Goal: Task Accomplishment & Management: Complete application form

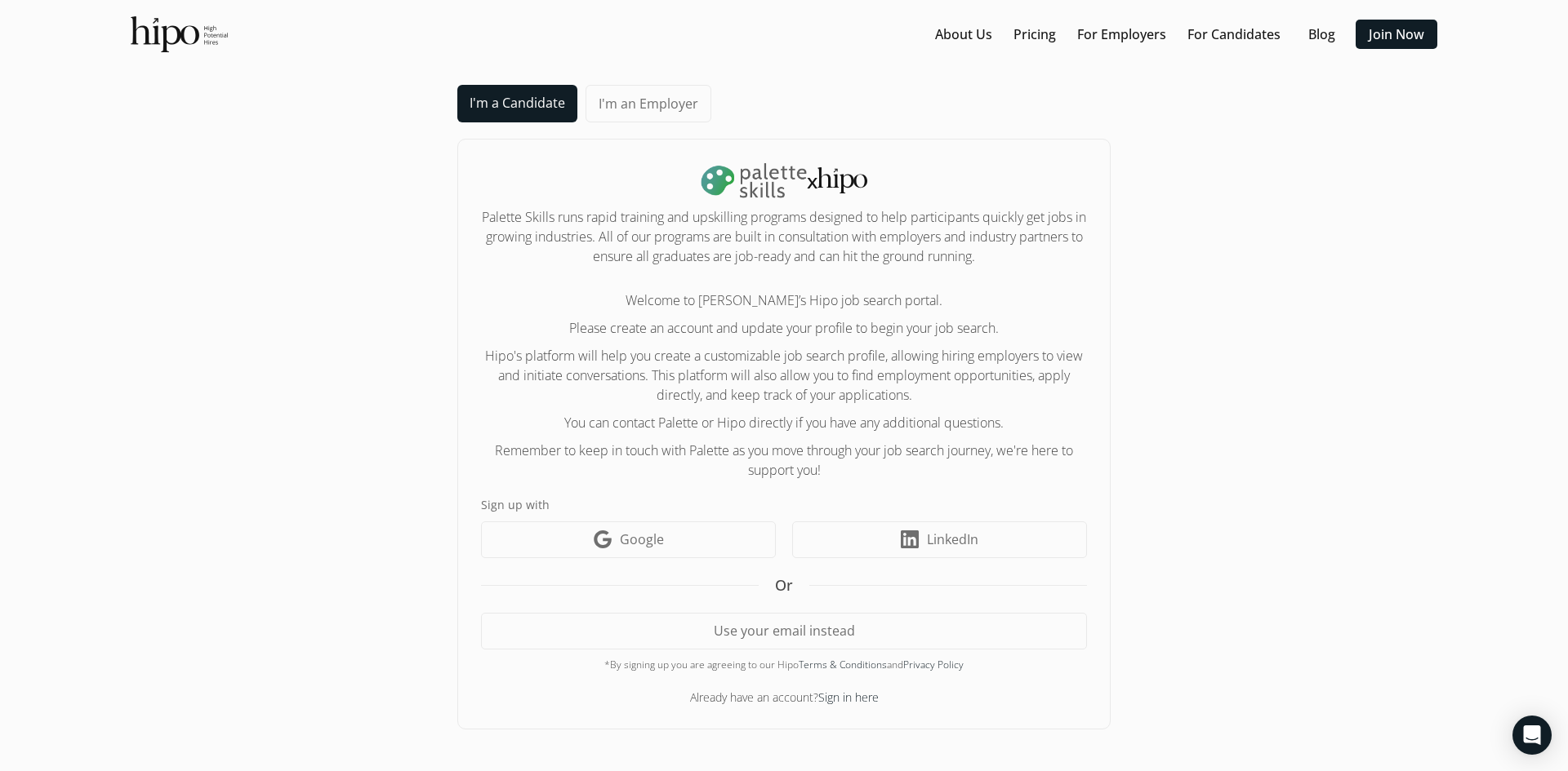
click at [517, 96] on link "I'm a Candidate" at bounding box center [518, 103] width 120 height 38
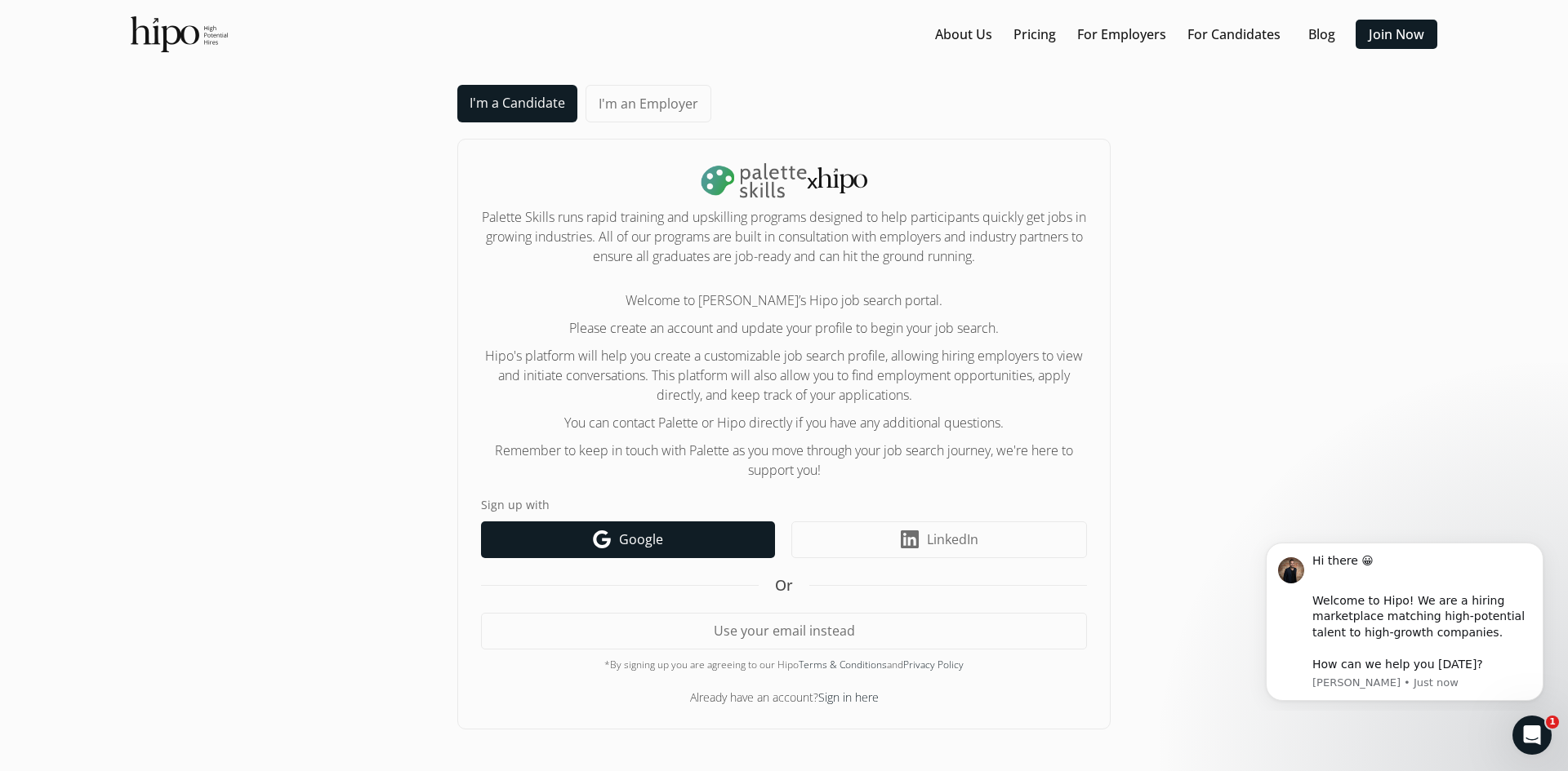
click at [695, 547] on link "Google icon Google" at bounding box center [627, 540] width 294 height 37
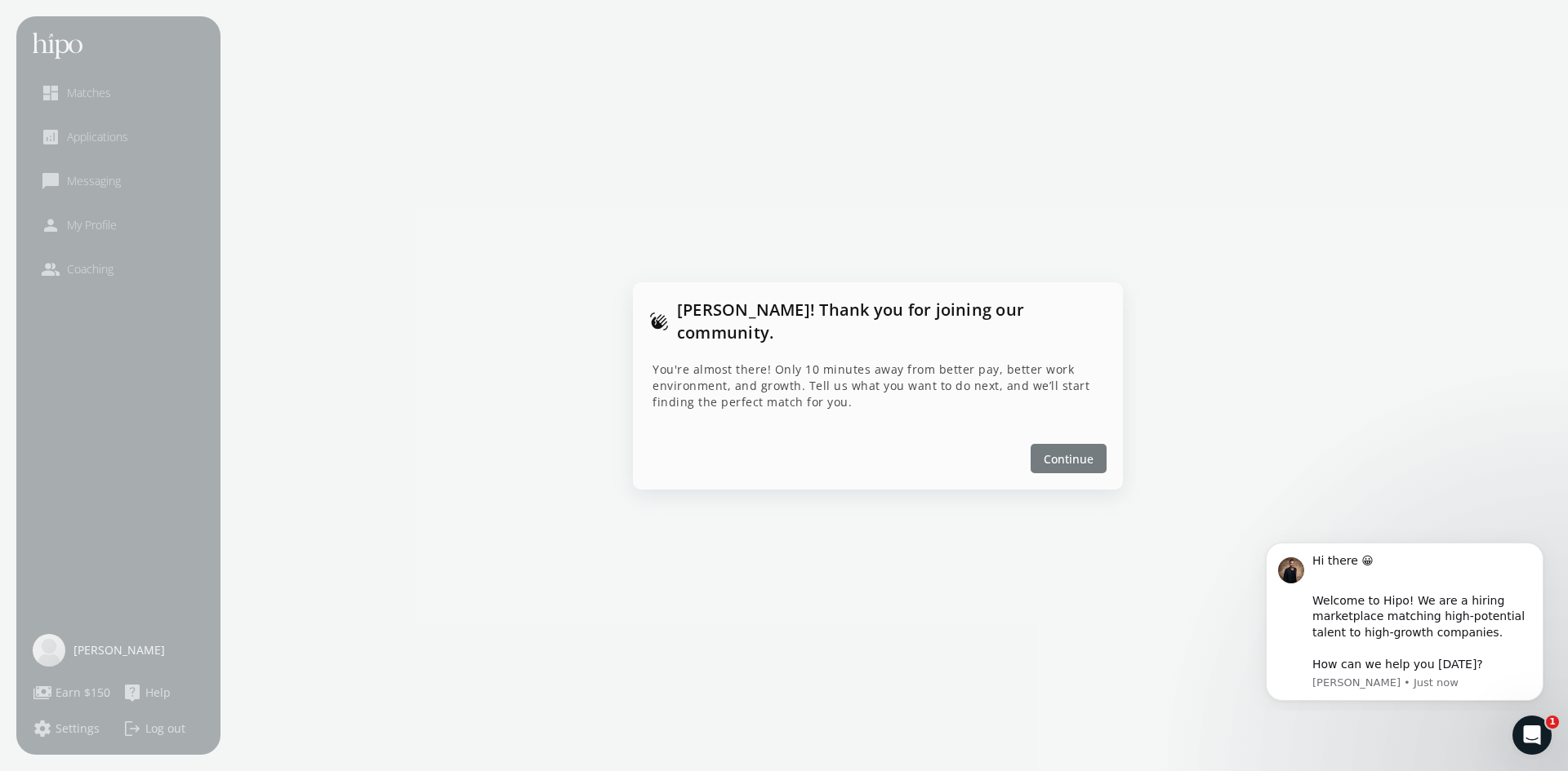
click at [1068, 450] on span "Continue" at bounding box center [1068, 457] width 49 height 17
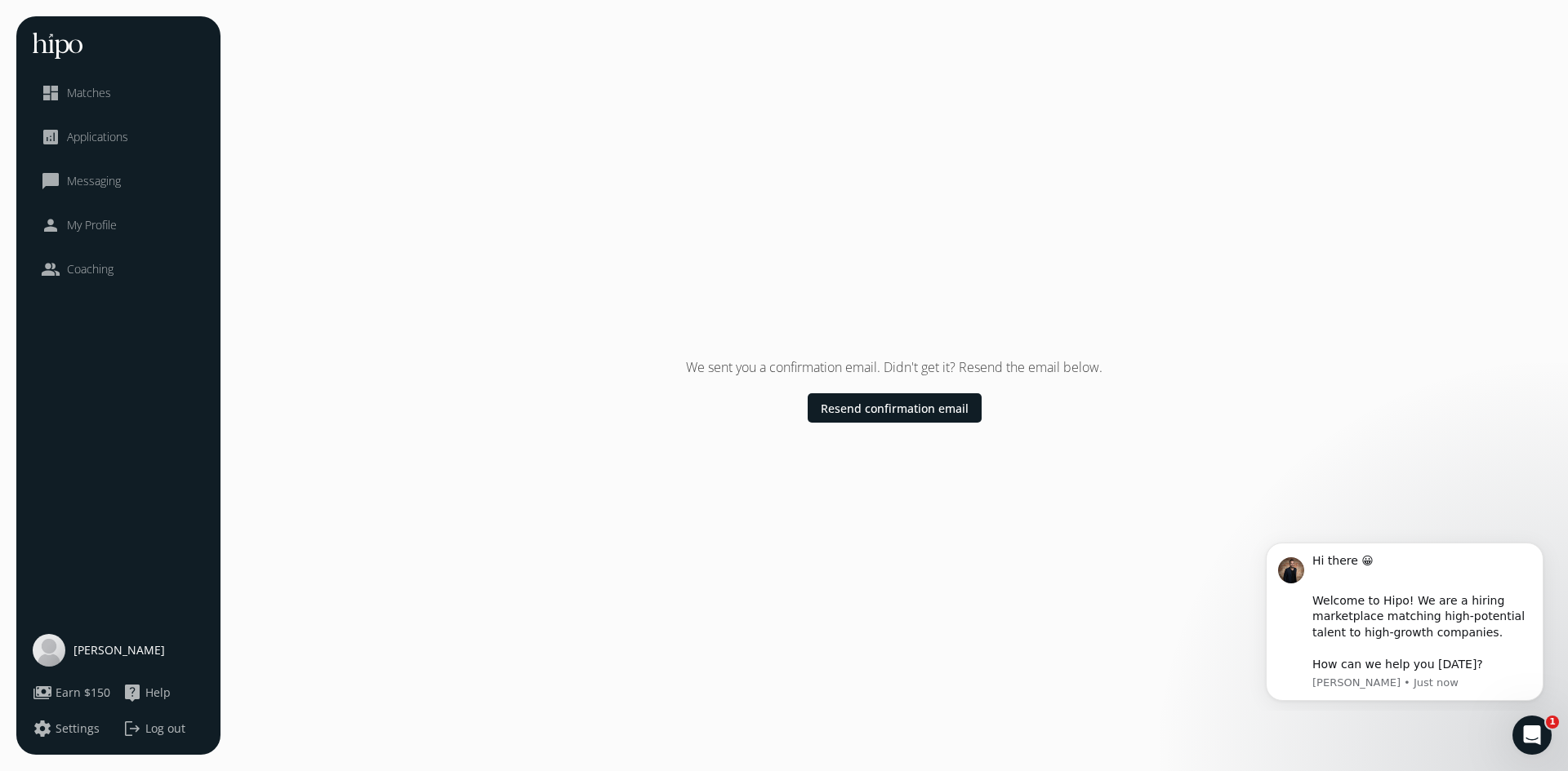
click at [91, 92] on span "Matches" at bounding box center [89, 93] width 44 height 16
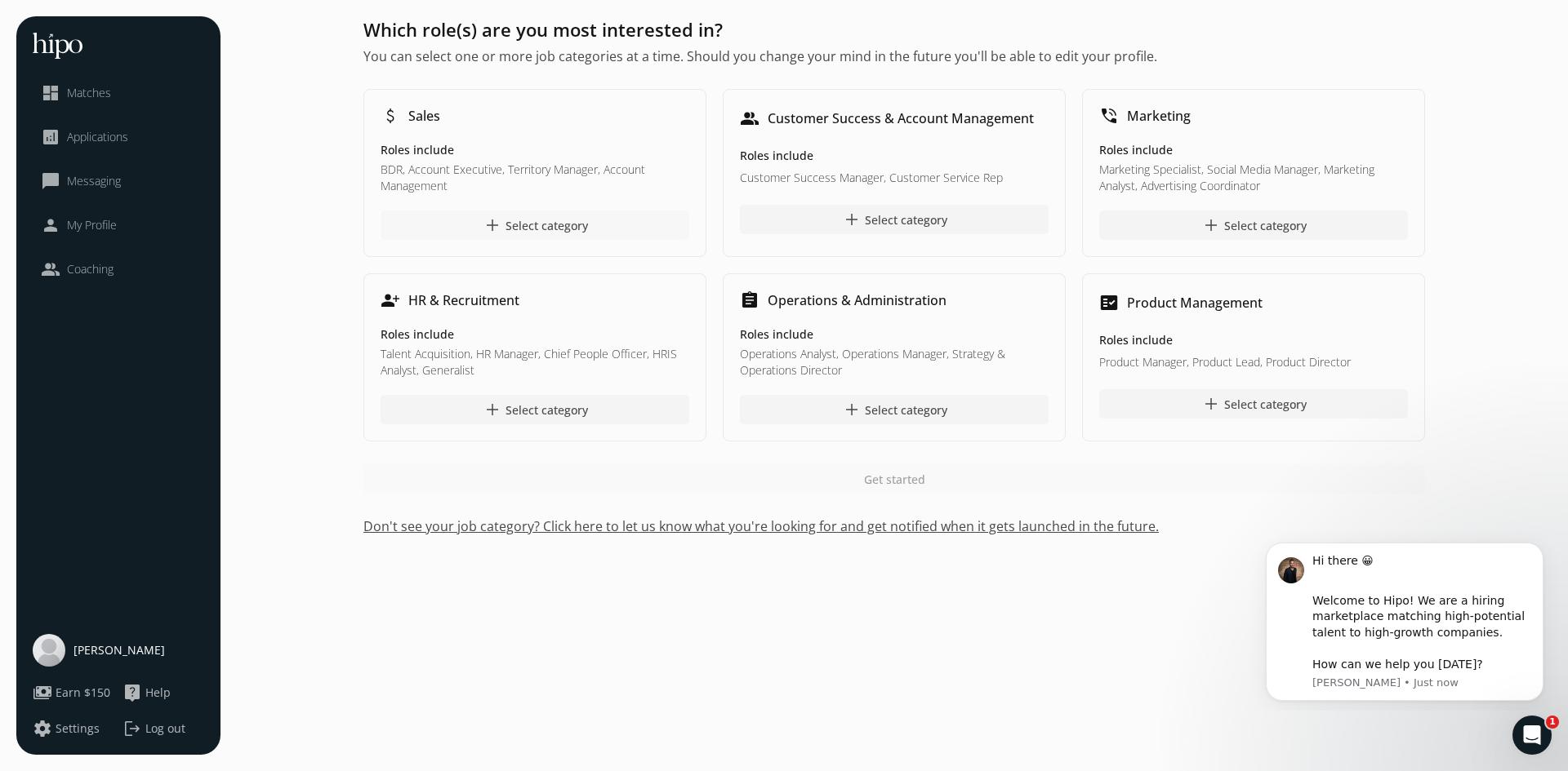
click at [527, 225] on div "add Select category" at bounding box center [534, 225] width 105 height 19
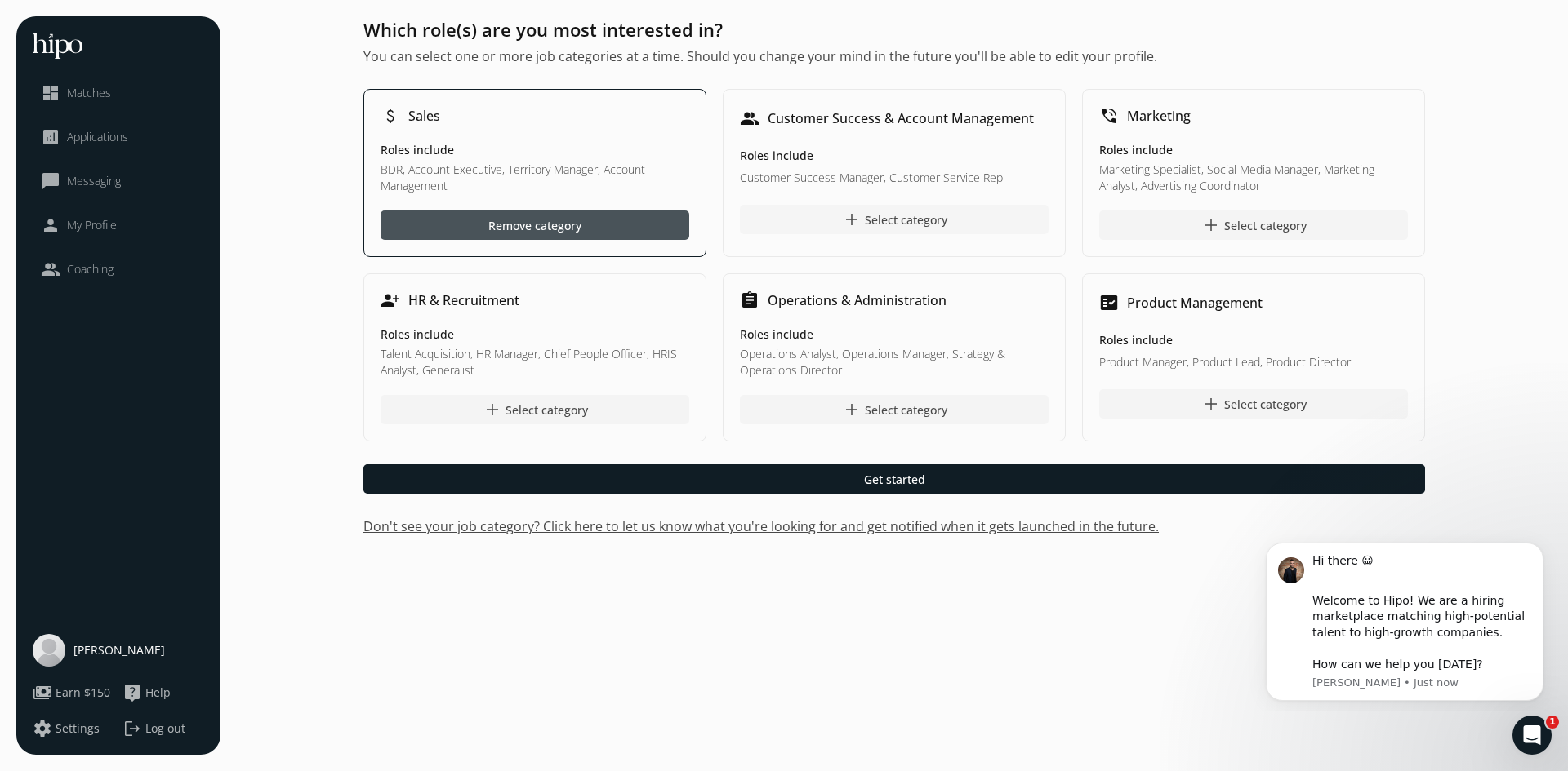
click at [935, 221] on div "add Select category" at bounding box center [894, 220] width 105 height 19
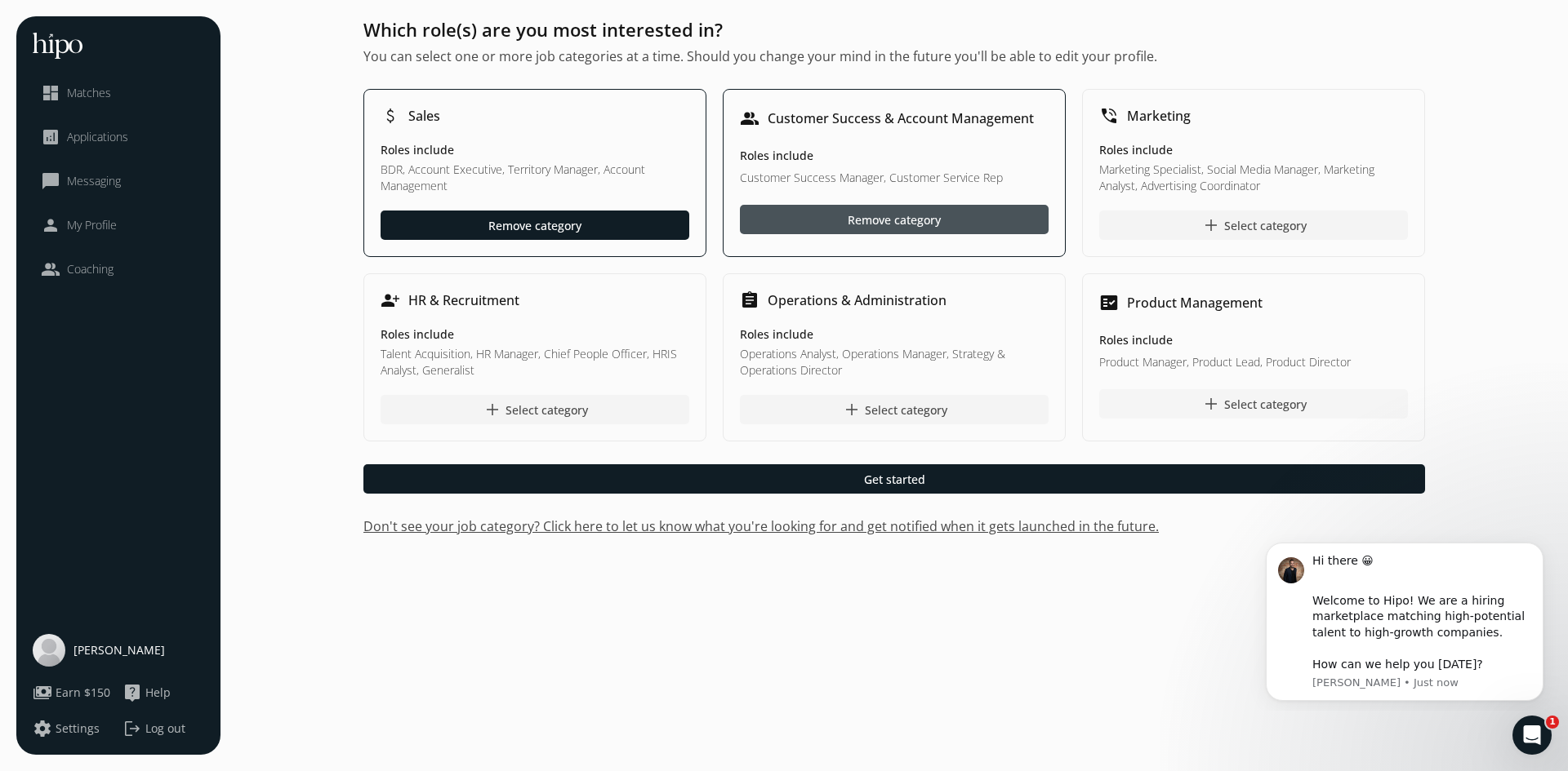
click at [1170, 404] on div at bounding box center [1253, 404] width 308 height 29
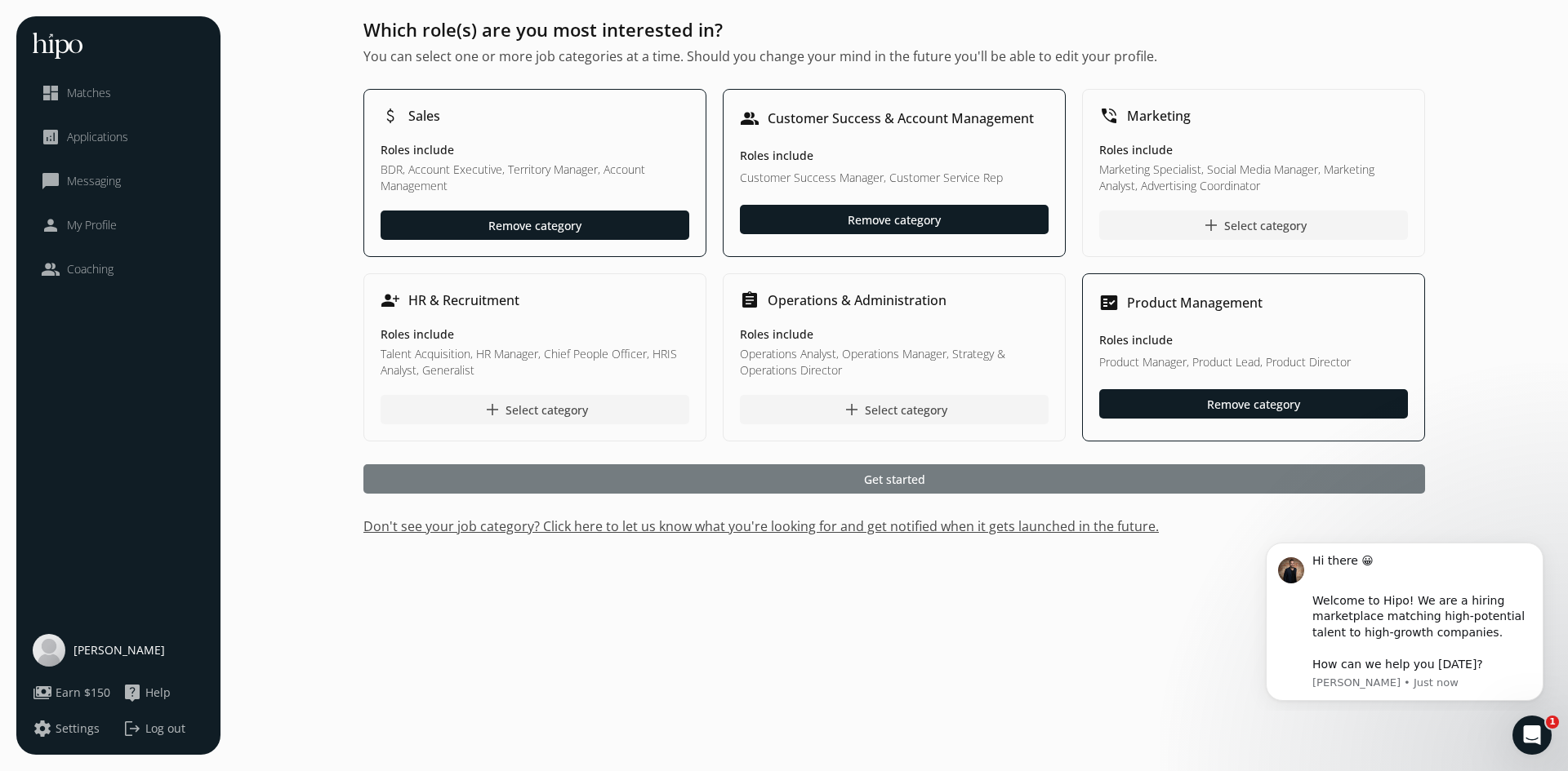
click at [891, 482] on span "Get started" at bounding box center [894, 479] width 61 height 17
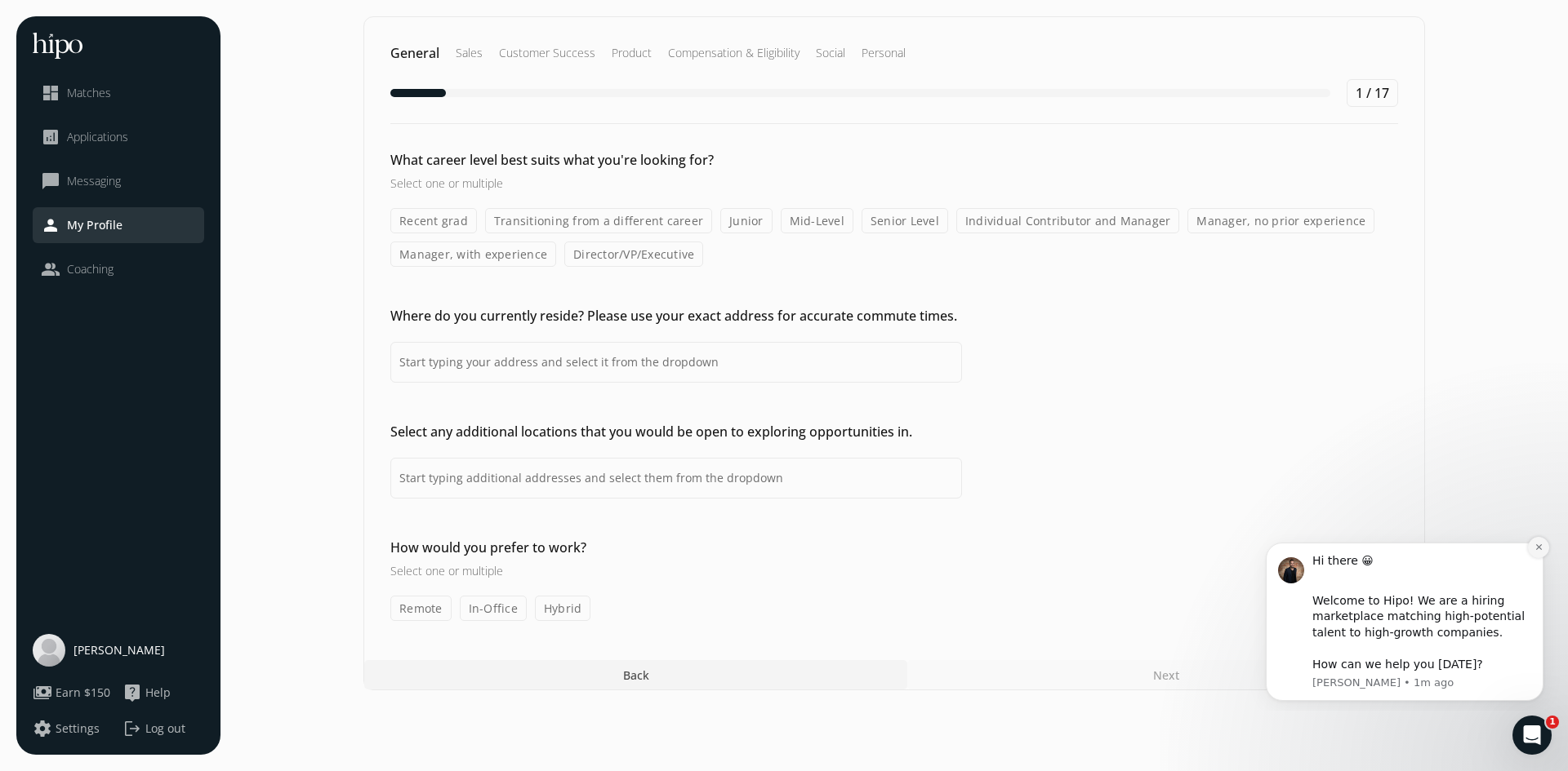
click at [1536, 543] on icon "Dismiss notification" at bounding box center [1539, 548] width 9 height 9
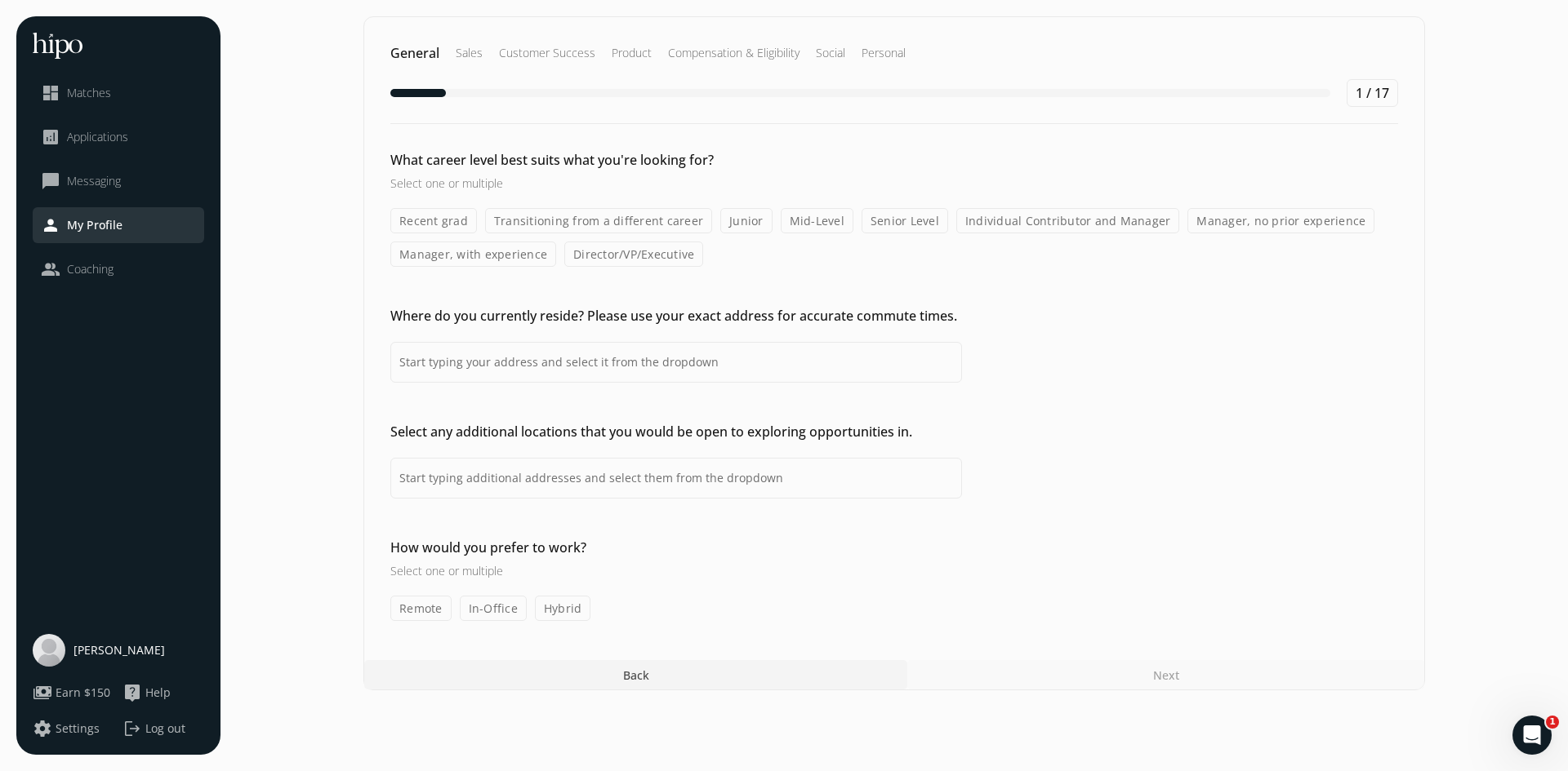
click at [588, 227] on label "Transitioning from a different career" at bounding box center [598, 221] width 227 height 26
click at [0, 0] on input "Transitioning from a different career" at bounding box center [0, 0] width 0 height 0
click at [824, 223] on label "Mid-Level" at bounding box center [817, 221] width 72 height 26
click at [512, 256] on label "Manager, with experience" at bounding box center [473, 254] width 166 height 26
click at [0, 0] on input "Manager, with experience" at bounding box center [0, 0] width 0 height 0
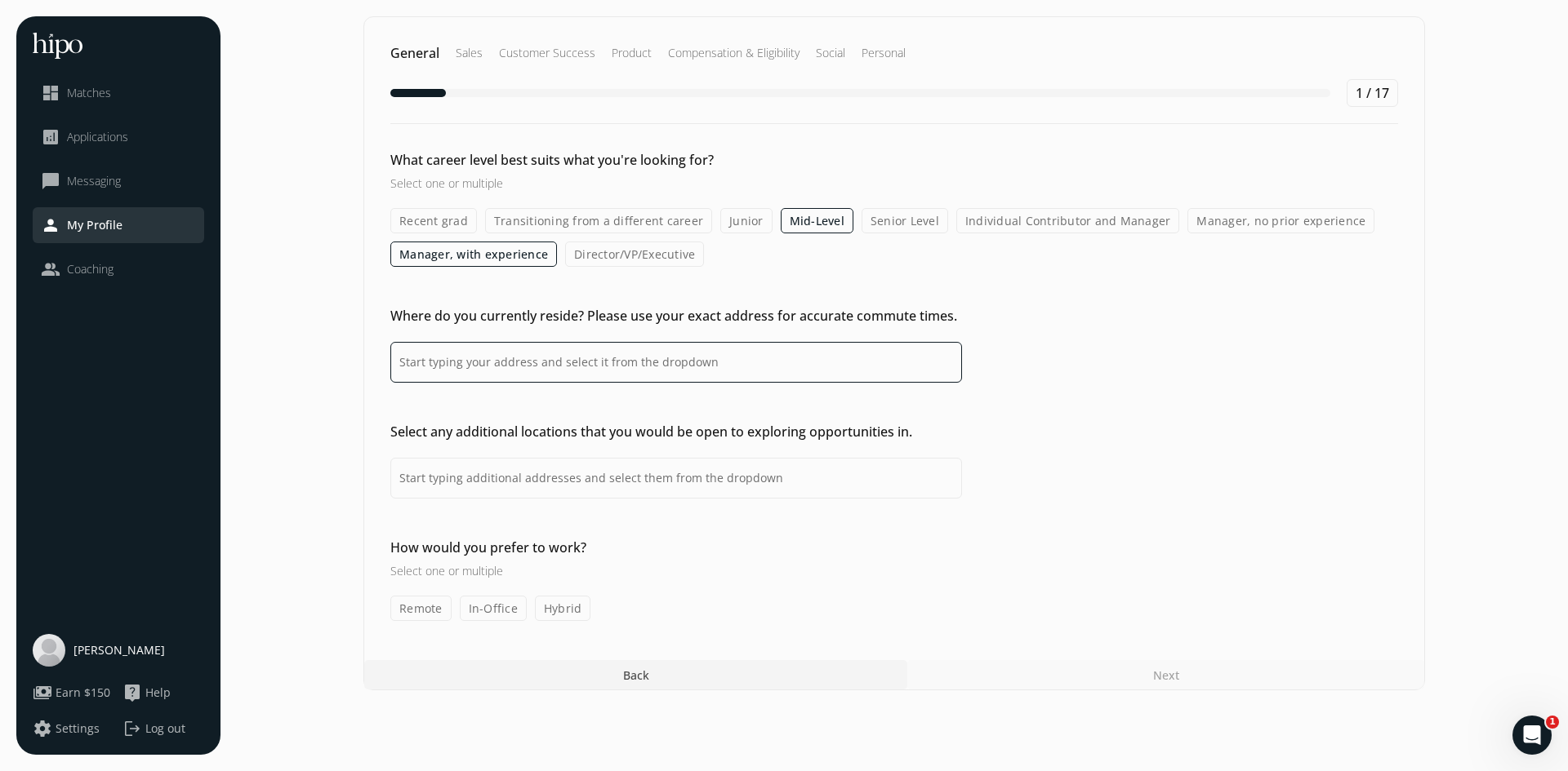
click at [496, 367] on input at bounding box center [676, 362] width 572 height 41
type input "[GEOGRAPHIC_DATA]"
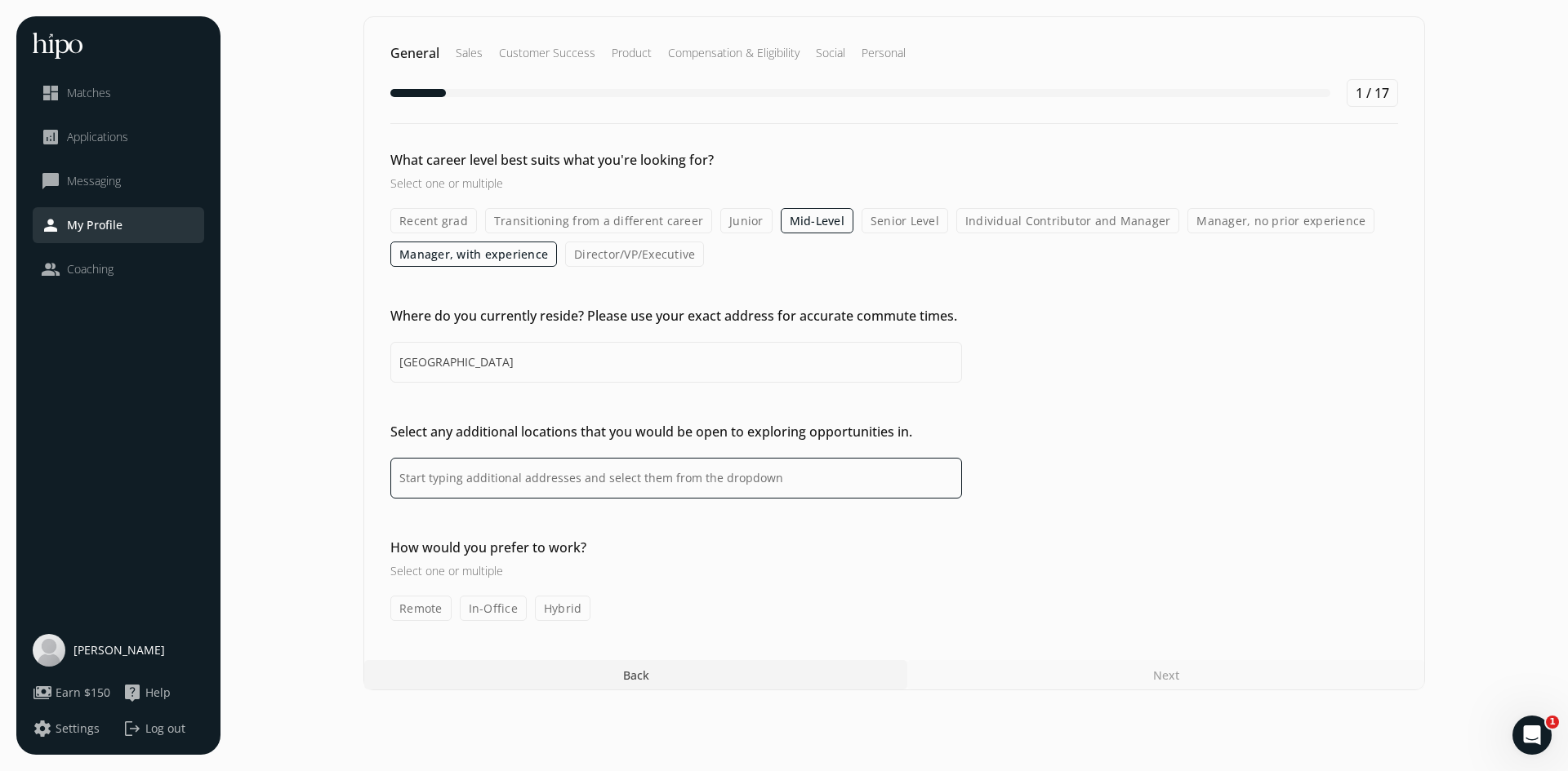
click at [487, 482] on input at bounding box center [676, 479] width 572 height 41
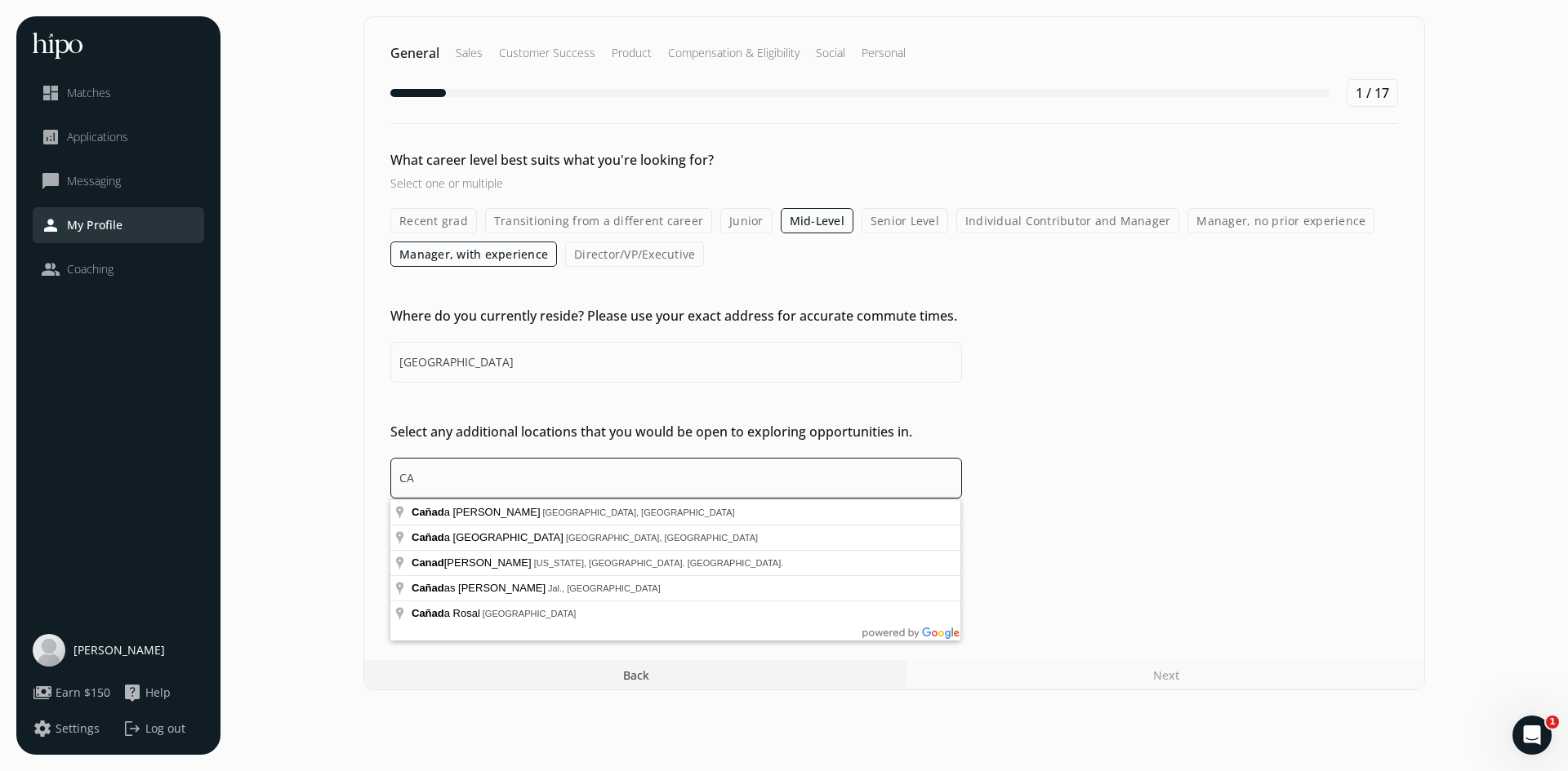
type input "C"
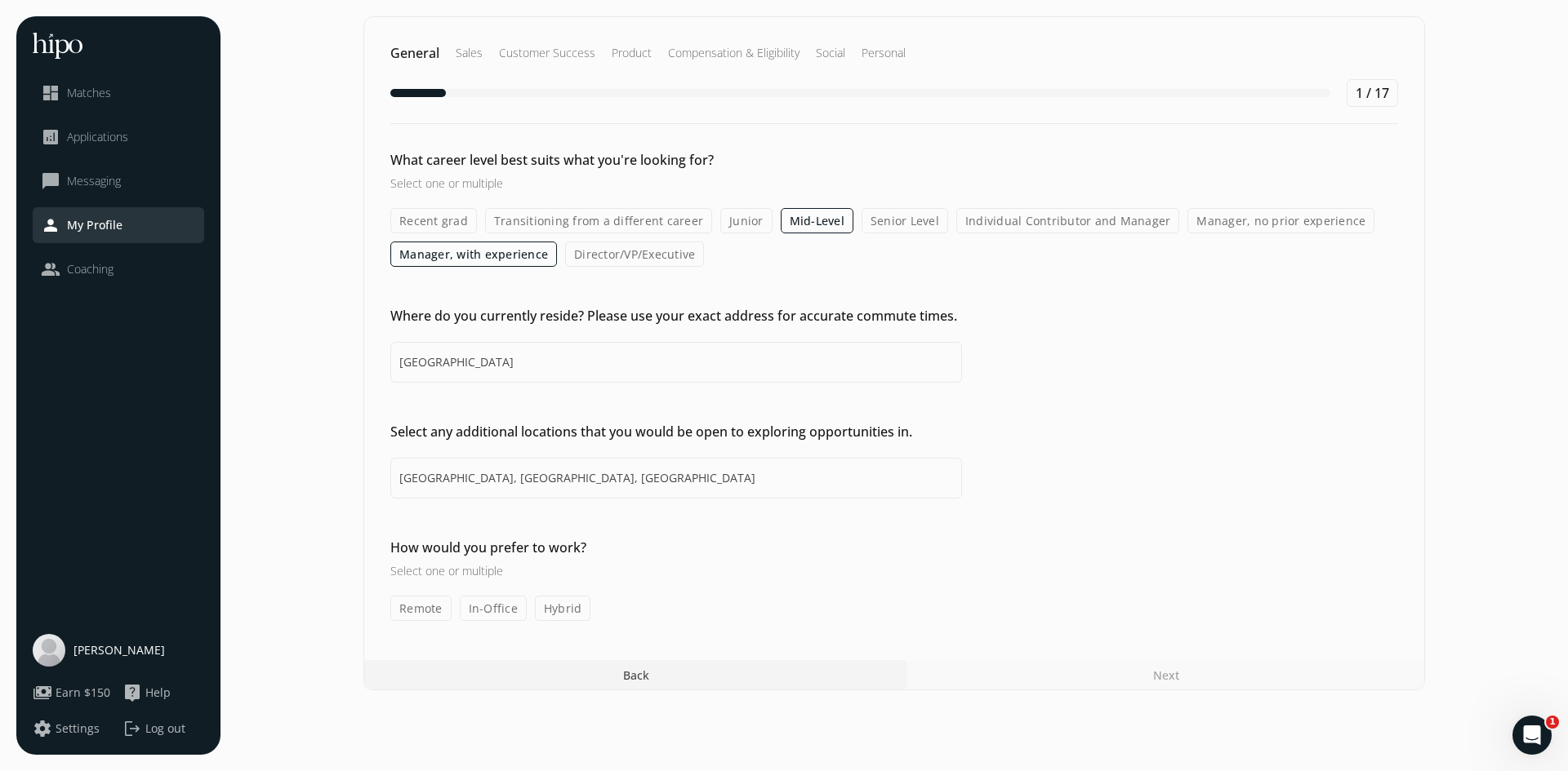
type input "[GEOGRAPHIC_DATA], [GEOGRAPHIC_DATA], [GEOGRAPHIC_DATA]"
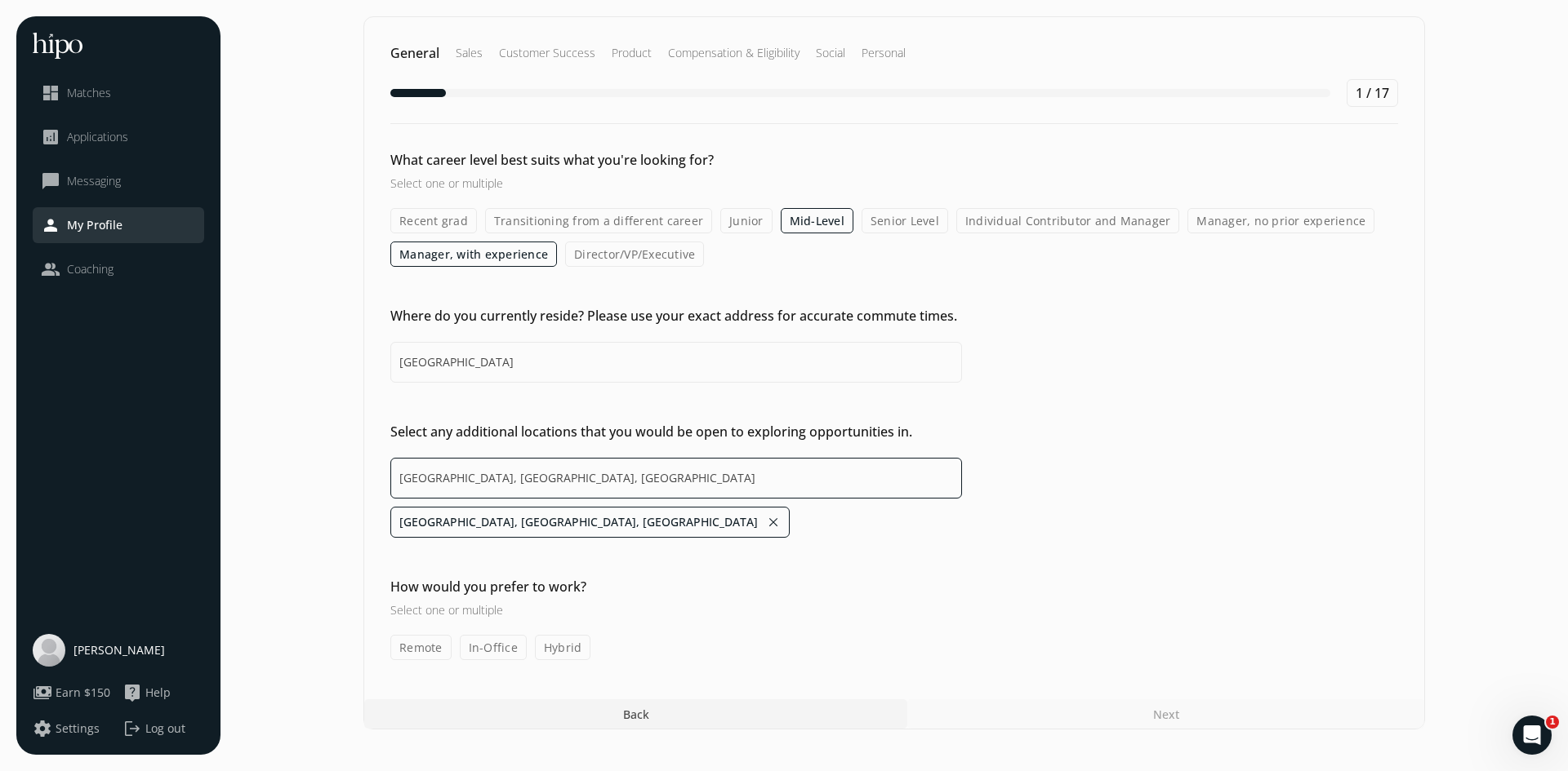
click at [550, 479] on input "[GEOGRAPHIC_DATA], [GEOGRAPHIC_DATA], [GEOGRAPHIC_DATA]" at bounding box center [676, 479] width 572 height 41
drag, startPoint x: 530, startPoint y: 480, endPoint x: 351, endPoint y: 477, distance: 179.0
click at [351, 477] on section "General Sales Customer Success Product Compensation & Eligibility Social Person…" at bounding box center [894, 385] width 1314 height 739
type input "[GEOGRAPHIC_DATA], [GEOGRAPHIC_DATA], [GEOGRAPHIC_DATA],[GEOGRAPHIC_DATA], [GEO…"
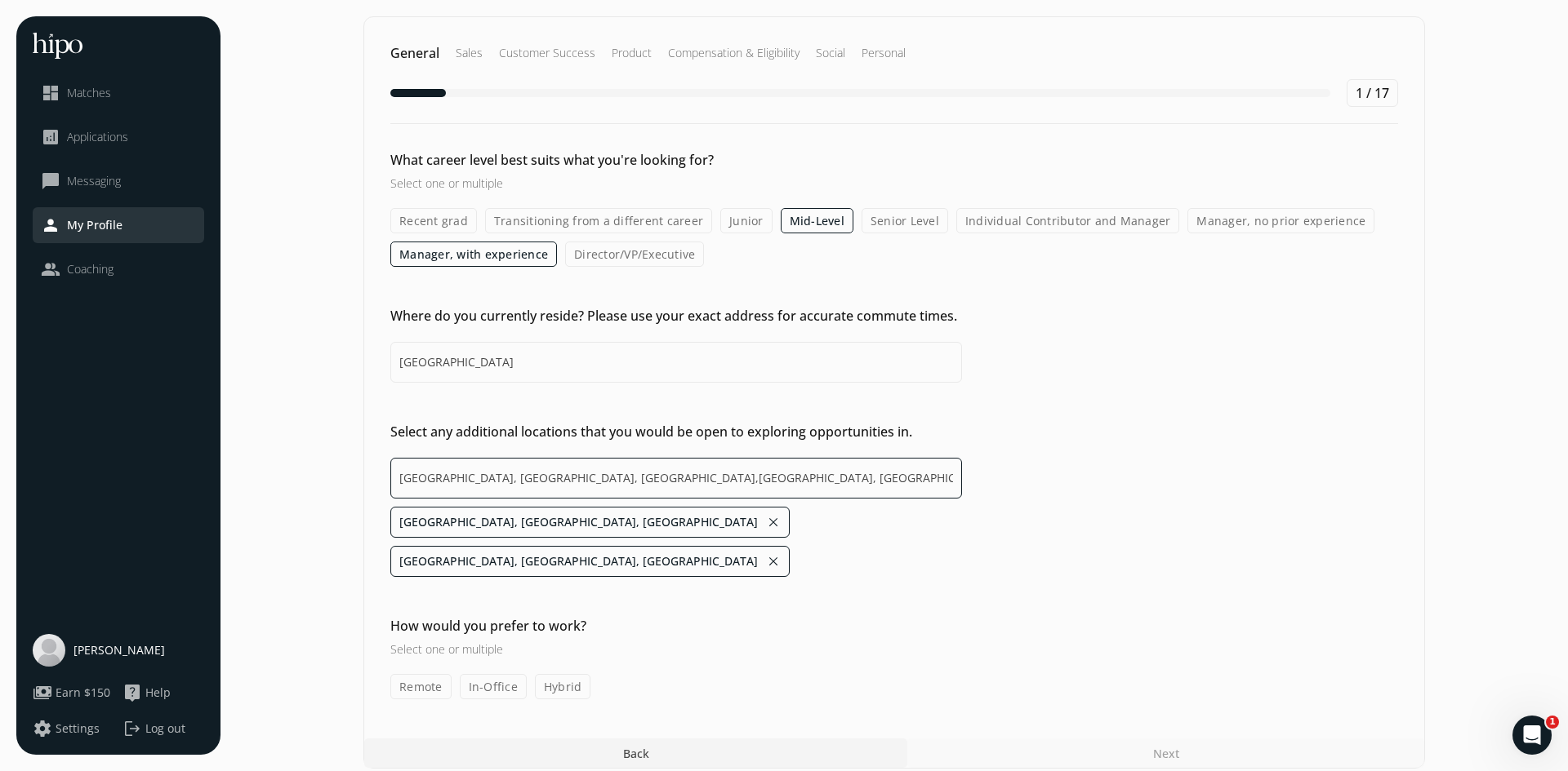
click at [677, 478] on input "[GEOGRAPHIC_DATA], [GEOGRAPHIC_DATA], [GEOGRAPHIC_DATA],[GEOGRAPHIC_DATA], [GEO…" at bounding box center [676, 479] width 572 height 41
drag, startPoint x: 686, startPoint y: 477, endPoint x: 378, endPoint y: 464, distance: 308.3
click at [378, 464] on div "Select any additional locations that you would be open to exploring opportuniti…" at bounding box center [894, 500] width 1060 height 155
type input "[GEOGRAPHIC_DATA], [GEOGRAPHIC_DATA], [GEOGRAPHIC_DATA],[GEOGRAPHIC_DATA], [GEO…"
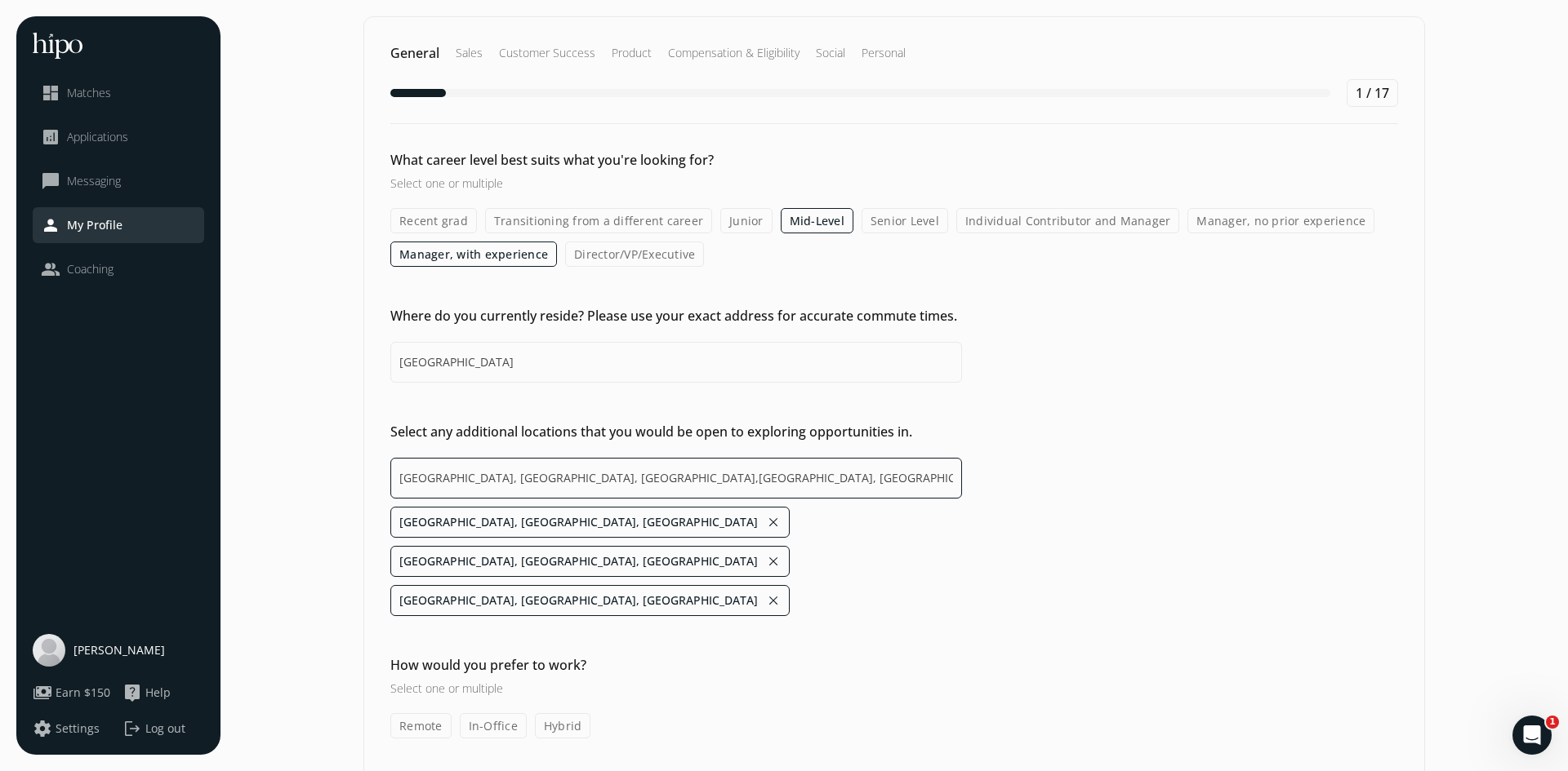
click at [759, 480] on input "[GEOGRAPHIC_DATA], [GEOGRAPHIC_DATA], [GEOGRAPHIC_DATA],[GEOGRAPHIC_DATA], [GEO…" at bounding box center [676, 479] width 572 height 41
drag, startPoint x: 783, startPoint y: 474, endPoint x: 394, endPoint y: 468, distance: 389.0
click at [394, 468] on input "Ottawa, Ontario, Canadá,Montreal, Quebec, Canadá,Bath, NB, Canadá" at bounding box center [676, 479] width 572 height 41
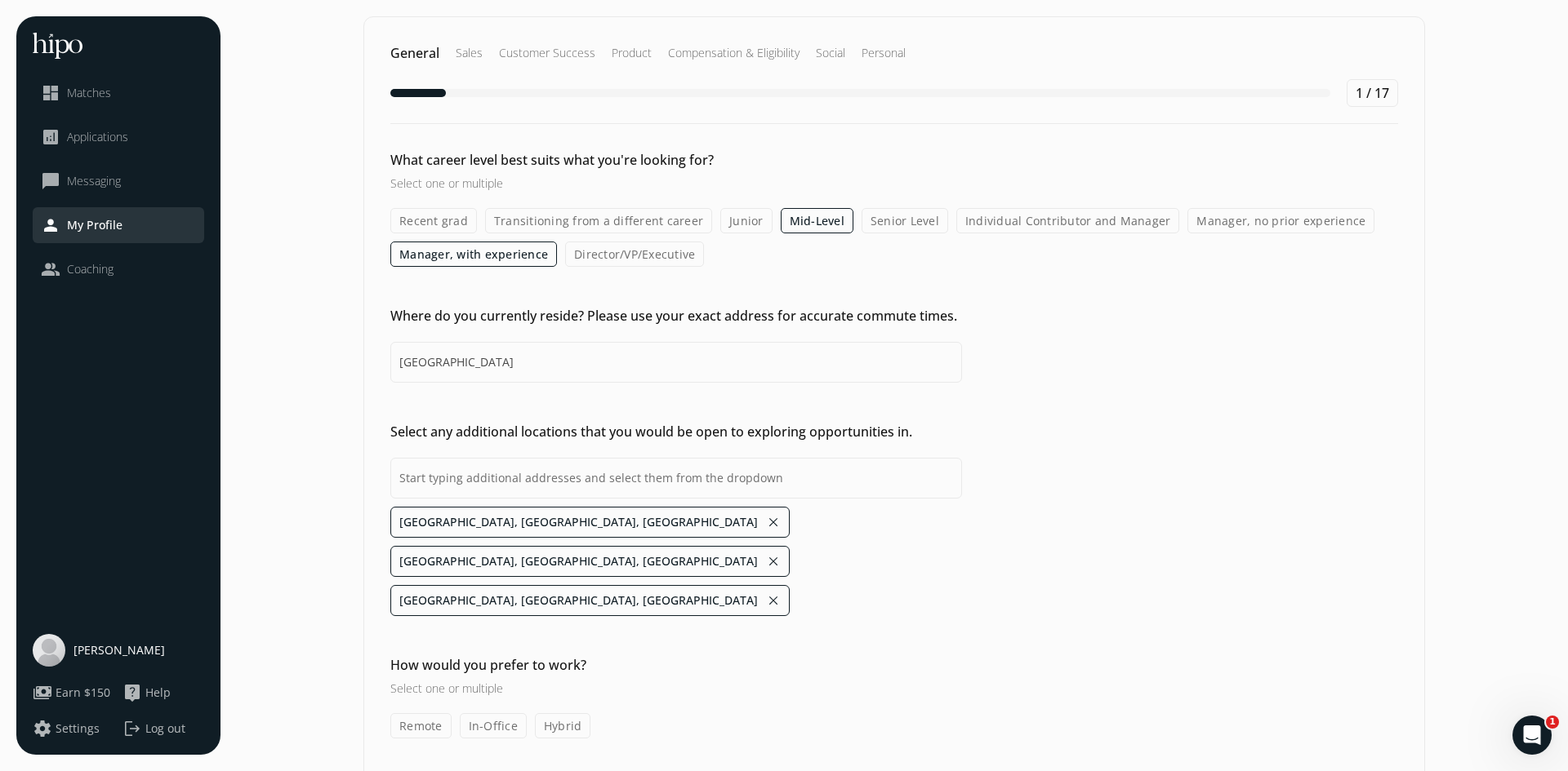
click at [416, 714] on label "Remote" at bounding box center [420, 726] width 61 height 26
click at [553, 714] on label "Hybrid" at bounding box center [563, 726] width 57 height 26
click at [0, 0] on input "Hybrid" at bounding box center [0, 0] width 0 height 0
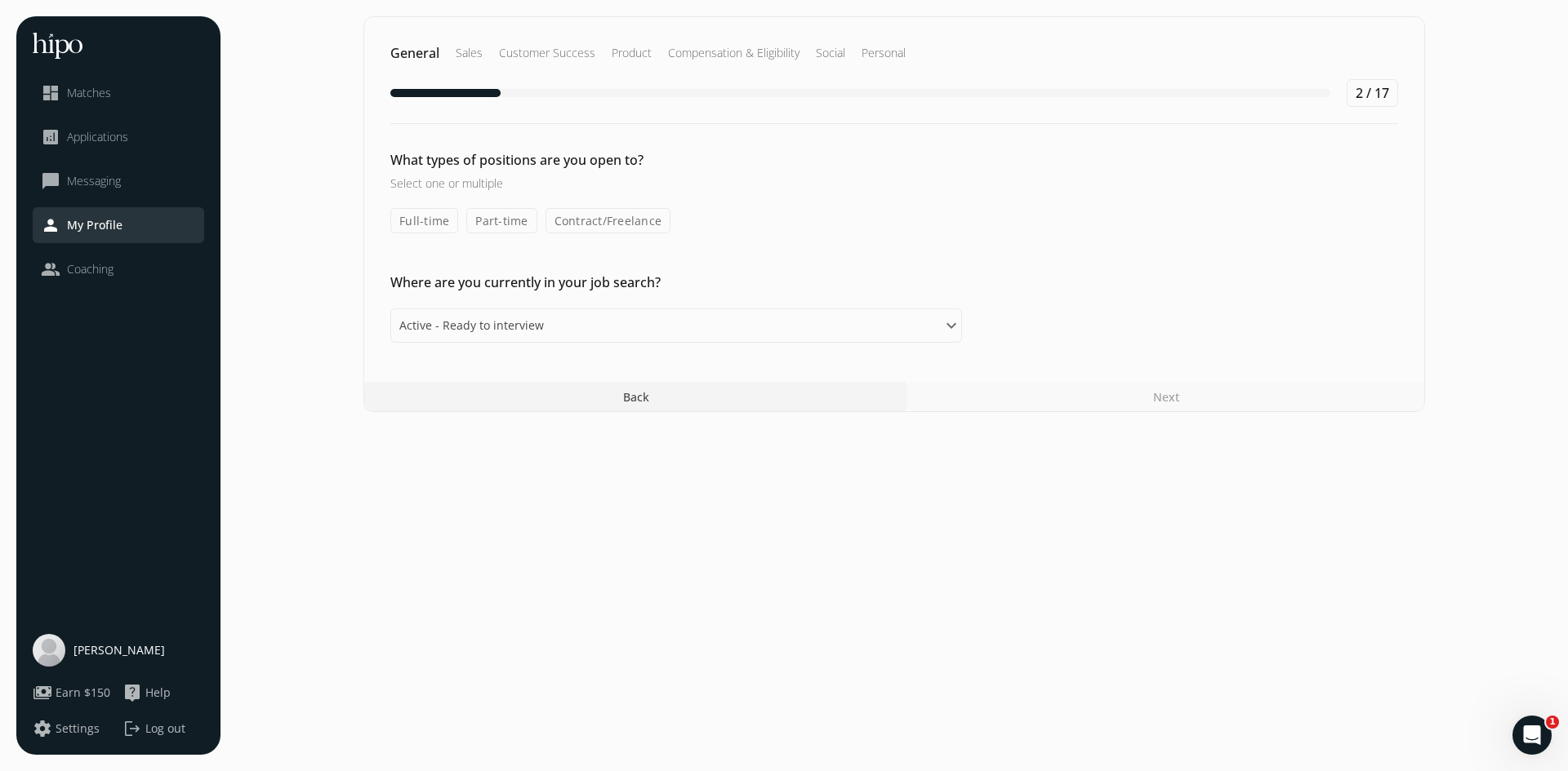
click at [436, 221] on label "Full-time" at bounding box center [424, 221] width 68 height 26
click at [0, 0] on input "Full-time" at bounding box center [0, 0] width 0 height 0
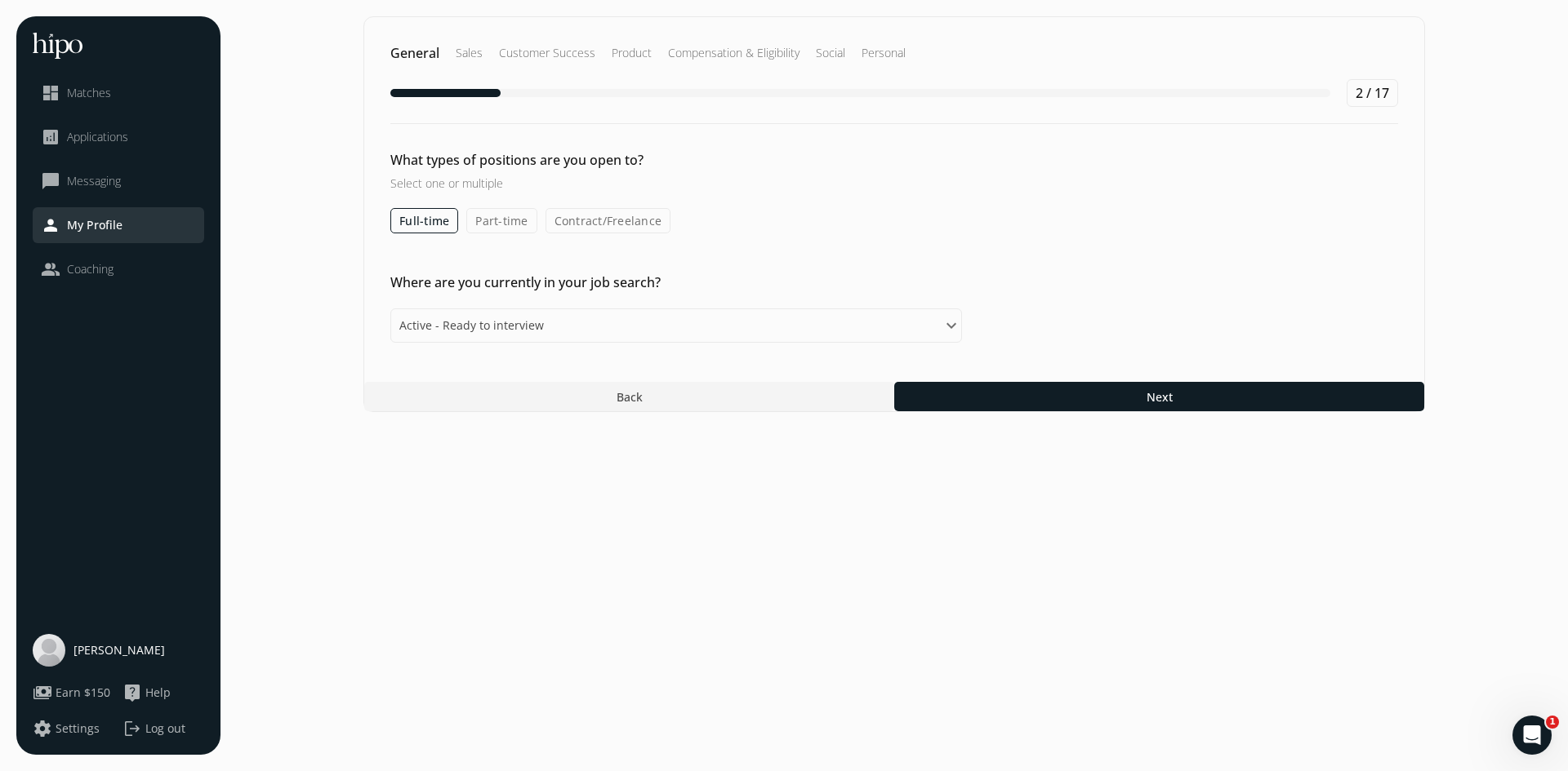
click at [489, 223] on label "Part-time" at bounding box center [501, 221] width 70 height 26
click at [0, 0] on input "Part-time" at bounding box center [0, 0] width 0 height 0
click at [601, 223] on label "Contract/Freelance" at bounding box center [609, 221] width 125 height 26
click at [0, 0] on input "Contract/Freelance" at bounding box center [0, 0] width 0 height 0
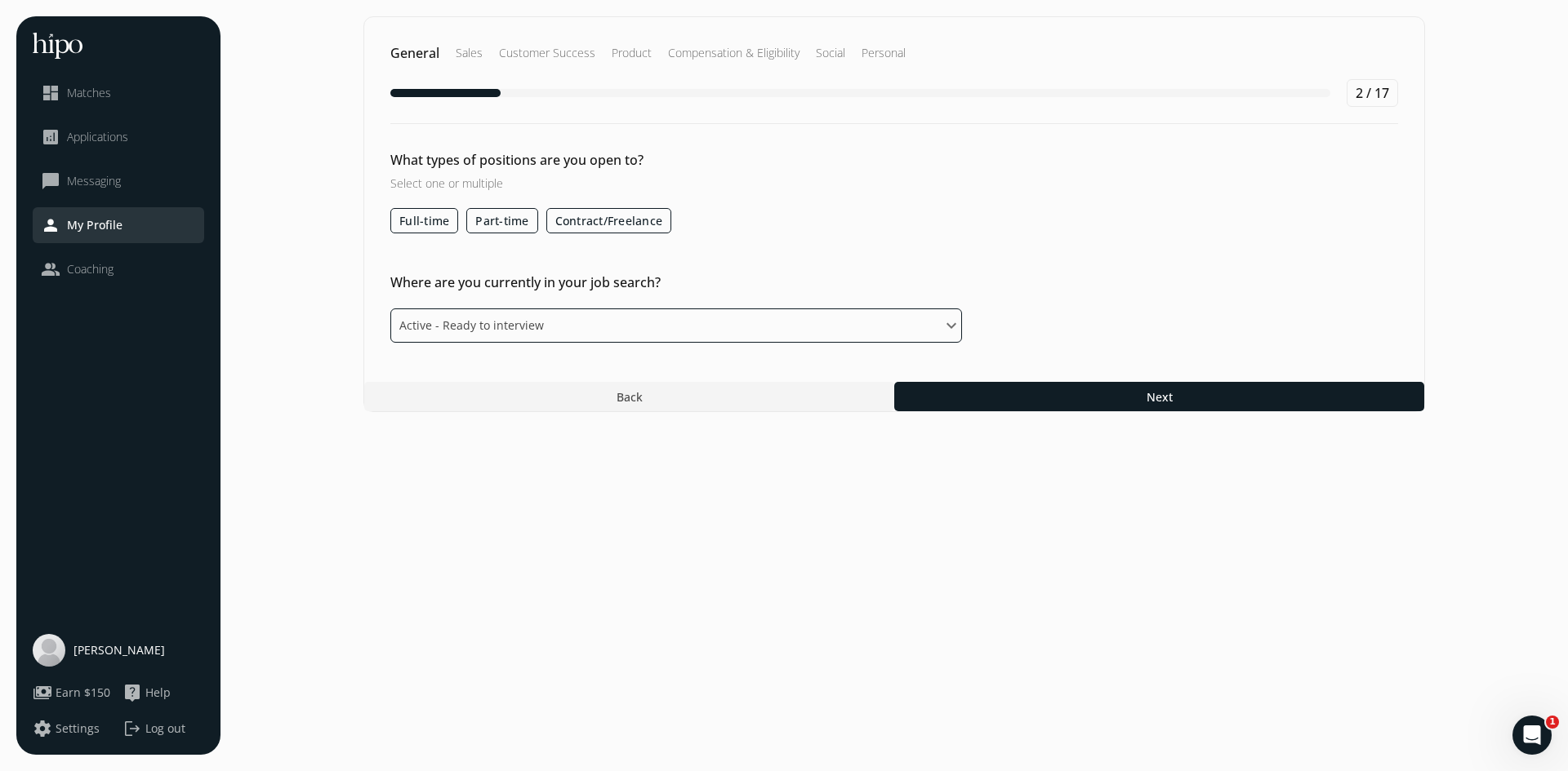
click at [493, 324] on select "Please select an option Active - Ready to interview Passive - Open to exploring…" at bounding box center [676, 325] width 572 height 34
click at [390, 308] on select "Please select an option Active - Ready to interview Passive - Open to exploring…" at bounding box center [676, 325] width 572 height 34
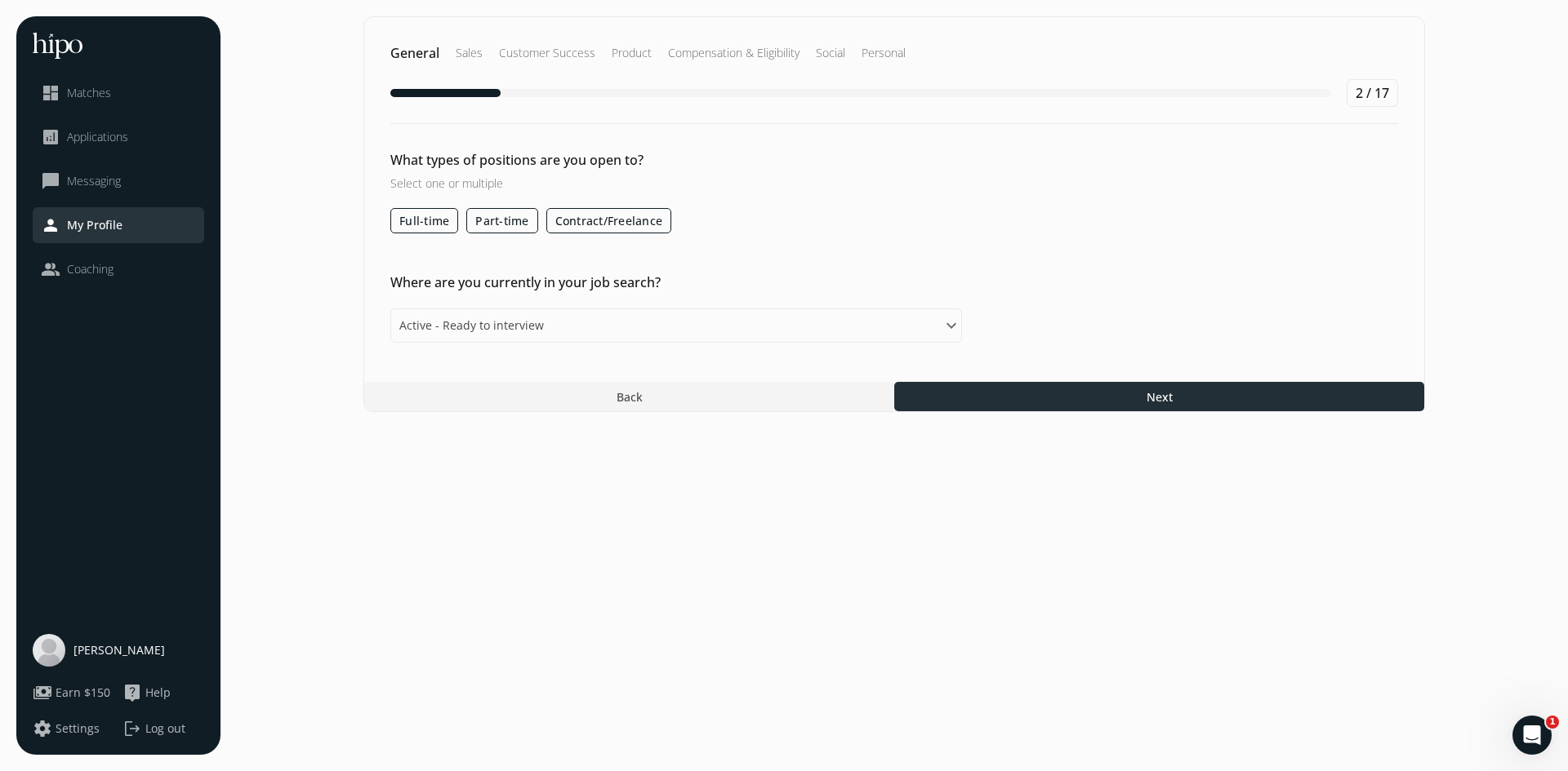
click at [1151, 393] on span "Next" at bounding box center [1160, 397] width 27 height 17
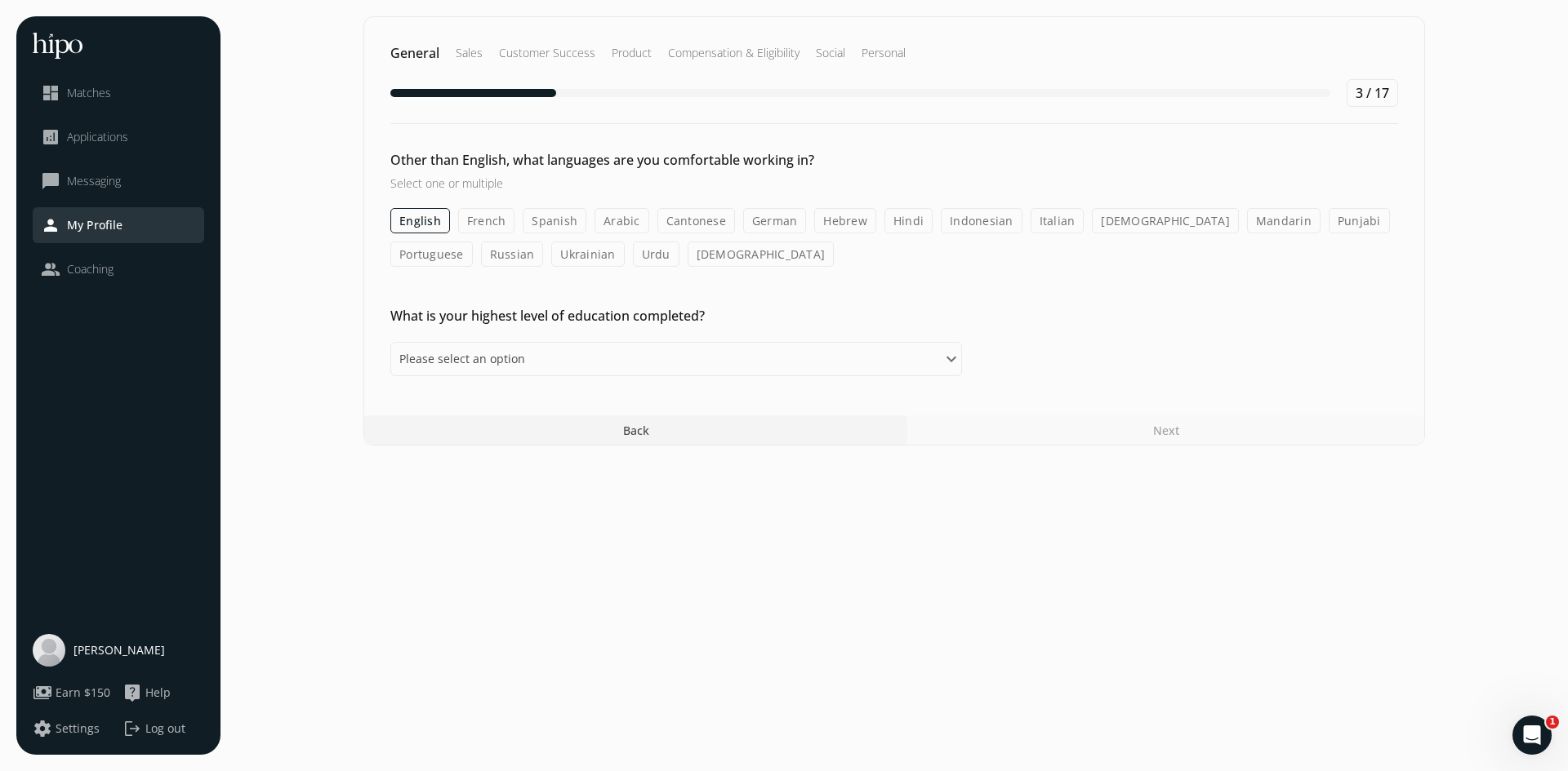
click at [536, 228] on label "Spanish" at bounding box center [555, 221] width 64 height 26
click at [0, 0] on input "Spanish" at bounding box center [0, 0] width 0 height 0
click at [496, 210] on label "French" at bounding box center [487, 221] width 57 height 26
click at [0, 0] on input "French" at bounding box center [0, 0] width 0 height 0
click at [500, 354] on select "Please select an option Some High School High School Diploma Some University or…" at bounding box center [676, 359] width 572 height 34
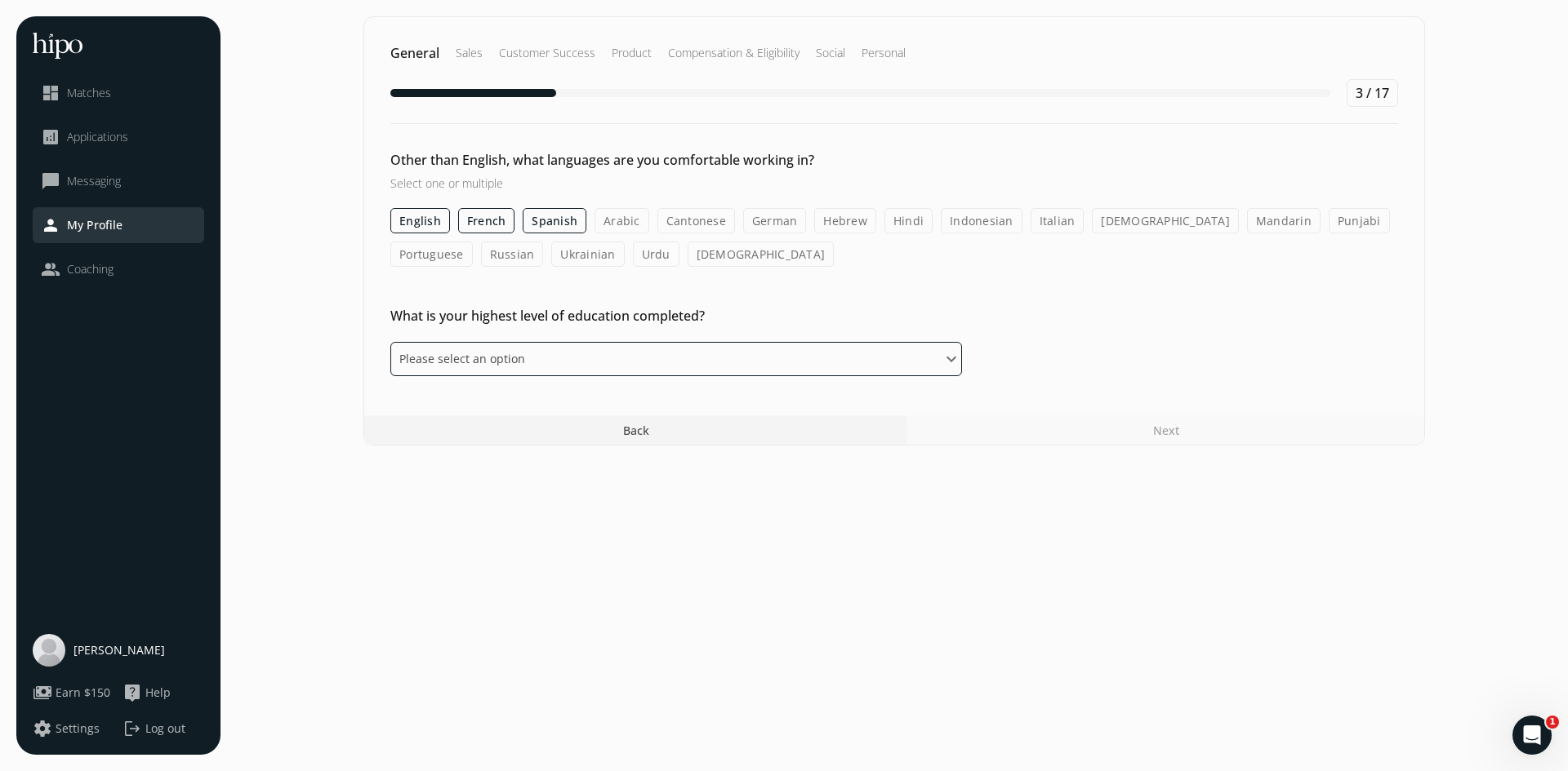
select select "master"
click at [390, 342] on select "Please select an option Some High School High School Diploma Some University or…" at bounding box center [676, 359] width 572 height 34
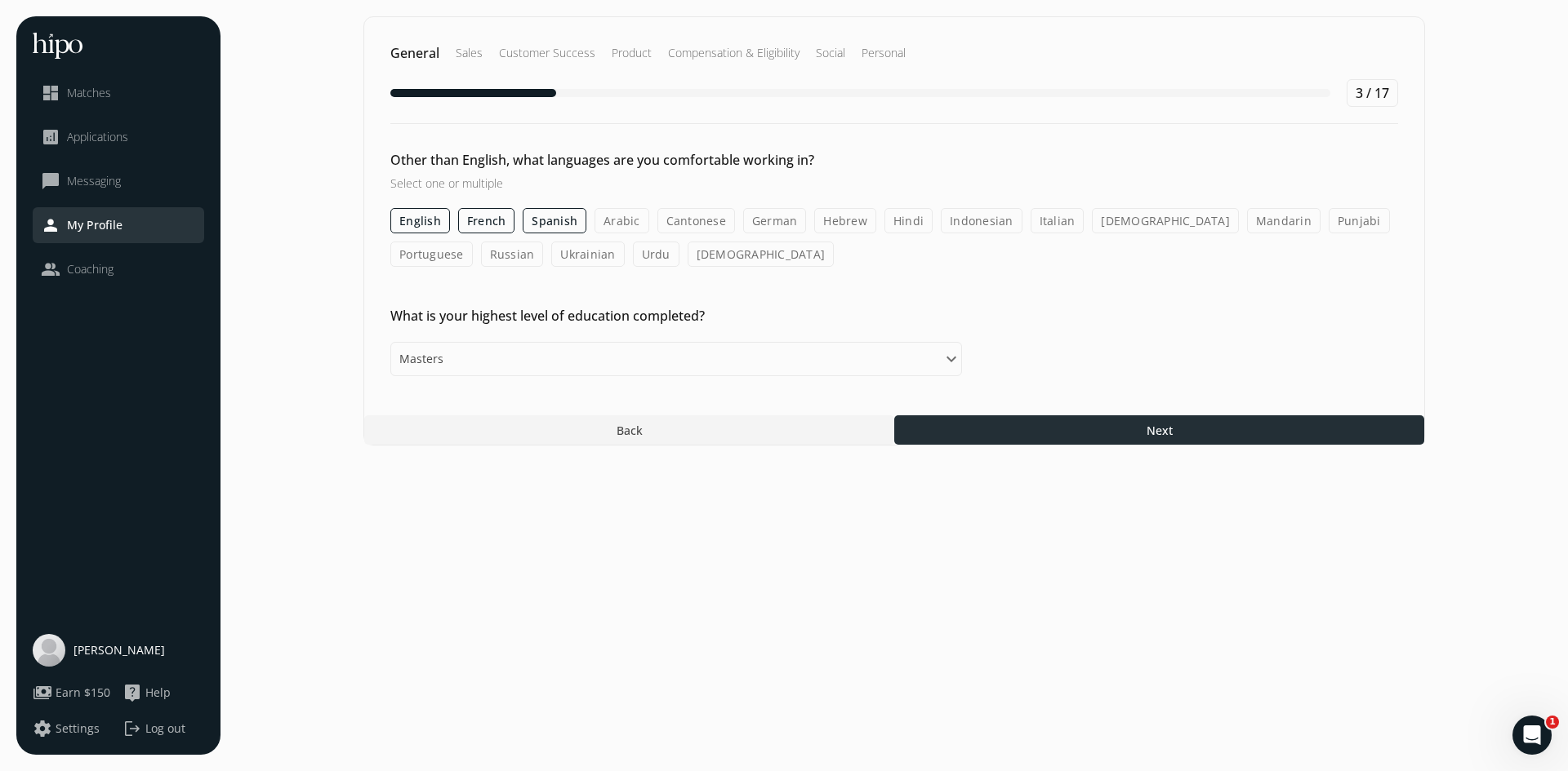
click at [1158, 423] on span "Next" at bounding box center [1160, 430] width 27 height 17
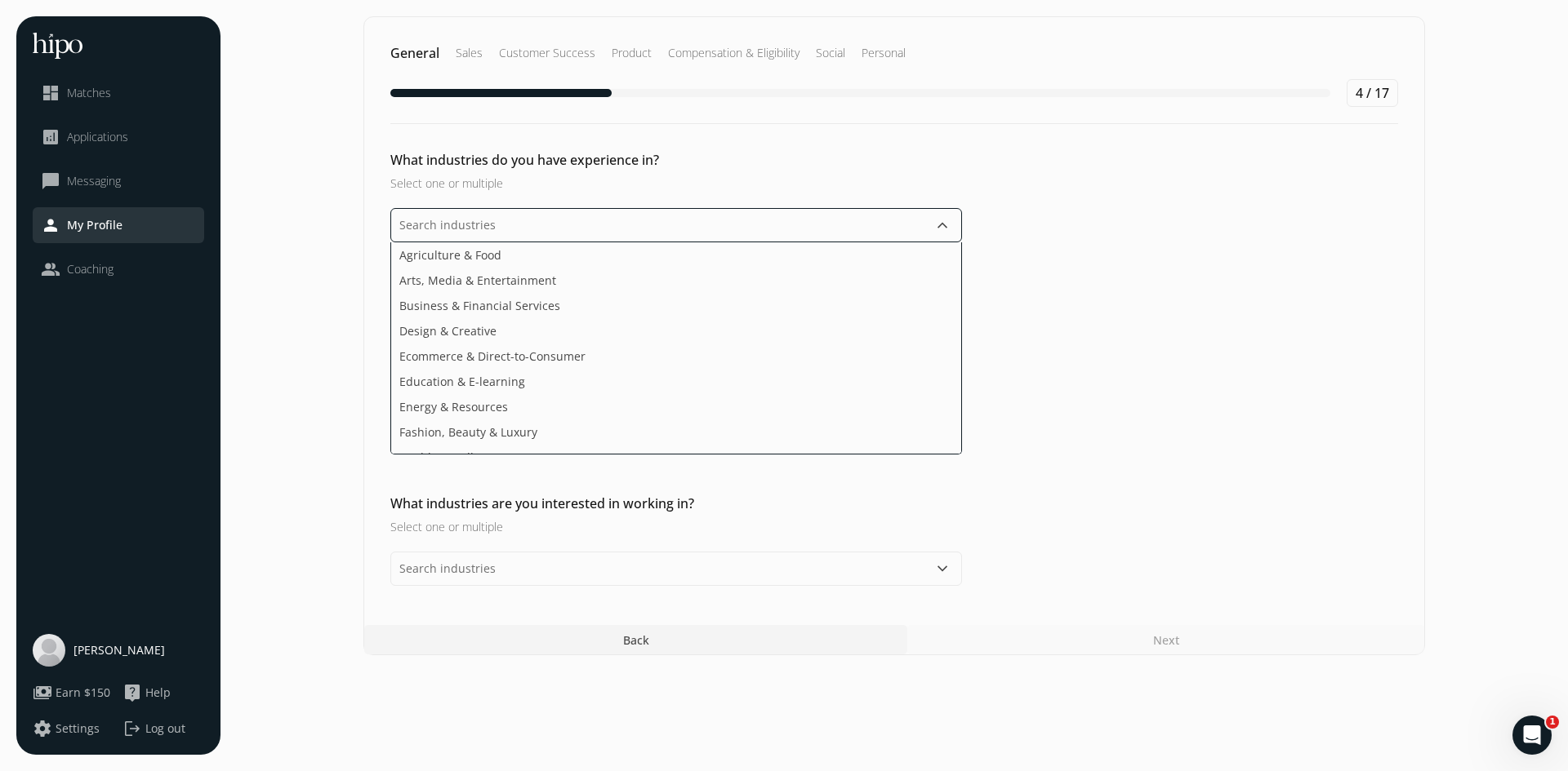
click at [475, 220] on input "text" at bounding box center [676, 225] width 572 height 34
click at [458, 250] on span "Agriculture & Food" at bounding box center [451, 254] width 102 height 17
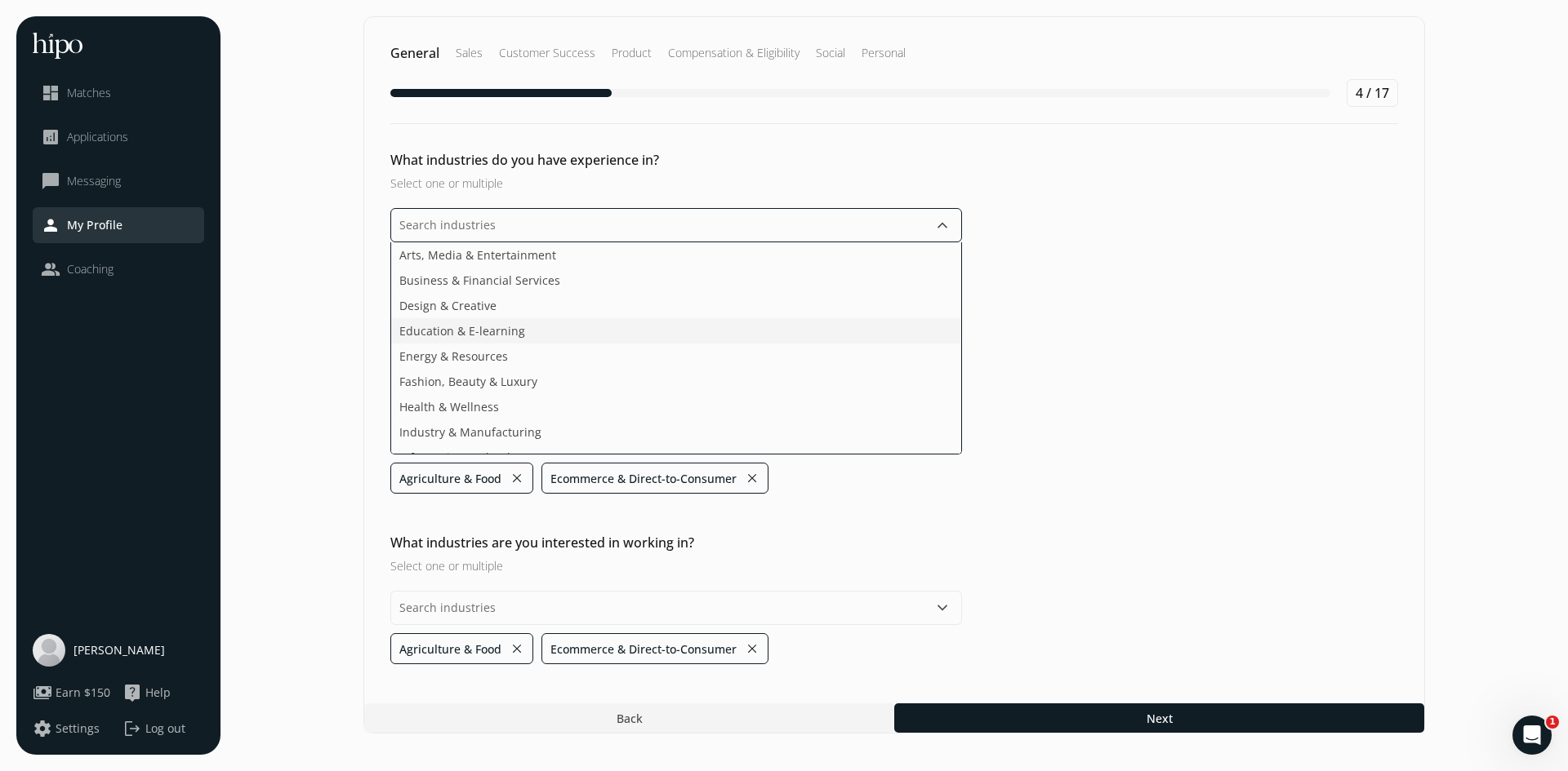
click at [499, 325] on span "Education & E-learning" at bounding box center [462, 330] width 125 height 17
drag, startPoint x: 547, startPoint y: 380, endPoint x: 661, endPoint y: 367, distance: 114.7
click at [548, 380] on li "Industry & Manufacturing" at bounding box center [676, 381] width 570 height 26
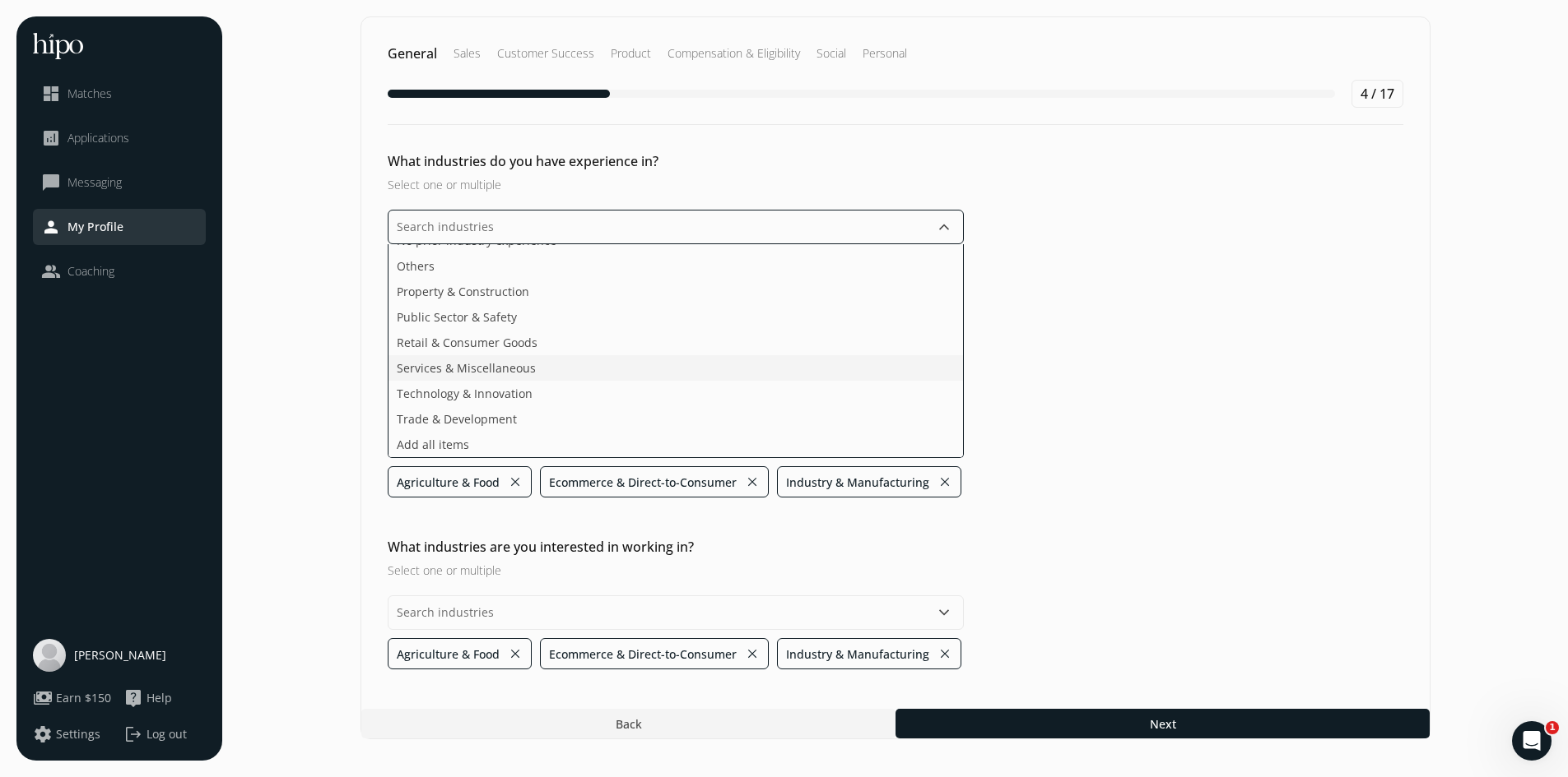
scroll to position [221, 0]
click at [516, 362] on ul "Arts, Media & Entertainment Business & Financial Services Design & Creative Edu…" at bounding box center [675, 352] width 576 height 214
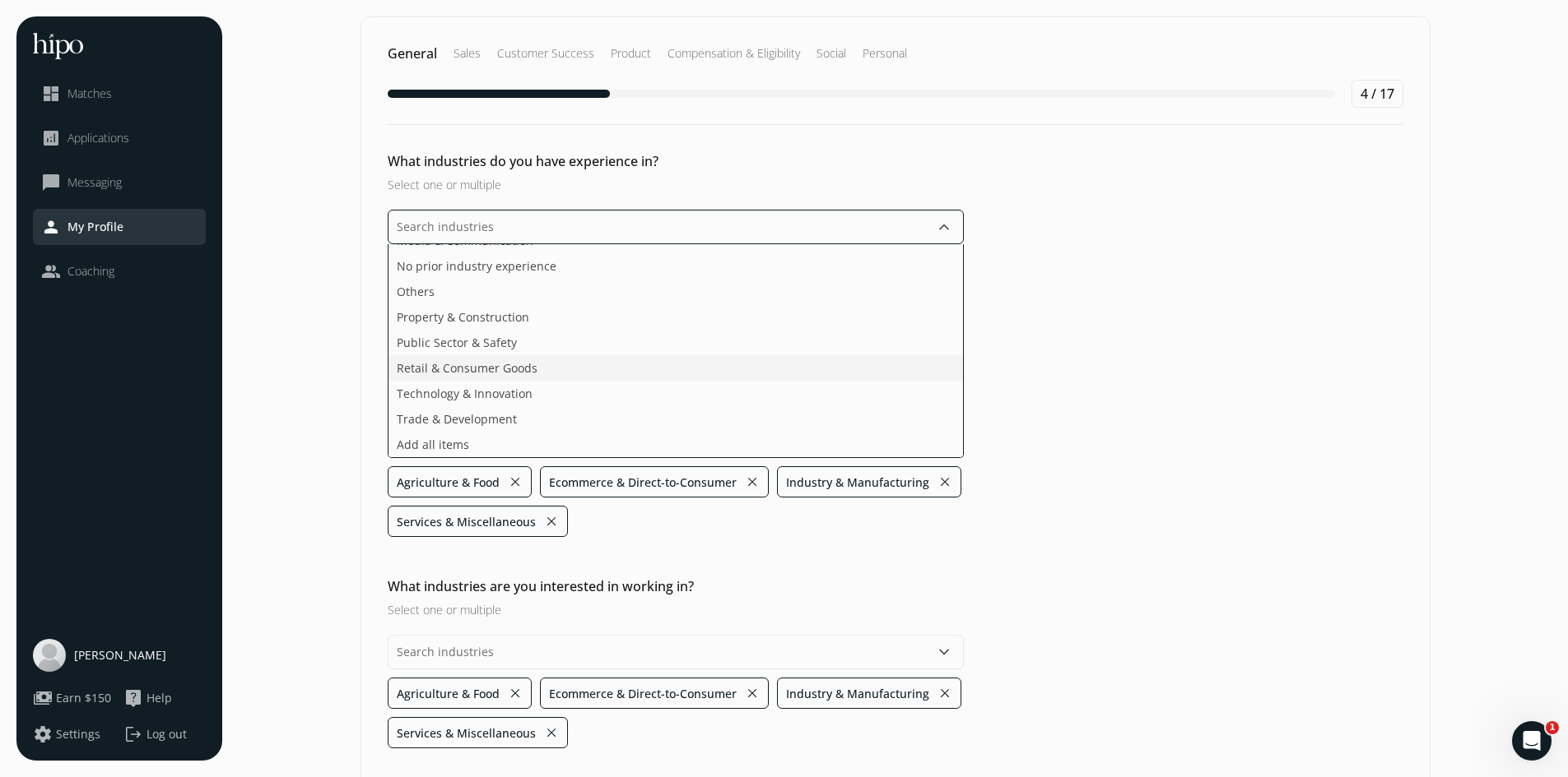
scroll to position [195, 0]
click at [514, 367] on ul "Arts, Media & Entertainment Business & Financial Services Design & Creative Edu…" at bounding box center [675, 352] width 576 height 214
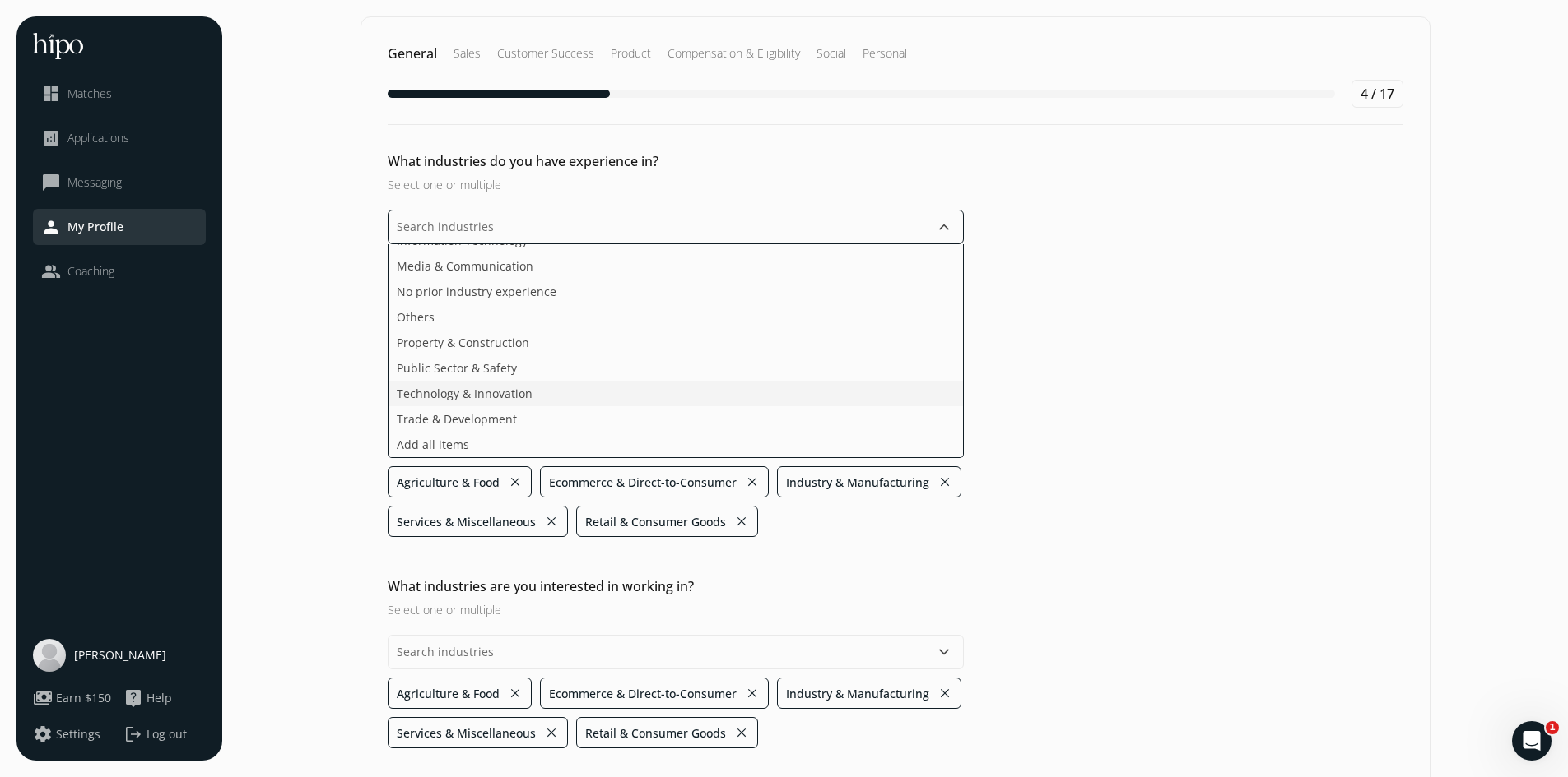
click at [525, 399] on ul "Arts, Media & Entertainment Business & Financial Services Design & Creative Edu…" at bounding box center [675, 352] width 576 height 214
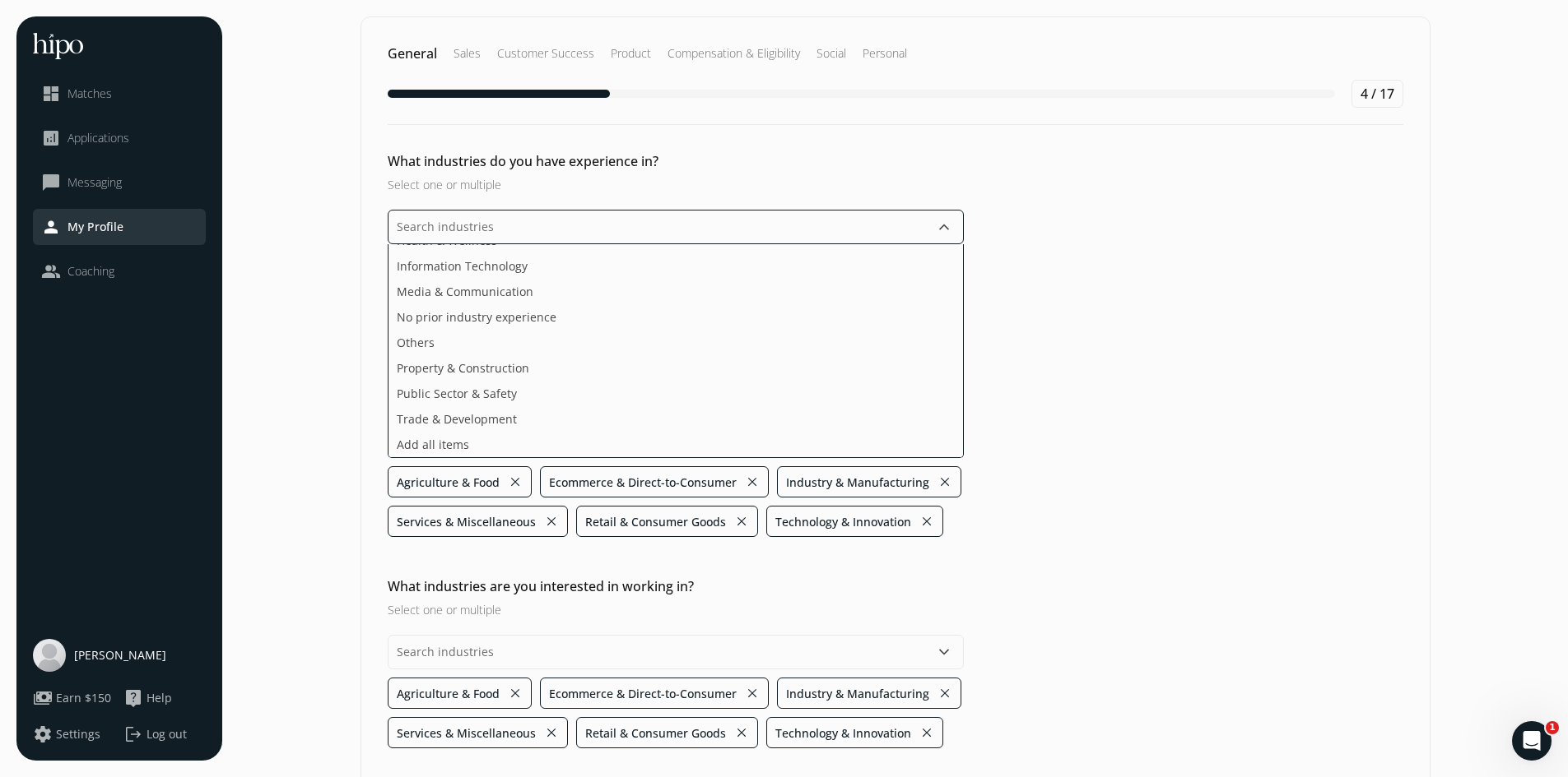
scroll to position [58, 0]
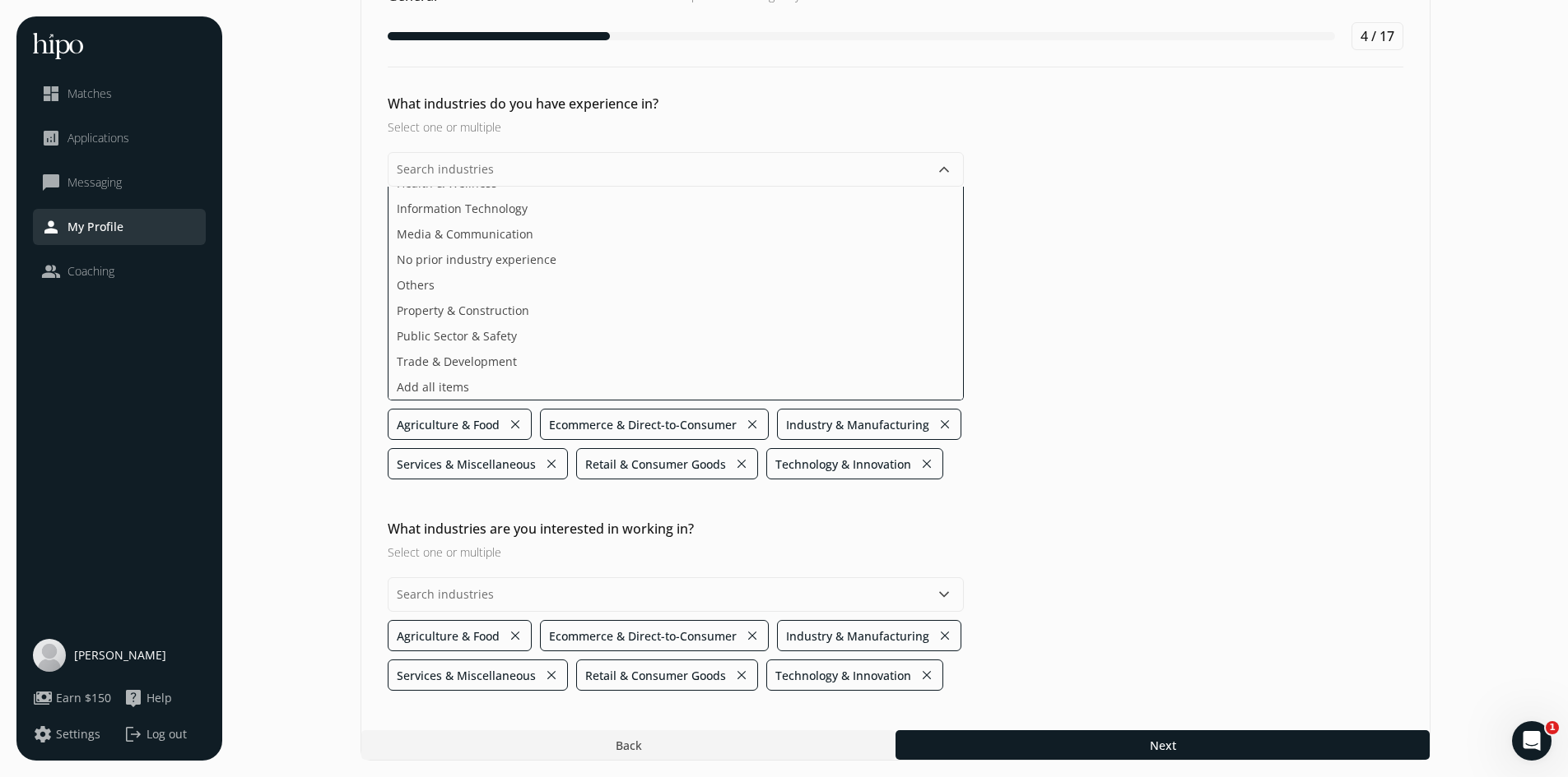
click at [854, 674] on section "General Sales Customer Success Product Compensation & Eligibility Social Person…" at bounding box center [895, 360] width 1312 height 802
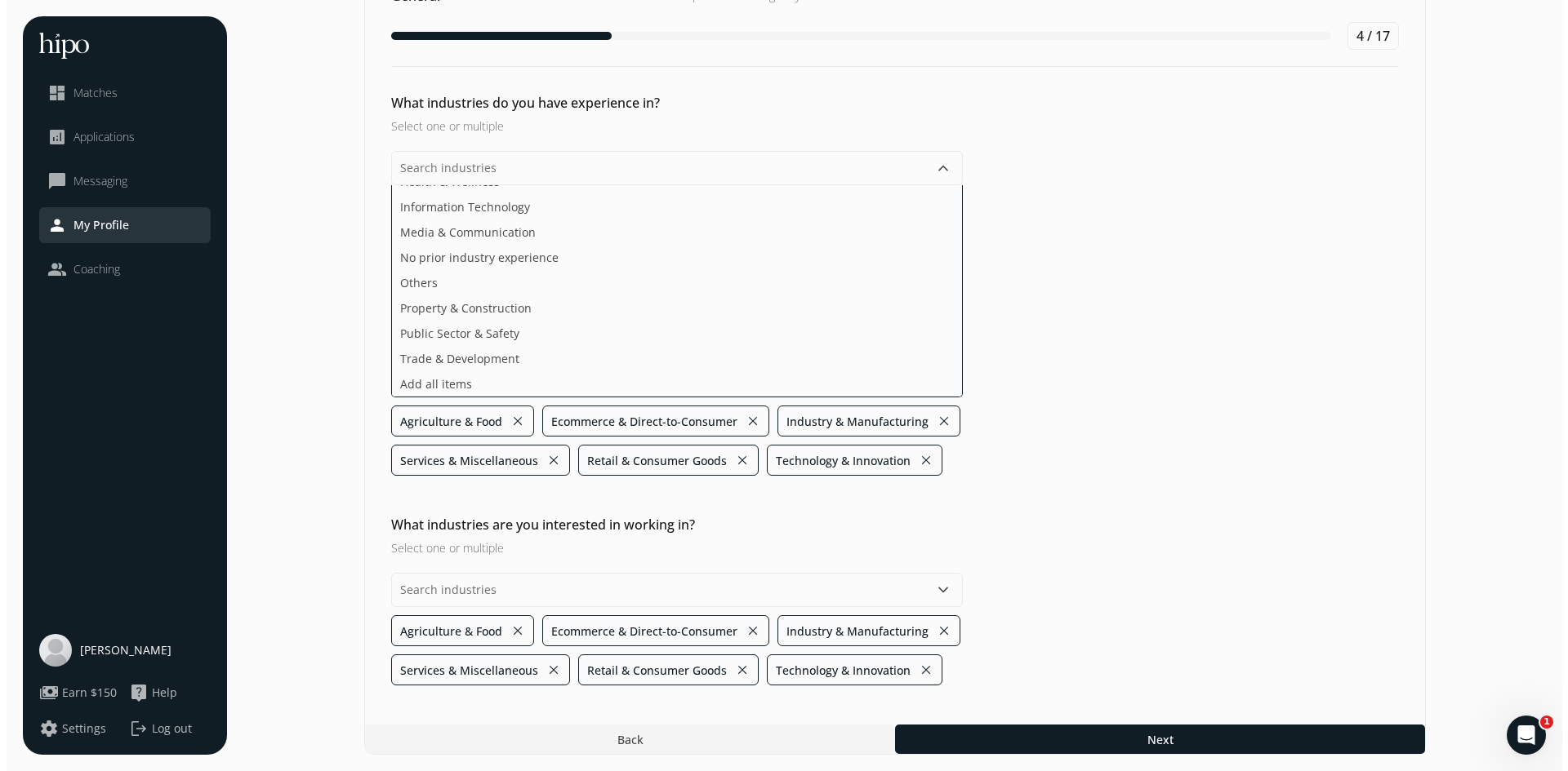
scroll to position [0, 0]
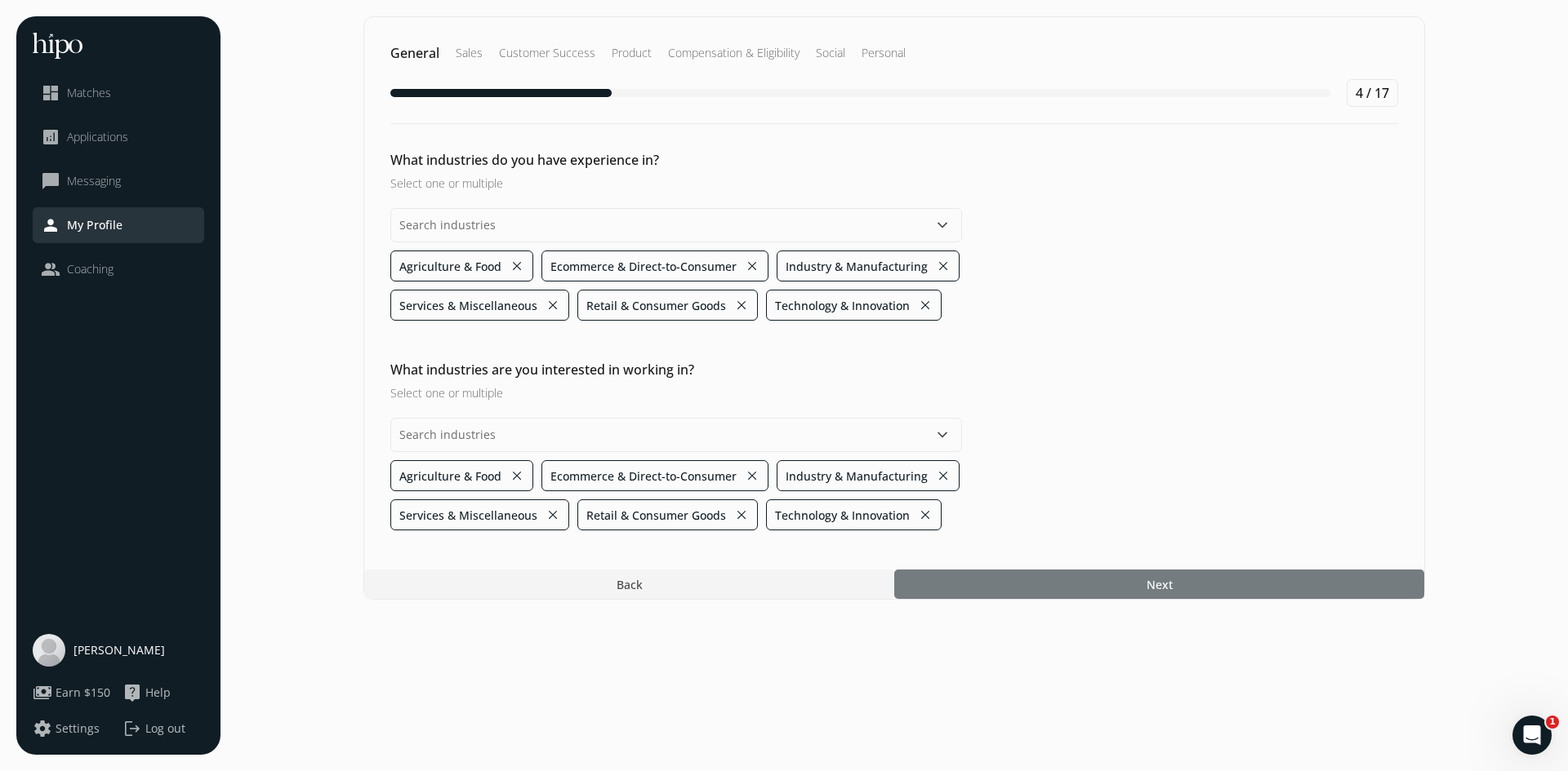
click at [1055, 589] on div at bounding box center [1159, 584] width 530 height 29
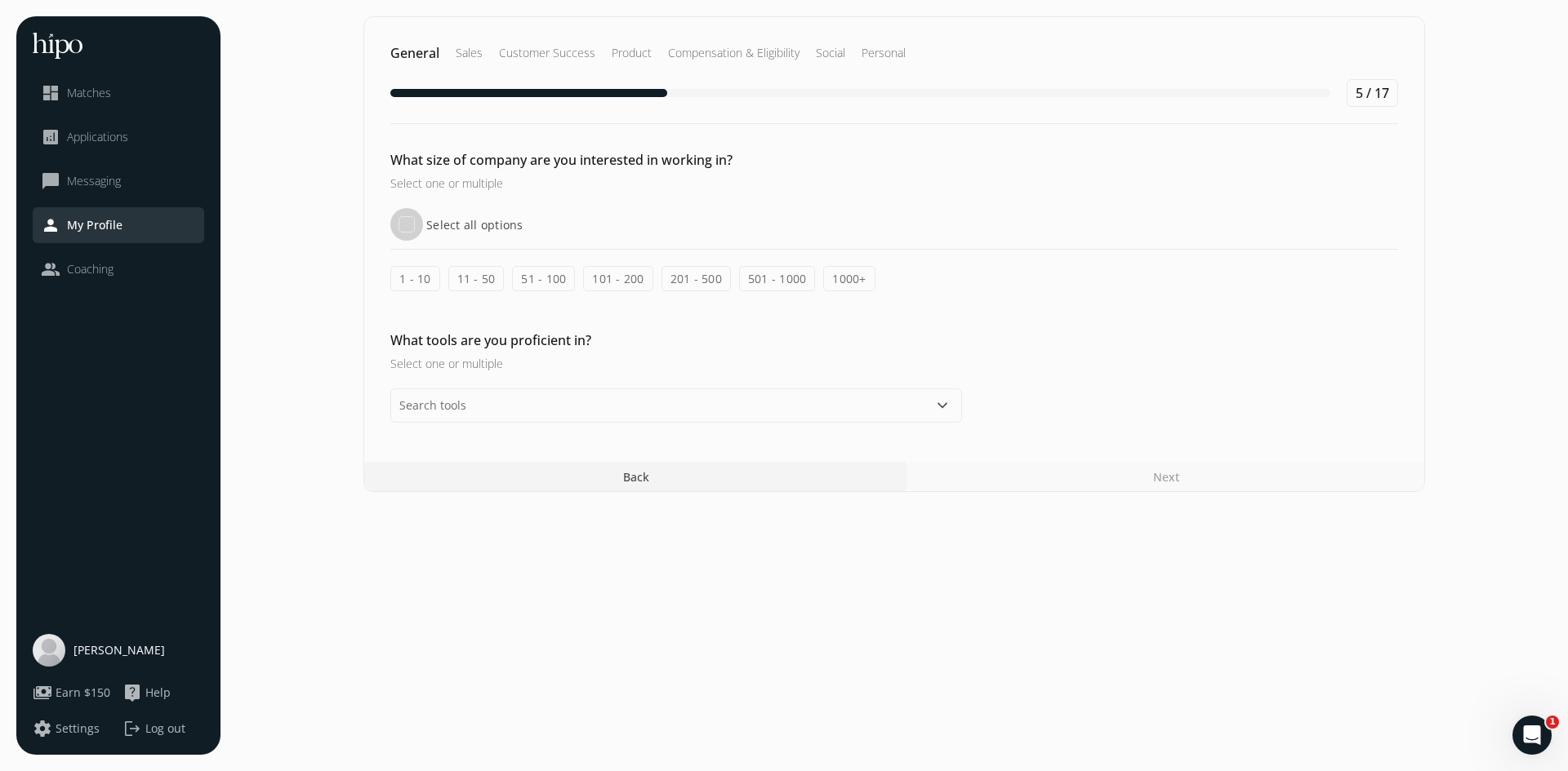
click at [400, 220] on input "Select all options" at bounding box center [406, 224] width 33 height 33
checkbox input "true"
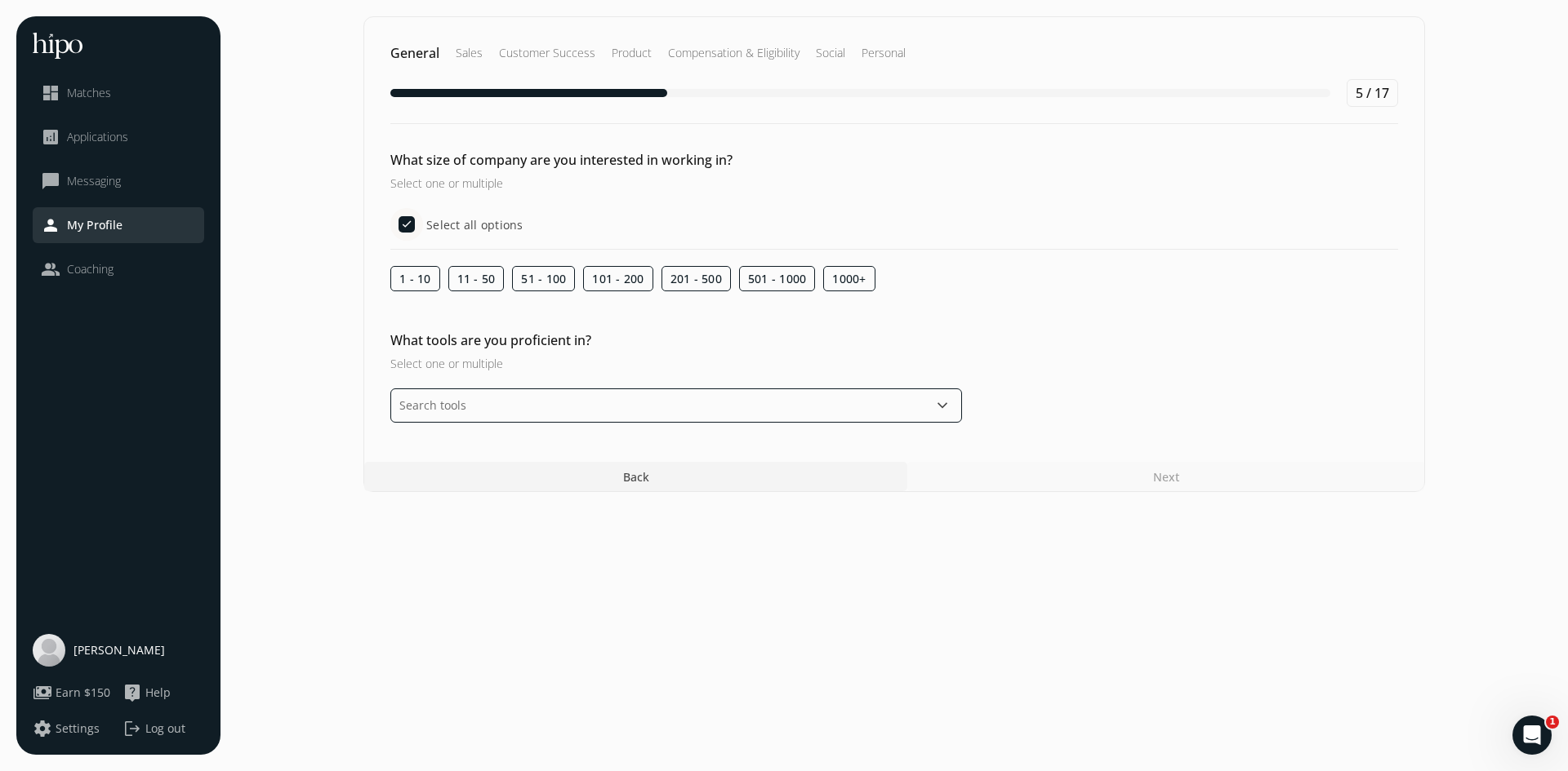
click at [513, 416] on input "text" at bounding box center [676, 405] width 572 height 34
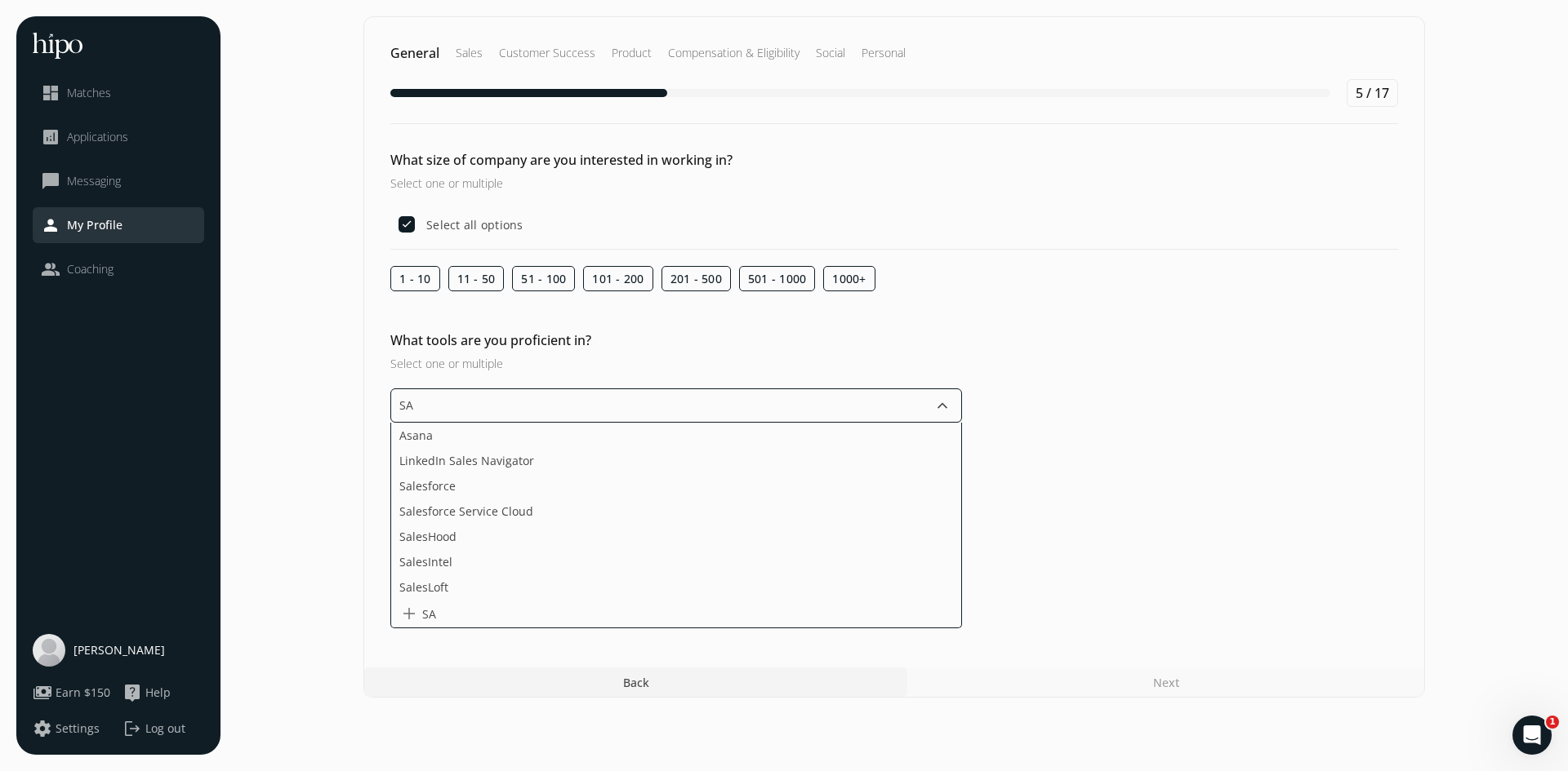
type input "SAP"
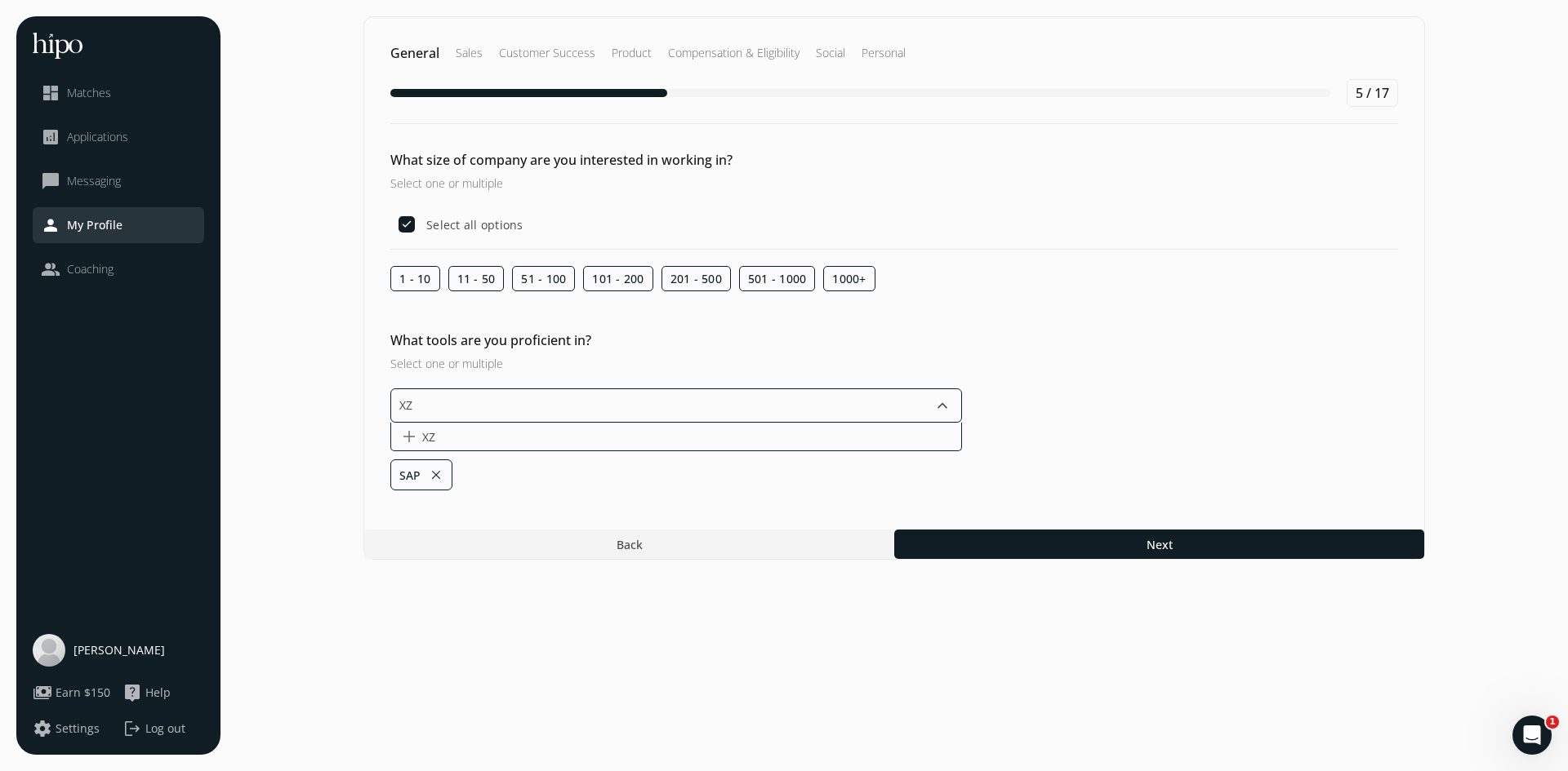
type input "X"
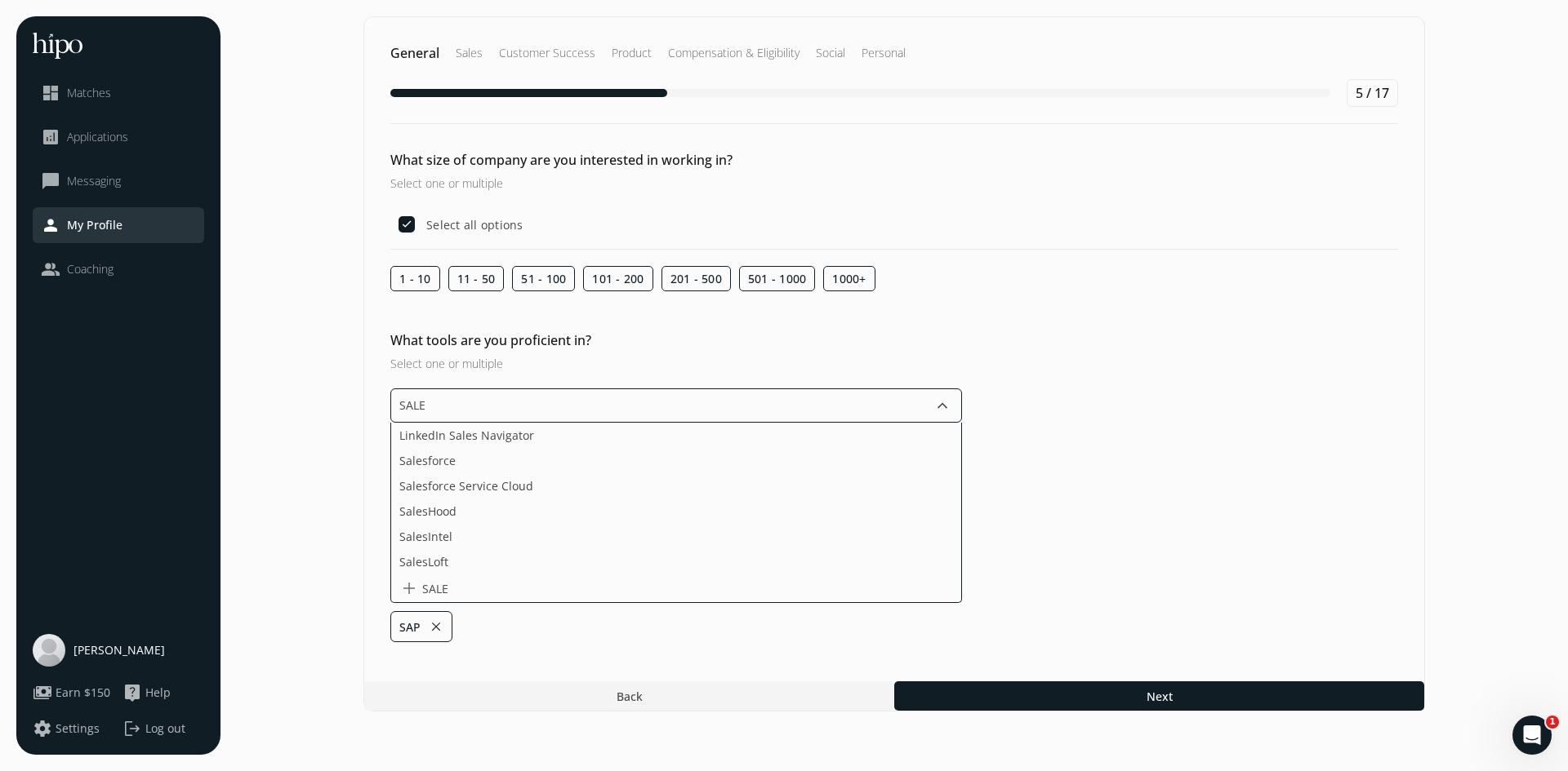
type input "SALES"
click at [469, 461] on li "Salesforce" at bounding box center [676, 460] width 570 height 26
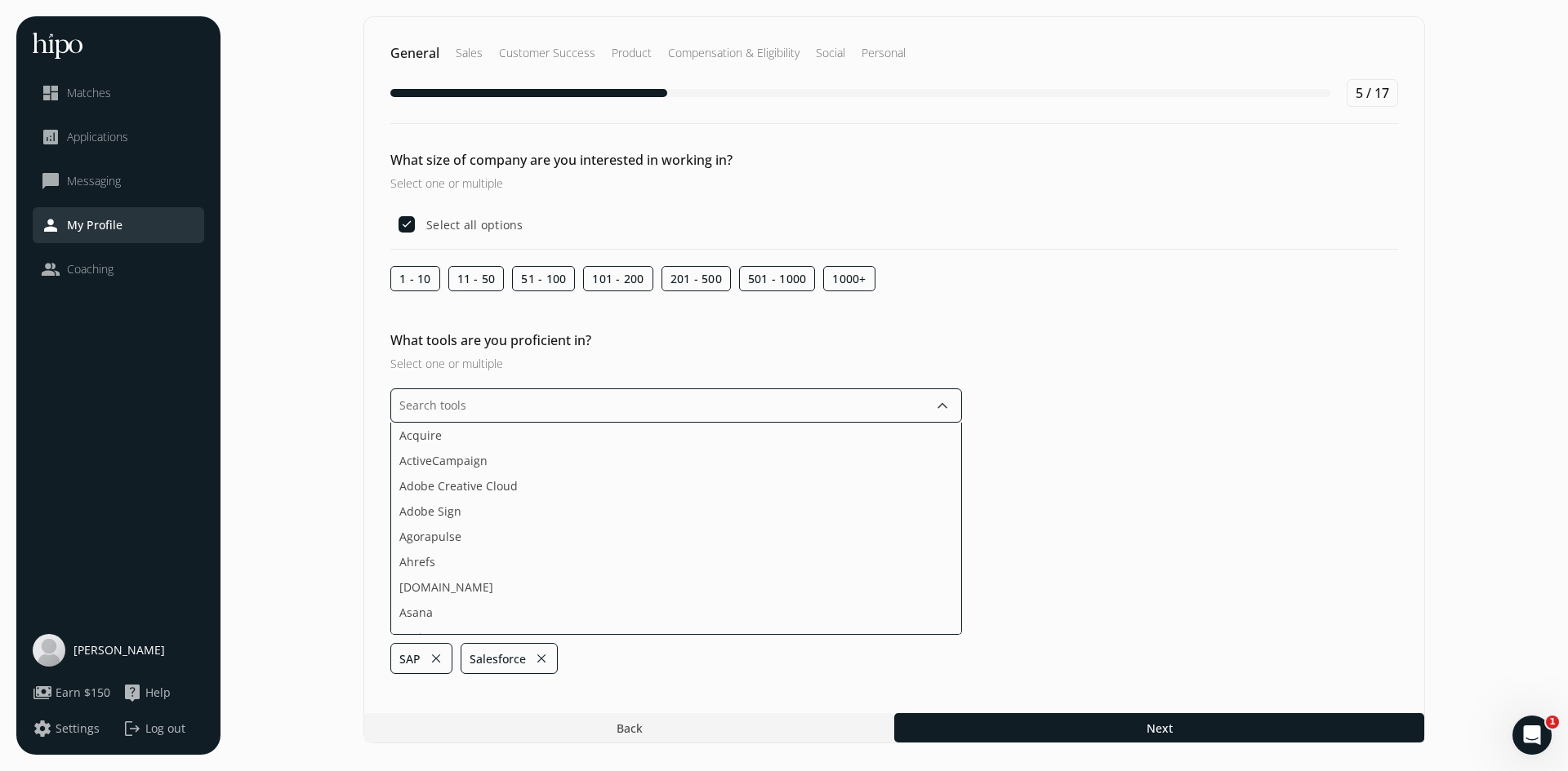
click at [533, 416] on input "text" at bounding box center [676, 405] width 572 height 34
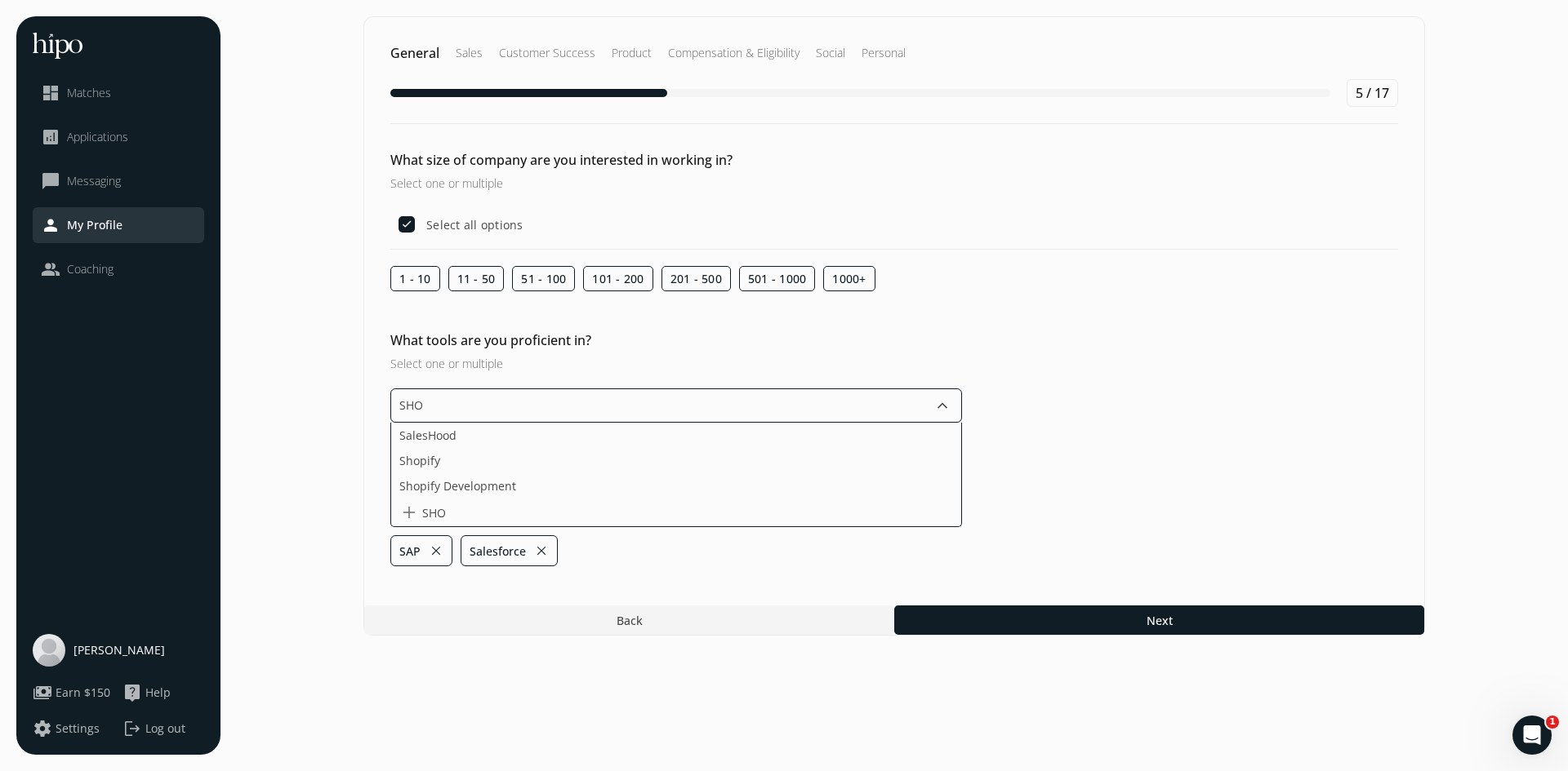
type input "SHOP"
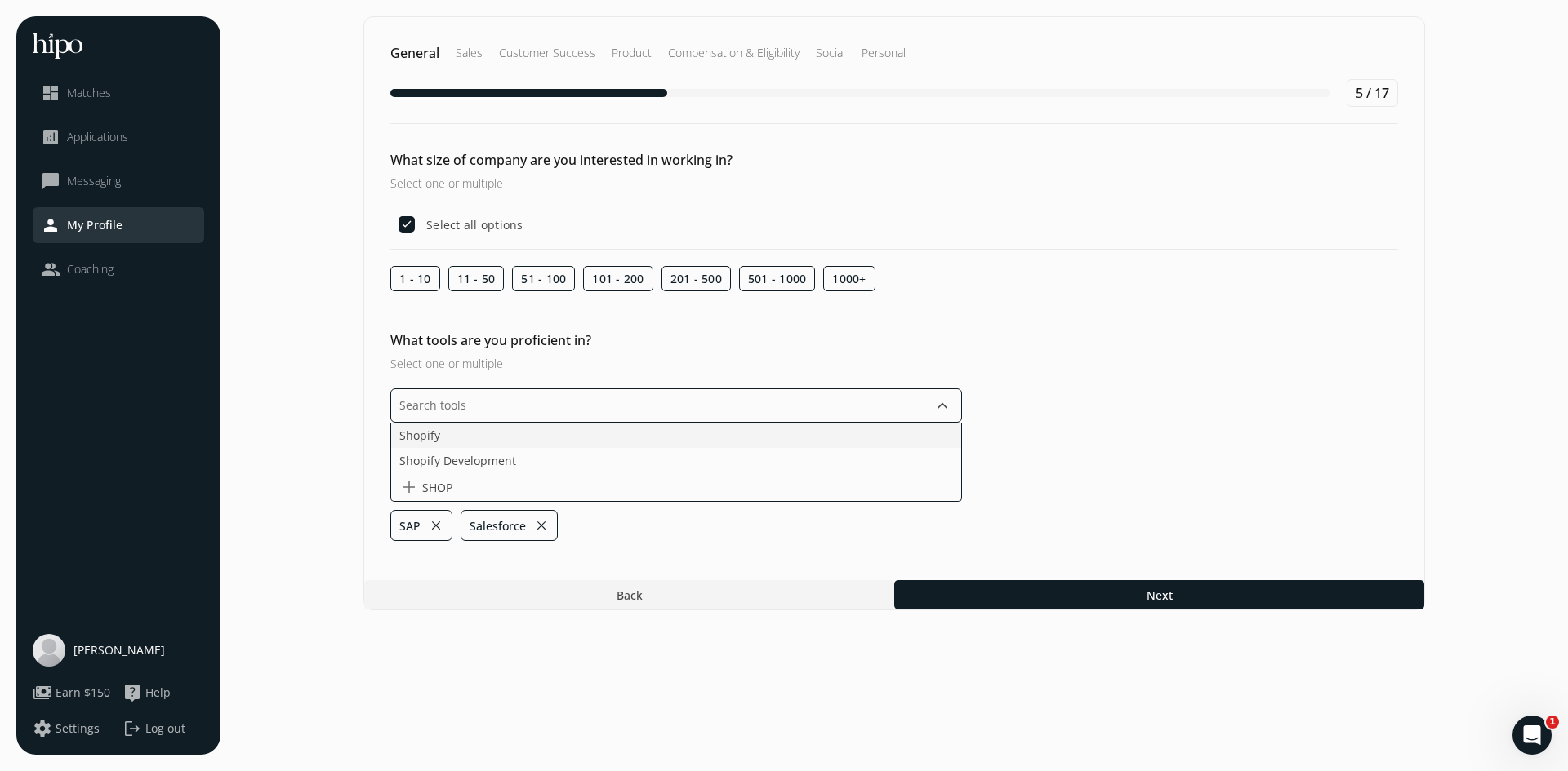
click at [489, 443] on li "Shopify" at bounding box center [676, 435] width 570 height 26
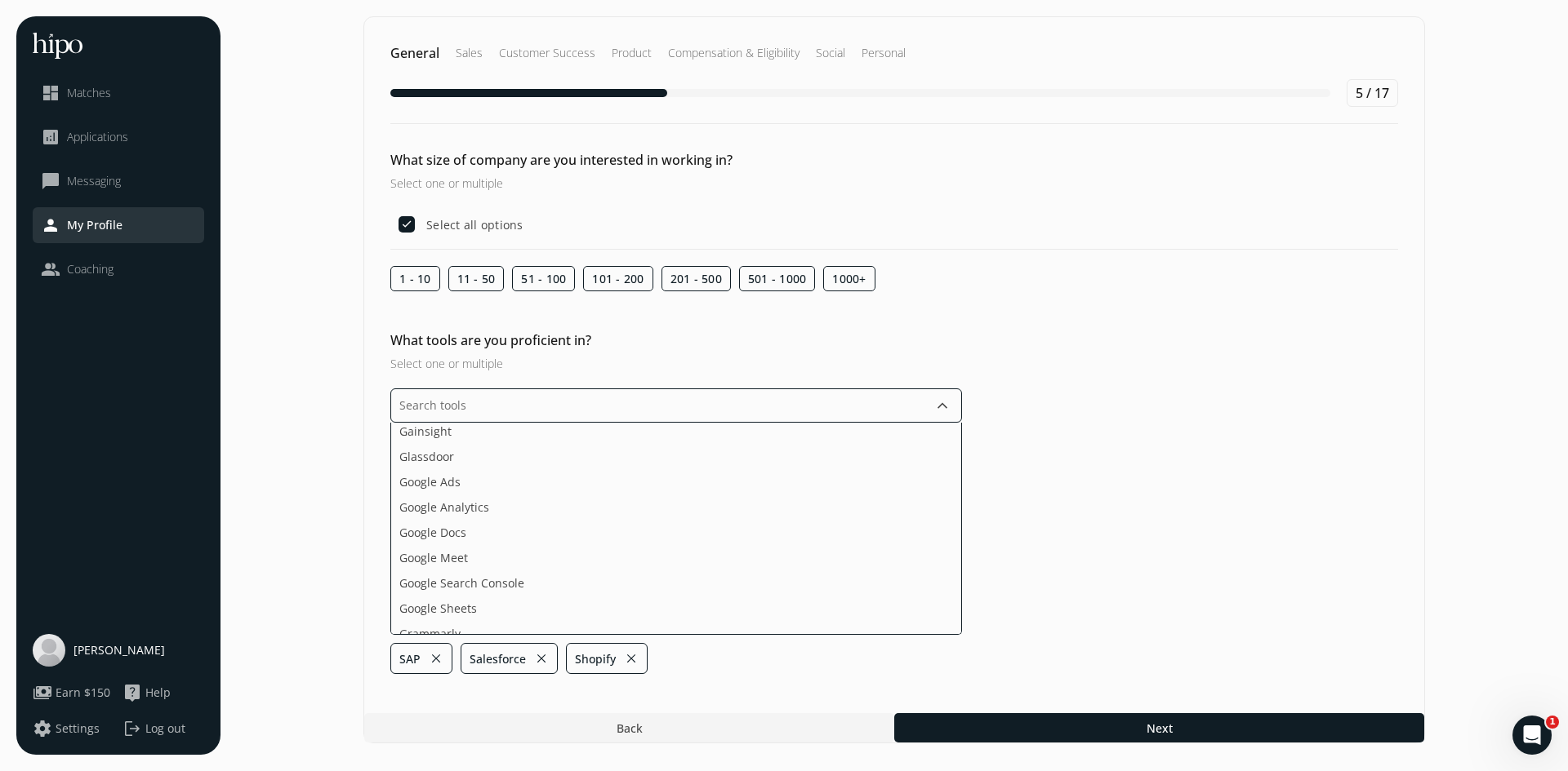
scroll to position [1121, 0]
click at [437, 458] on span "Google Analytics" at bounding box center [444, 453] width 90 height 17
click at [447, 480] on span "Google Meet" at bounding box center [434, 478] width 69 height 17
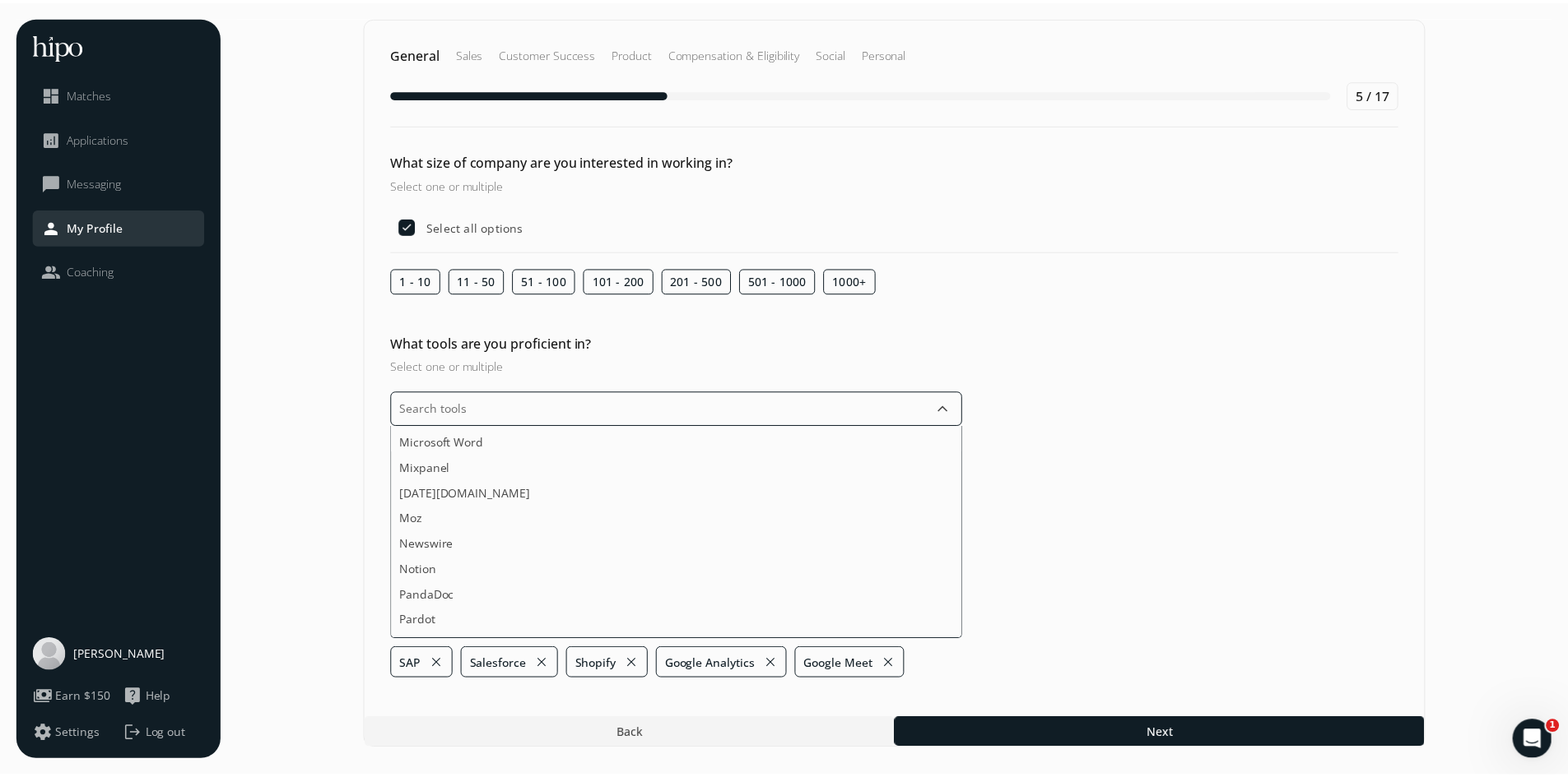
scroll to position [2259, 0]
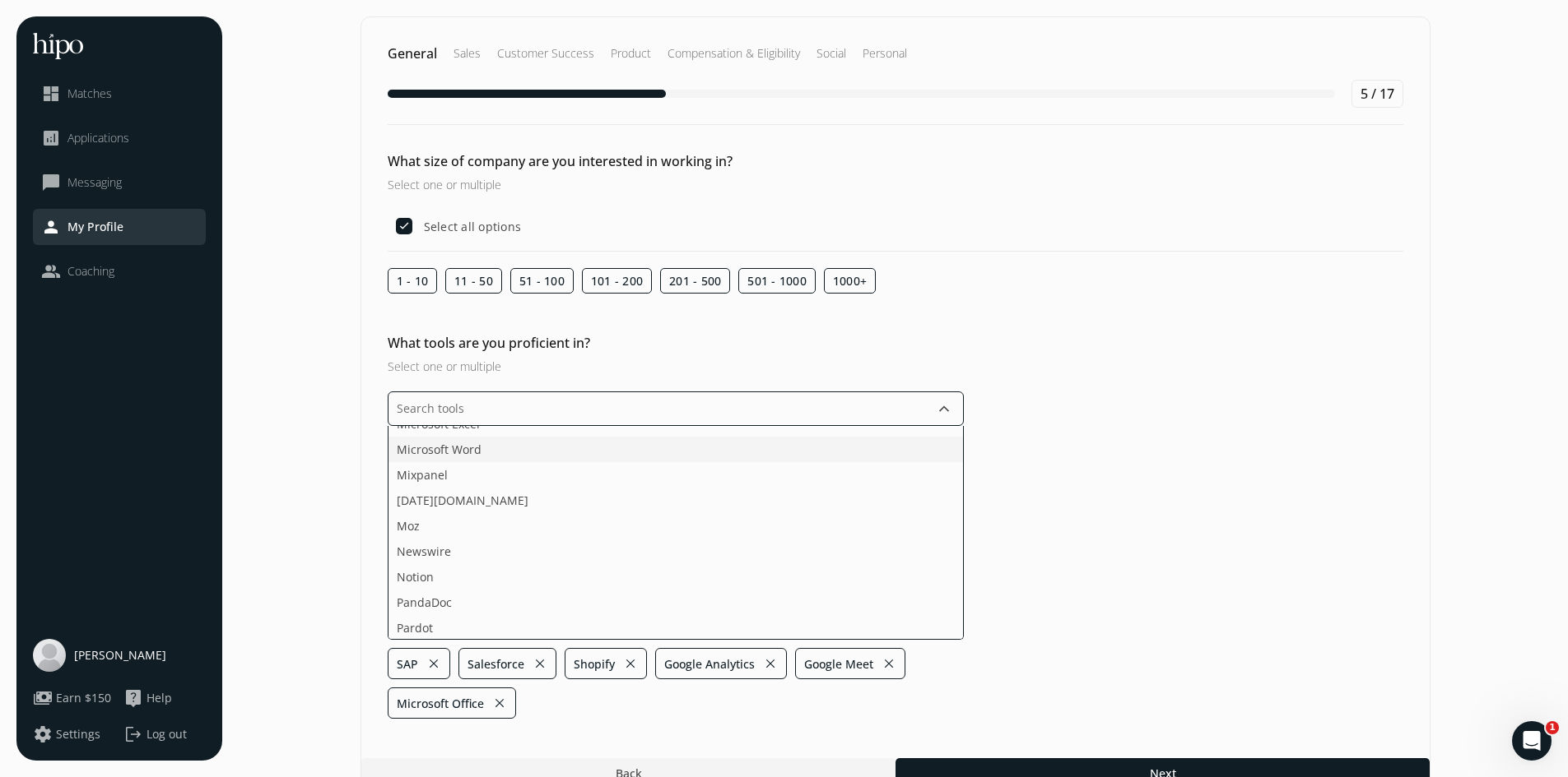
click at [487, 449] on li "Microsoft Word" at bounding box center [675, 449] width 574 height 26
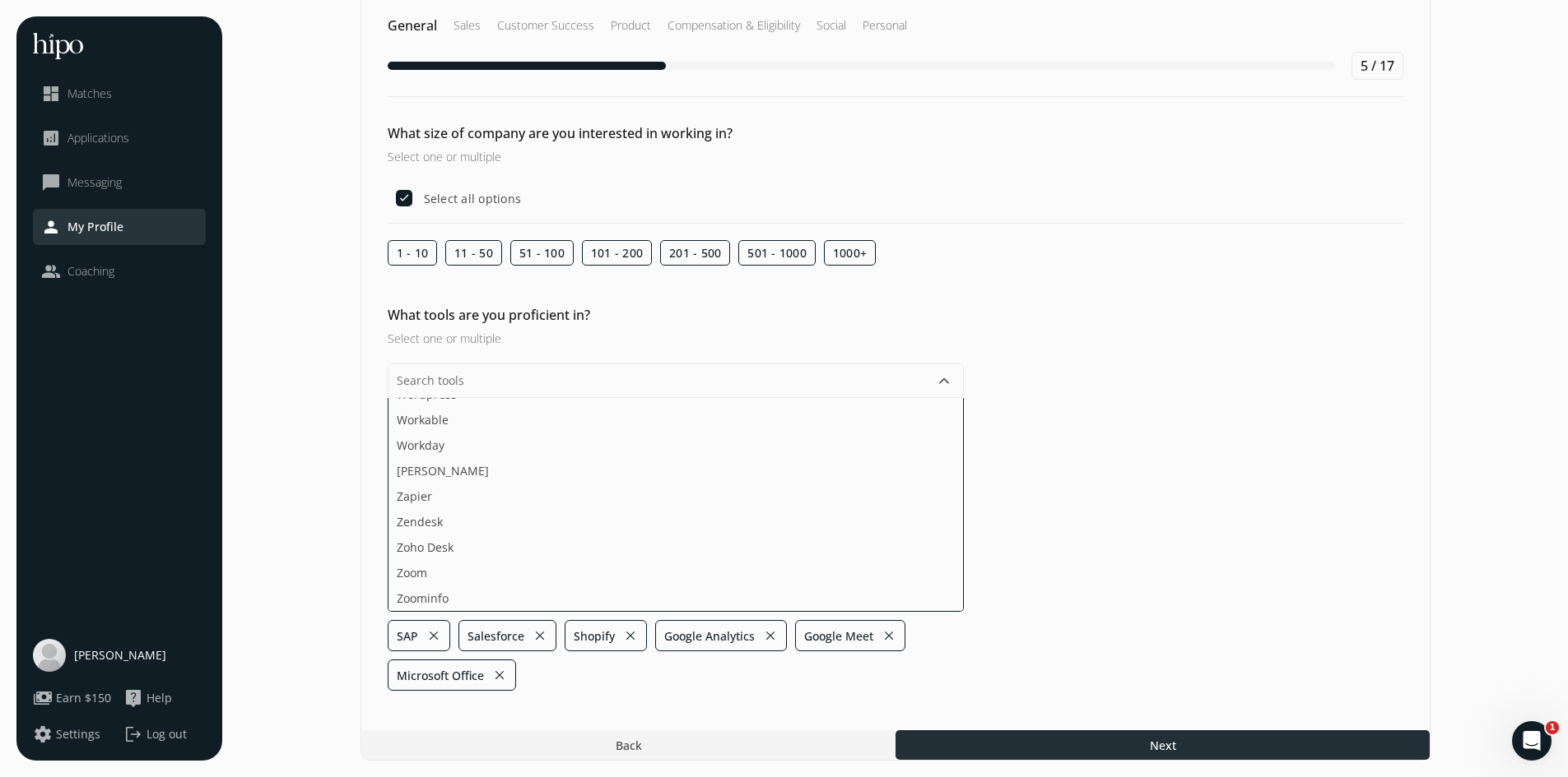
click at [1027, 746] on section "General Sales Customer Success Product Compensation & Eligibility Social Person…" at bounding box center [895, 375] width 1312 height 773
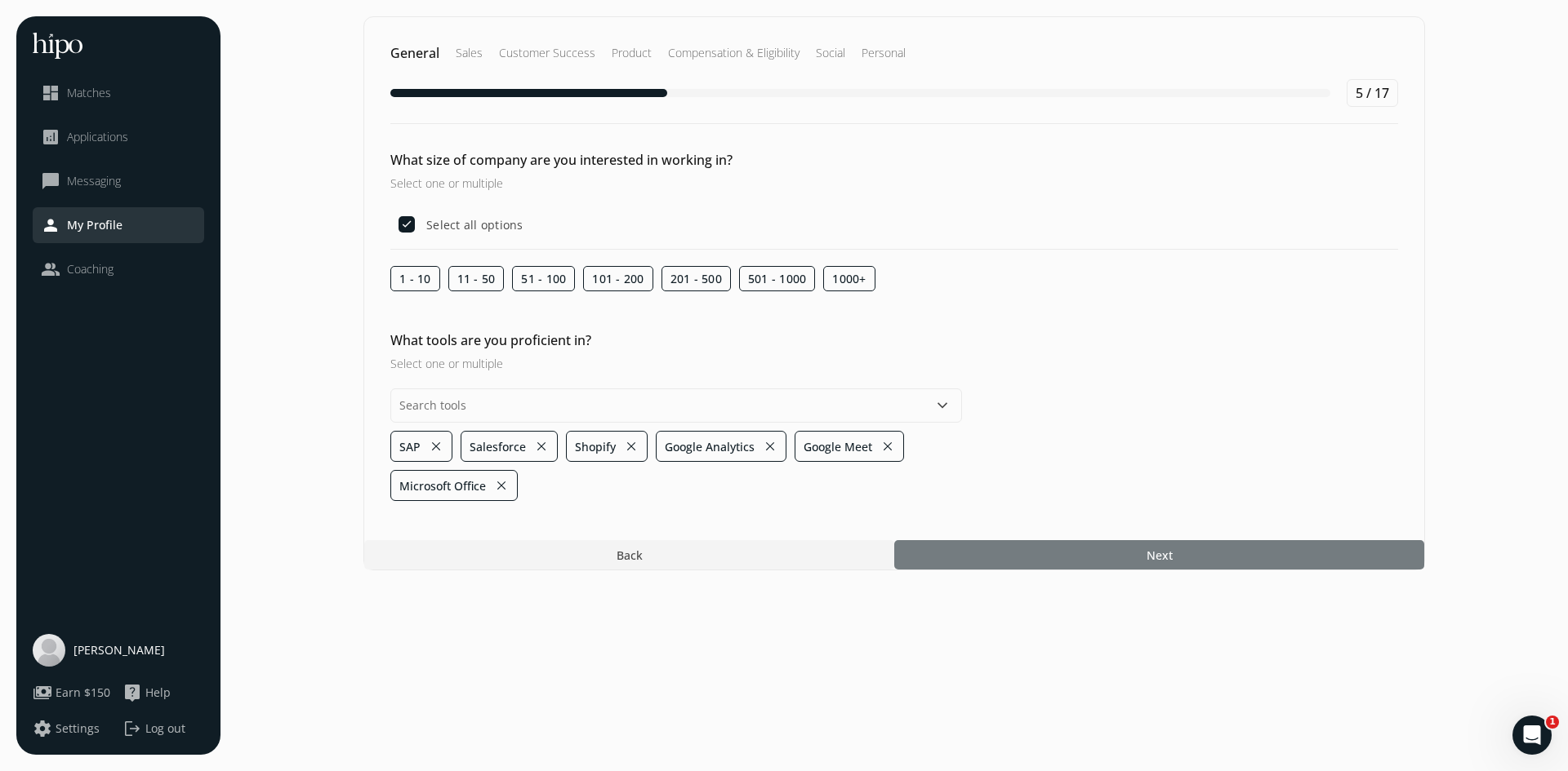
click at [1173, 556] on div at bounding box center [1159, 555] width 530 height 29
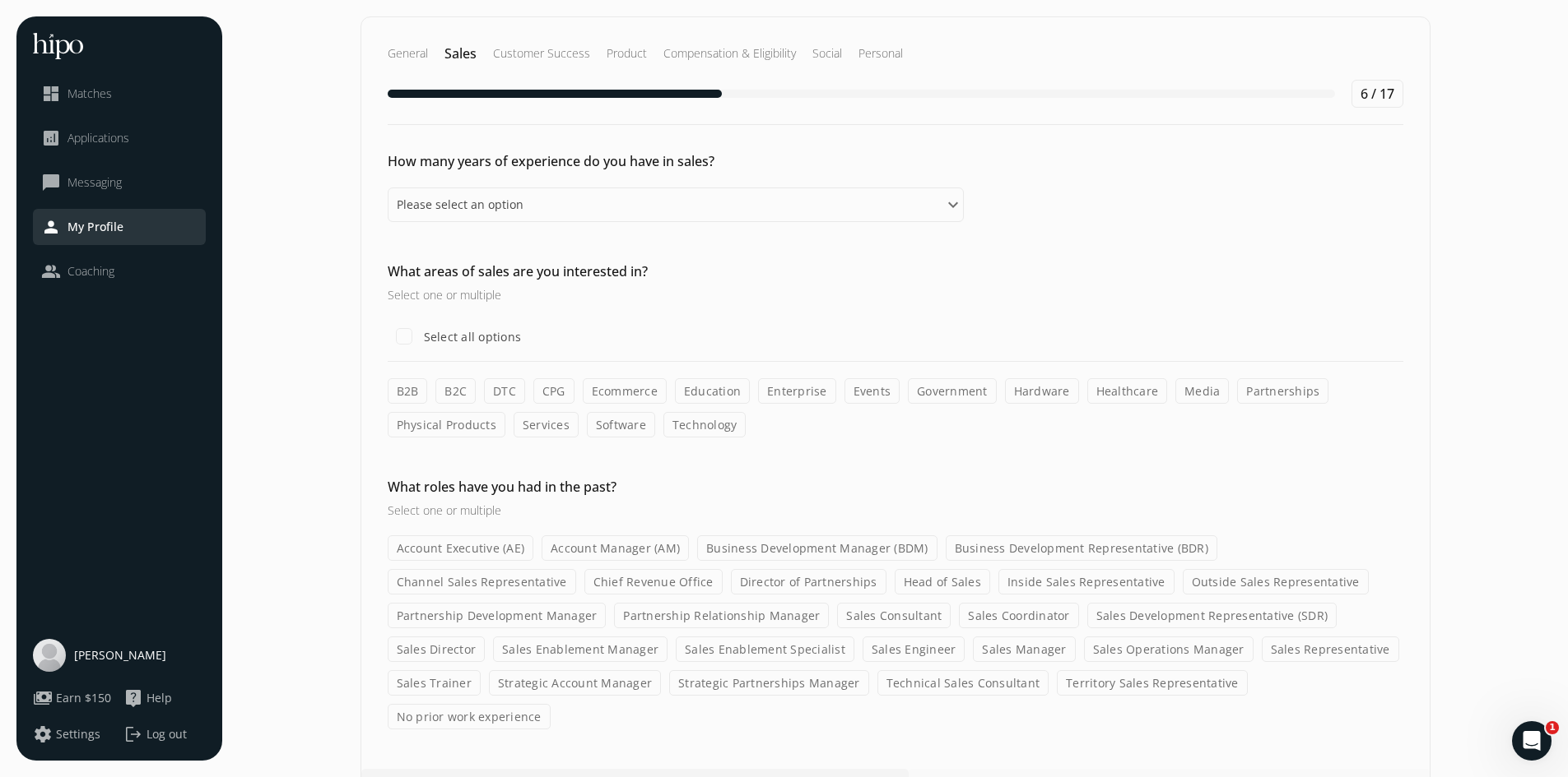
click at [406, 390] on label "B2B" at bounding box center [407, 391] width 40 height 26
click at [0, 0] on input "B2B" at bounding box center [0, 0] width 0 height 0
click at [1273, 399] on label "Partnerships" at bounding box center [1282, 391] width 92 height 26
click at [0, 0] on input "Partnerships" at bounding box center [0, 0] width 0 height 0
click at [707, 425] on label "Technology" at bounding box center [704, 425] width 83 height 26
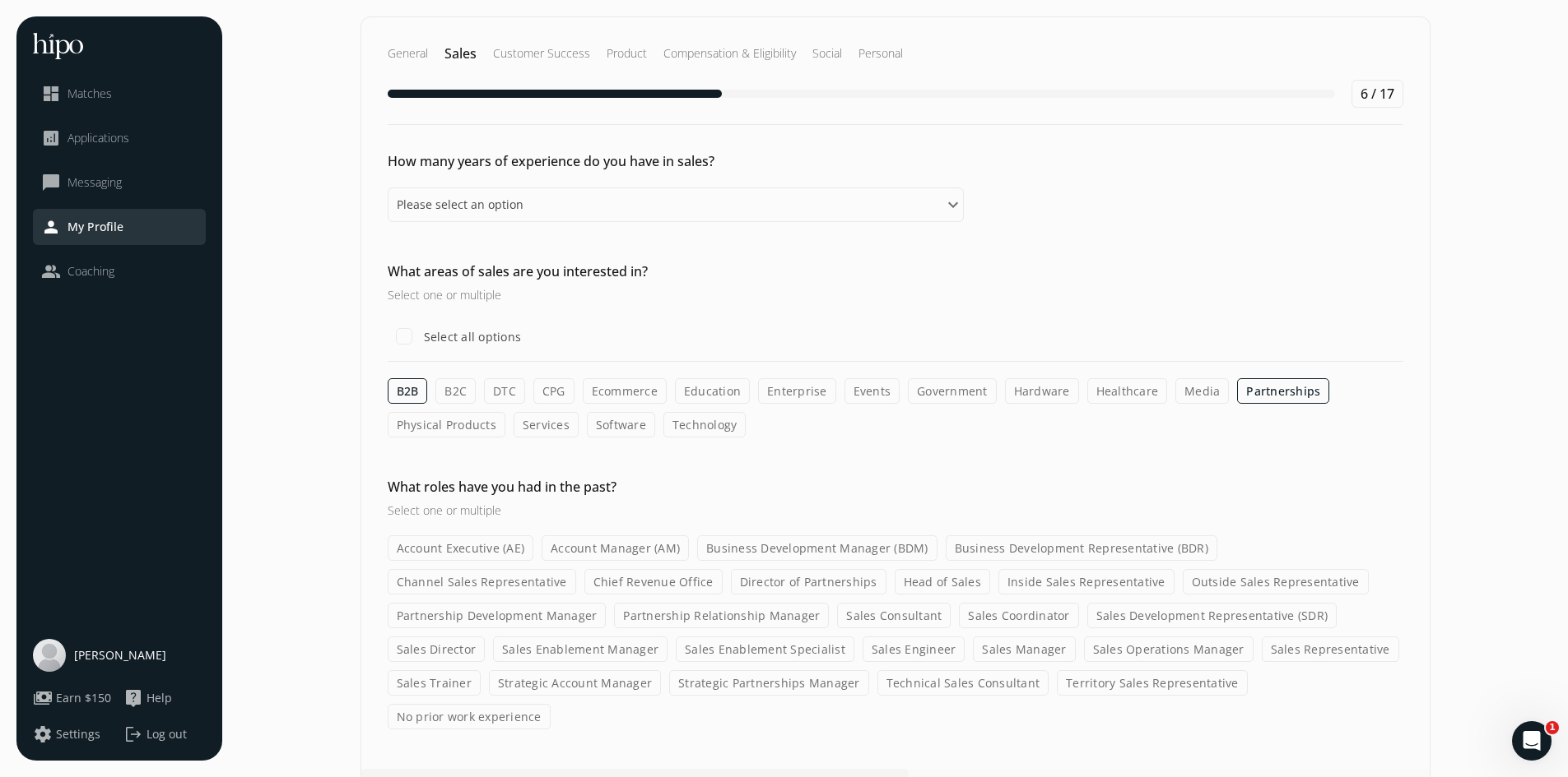
click at [0, 0] on input "Technology" at bounding box center [0, 0] width 0 height 0
click at [544, 428] on label "Services" at bounding box center [546, 425] width 65 height 26
click at [0, 0] on input "Services" at bounding box center [0, 0] width 0 height 0
click at [616, 418] on label "Software" at bounding box center [621, 425] width 69 height 26
click at [0, 0] on input "Software" at bounding box center [0, 0] width 0 height 0
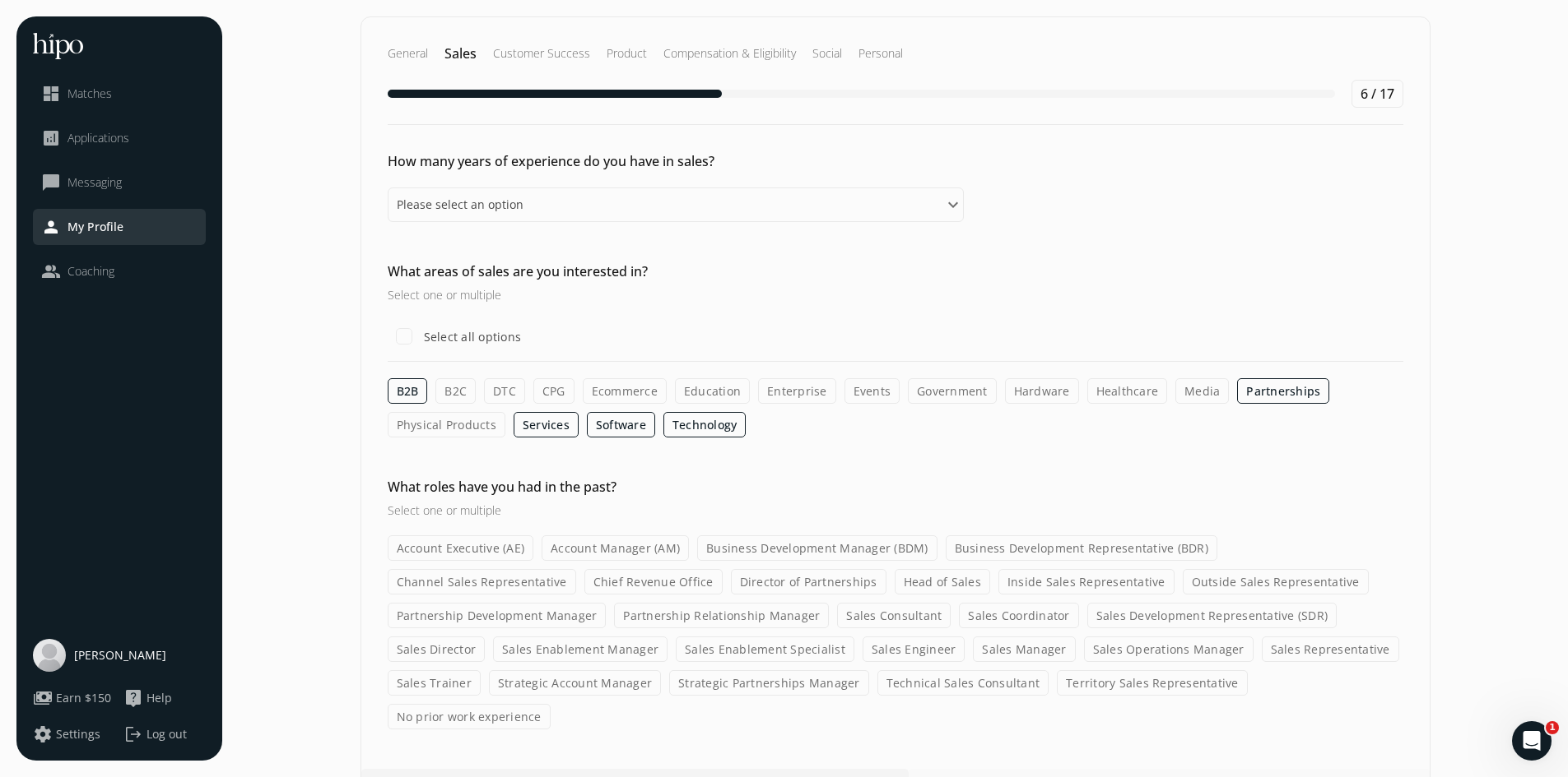
click at [636, 390] on label "Ecommerce" at bounding box center [624, 391] width 84 height 26
click at [0, 0] on input "Ecommerce" at bounding box center [0, 0] width 0 height 0
click at [792, 393] on label "Enterprise" at bounding box center [797, 391] width 78 height 26
click at [0, 0] on input "Enterprise" at bounding box center [0, 0] width 0 height 0
click at [874, 387] on label "Events" at bounding box center [872, 391] width 56 height 26
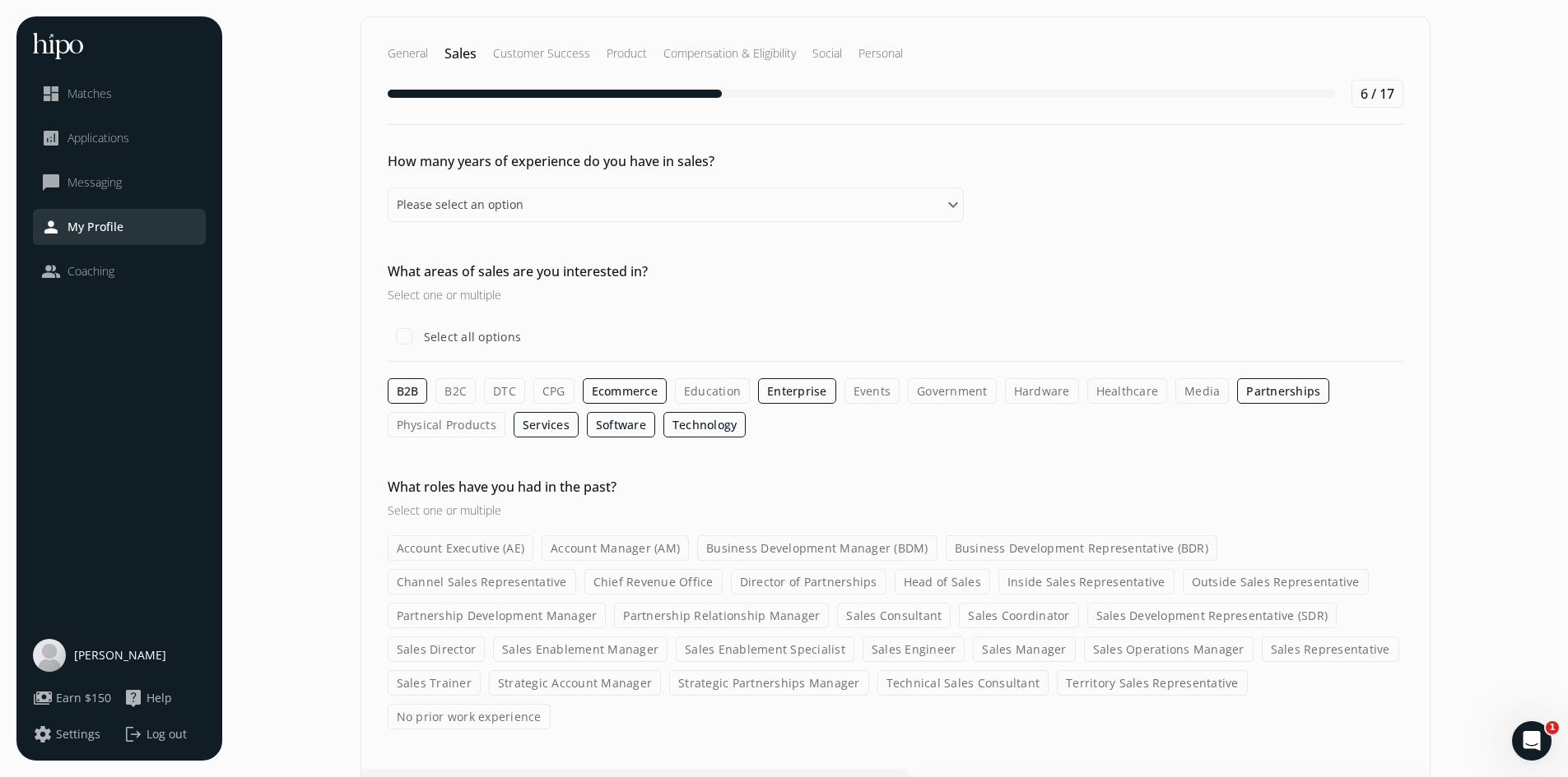
click at [0, 0] on input "Events" at bounding box center [0, 0] width 0 height 0
click at [1110, 397] on label "Healthcare" at bounding box center [1127, 391] width 81 height 26
click at [0, 0] on input "Healthcare" at bounding box center [0, 0] width 0 height 0
click at [406, 337] on input "Select all options" at bounding box center [403, 336] width 33 height 33
checkbox input "true"
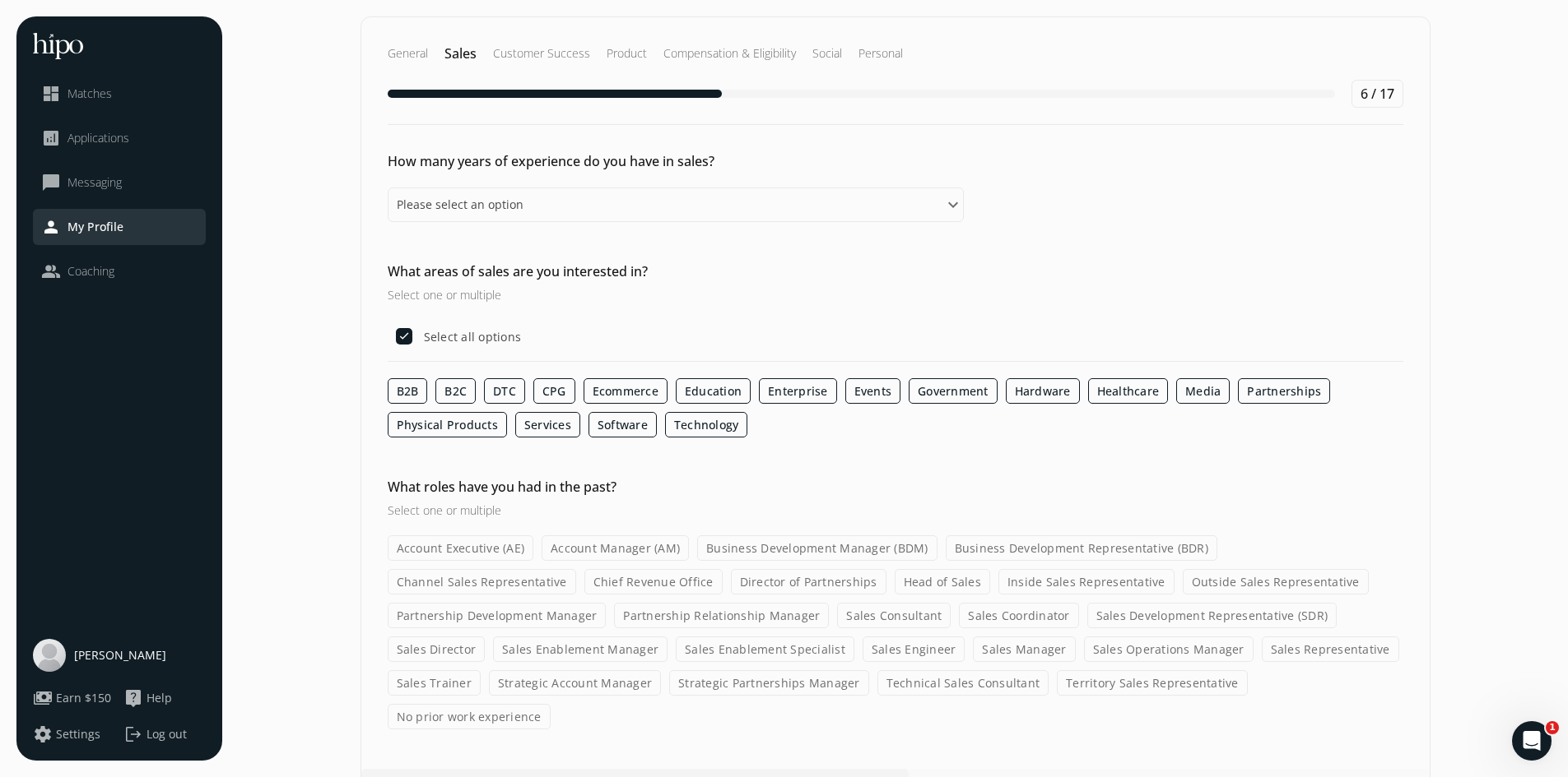
click at [483, 553] on label "Account Executive (AE)" at bounding box center [460, 548] width 147 height 26
click at [0, 0] on input "Account Executive (AE)" at bounding box center [0, 0] width 0 height 0
click at [617, 549] on label "Account Manager (AM)" at bounding box center [615, 548] width 147 height 26
click at [0, 0] on input "Account Manager (AM)" at bounding box center [0, 0] width 0 height 0
click at [789, 550] on label "Business Development Manager (BDM)" at bounding box center [818, 548] width 240 height 26
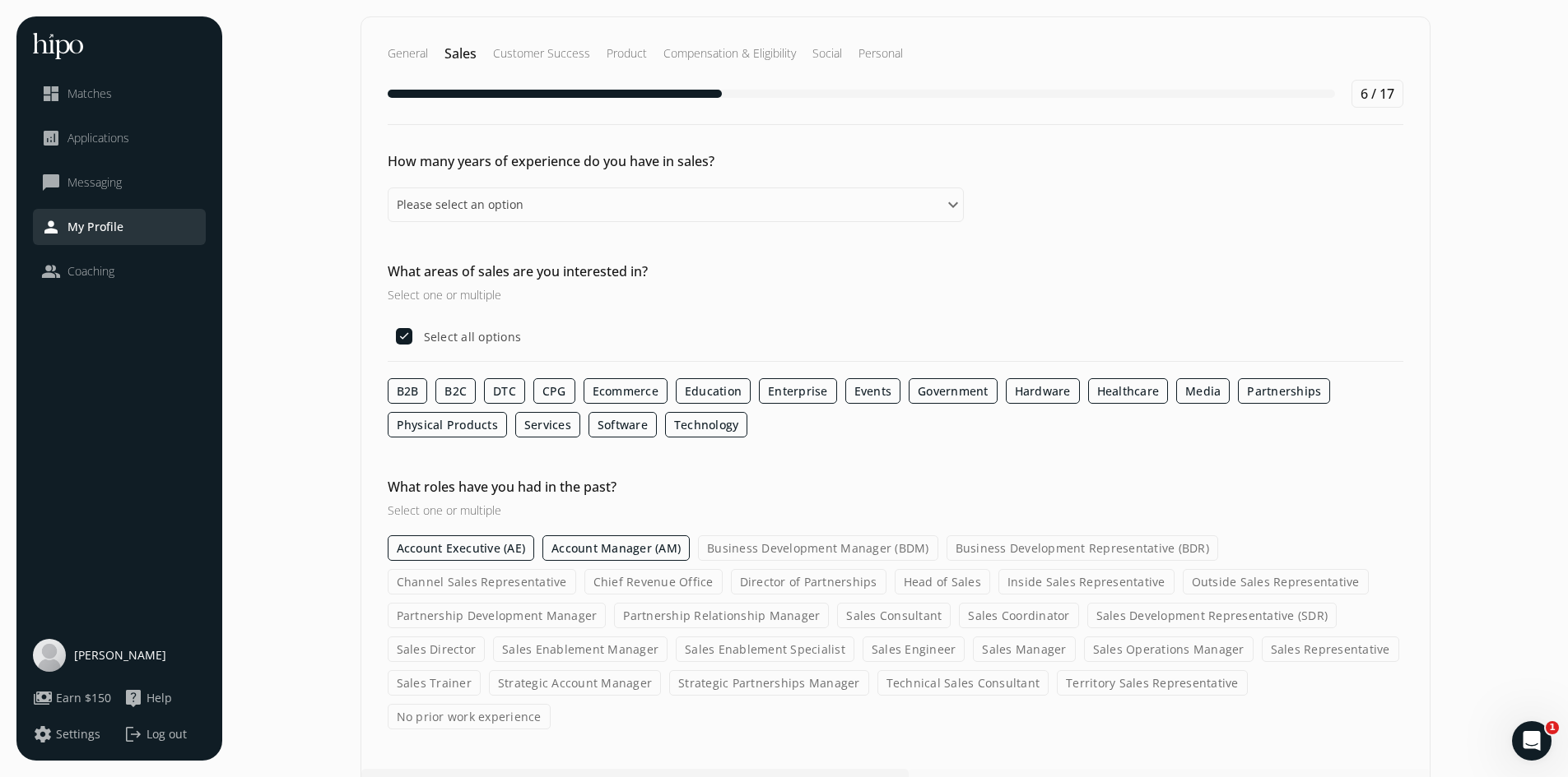
click at [0, 0] on input "Business Development Manager (BDM)" at bounding box center [0, 0] width 0 height 0
click at [998, 586] on label "Inside Sales Representative" at bounding box center [1086, 582] width 176 height 26
click at [0, 0] on input "Inside Sales Representative" at bounding box center [0, 0] width 0 height 0
click at [1182, 586] on label "Outside Sales Representative" at bounding box center [1275, 582] width 186 height 26
click at [0, 0] on input "Outside Sales Representative" at bounding box center [0, 0] width 0 height 0
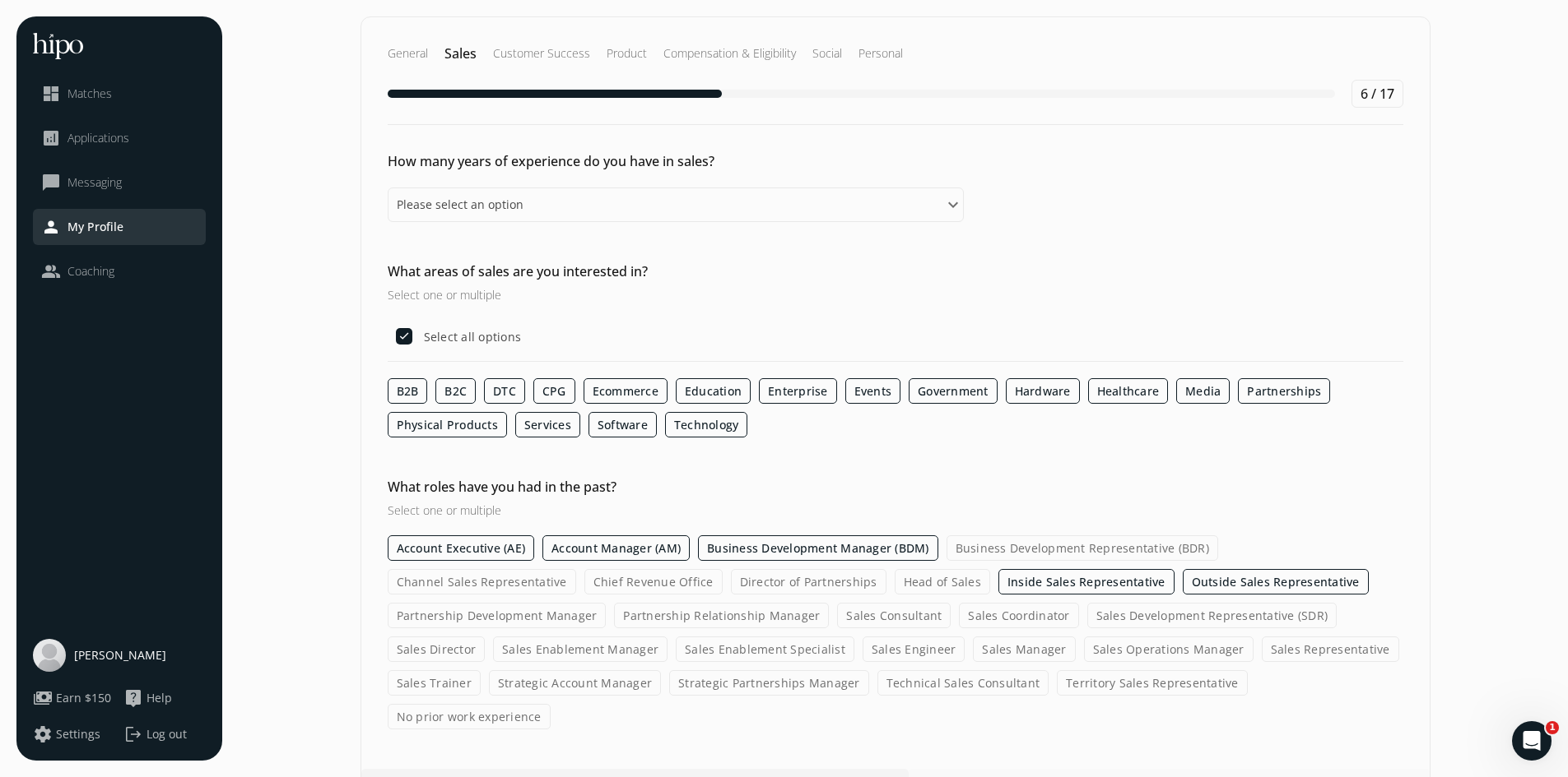
click at [1087, 612] on label "Sales Development Representative (SDR)" at bounding box center [1212, 616] width 250 height 26
click at [0, 0] on input "Sales Development Representative (SDR)" at bounding box center [0, 0] width 0 height 0
click at [863, 650] on label "Sales Engineer" at bounding box center [914, 649] width 103 height 26
click at [0, 0] on input "Sales Engineer" at bounding box center [0, 0] width 0 height 0
click at [973, 646] on label "Sales Manager" at bounding box center [1024, 649] width 102 height 26
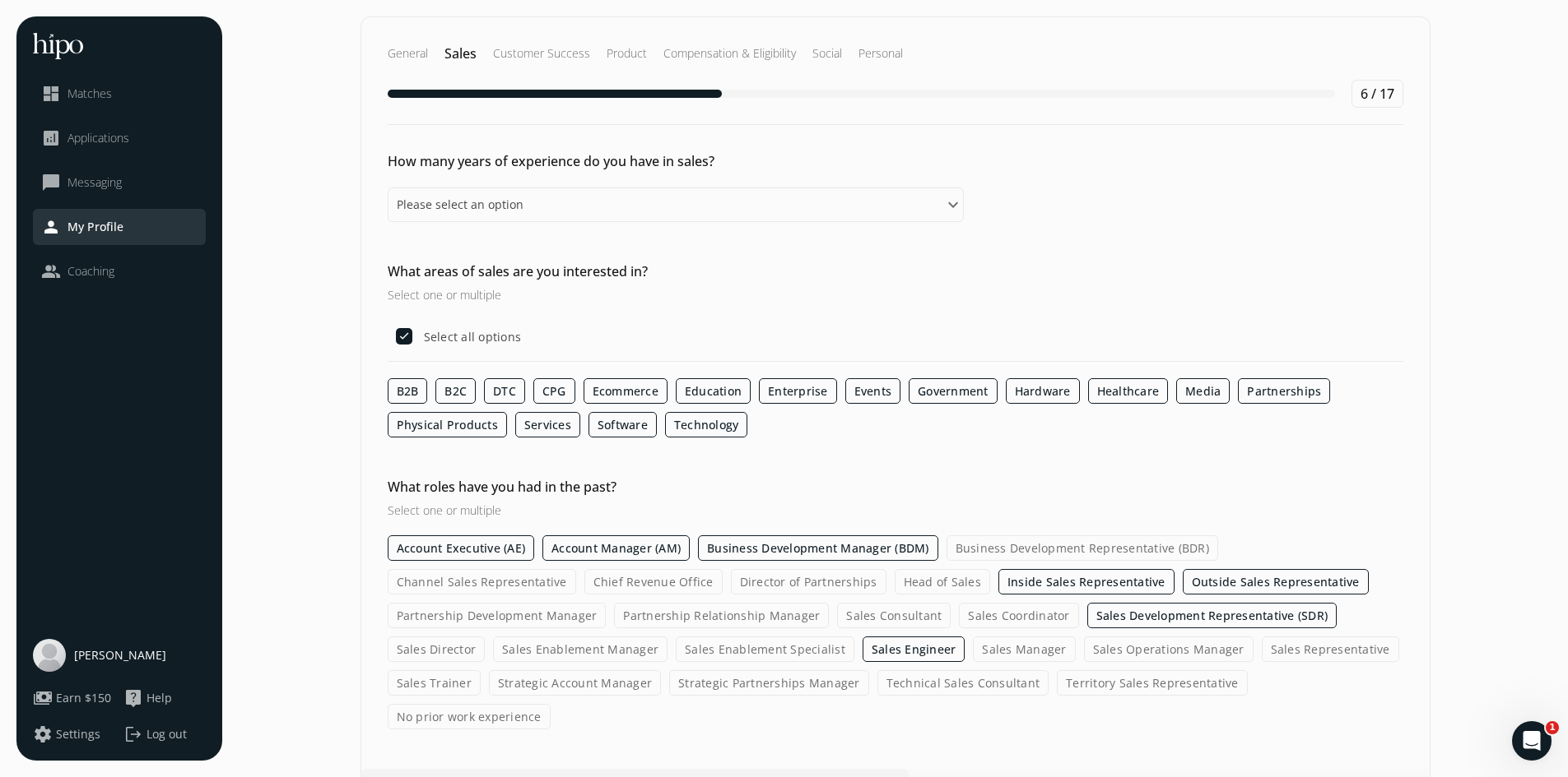
click at [0, 0] on input "Sales Manager" at bounding box center [0, 0] width 0 height 0
click at [877, 684] on label "Technical Sales Consultant" at bounding box center [963, 683] width 172 height 26
click at [0, 0] on input "Technical Sales Consultant" at bounding box center [0, 0] width 0 height 0
click at [669, 686] on label "Strategic Partnerships Manager" at bounding box center [768, 683] width 200 height 26
click at [0, 0] on input "Strategic Partnerships Manager" at bounding box center [0, 0] width 0 height 0
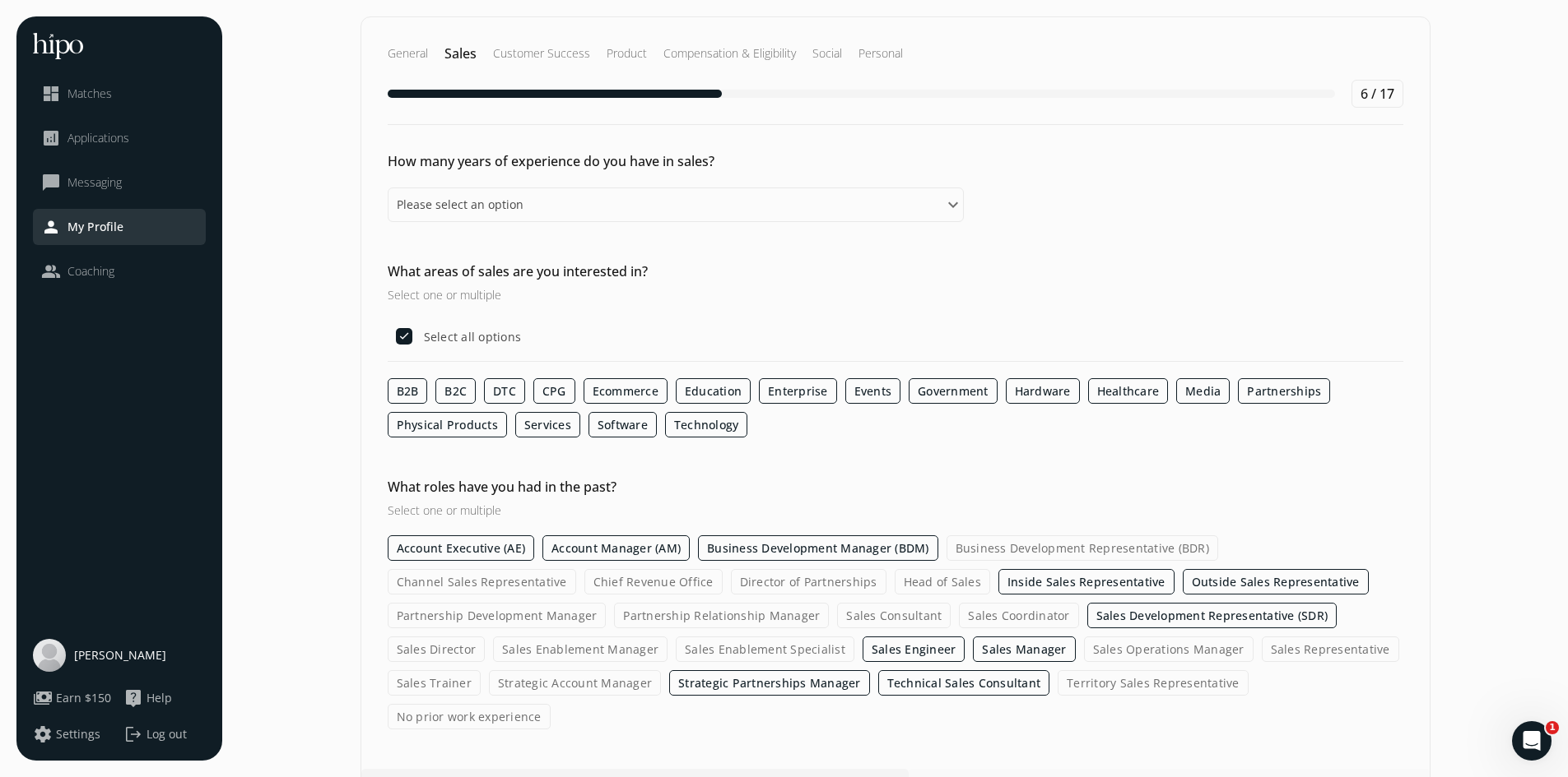
drag, startPoint x: 1271, startPoint y: 646, endPoint x: 1238, endPoint y: 653, distance: 33.7
click at [661, 670] on label "Strategic Account Manager" at bounding box center [574, 683] width 172 height 26
click at [0, 0] on input "Strategic Account Manager" at bounding box center [0, 0] width 0 height 0
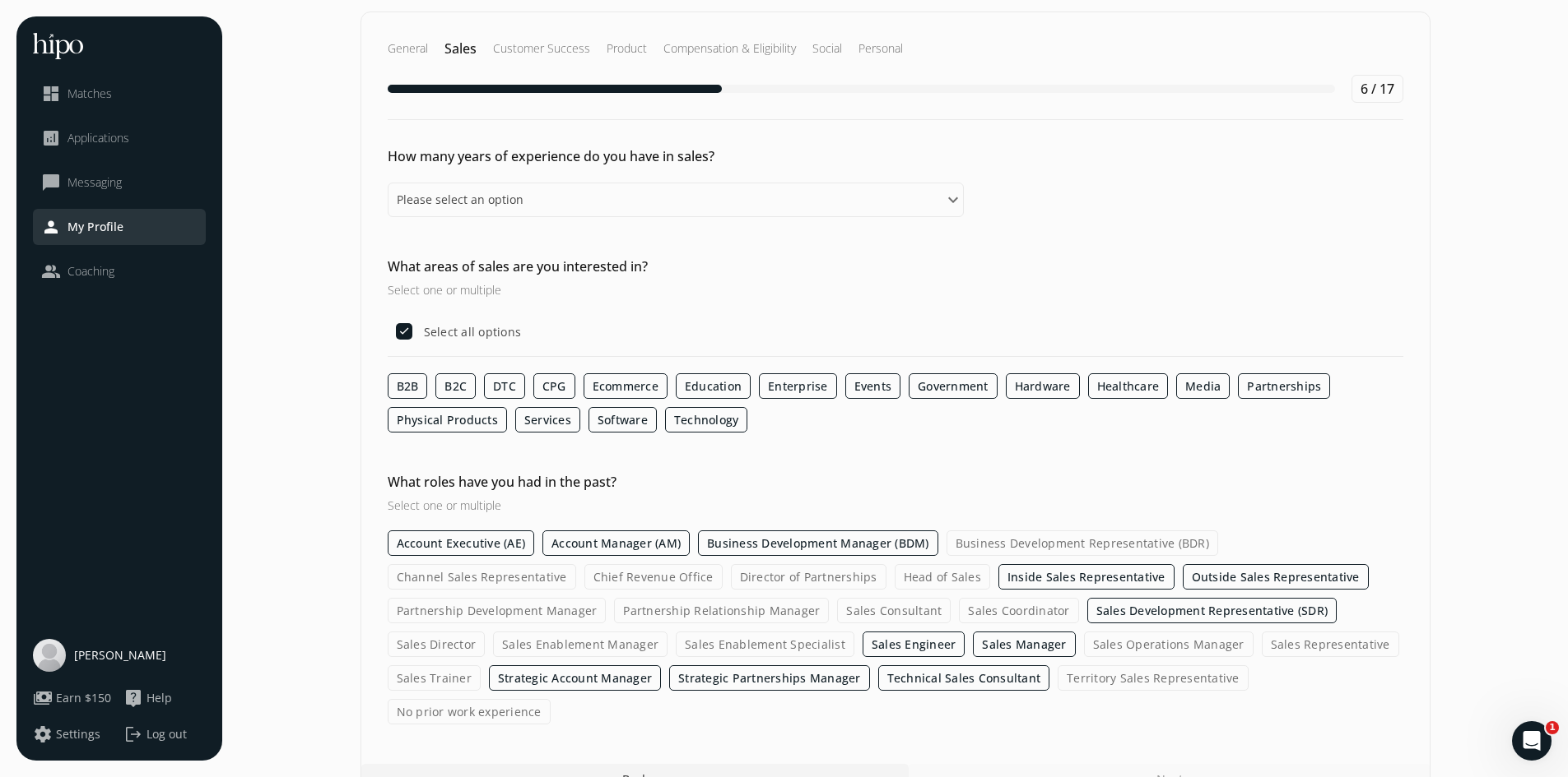
click at [1058, 681] on label "Territory Sales Representative" at bounding box center [1153, 678] width 191 height 26
click at [0, 0] on input "Territory Sales Representative" at bounding box center [0, 0] width 0 height 0
click at [1124, 540] on label "Business Development Representative (BDR)" at bounding box center [1082, 543] width 272 height 26
click at [0, 0] on input "Business Development Representative (BDR)" at bounding box center [0, 0] width 0 height 0
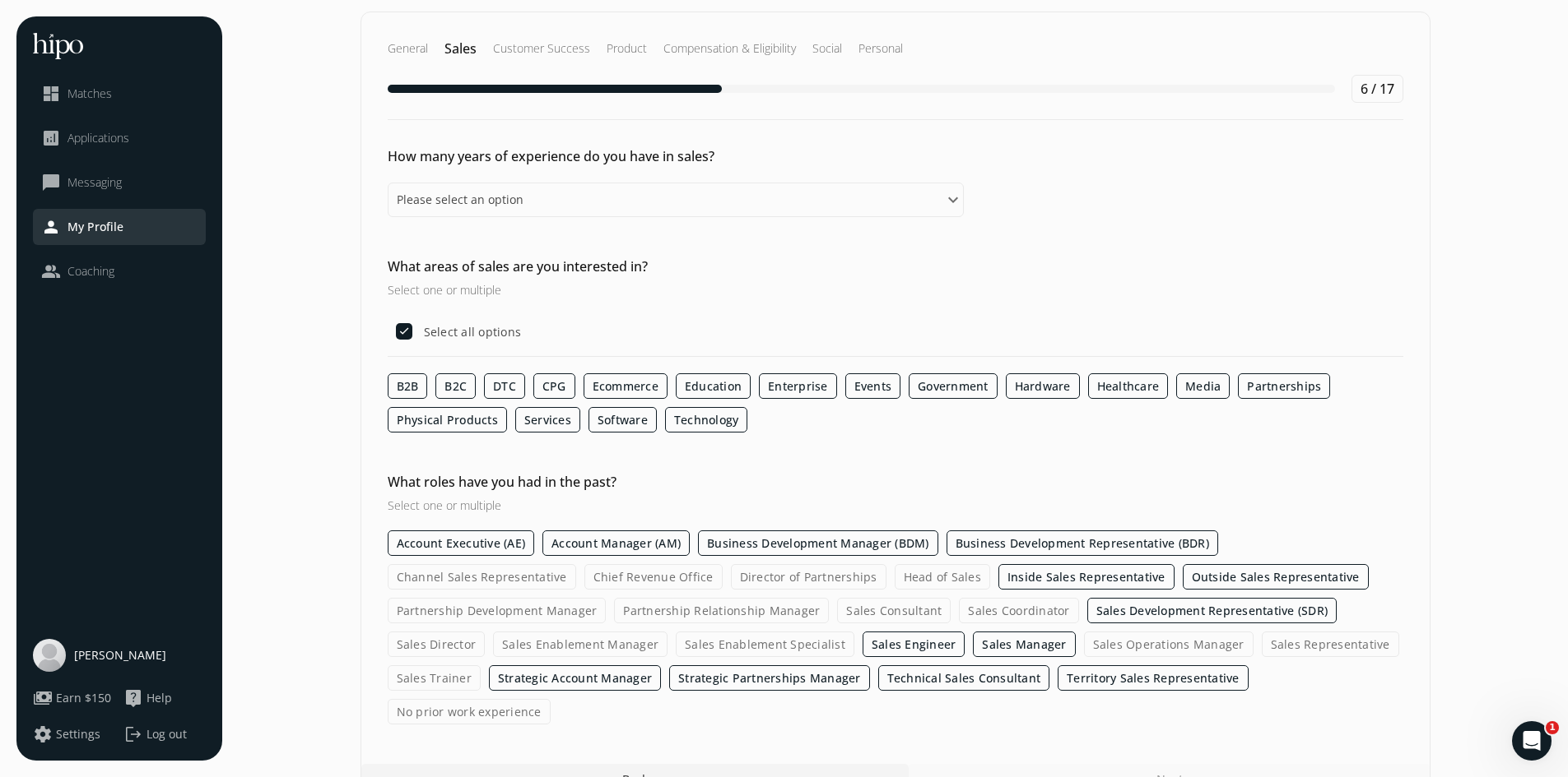
click at [1129, 541] on label "Business Development Representative (BDR)" at bounding box center [1082, 543] width 272 height 26
click at [0, 0] on input "Business Development Representative (BDR)" at bounding box center [0, 0] width 0 height 0
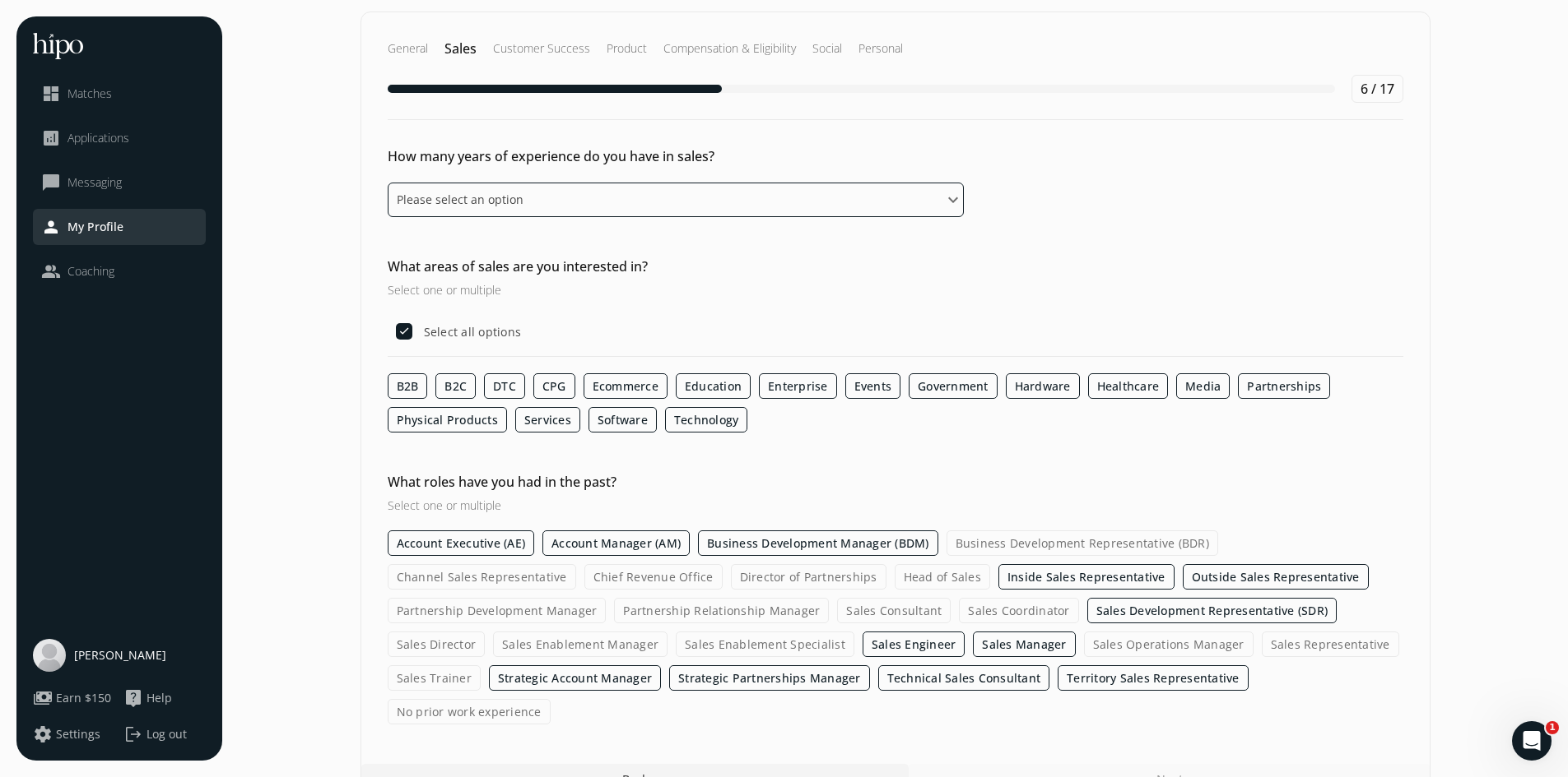
click at [940, 198] on select "Please select an option 0 - 1 years 2 - 3 years 4 - 5 years 6 - 8 years 9+ years" at bounding box center [675, 199] width 576 height 35
select select "nine_plus_years"
click at [387, 182] on select "Please select an option 0 - 1 years 2 - 3 years 4 - 5 years 6 - 8 years 9+ years" at bounding box center [675, 199] width 576 height 35
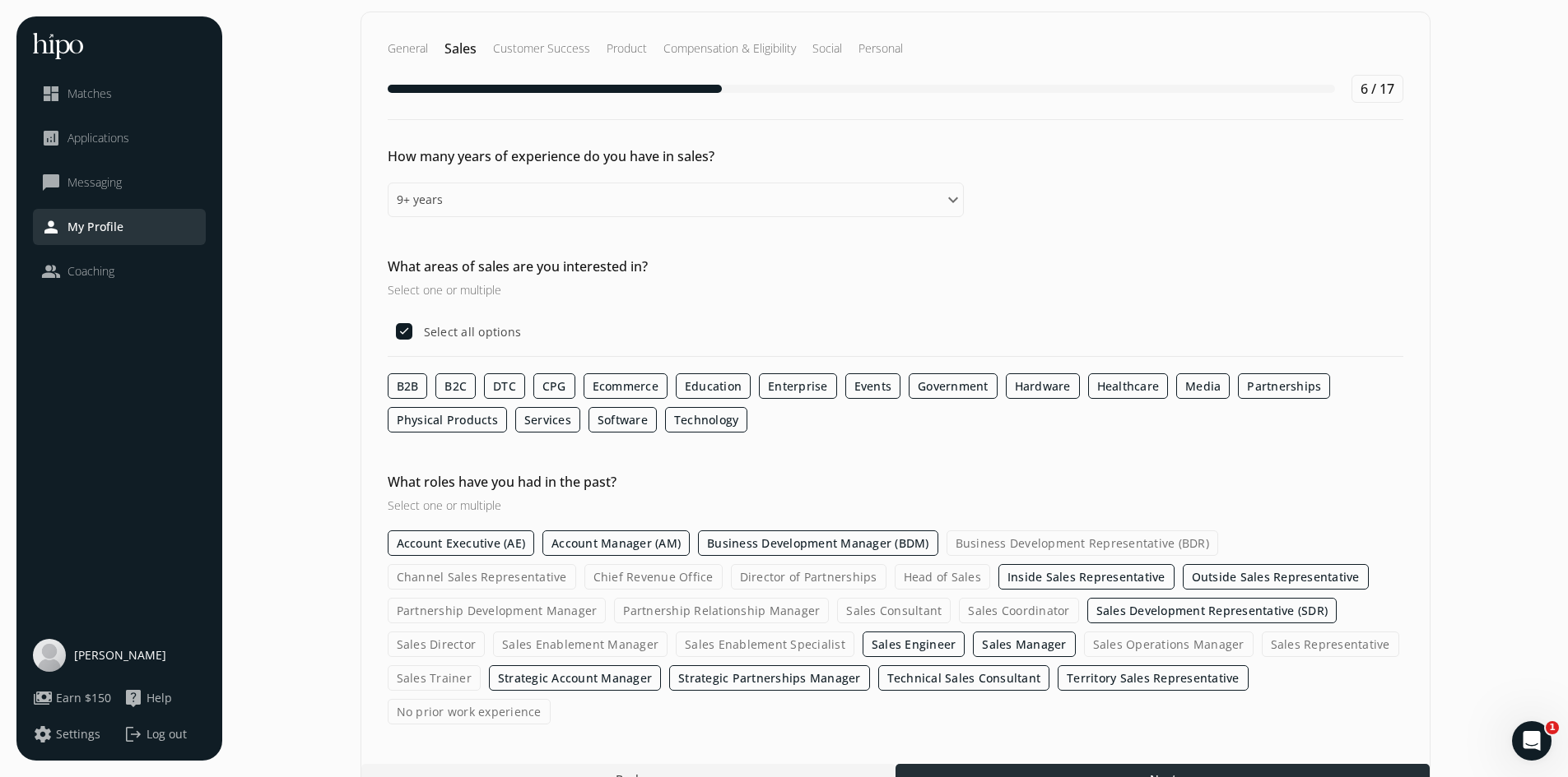
click at [1165, 771] on span "Next" at bounding box center [1162, 779] width 27 height 17
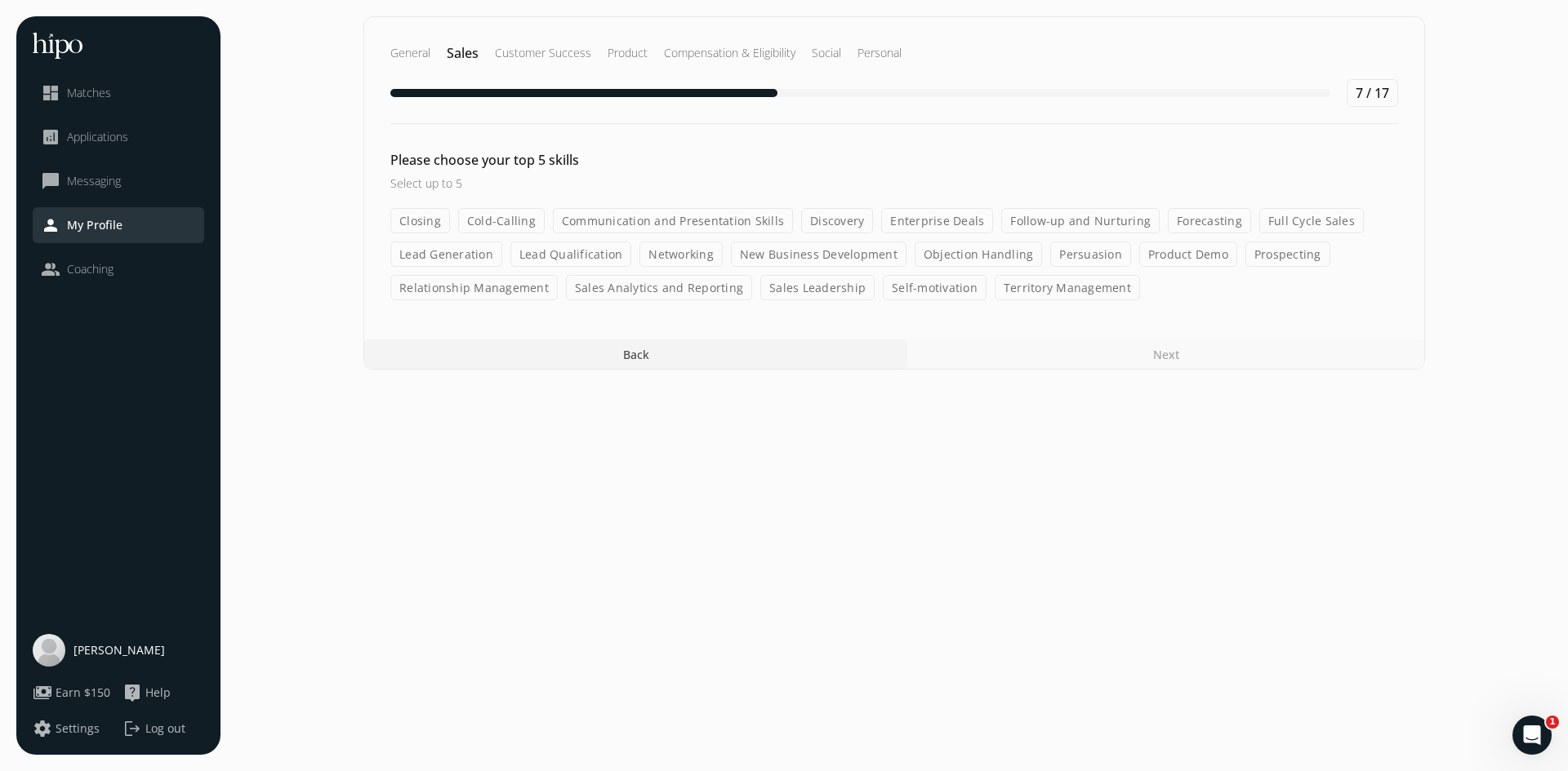
click at [512, 225] on label "Cold-Calling" at bounding box center [502, 221] width 87 height 26
click at [0, 0] on input "Cold-Calling" at bounding box center [0, 0] width 0 height 0
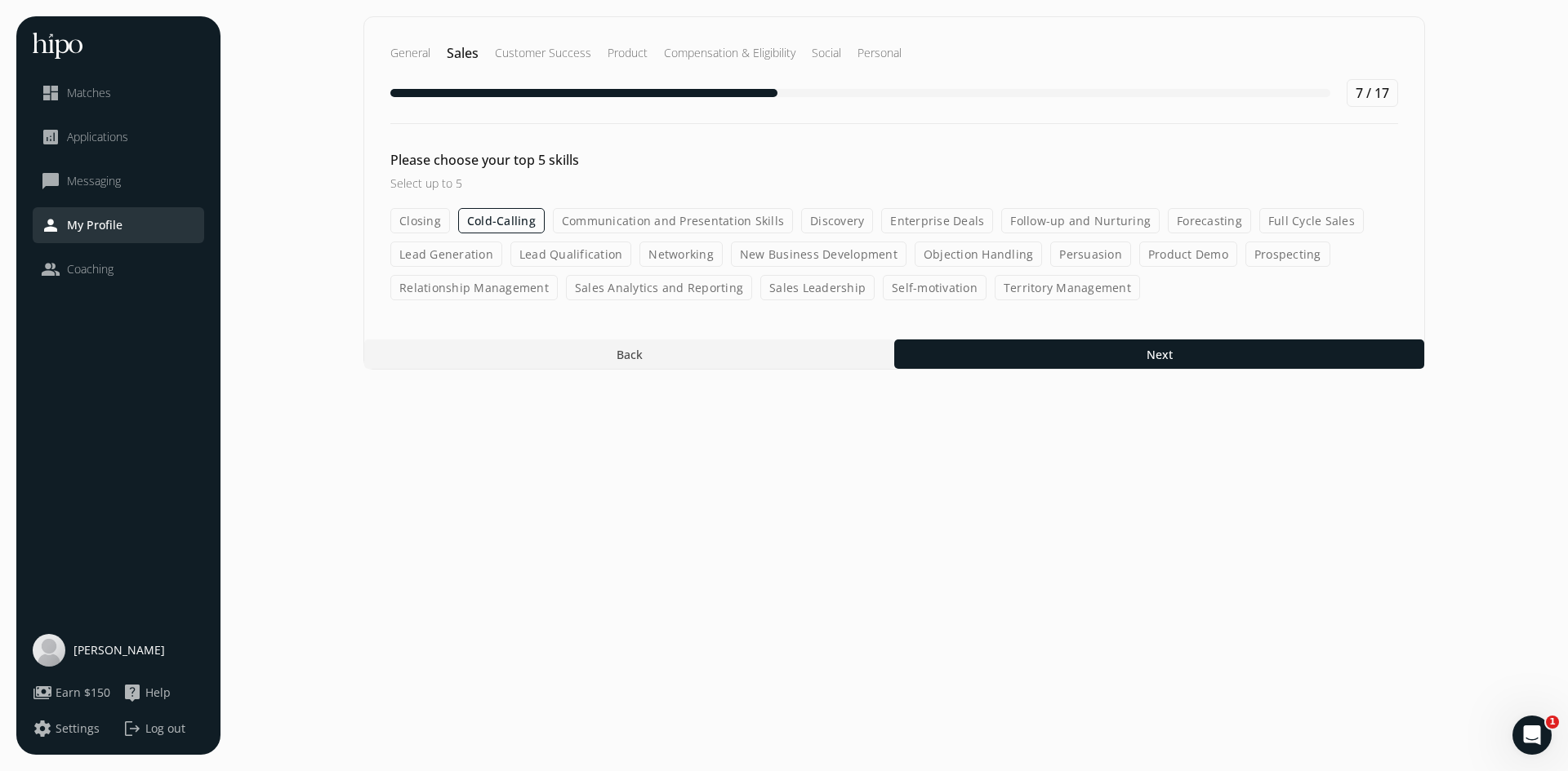
click at [1285, 221] on label "Full Cycle Sales" at bounding box center [1311, 221] width 104 height 26
click at [0, 0] on input "Full Cycle Sales" at bounding box center [0, 0] width 0 height 0
click at [465, 259] on label "Lead Generation" at bounding box center [446, 254] width 112 height 26
click at [0, 0] on input "Lead Generation" at bounding box center [0, 0] width 0 height 0
click at [865, 253] on label "New Business Development" at bounding box center [818, 254] width 176 height 26
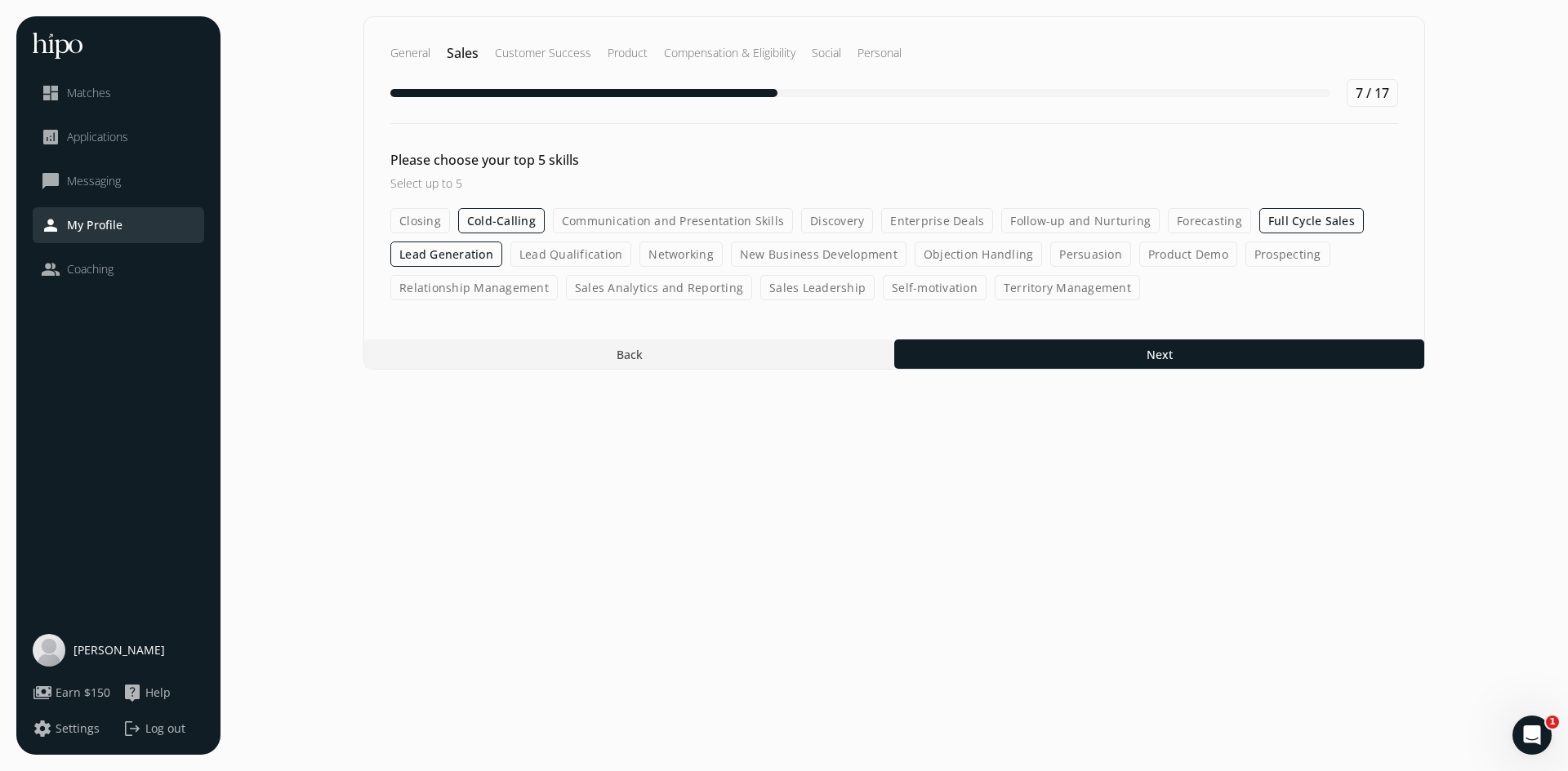
click at [0, 0] on input "New Business Development" at bounding box center [0, 0] width 0 height 0
click at [671, 259] on label "Networking" at bounding box center [681, 254] width 83 height 26
click at [0, 0] on input "Networking" at bounding box center [0, 0] width 0 height 0
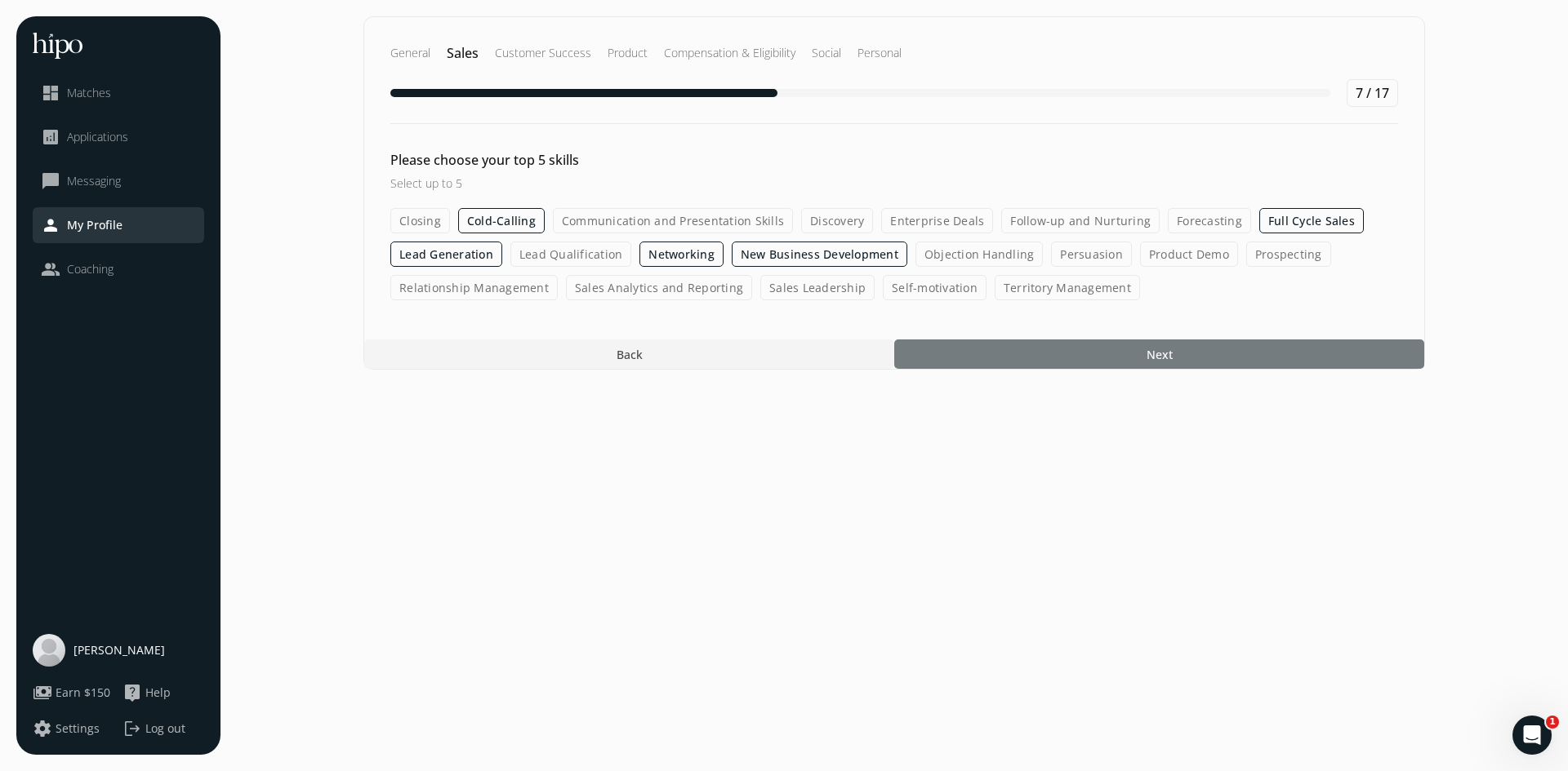
click at [1097, 359] on div at bounding box center [1159, 354] width 530 height 29
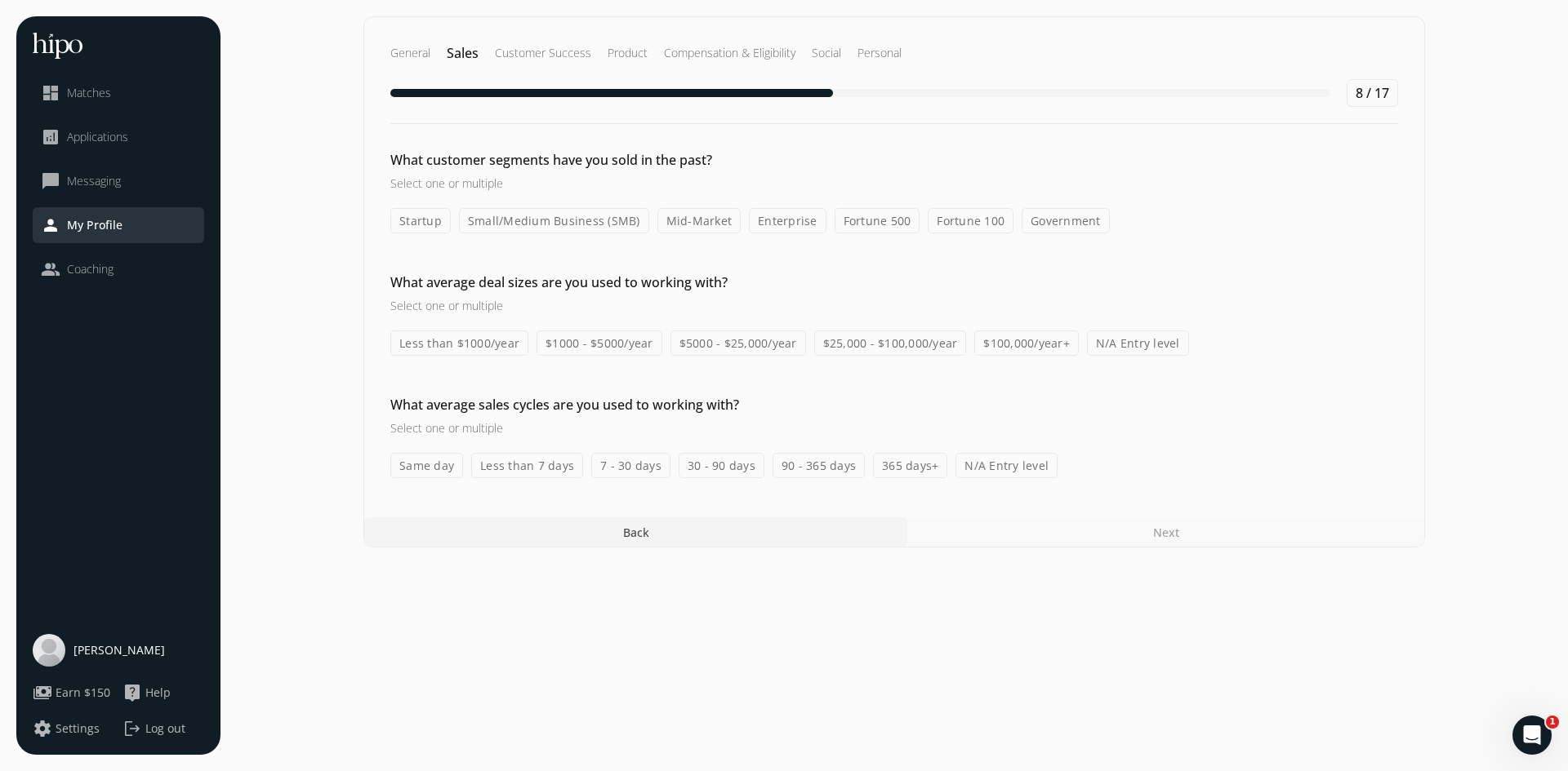
click at [429, 219] on label "Startup" at bounding box center [420, 221] width 60 height 26
click at [0, 0] on input "Startup" at bounding box center [0, 0] width 0 height 0
click at [698, 223] on label "Mid-Market" at bounding box center [699, 221] width 84 height 26
click at [0, 0] on input "Mid-Market" at bounding box center [0, 0] width 0 height 0
click at [884, 225] on label "Fortune 500" at bounding box center [878, 221] width 86 height 26
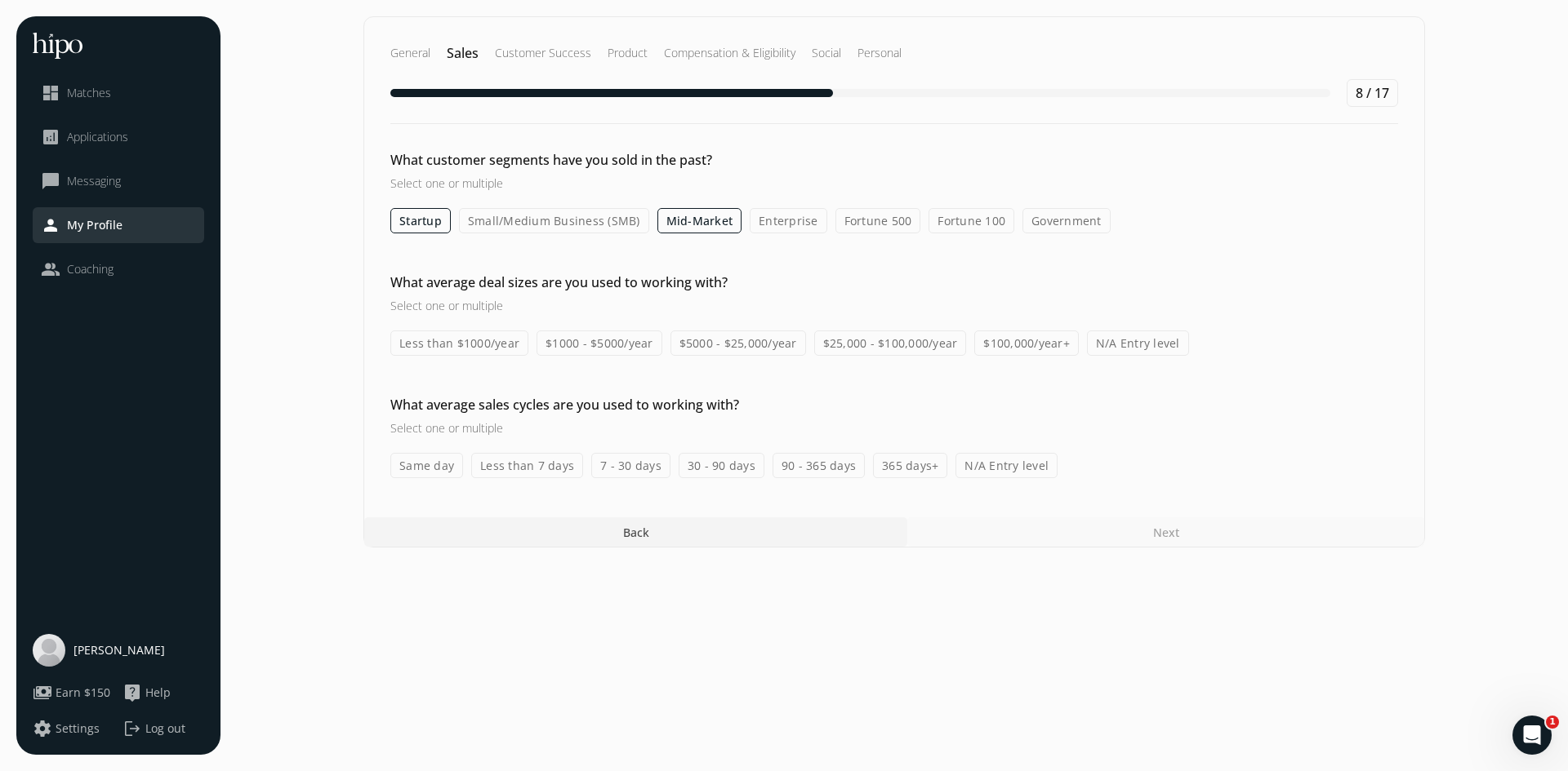
click at [0, 0] on input "Fortune 500" at bounding box center [0, 0] width 0 height 0
click at [939, 229] on label "Fortune 100" at bounding box center [971, 221] width 86 height 26
click at [0, 0] on input "Fortune 100" at bounding box center [0, 0] width 0 height 0
click at [1028, 344] on label "$100,000/year+" at bounding box center [1026, 343] width 104 height 26
click at [0, 0] on input "$100,000/year+" at bounding box center [0, 0] width 0 height 0
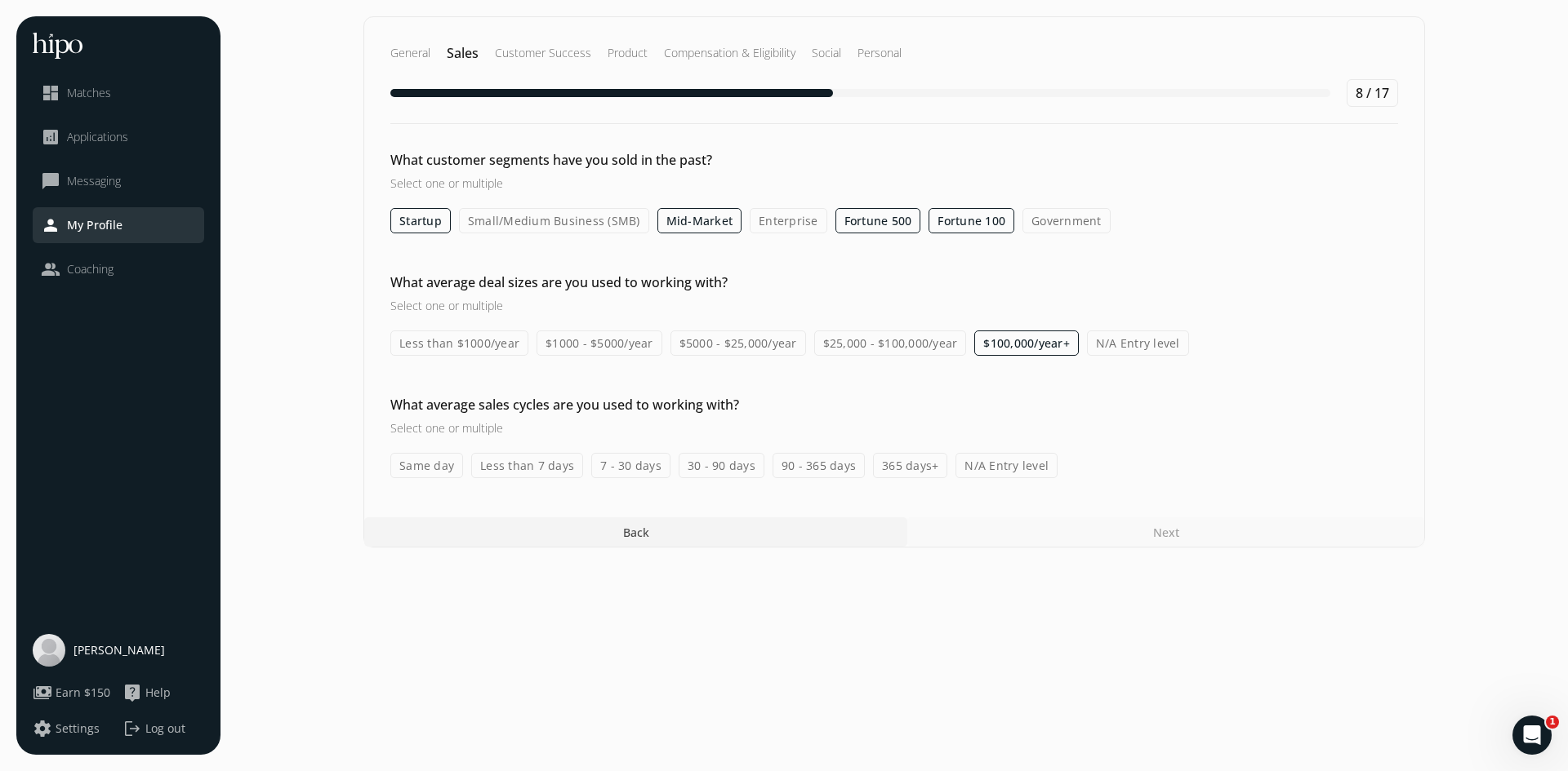
click at [634, 470] on label "7 - 30 days" at bounding box center [631, 465] width 80 height 26
click at [0, 0] on input "7 - 30 days" at bounding box center [0, 0] width 0 height 0
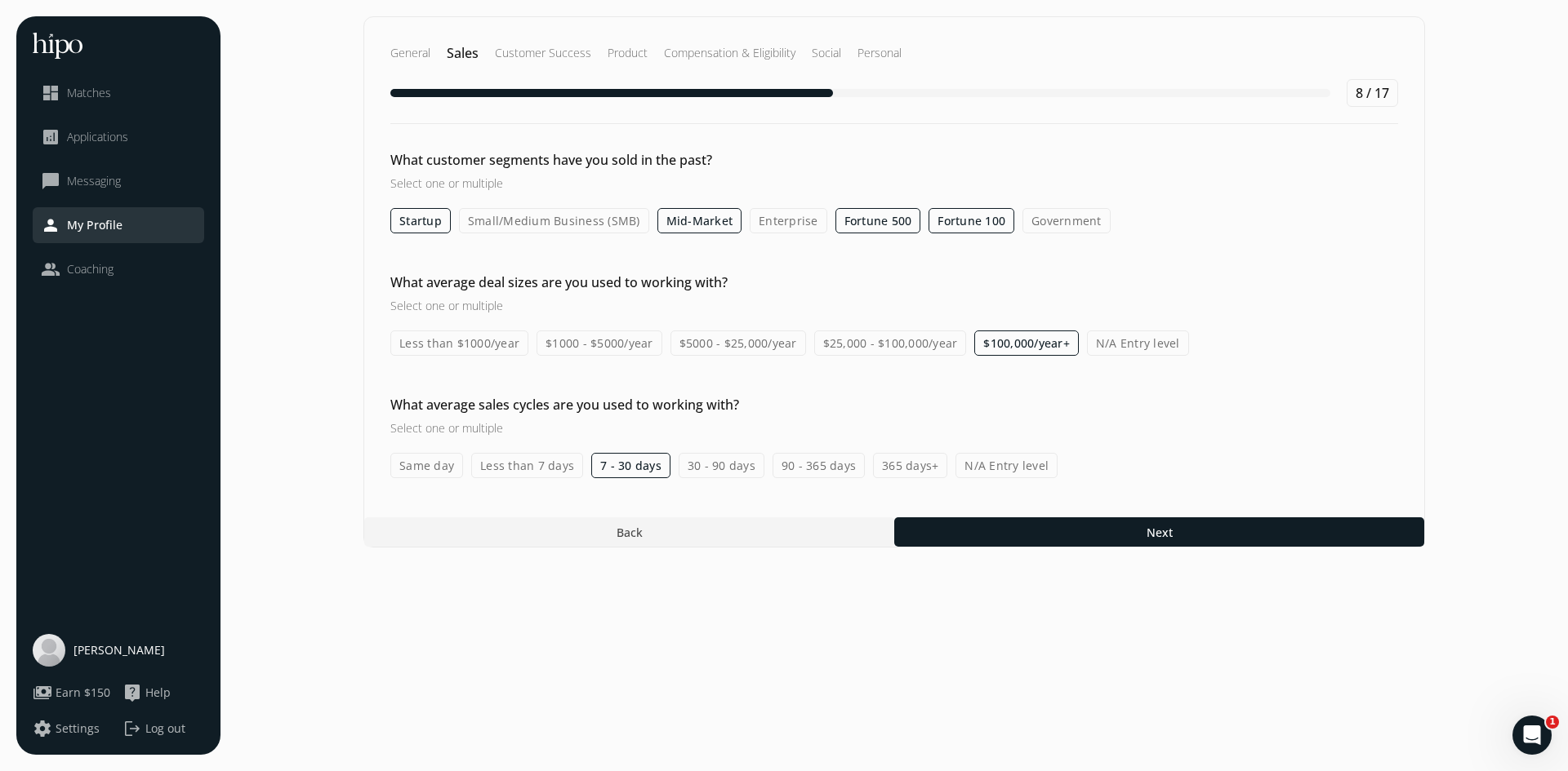
click at [814, 468] on label "90 - 365 days" at bounding box center [818, 465] width 92 height 26
click at [0, 0] on input "90 - 365 days" at bounding box center [0, 0] width 0 height 0
click at [901, 469] on label "365 days+" at bounding box center [910, 465] width 74 height 26
click at [0, 0] on input "365 days+" at bounding box center [0, 0] width 0 height 0
click at [423, 466] on label "Same day" at bounding box center [427, 465] width 72 height 26
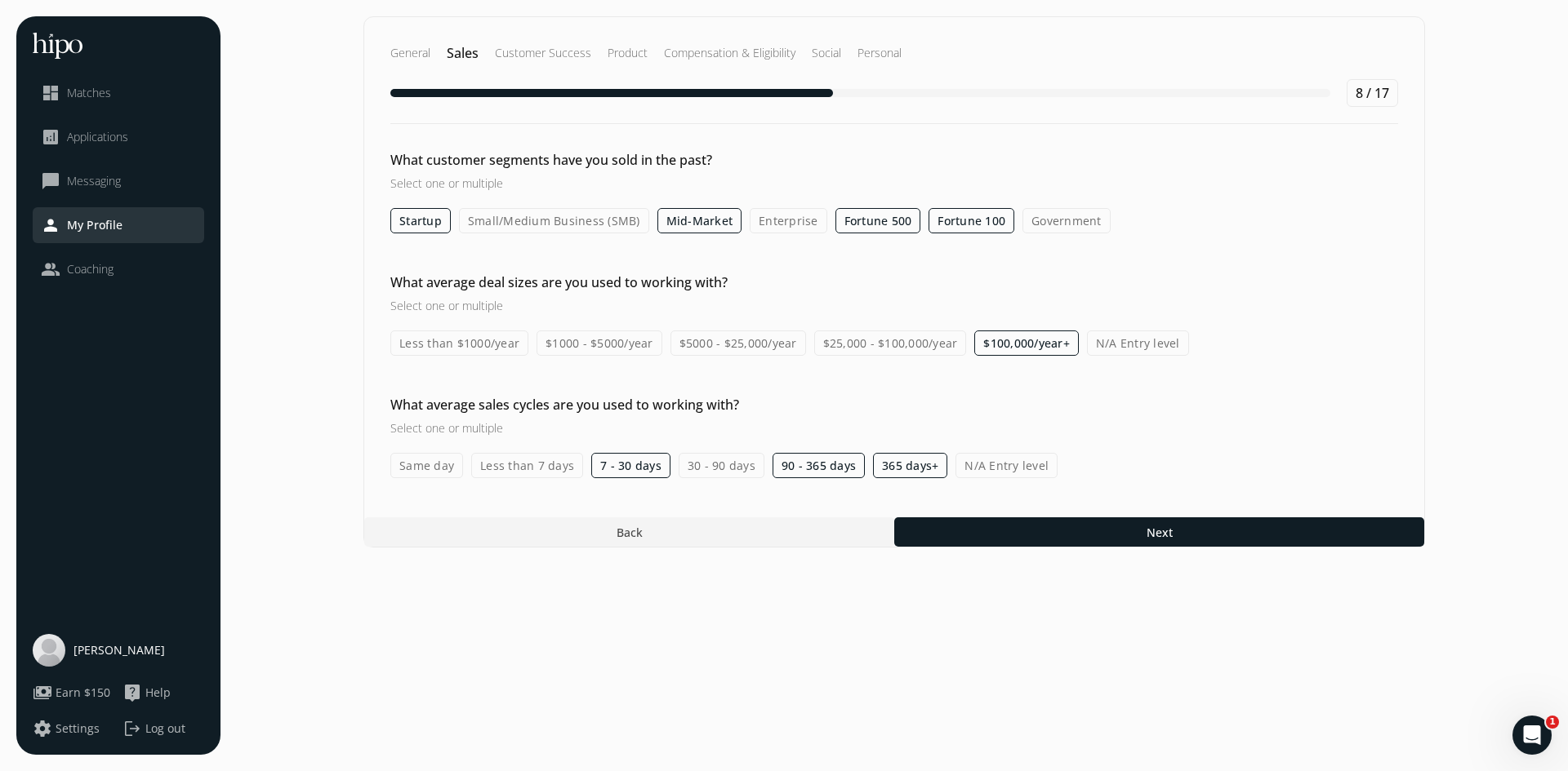
click at [0, 0] on input "Same day" at bounding box center [0, 0] width 0 height 0
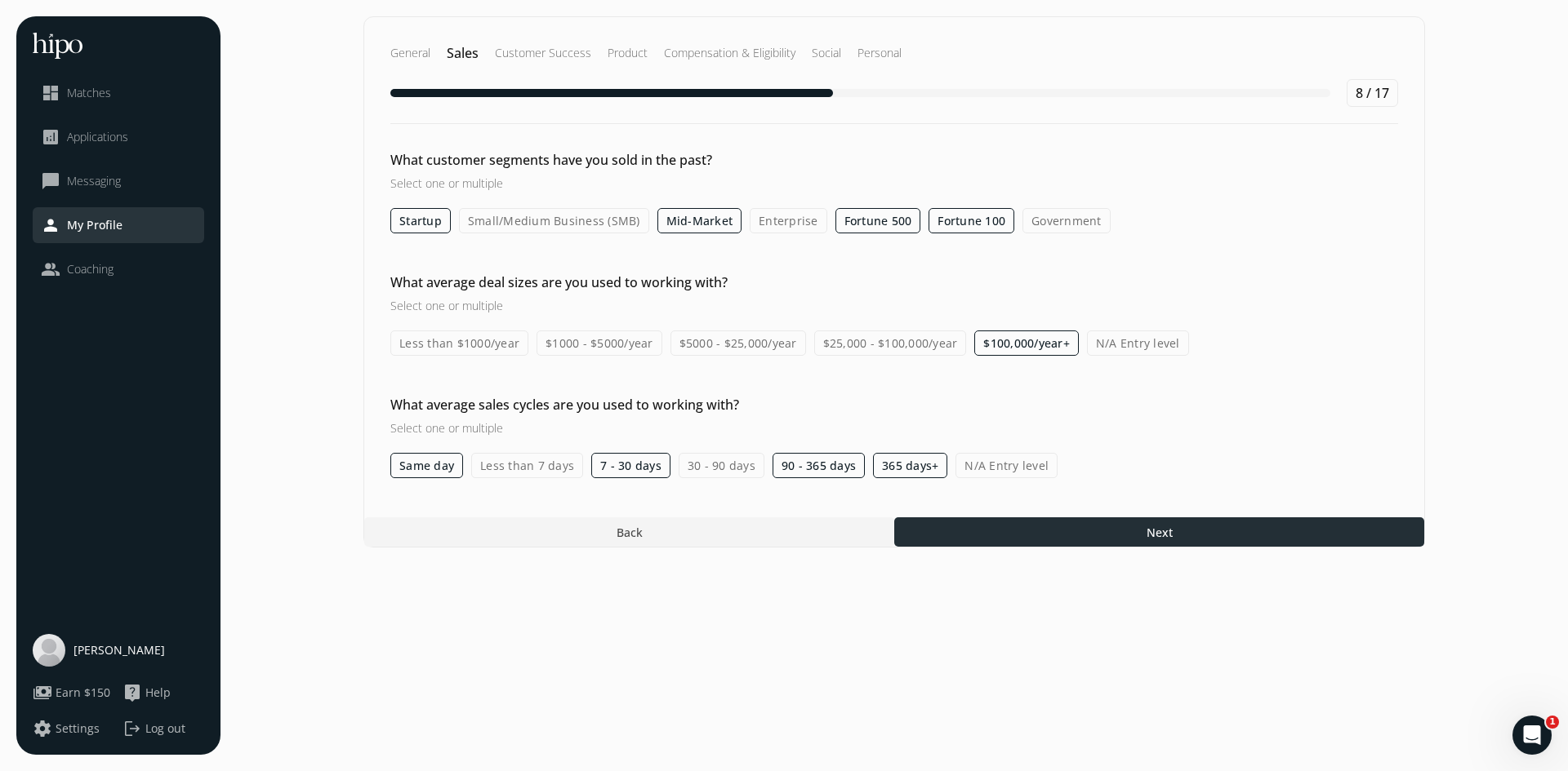
click at [1117, 534] on div at bounding box center [1159, 532] width 530 height 29
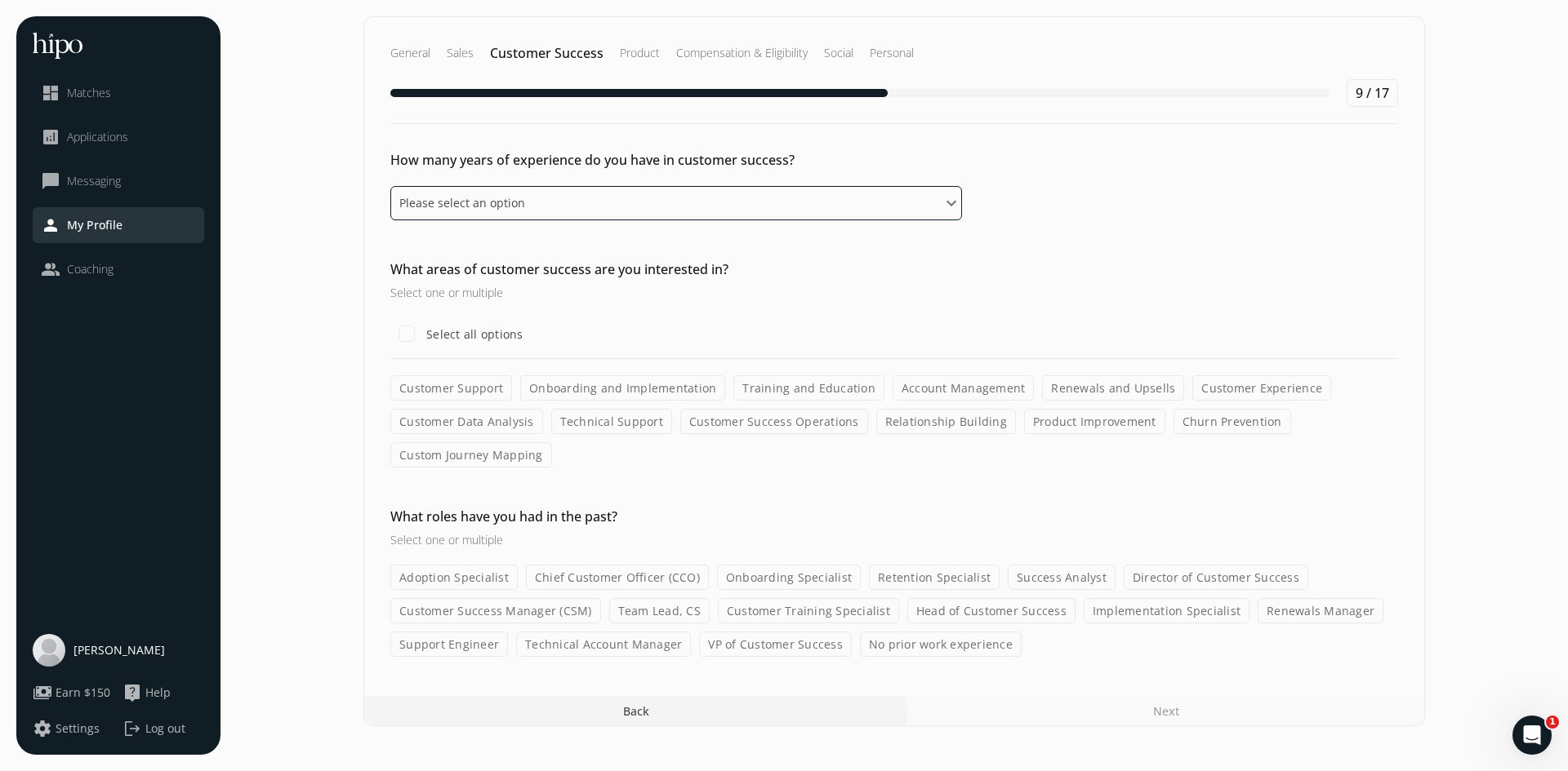
click at [760, 201] on select "Please select an option 0 - 1 years 2 - 3 years 4 - 5 years 6 - 8 years 9+ years" at bounding box center [676, 203] width 572 height 34
select select "nine_plus_years"
click at [390, 186] on select "Please select an option 0 - 1 years 2 - 3 years 4 - 5 years 6 - 8 years 9+ years" at bounding box center [676, 203] width 572 height 34
click at [405, 333] on input "Select all options" at bounding box center [406, 334] width 33 height 33
checkbox input "true"
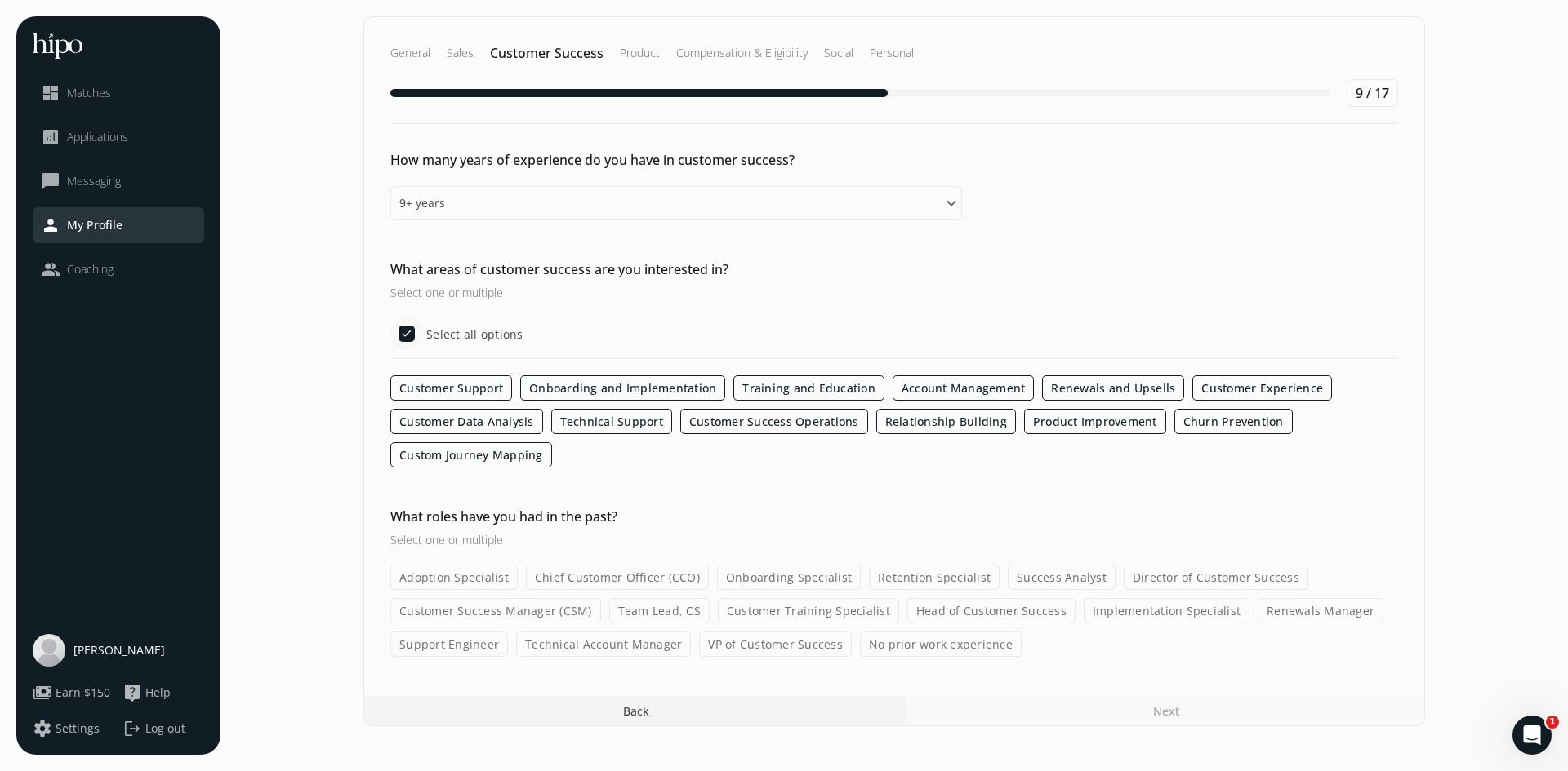
click at [879, 578] on label "Retention Specialist" at bounding box center [934, 578] width 131 height 26
click at [0, 0] on input "Retention Specialist" at bounding box center [0, 0] width 0 height 0
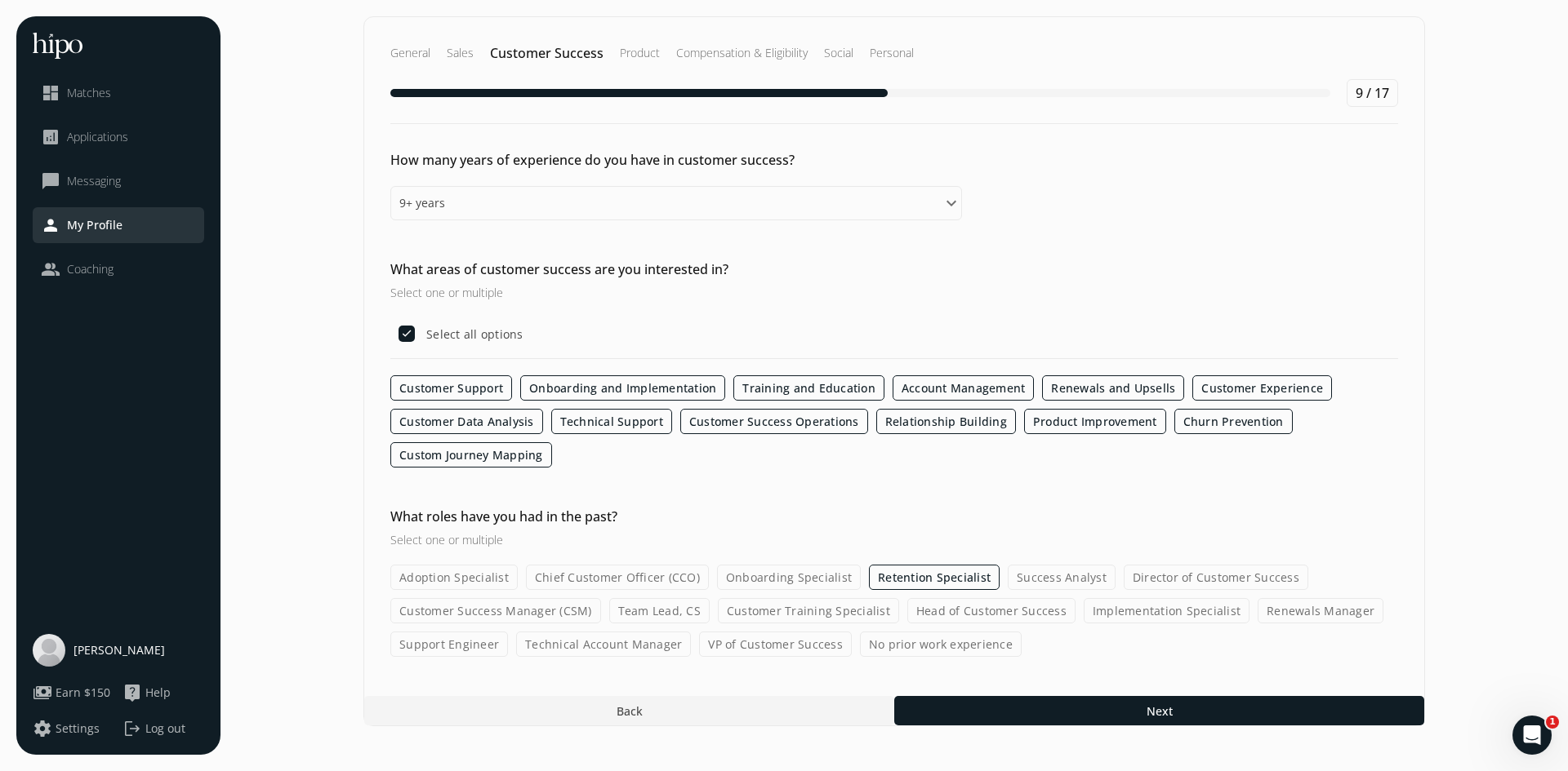
click at [560, 612] on label "Customer Success Manager (CSM)" at bounding box center [496, 611] width 210 height 26
click at [0, 0] on input "Customer Success Manager (CSM)" at bounding box center [0, 0] width 0 height 0
click at [659, 609] on label "Team Lead, CS" at bounding box center [660, 611] width 101 height 26
click at [0, 0] on input "Team Lead, CS" at bounding box center [0, 0] width 0 height 0
click at [650, 648] on label "Technical Account Manager" at bounding box center [603, 644] width 175 height 26
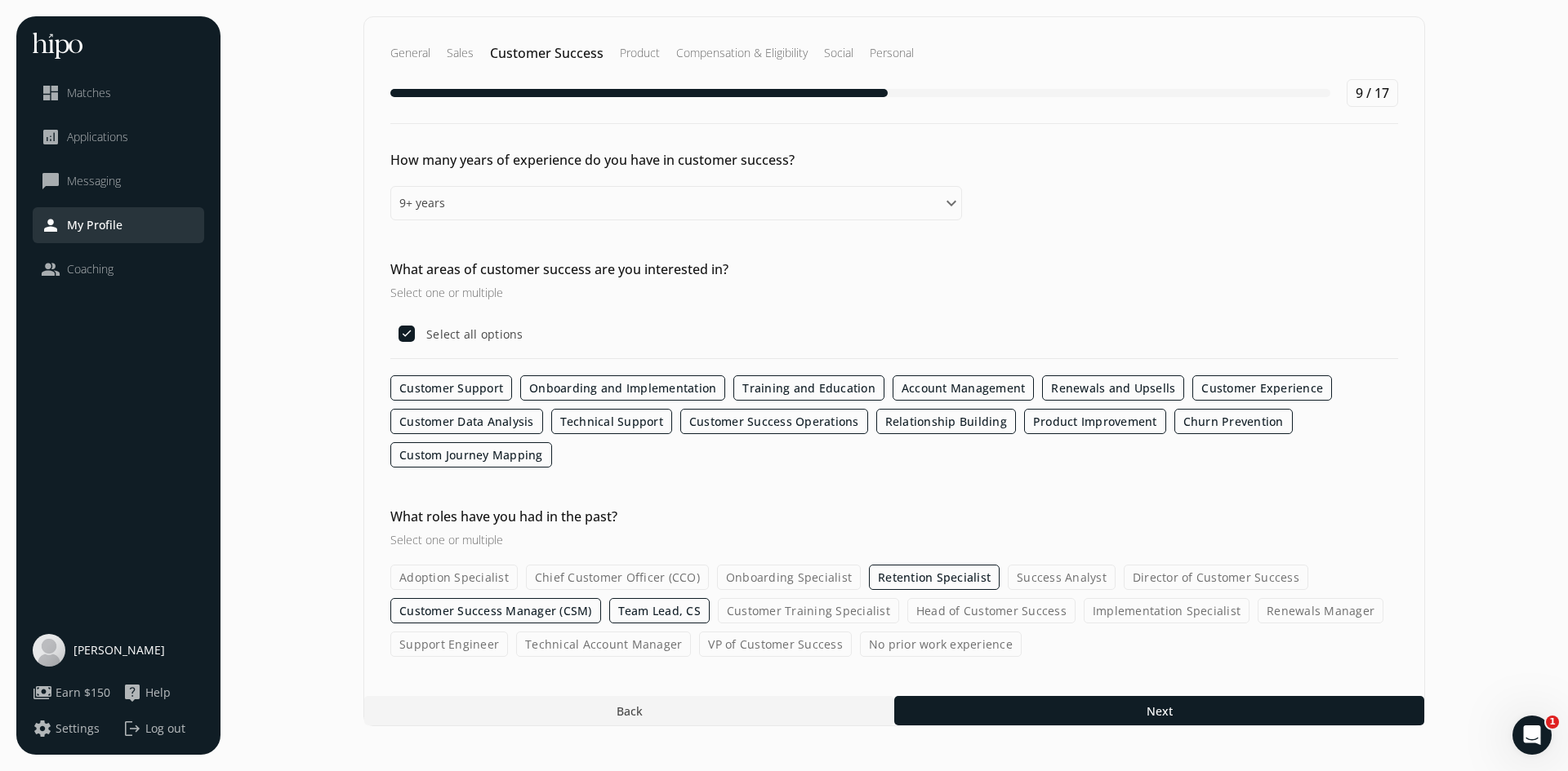
click at [0, 0] on input "Technical Account Manager" at bounding box center [0, 0] width 0 height 0
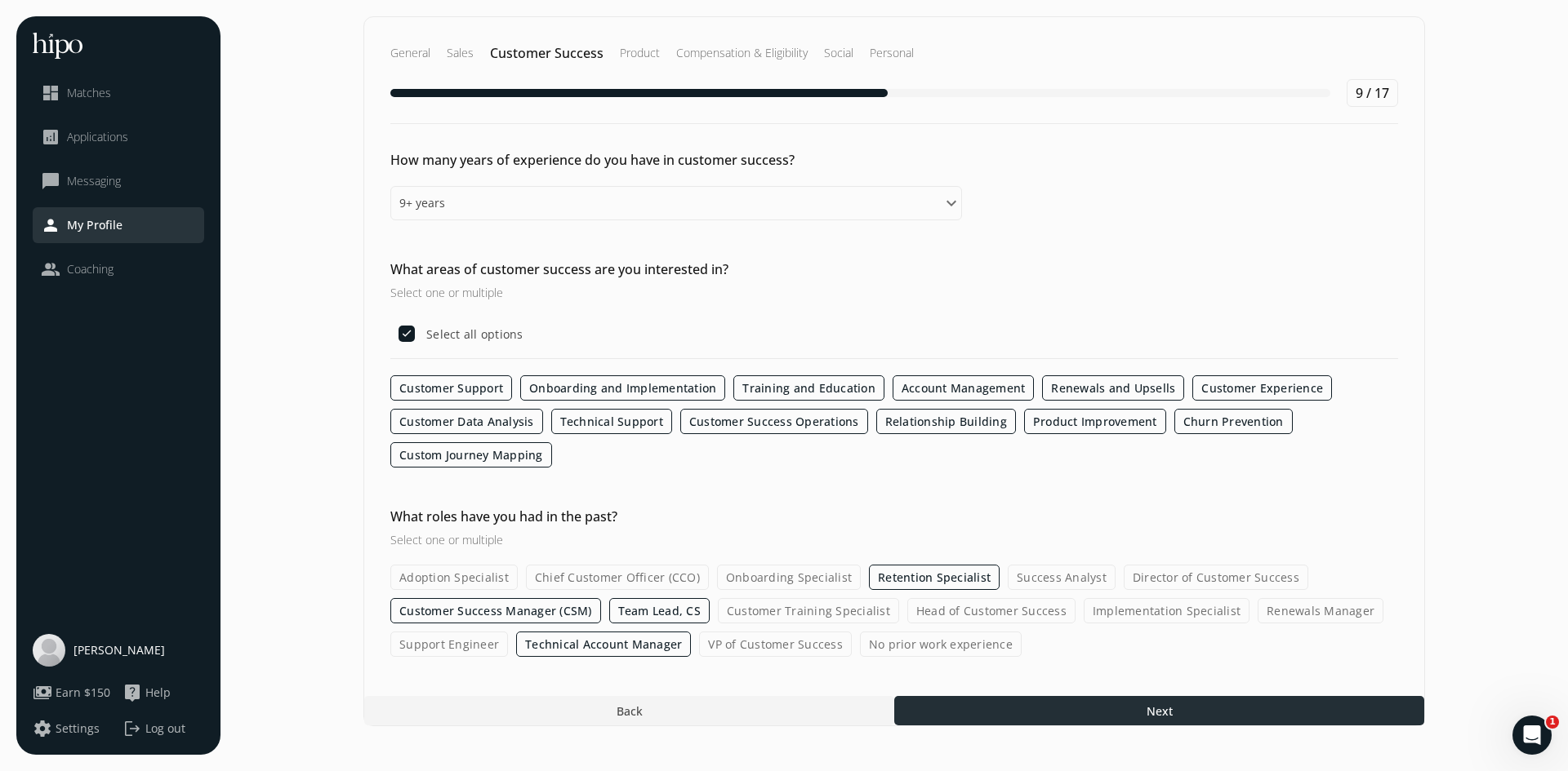
click at [1038, 717] on div at bounding box center [1159, 710] width 530 height 29
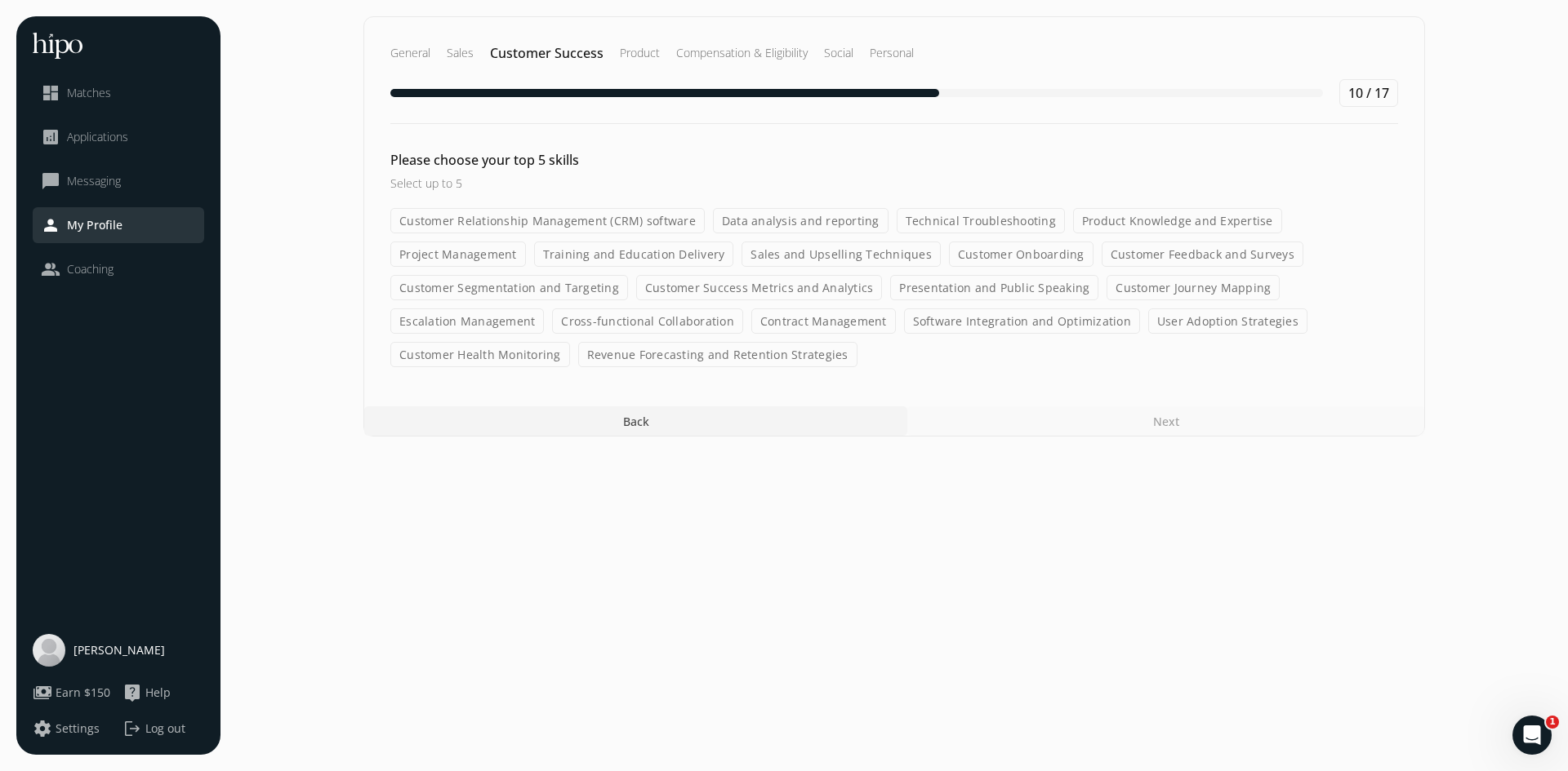
click at [510, 221] on label "Customer Relationship Management (CRM) software" at bounding box center [548, 221] width 314 height 26
click at [0, 0] on input "Customer Relationship Management (CRM) software" at bounding box center [0, 0] width 0 height 0
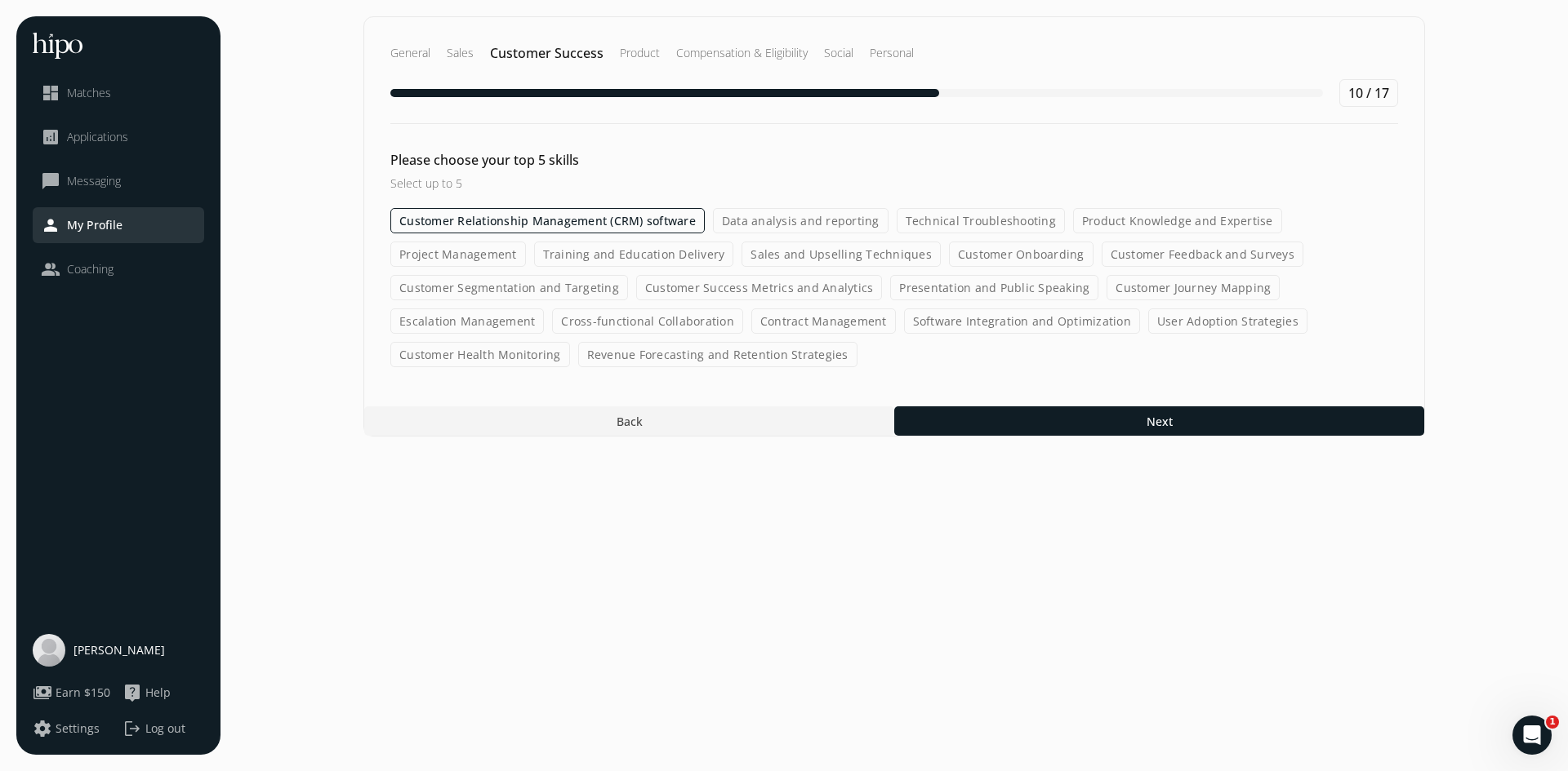
click at [1140, 217] on label "Product Knowledge and Expertise" at bounding box center [1178, 221] width 209 height 26
click at [0, 0] on input "Product Knowledge and Expertise" at bounding box center [0, 0] width 0 height 0
click at [489, 259] on label "Project Management" at bounding box center [458, 254] width 135 height 26
click at [0, 0] on input "Project Management" at bounding box center [0, 0] width 0 height 0
click at [851, 261] on label "Sales and Upselling Techniques" at bounding box center [842, 254] width 200 height 26
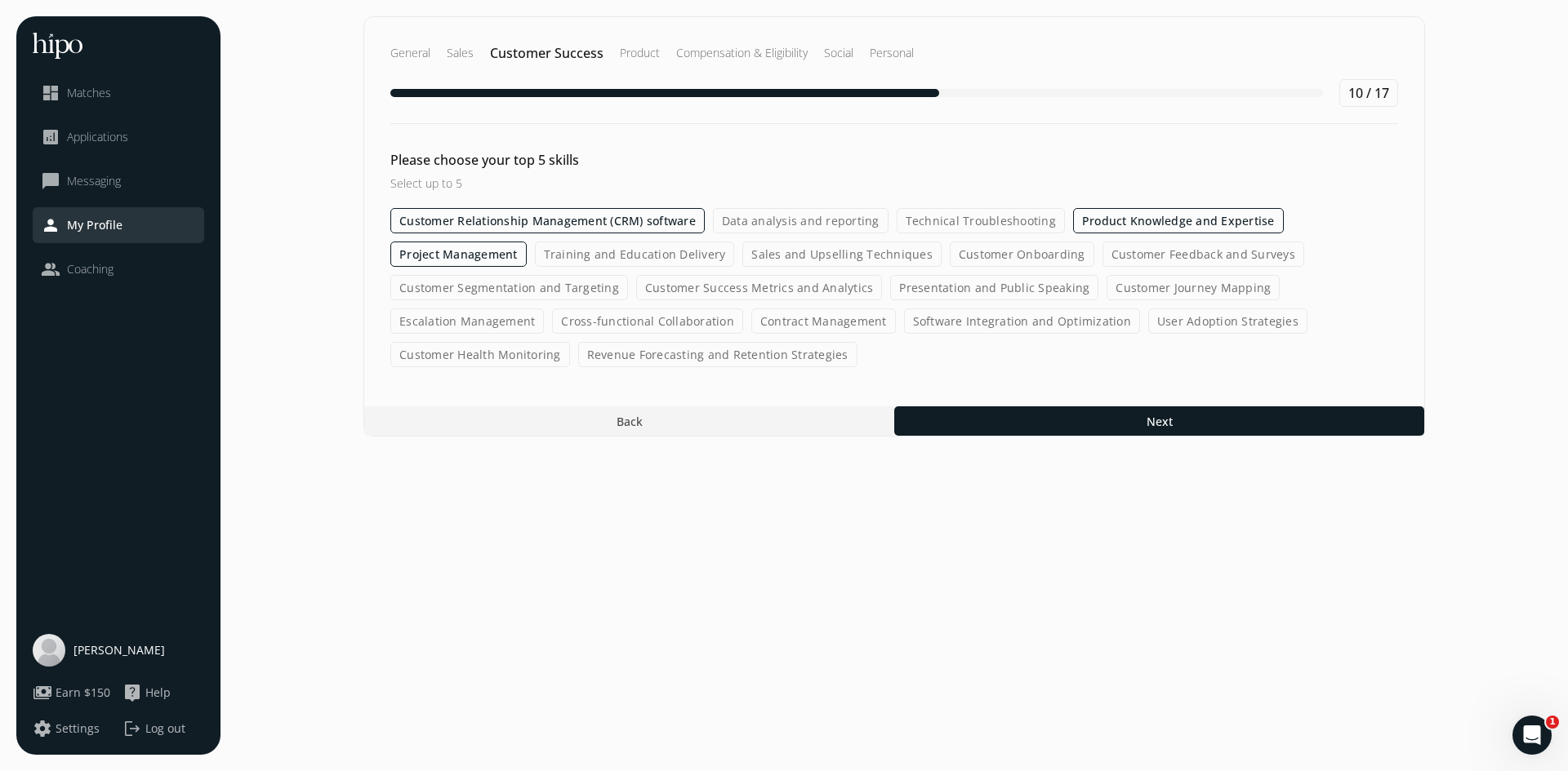
click at [0, 0] on input "Sales and Upselling Techniques" at bounding box center [0, 0] width 0 height 0
click at [686, 317] on label "Cross-functional Collaboration" at bounding box center [648, 321] width 191 height 26
click at [0, 0] on input "Cross-functional Collaboration" at bounding box center [0, 0] width 0 height 0
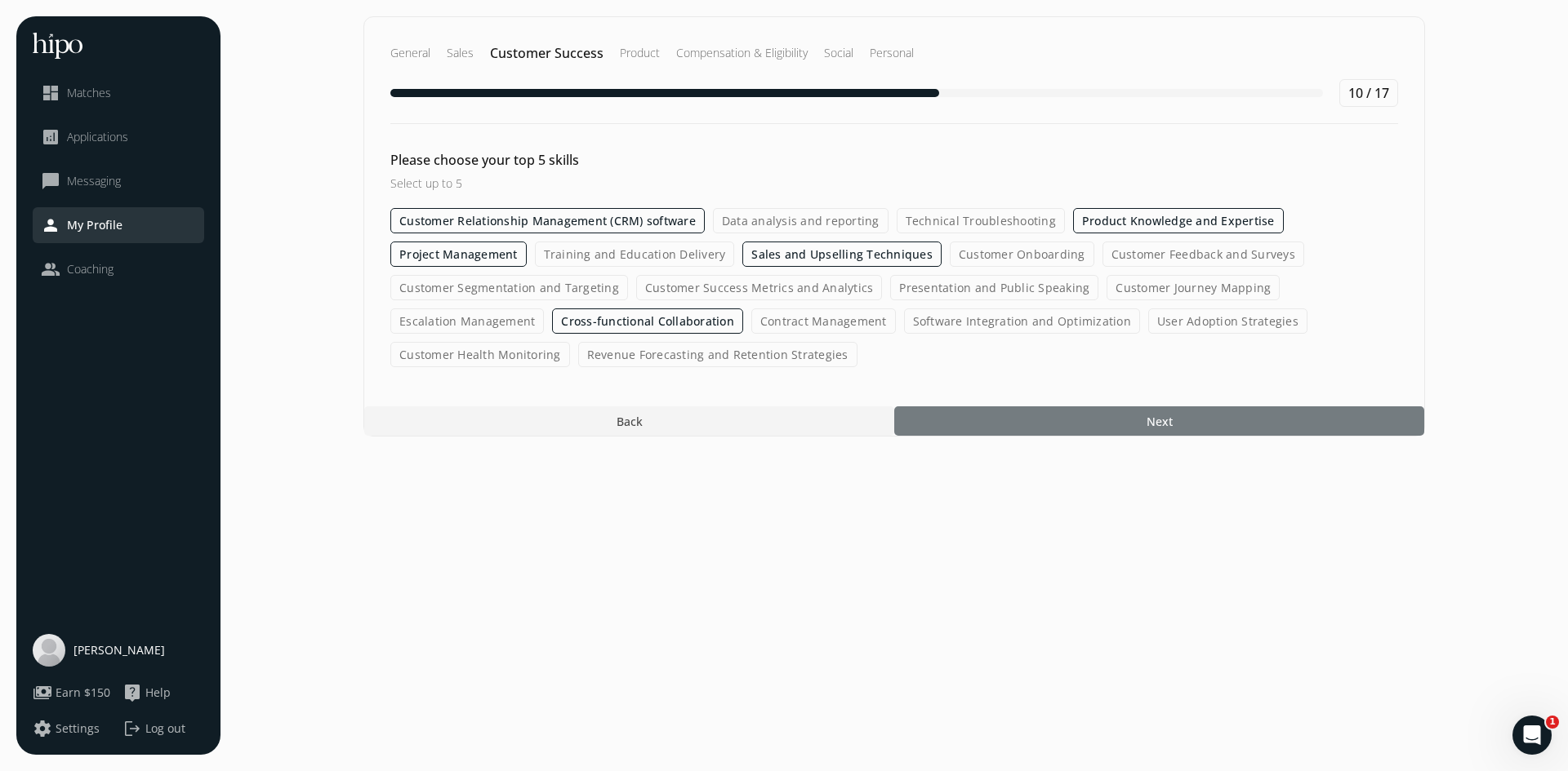
click at [1122, 426] on div at bounding box center [1159, 420] width 530 height 29
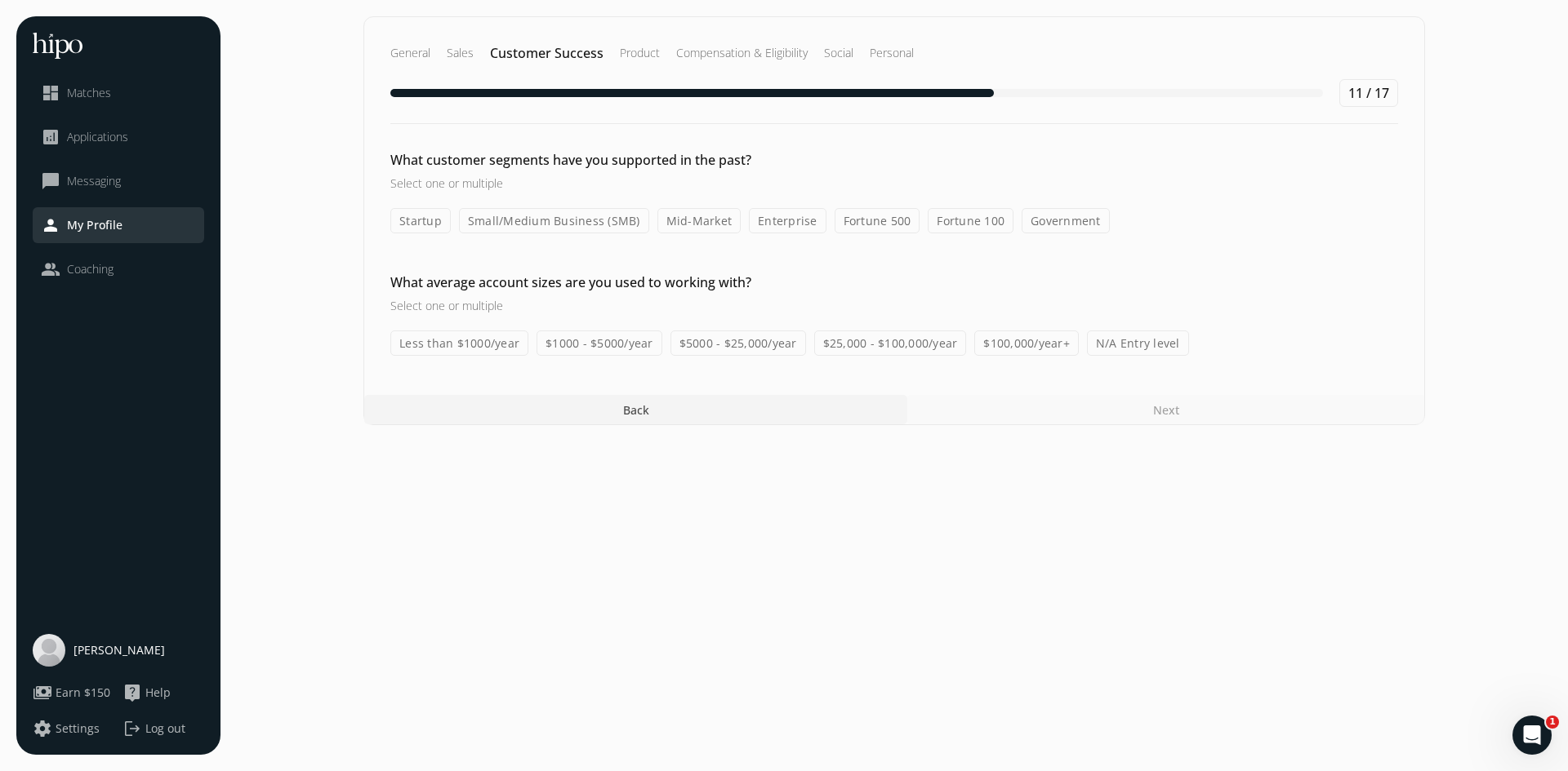
click at [420, 223] on label "Startup" at bounding box center [420, 221] width 60 height 26
click at [0, 0] on input "Startup" at bounding box center [0, 0] width 0 height 0
click at [881, 223] on label "Fortune 500" at bounding box center [877, 221] width 86 height 26
click at [0, 0] on input "Fortune 500" at bounding box center [0, 0] width 0 height 0
click at [968, 221] on label "Fortune 100" at bounding box center [970, 221] width 86 height 26
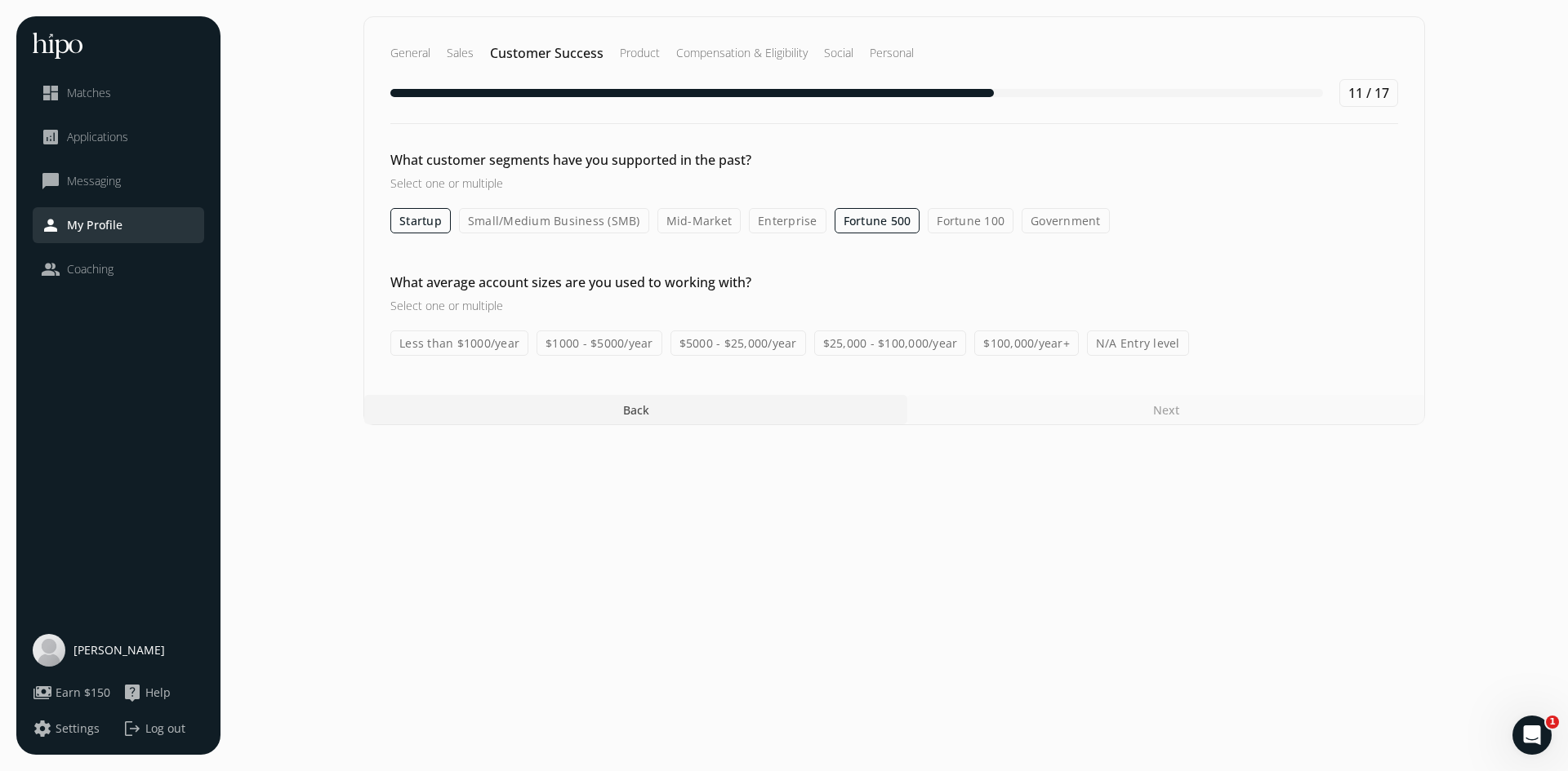
click at [0, 0] on input "Fortune 100" at bounding box center [0, 0] width 0 height 0
click at [691, 228] on label "Mid-Market" at bounding box center [699, 221] width 84 height 26
click at [0, 0] on input "Mid-Market" at bounding box center [0, 0] width 0 height 0
click at [1030, 340] on label "$100,000/year+" at bounding box center [1026, 343] width 104 height 26
click at [0, 0] on input "$100,000/year+" at bounding box center [0, 0] width 0 height 0
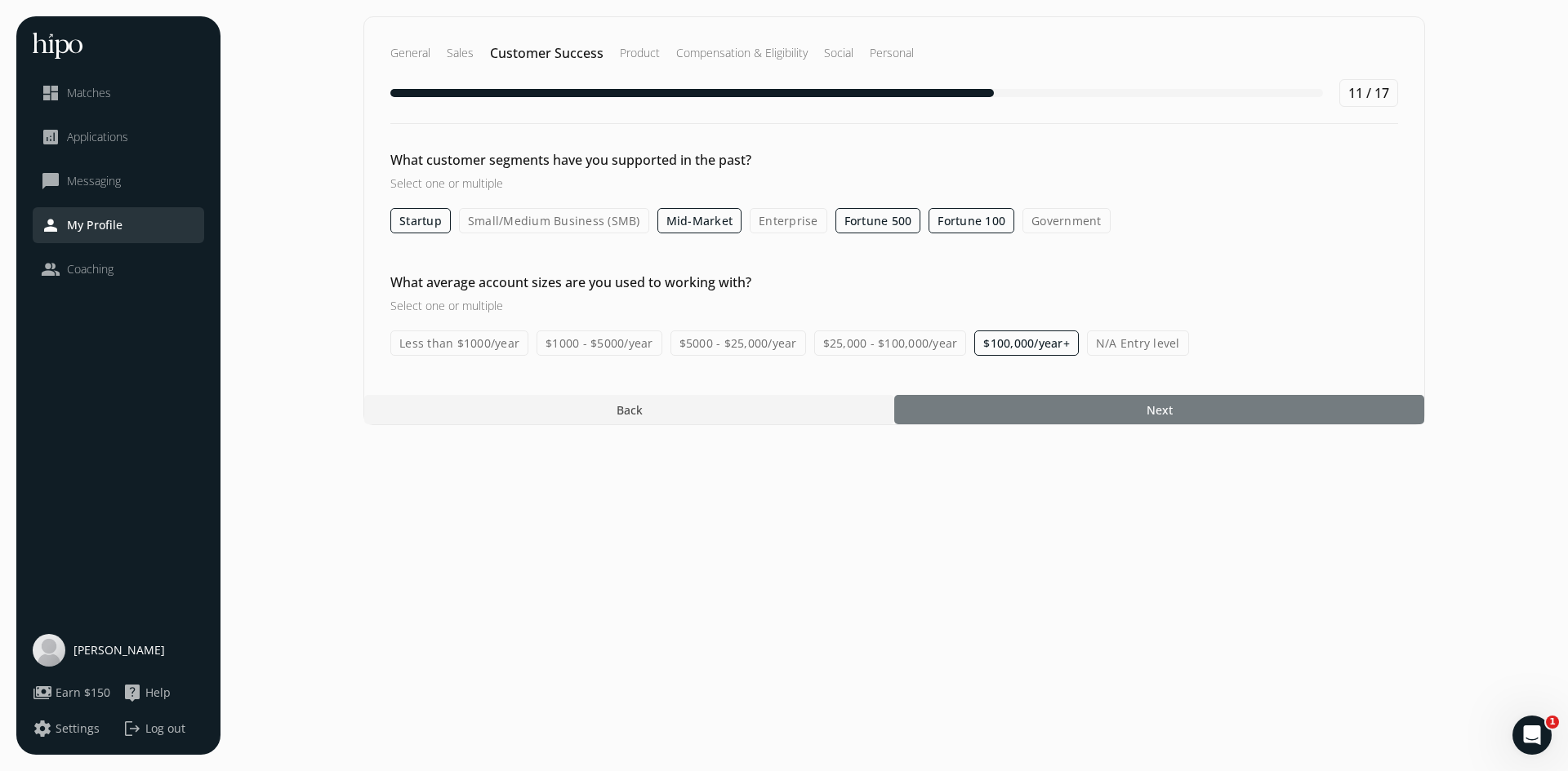
click at [1107, 407] on div at bounding box center [1159, 409] width 530 height 29
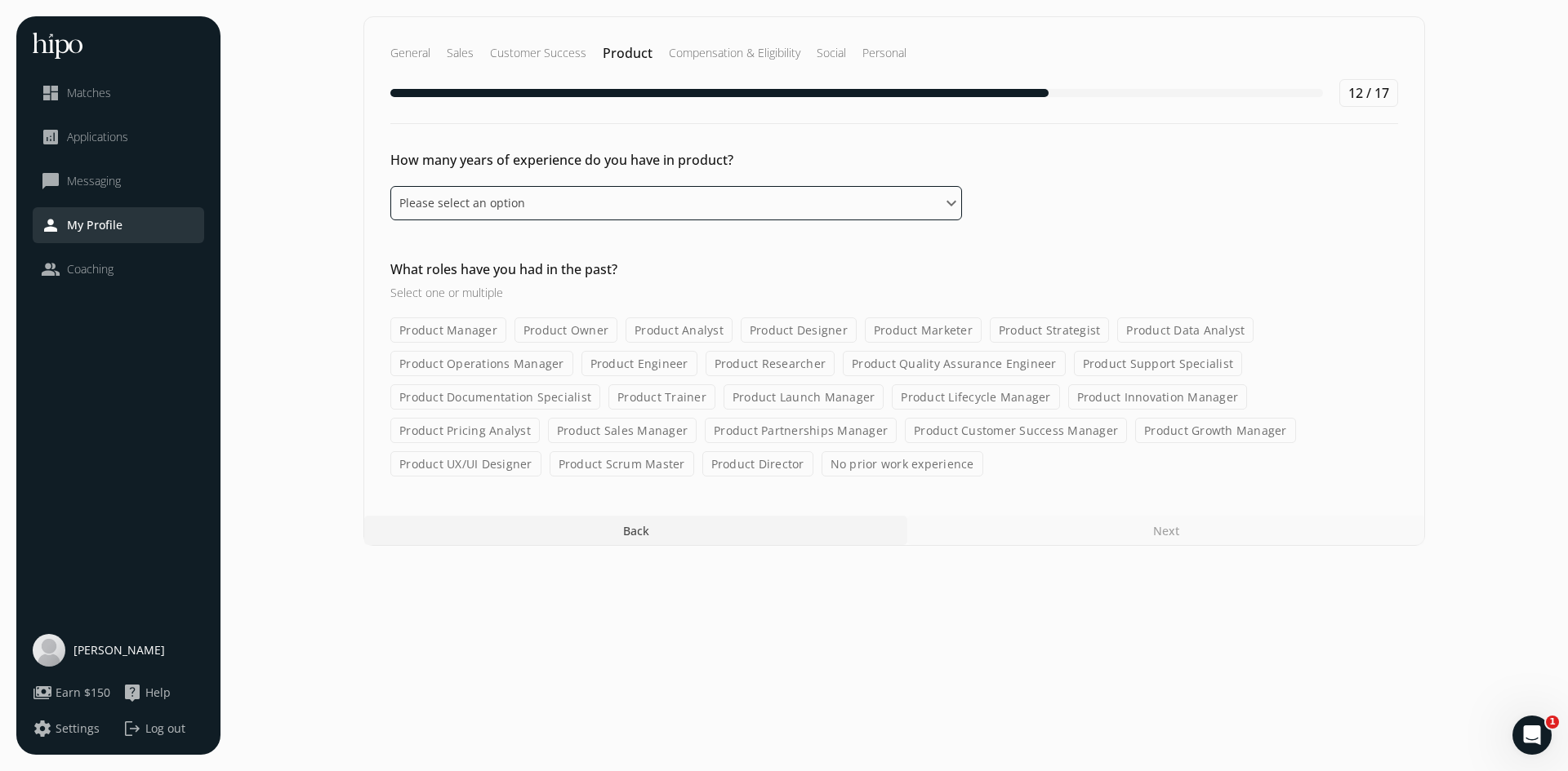
click at [717, 198] on select "Please select an option 0 - 1 years 2 - 3 years 4 - 5 years 6 - 8 years 9+ years" at bounding box center [676, 203] width 572 height 34
select select "nine_plus_years"
click at [390, 186] on select "Please select an option 0 - 1 years 2 - 3 years 4 - 5 years 6 - 8 years 9+ years" at bounding box center [676, 203] width 572 height 34
click at [469, 334] on label "Product Manager" at bounding box center [448, 330] width 116 height 26
click at [0, 0] on input "Product Manager" at bounding box center [0, 0] width 0 height 0
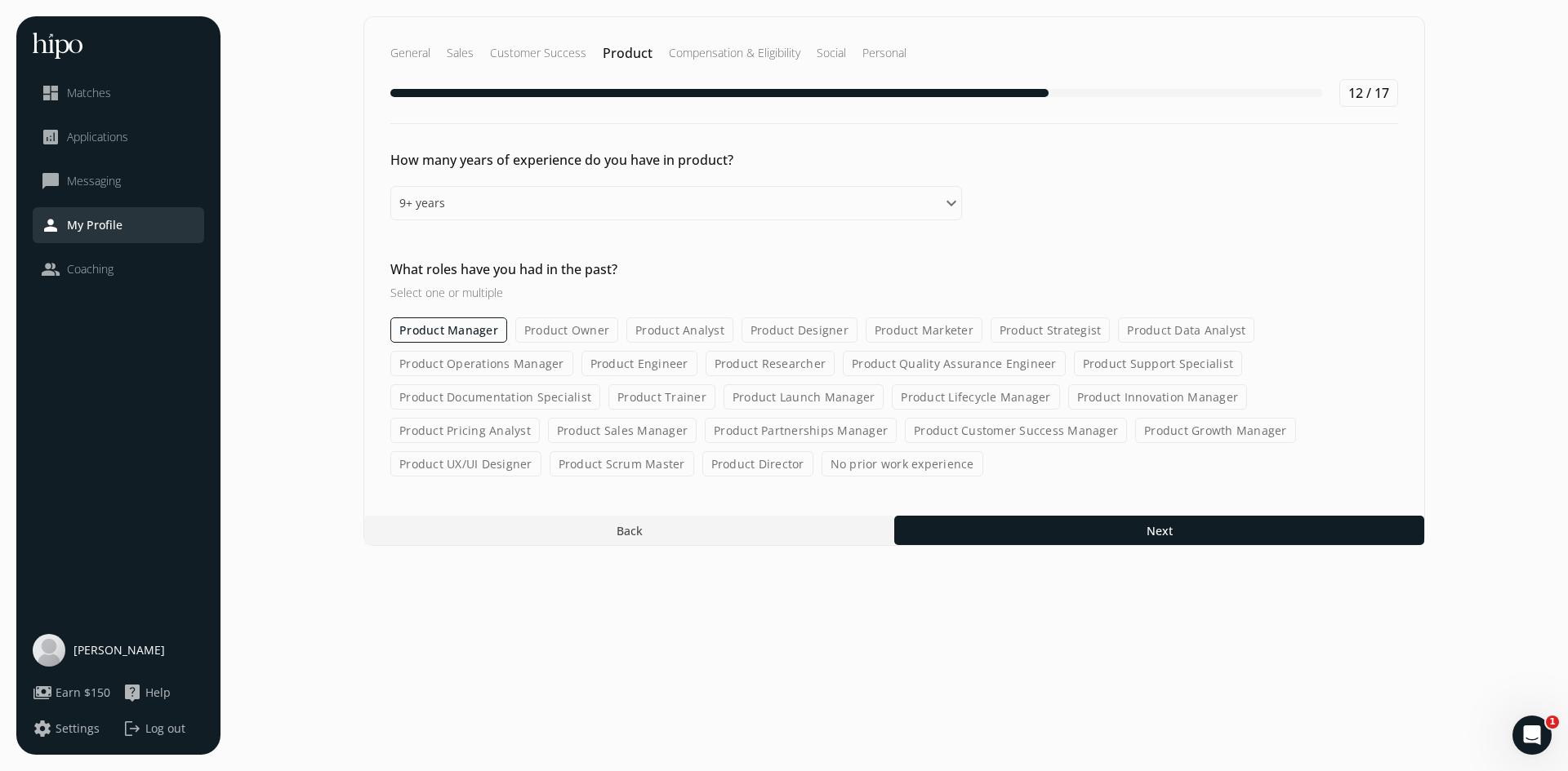
click at [1066, 329] on label "Product Strategist" at bounding box center [1050, 330] width 120 height 26
click at [0, 0] on input "Product Strategist" at bounding box center [0, 0] width 0 height 0
click at [1125, 367] on label "Product Support Specialist" at bounding box center [1157, 363] width 169 height 26
click at [0, 0] on input "Product Support Specialist" at bounding box center [0, 0] width 0 height 0
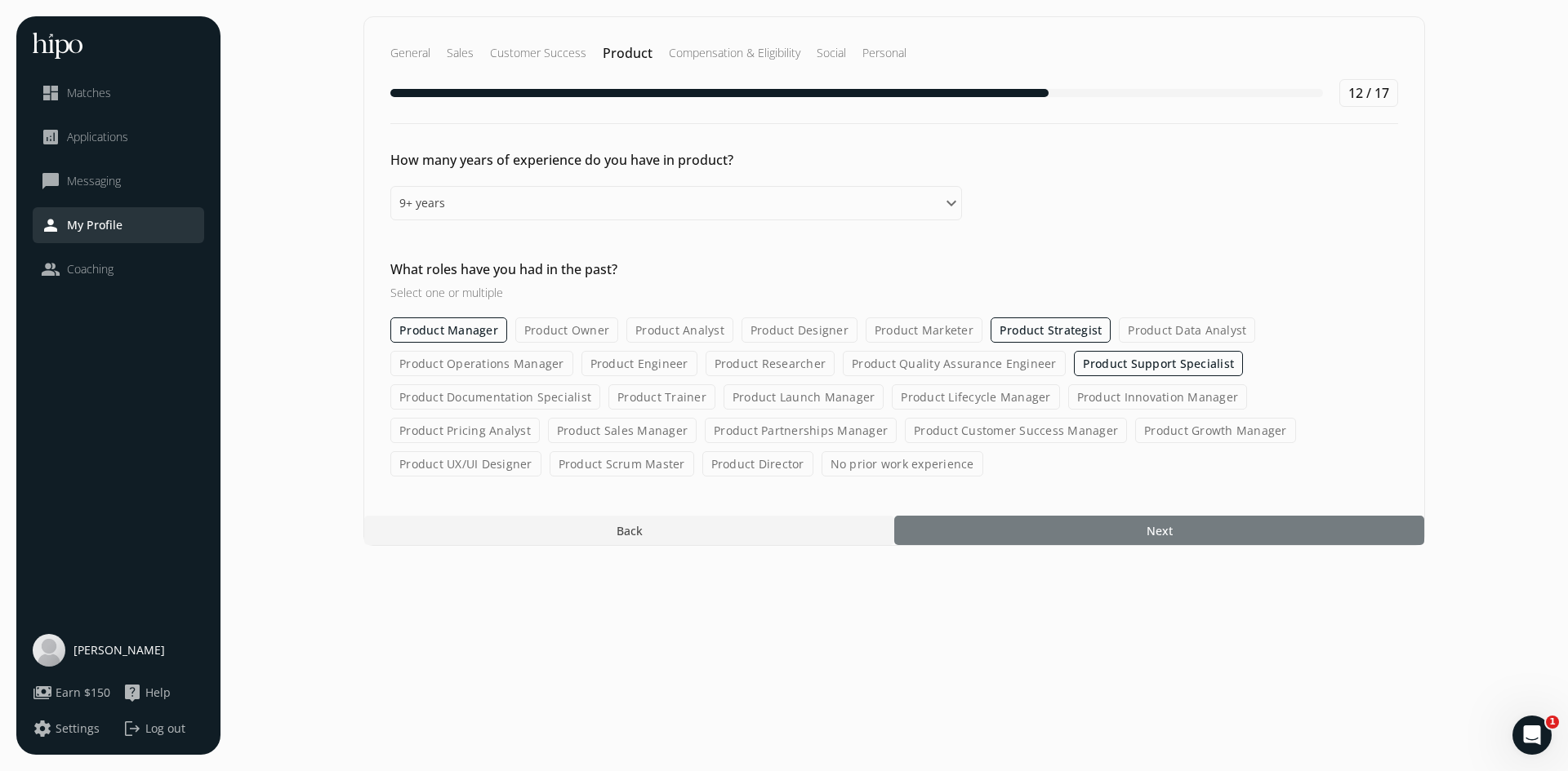
click at [1079, 526] on div at bounding box center [1159, 530] width 530 height 29
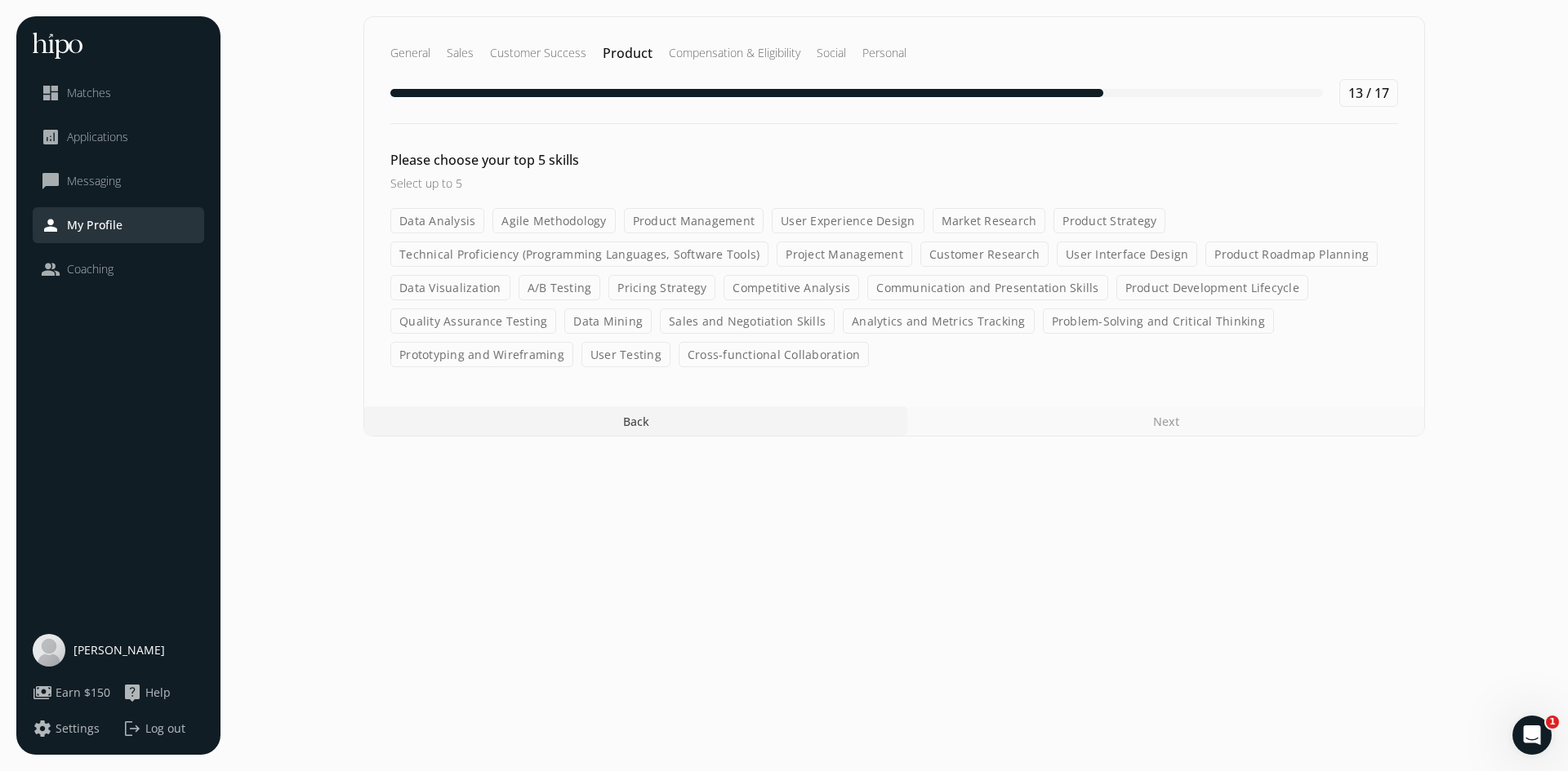
click at [666, 221] on label "Product Management" at bounding box center [693, 221] width 140 height 26
click at [0, 0] on input "Product Management" at bounding box center [0, 0] width 0 height 0
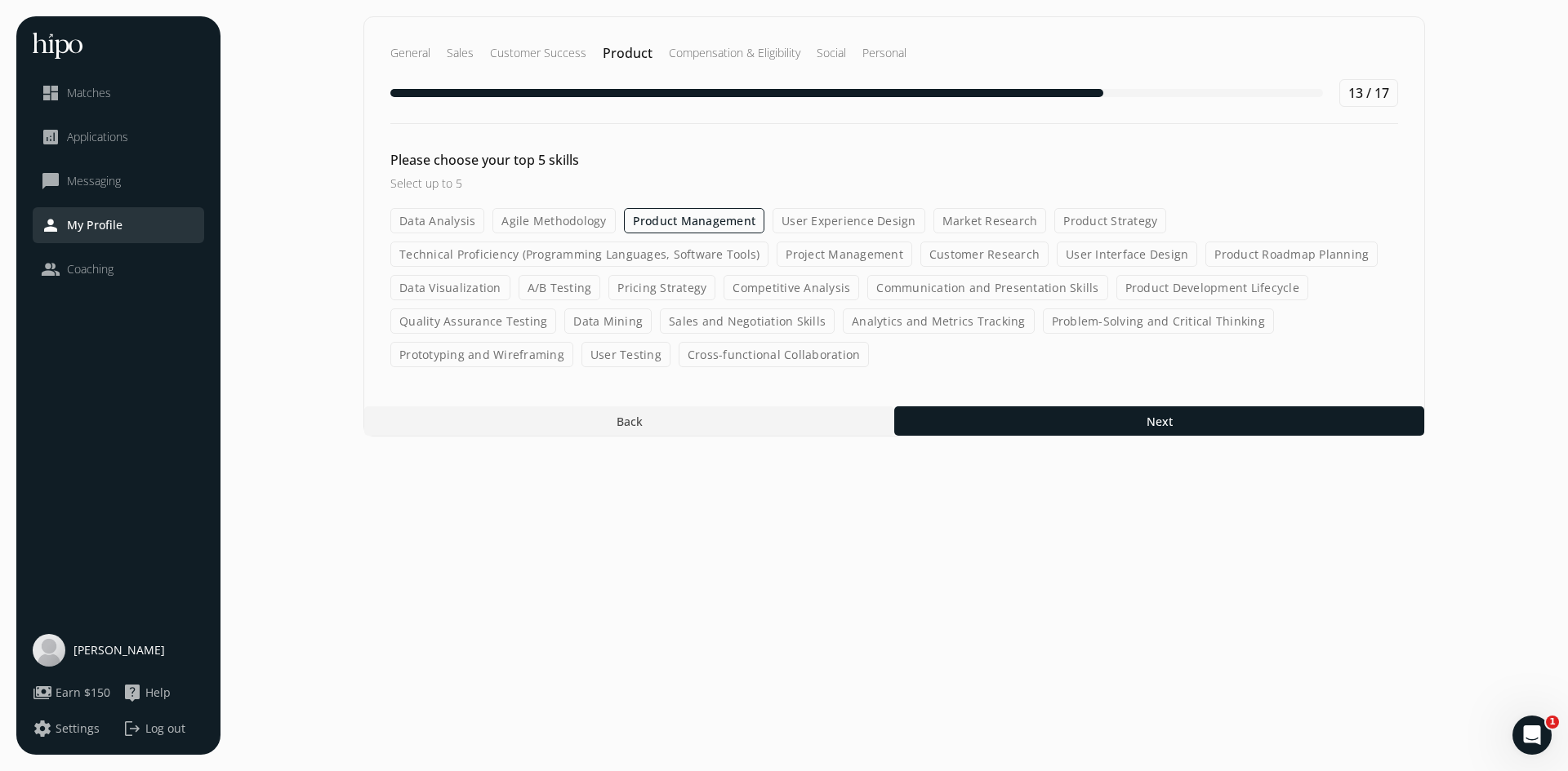
click at [1064, 218] on label "Product Strategy" at bounding box center [1110, 221] width 112 height 26
click at [0, 0] on input "Product Strategy" at bounding box center [0, 0] width 0 height 0
click at [776, 288] on label "Competitive Analysis" at bounding box center [791, 287] width 135 height 26
click at [0, 0] on input "Competitive Analysis" at bounding box center [0, 0] width 0 height 0
click at [1145, 283] on label "Product Development Lifecycle" at bounding box center [1212, 287] width 192 height 26
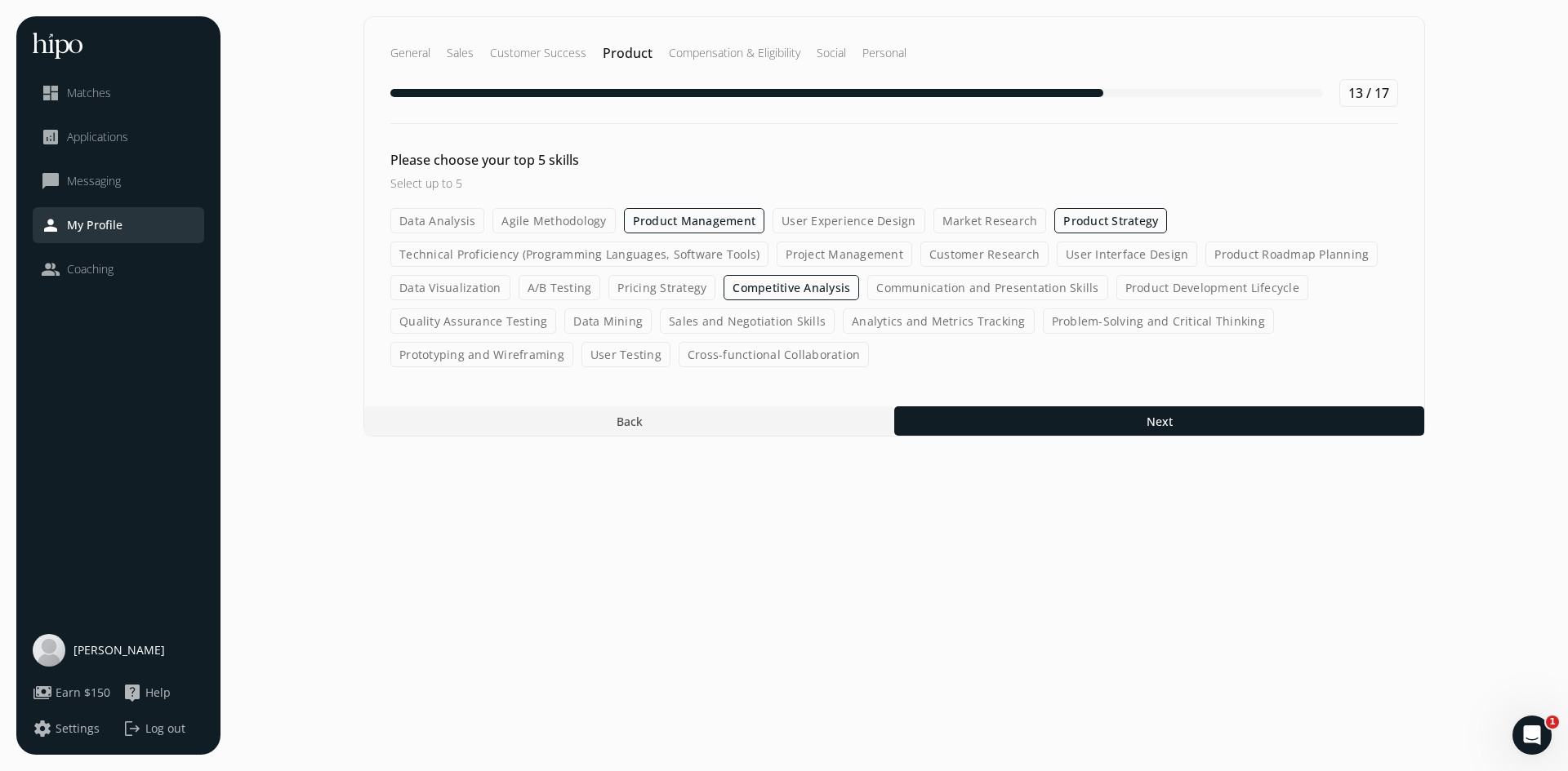
click at [0, 0] on input "Product Development Lifecycle" at bounding box center [0, 0] width 0 height 0
click at [756, 321] on label "Sales and Negotiation Skills" at bounding box center [747, 321] width 175 height 26
click at [0, 0] on input "Sales and Negotiation Skills" at bounding box center [0, 0] width 0 height 0
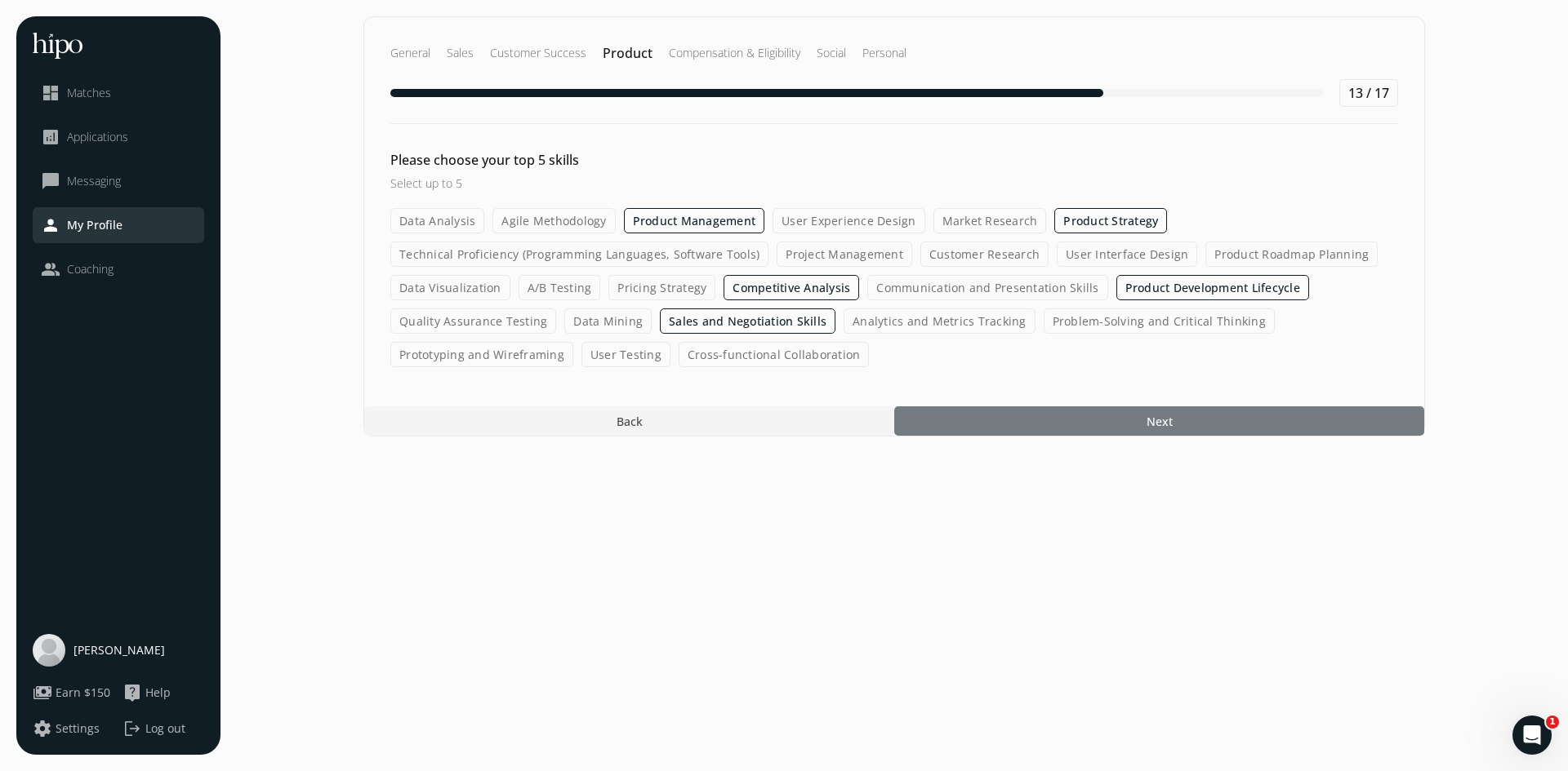
click at [1104, 412] on div at bounding box center [1159, 420] width 530 height 29
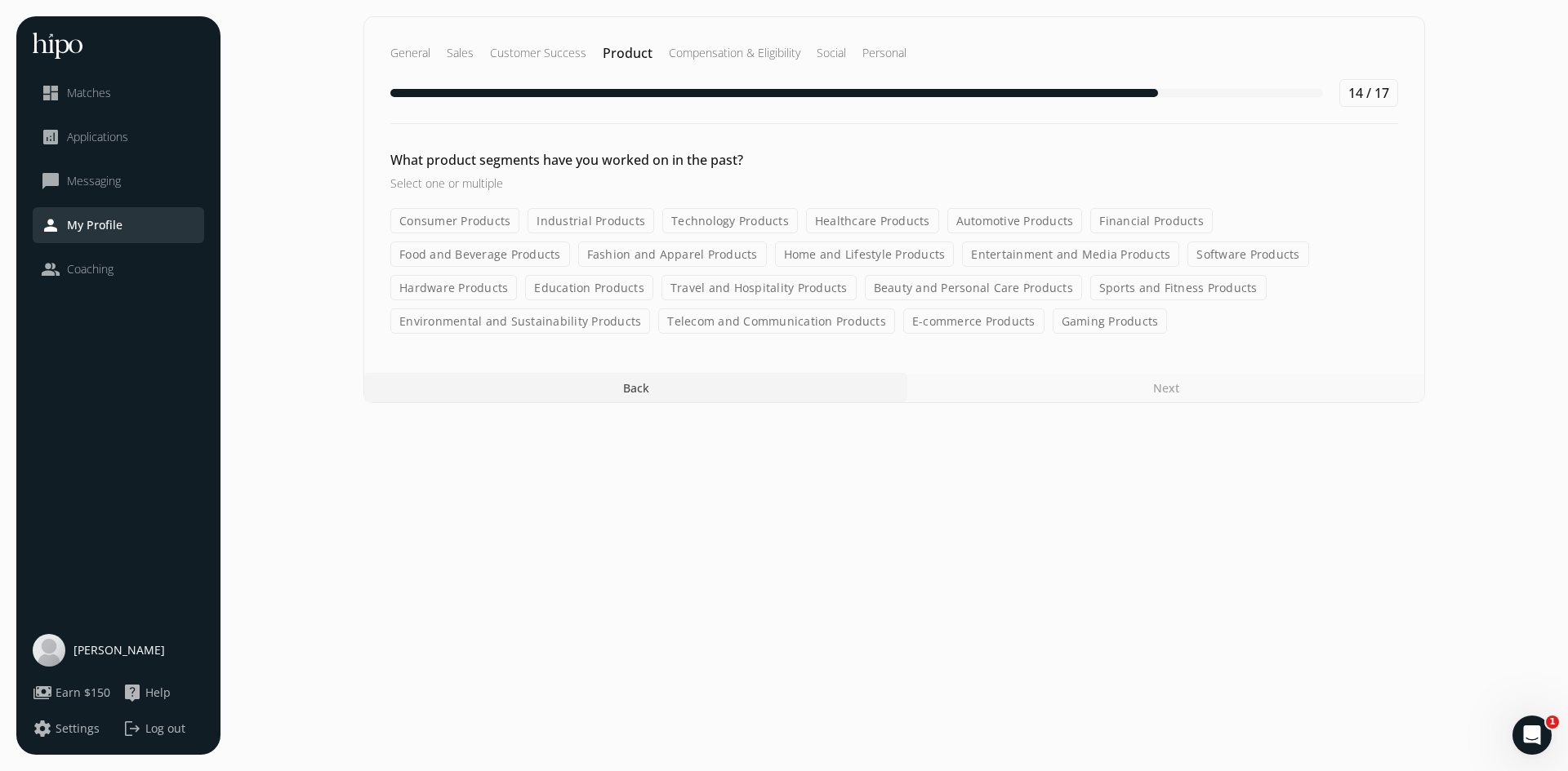
click at [491, 226] on label "Consumer Products" at bounding box center [455, 221] width 129 height 26
click at [0, 0] on input "Consumer Products" at bounding box center [0, 0] width 0 height 0
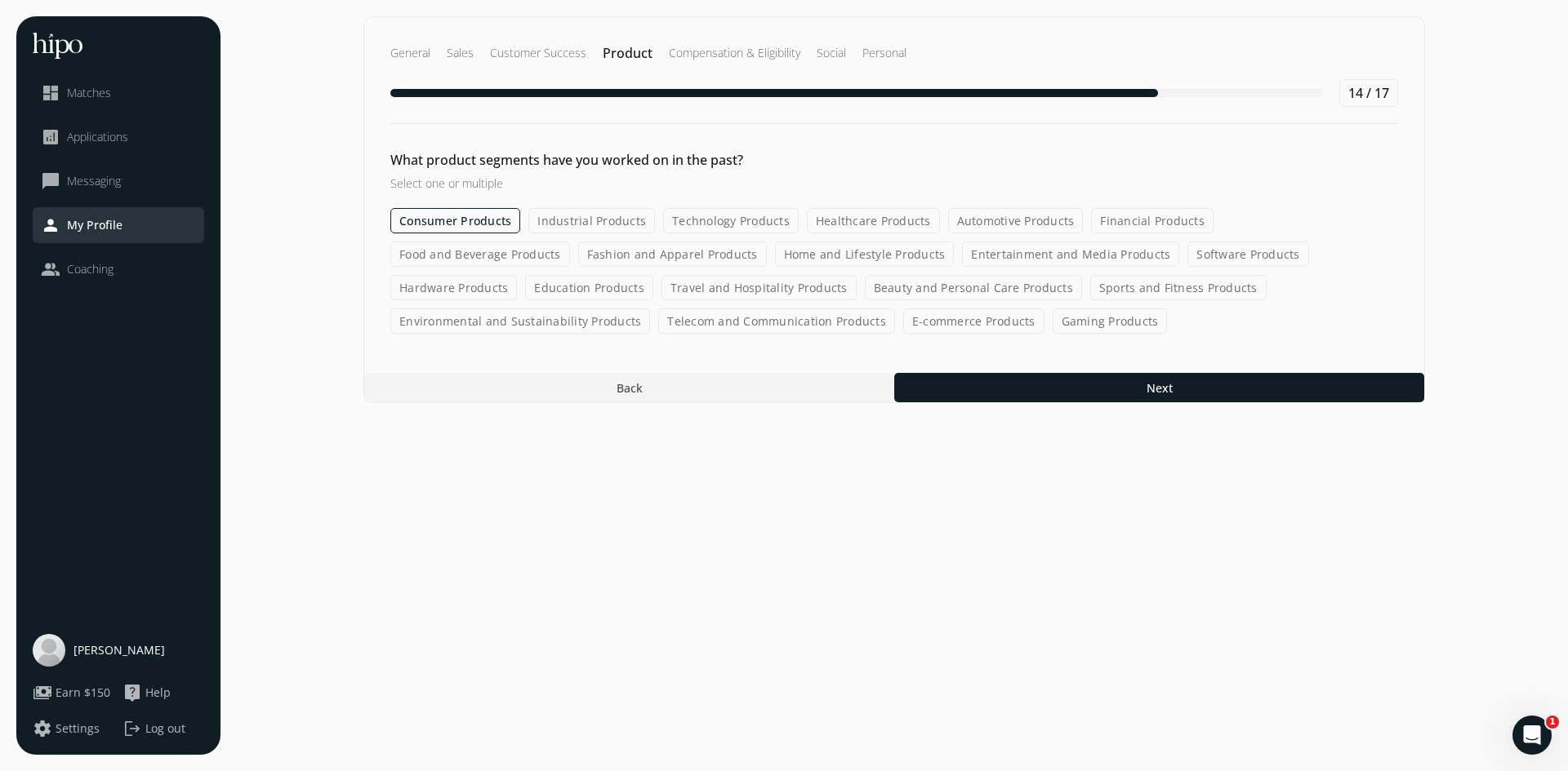
click at [599, 225] on label "Industrial Products" at bounding box center [591, 221] width 126 height 26
click at [0, 0] on input "Industrial Products" at bounding box center [0, 0] width 0 height 0
click at [865, 220] on label "Healthcare Products" at bounding box center [874, 221] width 133 height 26
click at [0, 0] on input "Healthcare Products" at bounding box center [0, 0] width 0 height 0
click at [570, 242] on label "Food and Beverage Products" at bounding box center [480, 254] width 179 height 26
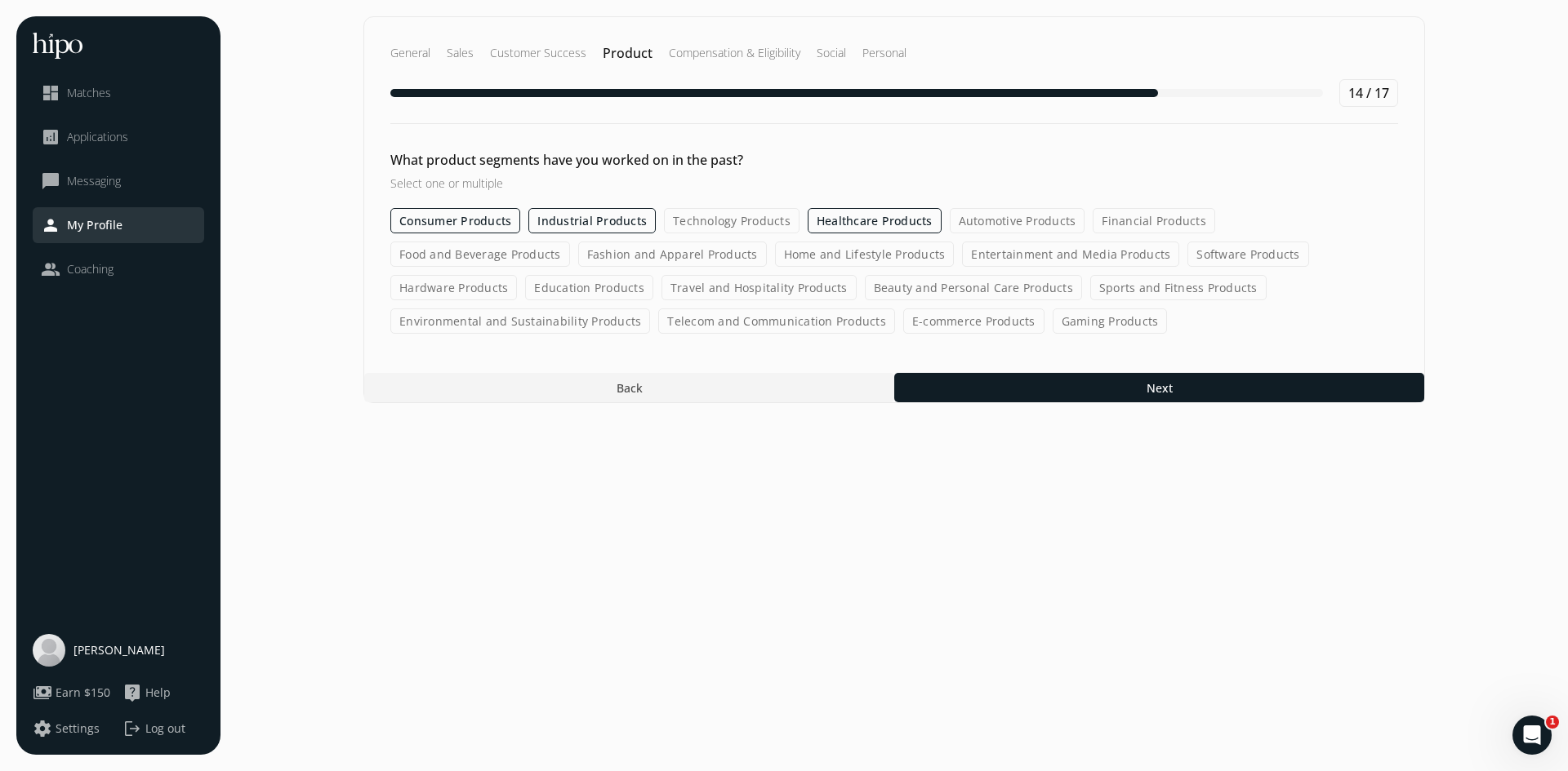
click at [0, 0] on input "Food and Beverage Products" at bounding box center [0, 0] width 0 height 0
click at [686, 217] on label "Technology Products" at bounding box center [731, 221] width 135 height 26
click at [0, 0] on input "Technology Products" at bounding box center [0, 0] width 0 height 0
click at [865, 293] on label "Beauty and Personal Care Products" at bounding box center [973, 287] width 217 height 26
click at [0, 0] on input "Beauty and Personal Care Products" at bounding box center [0, 0] width 0 height 0
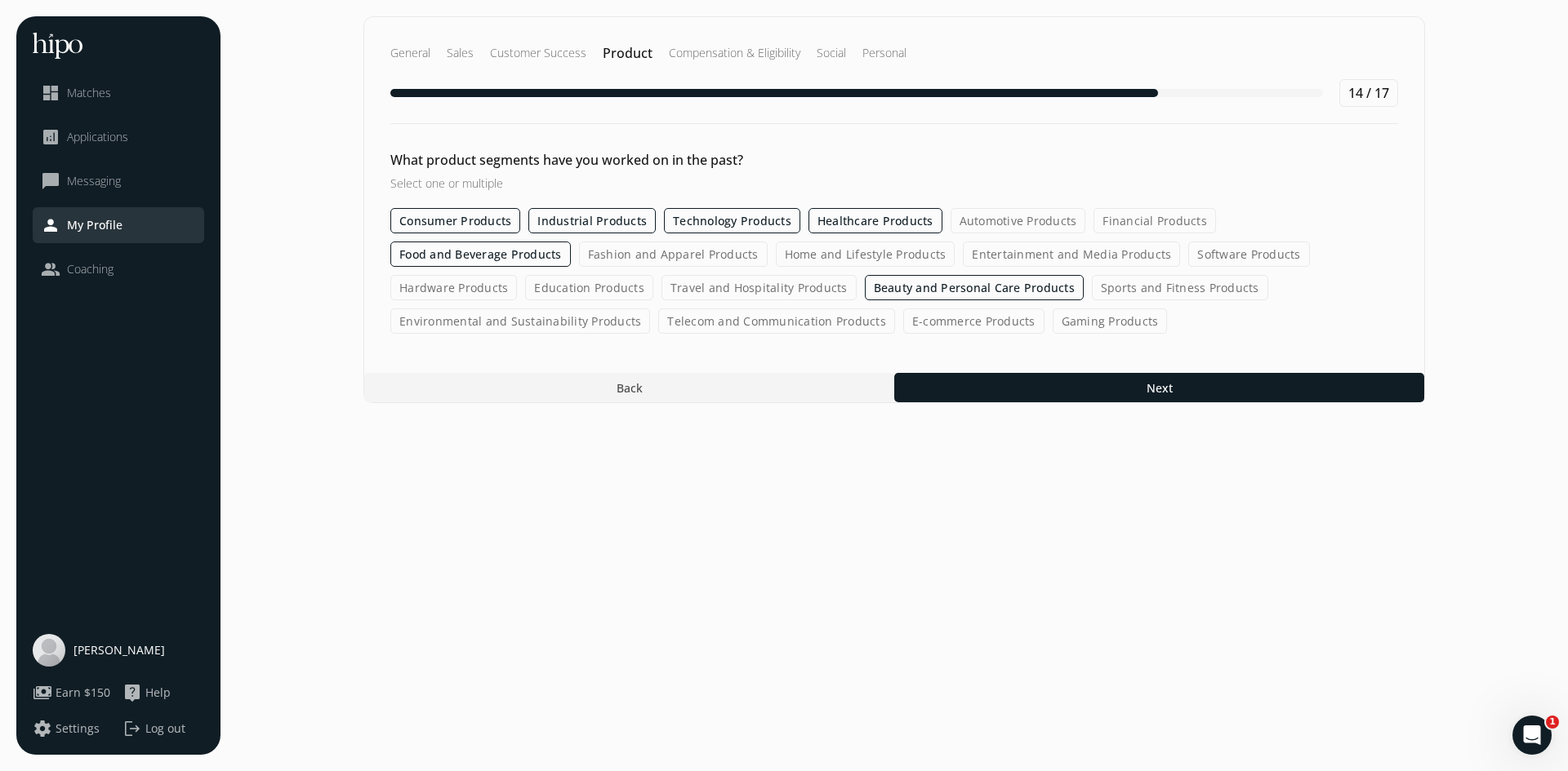
click at [658, 318] on label "Telecom and Communication Products" at bounding box center [776, 321] width 237 height 26
click at [0, 0] on input "Telecom and Communication Products" at bounding box center [0, 0] width 0 height 0
click at [904, 327] on label "E-commerce Products" at bounding box center [974, 321] width 141 height 26
click at [0, 0] on input "E-commerce Products" at bounding box center [0, 0] width 0 height 0
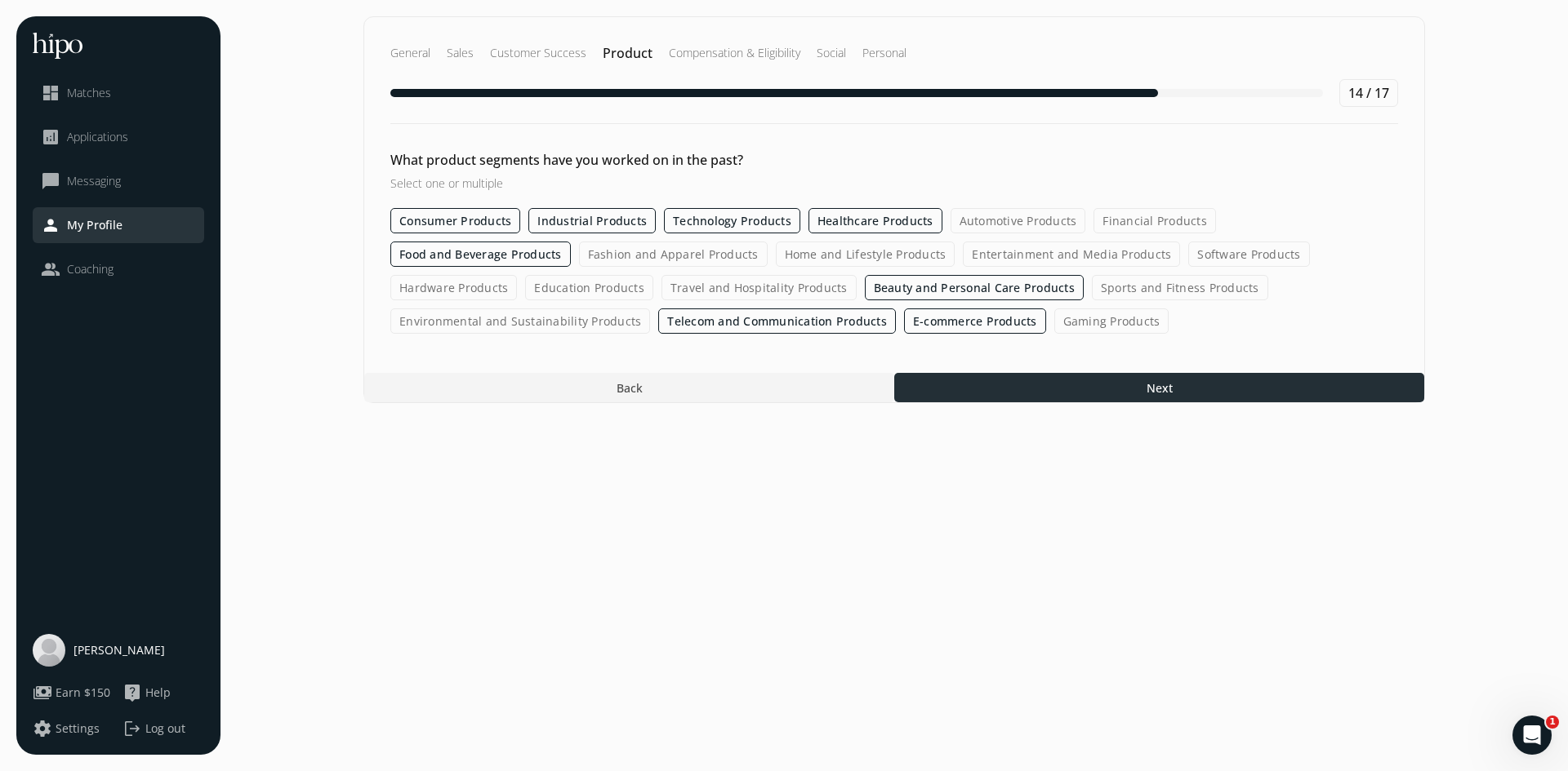
click at [1082, 374] on div at bounding box center [1159, 387] width 530 height 29
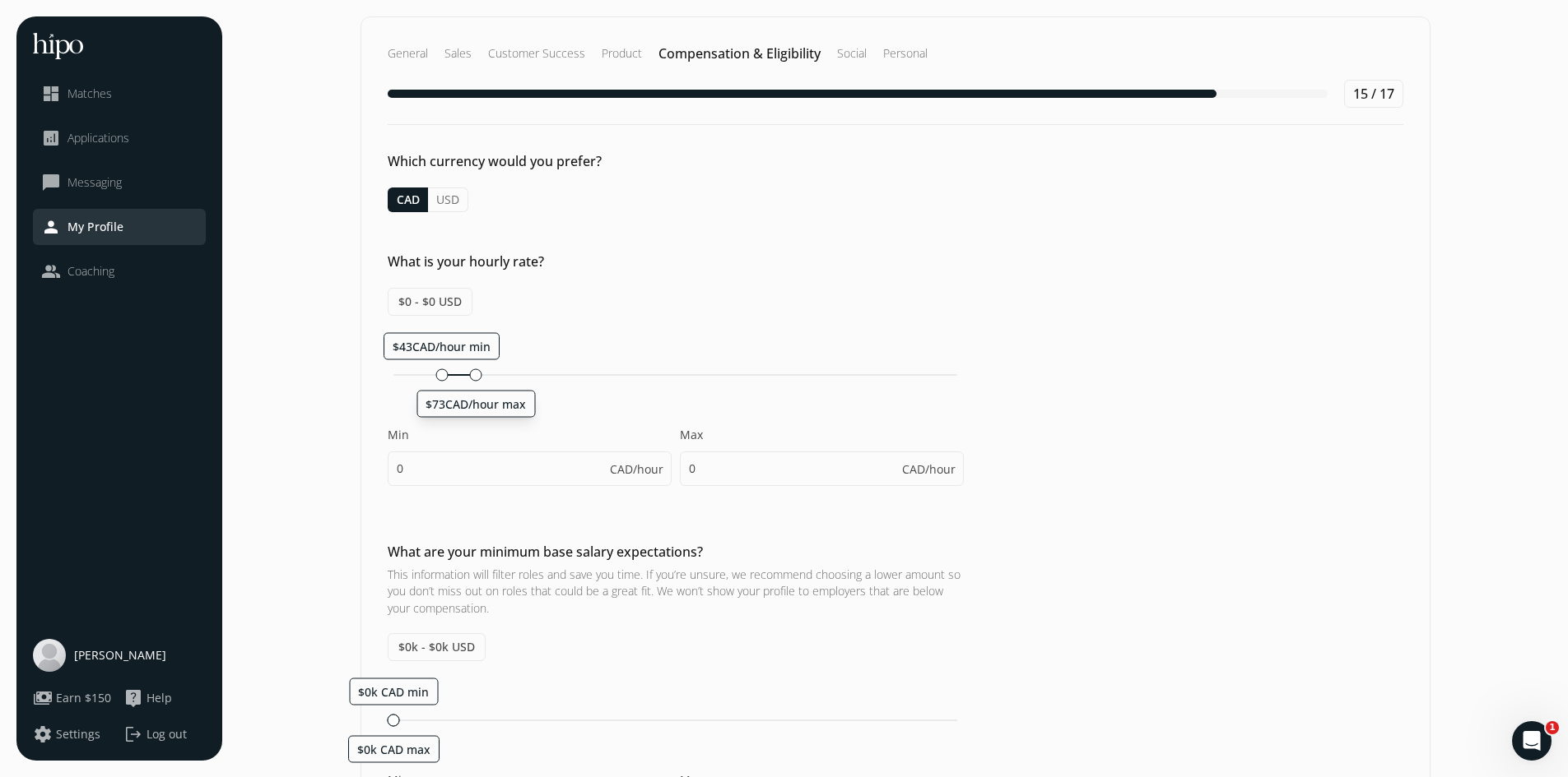
drag, startPoint x: 394, startPoint y: 370, endPoint x: 472, endPoint y: 369, distance: 78.0
click at [472, 369] on div at bounding box center [476, 375] width 12 height 12
type input "43"
type input "73"
drag, startPoint x: 441, startPoint y: 374, endPoint x: 415, endPoint y: 368, distance: 26.7
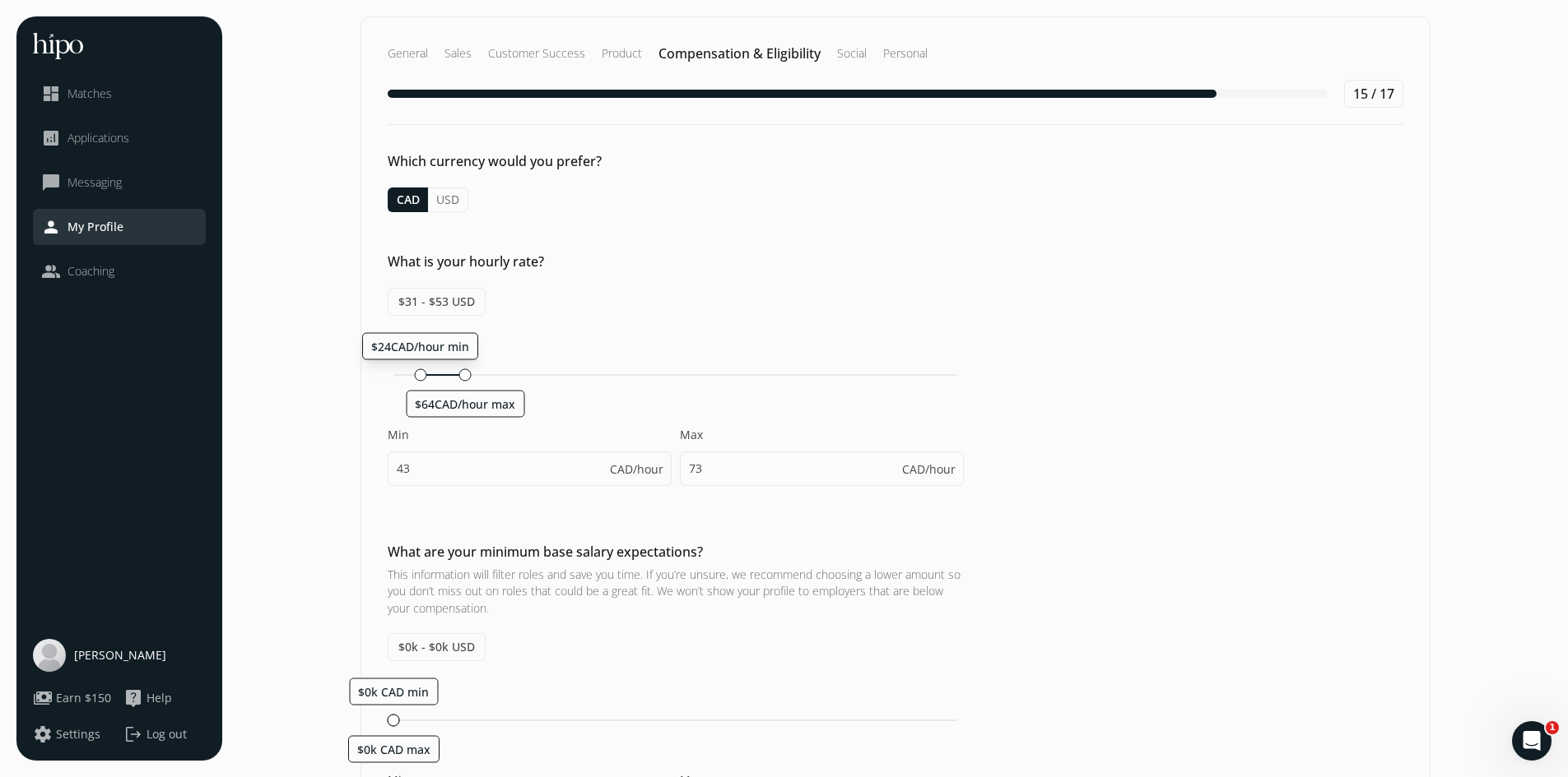
click at [415, 368] on div "$24CAD/hour min $64CAD/hour max" at bounding box center [675, 376] width 576 height 16
type input "24"
type input "64"
drag, startPoint x: 467, startPoint y: 374, endPoint x: 494, endPoint y: 368, distance: 27.7
click at [494, 368] on div "$43CAD/hour min $93CAD/hour max" at bounding box center [675, 376] width 576 height 16
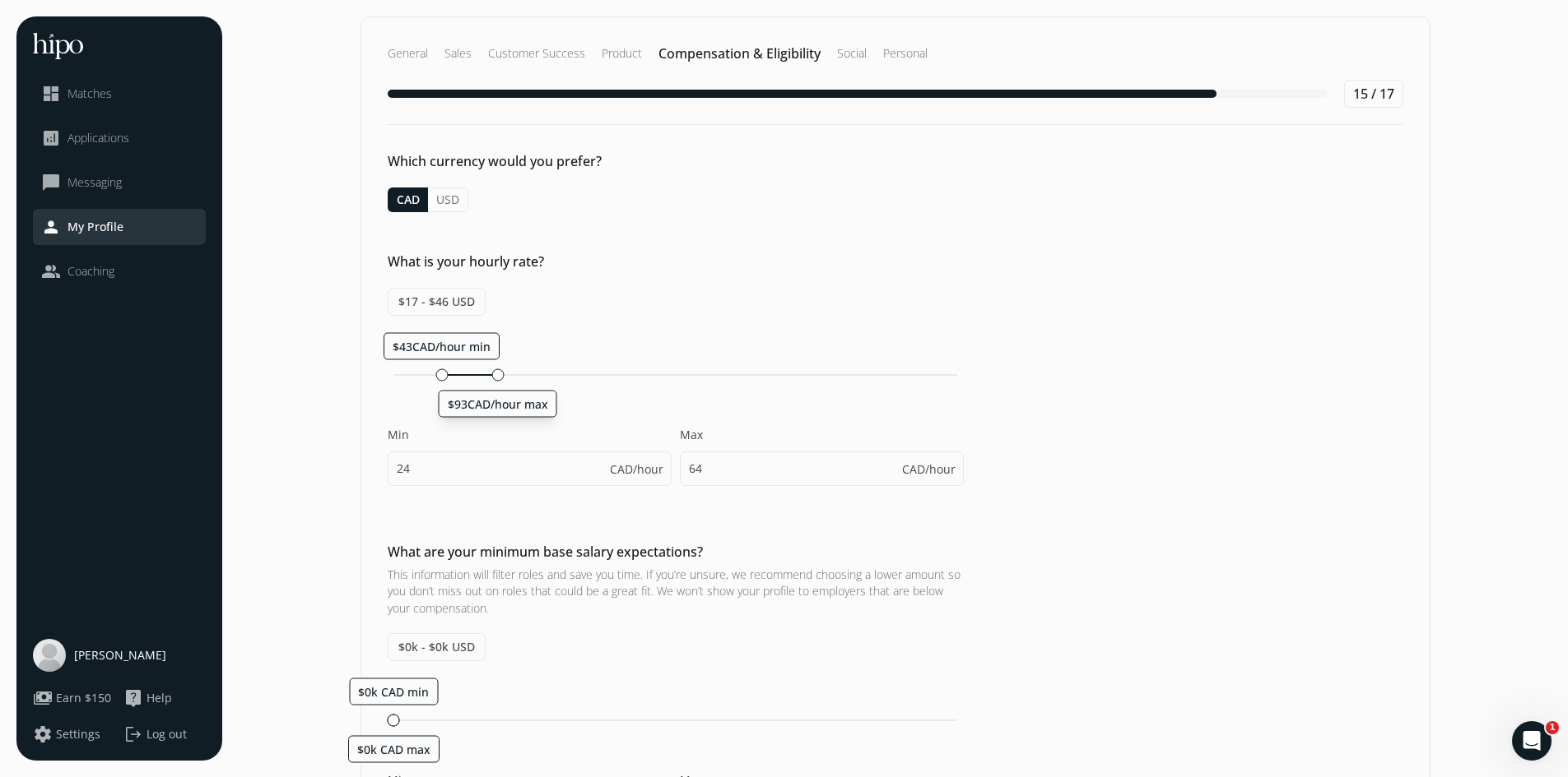
type input "43"
type input "93"
drag, startPoint x: 464, startPoint y: 375, endPoint x: 417, endPoint y: 370, distance: 47.3
click at [417, 375] on div "$25CAD/hour min $64CAD/hour max" at bounding box center [675, 376] width 564 height 2
type input "25"
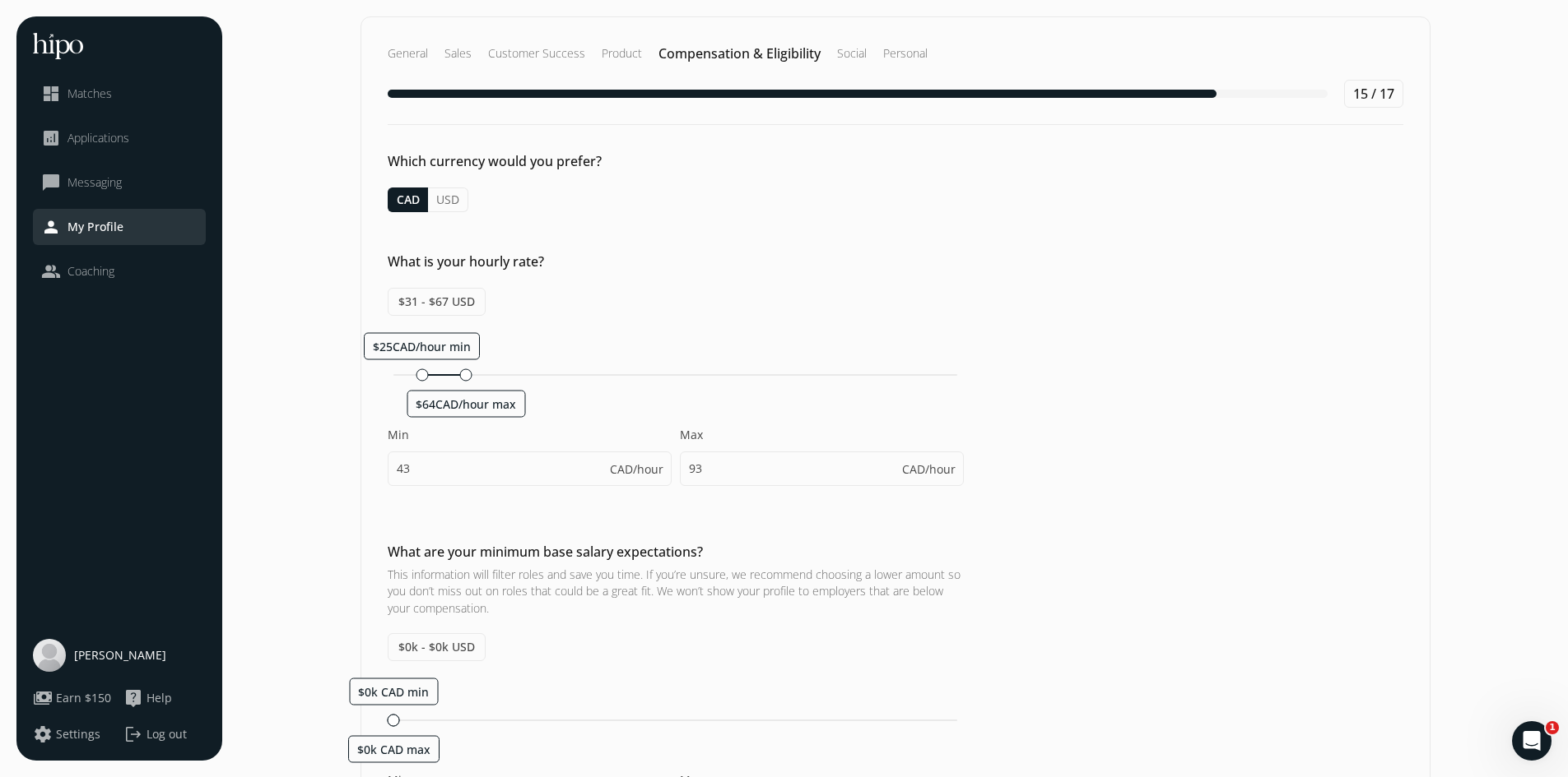
type input "64"
click at [476, 374] on div at bounding box center [481, 375] width 12 height 12
type input "34"
type input "78"
drag, startPoint x: 435, startPoint y: 374, endPoint x: 417, endPoint y: 369, distance: 18.7
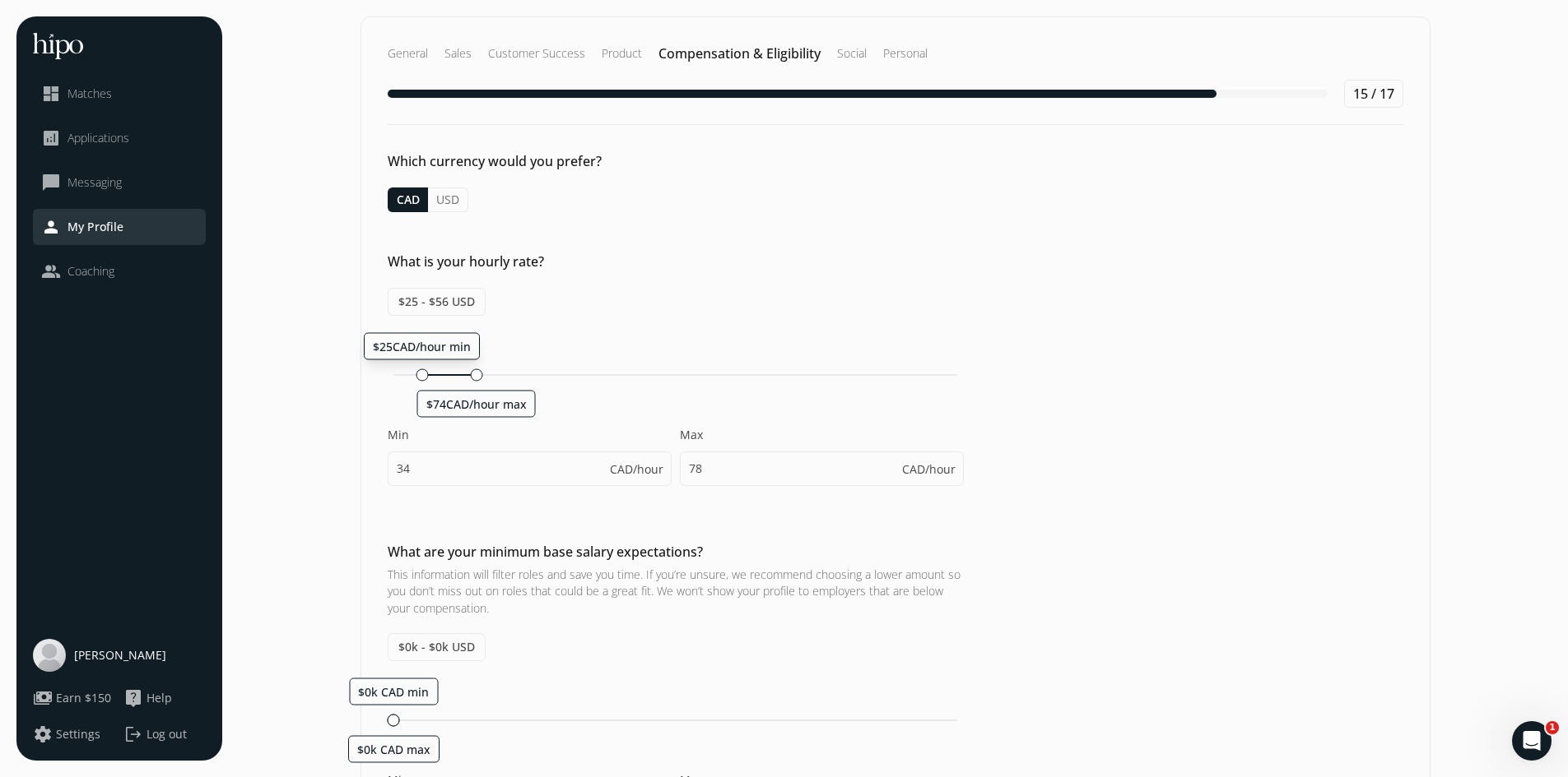
click at [417, 369] on div "$25CAD/hour min" at bounding box center [422, 375] width 12 height 12
type input "25"
type input "74"
click at [473, 375] on div at bounding box center [478, 375] width 12 height 12
type input "28"
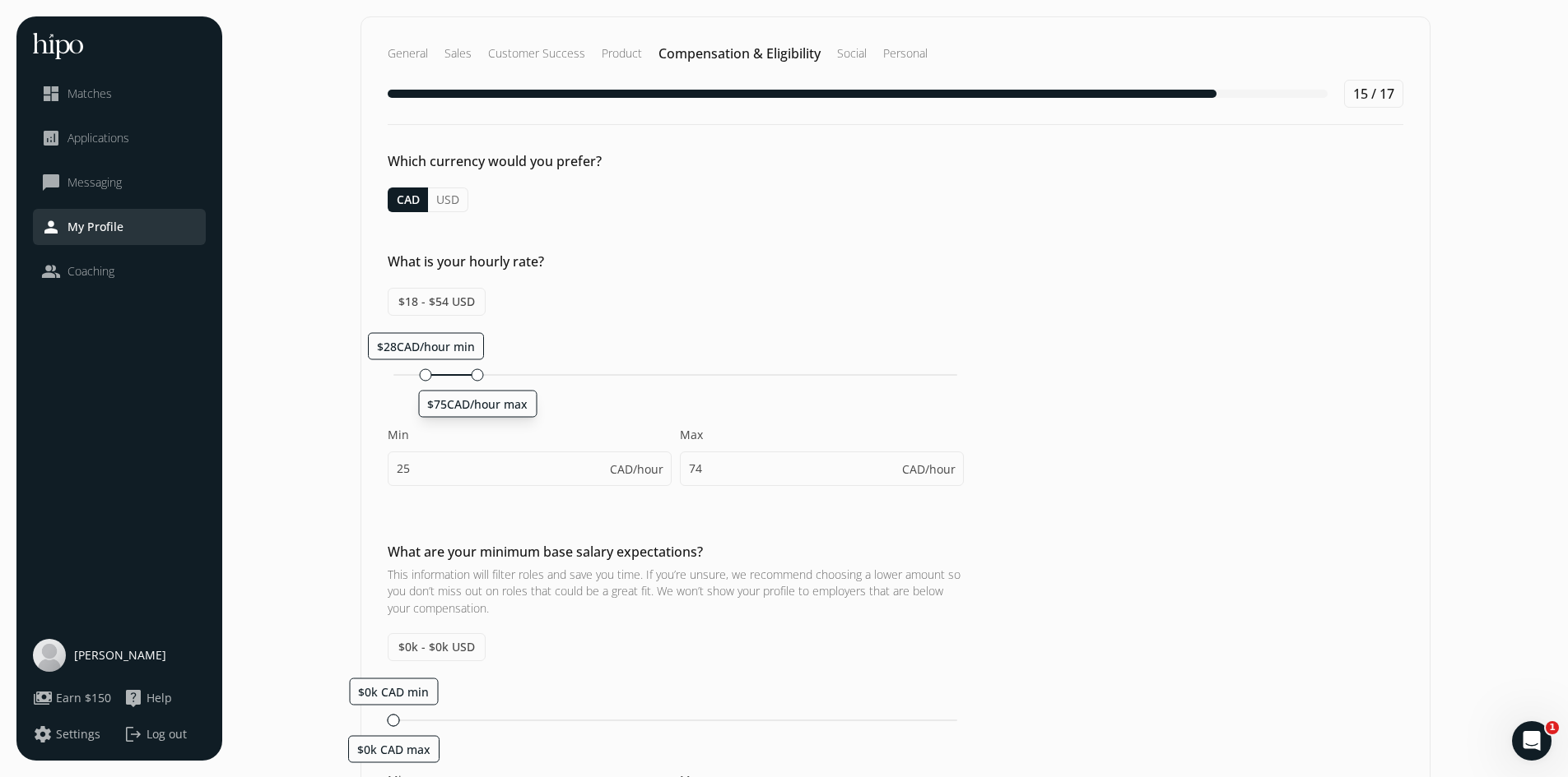
type input "75"
drag, startPoint x: 426, startPoint y: 373, endPoint x: 416, endPoint y: 373, distance: 10.0
click at [416, 373] on div at bounding box center [421, 375] width 12 height 12
type input "25"
type input "73"
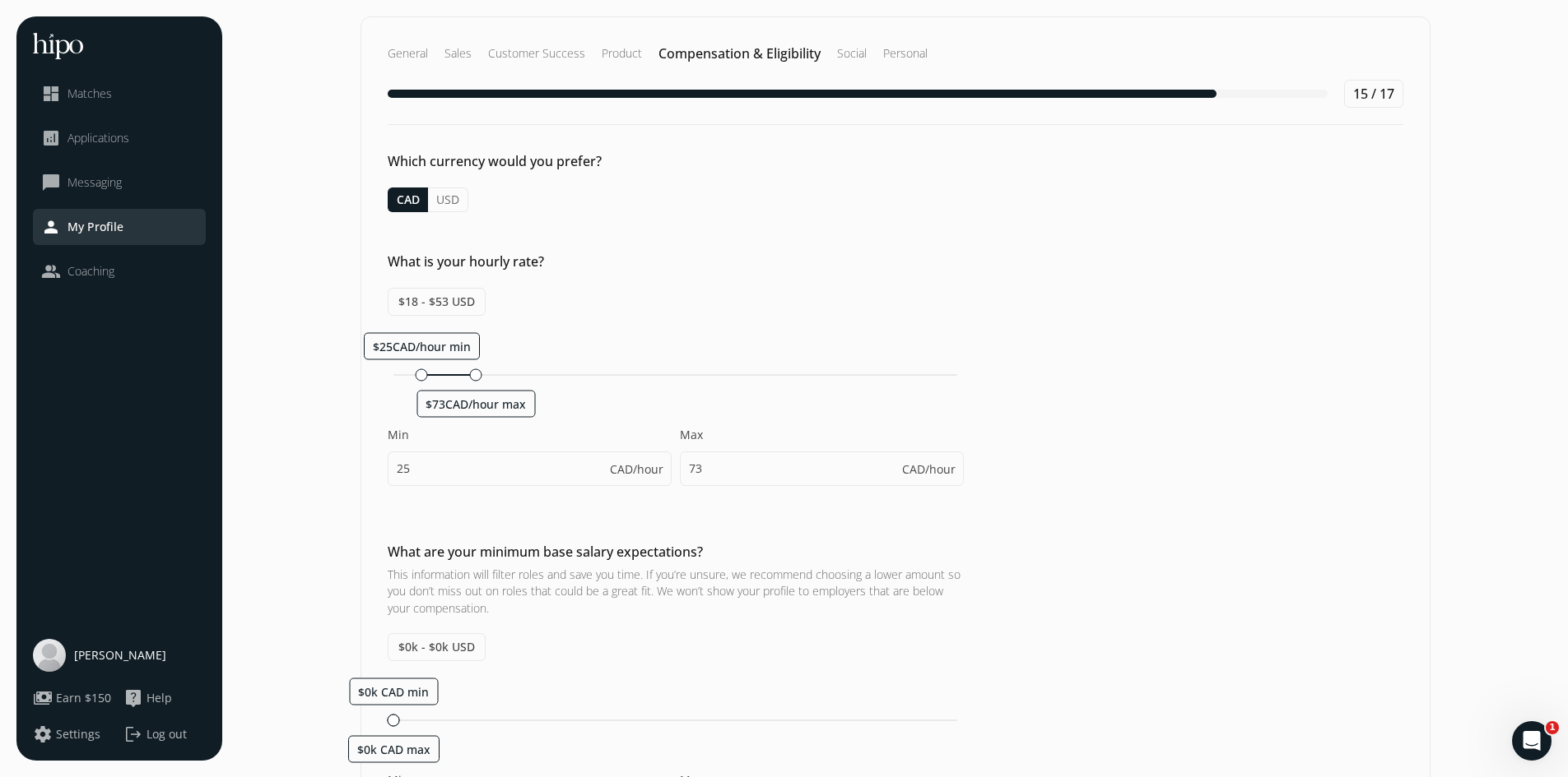
click at [832, 421] on div "$25CAD/hour min $73CAD/hour max Min 25 CAD/hour Max 73 CAD/hour" at bounding box center [675, 417] width 576 height 170
drag, startPoint x: 1564, startPoint y: 363, endPoint x: 1545, endPoint y: 453, distance: 92.0
click at [1545, 453] on div "“Believe you can and you're halfway there.” - Theodore Roosevelt menu close das…" at bounding box center [784, 730] width 1568 height 1461
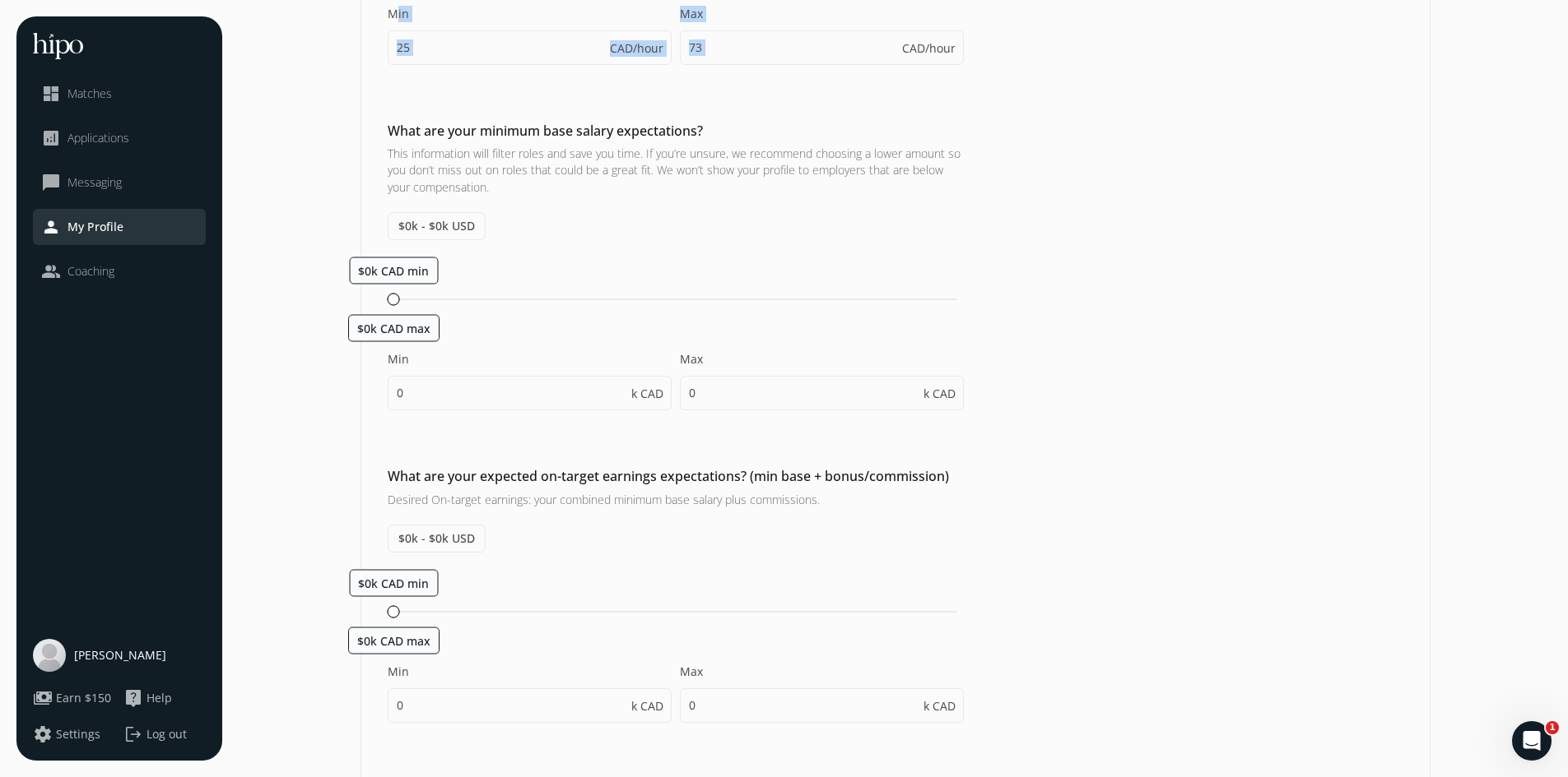
scroll to position [426, 0]
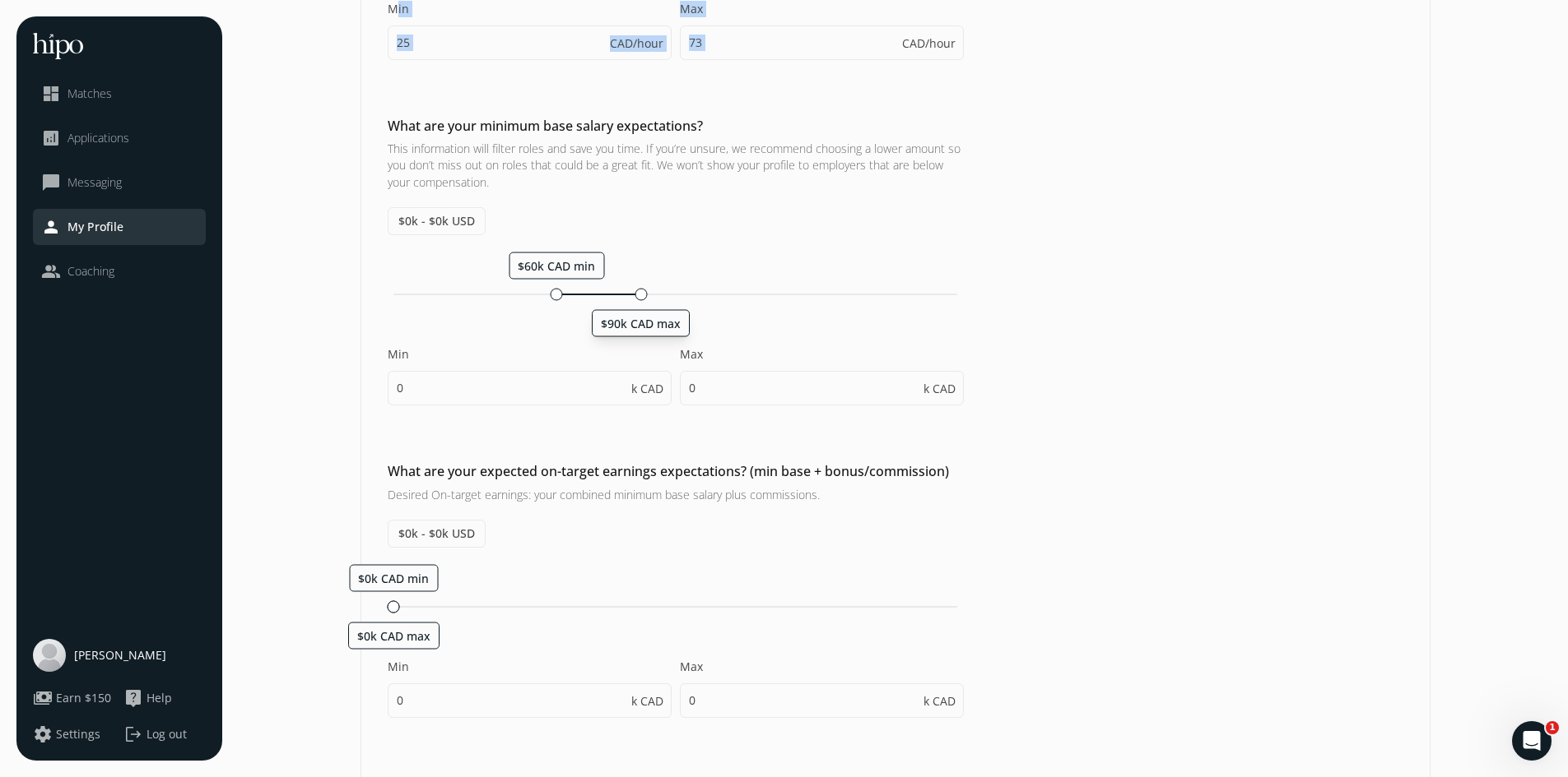
drag, startPoint x: 393, startPoint y: 297, endPoint x: 640, endPoint y: 315, distance: 247.7
click at [640, 300] on div "$90k CAD max" at bounding box center [641, 295] width 12 height 12
type input "60"
type input "90"
type input "60"
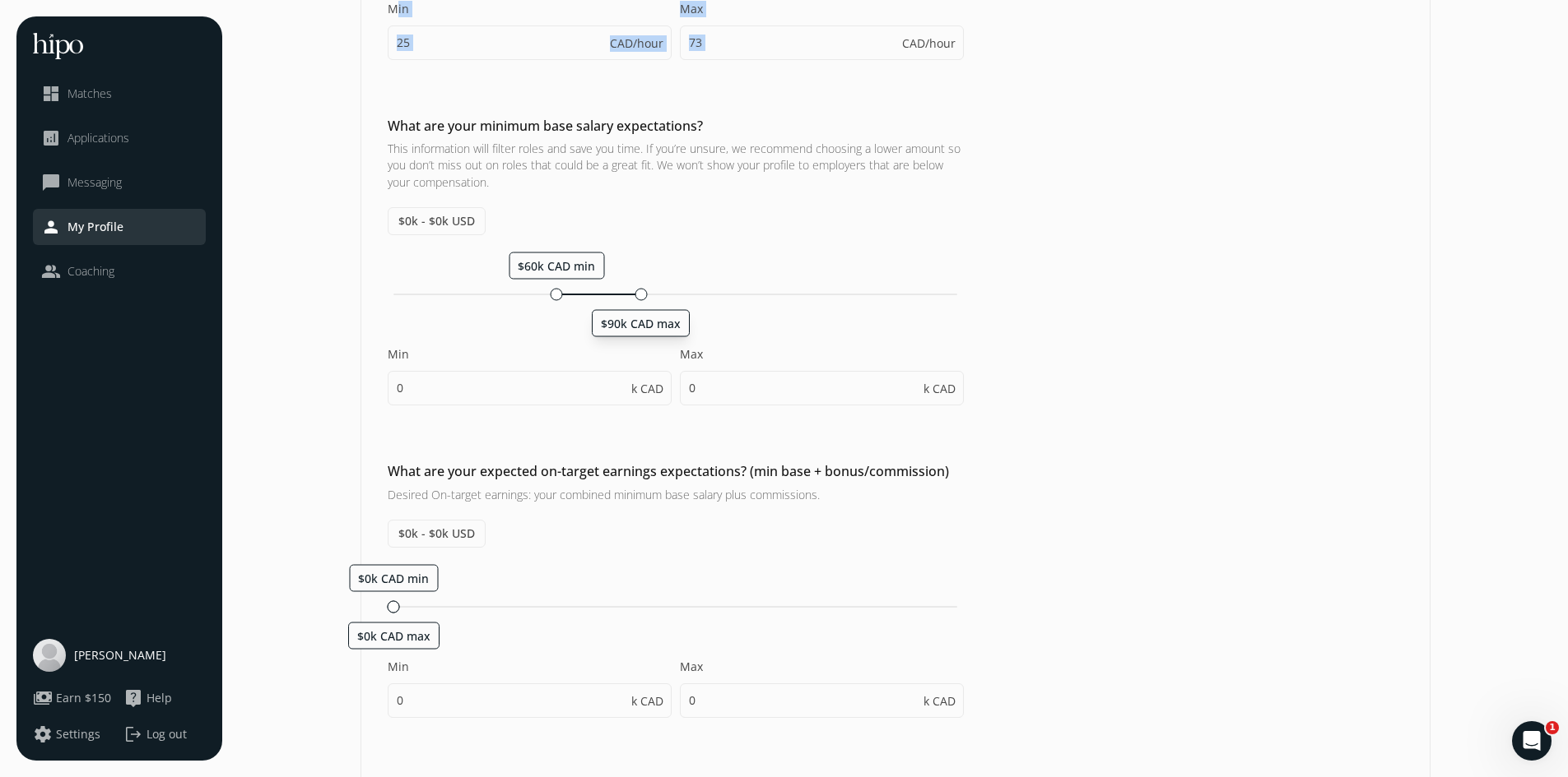
type input "65"
drag, startPoint x: 518, startPoint y: 603, endPoint x: 572, endPoint y: 603, distance: 54.0
click at [572, 603] on div at bounding box center [574, 607] width 12 height 12
type input "70"
type input "96"
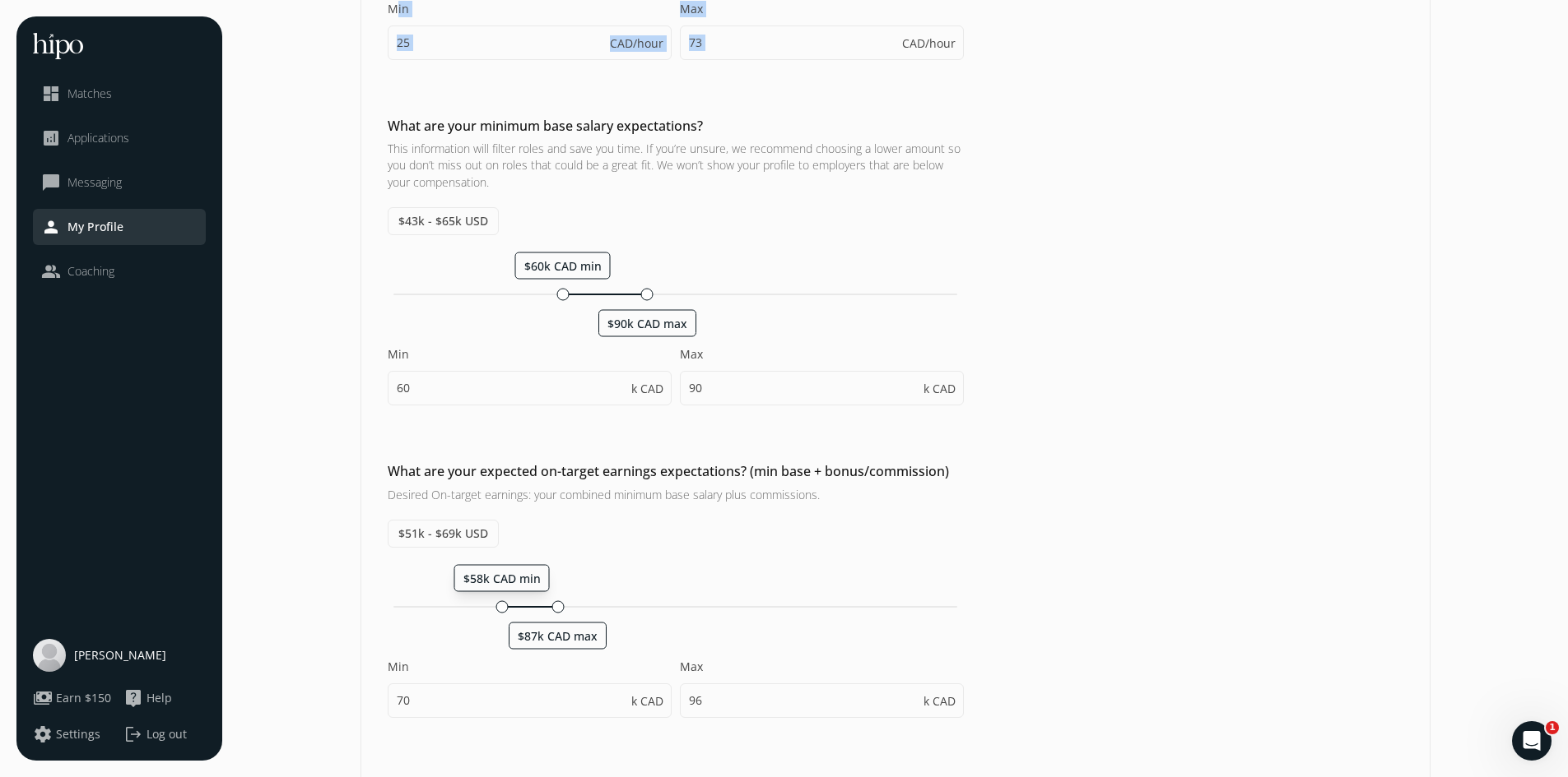
drag, startPoint x: 527, startPoint y: 605, endPoint x: 498, endPoint y: 602, distance: 29.2
click at [498, 602] on div at bounding box center [501, 607] width 12 height 12
type input "60"
type input "87"
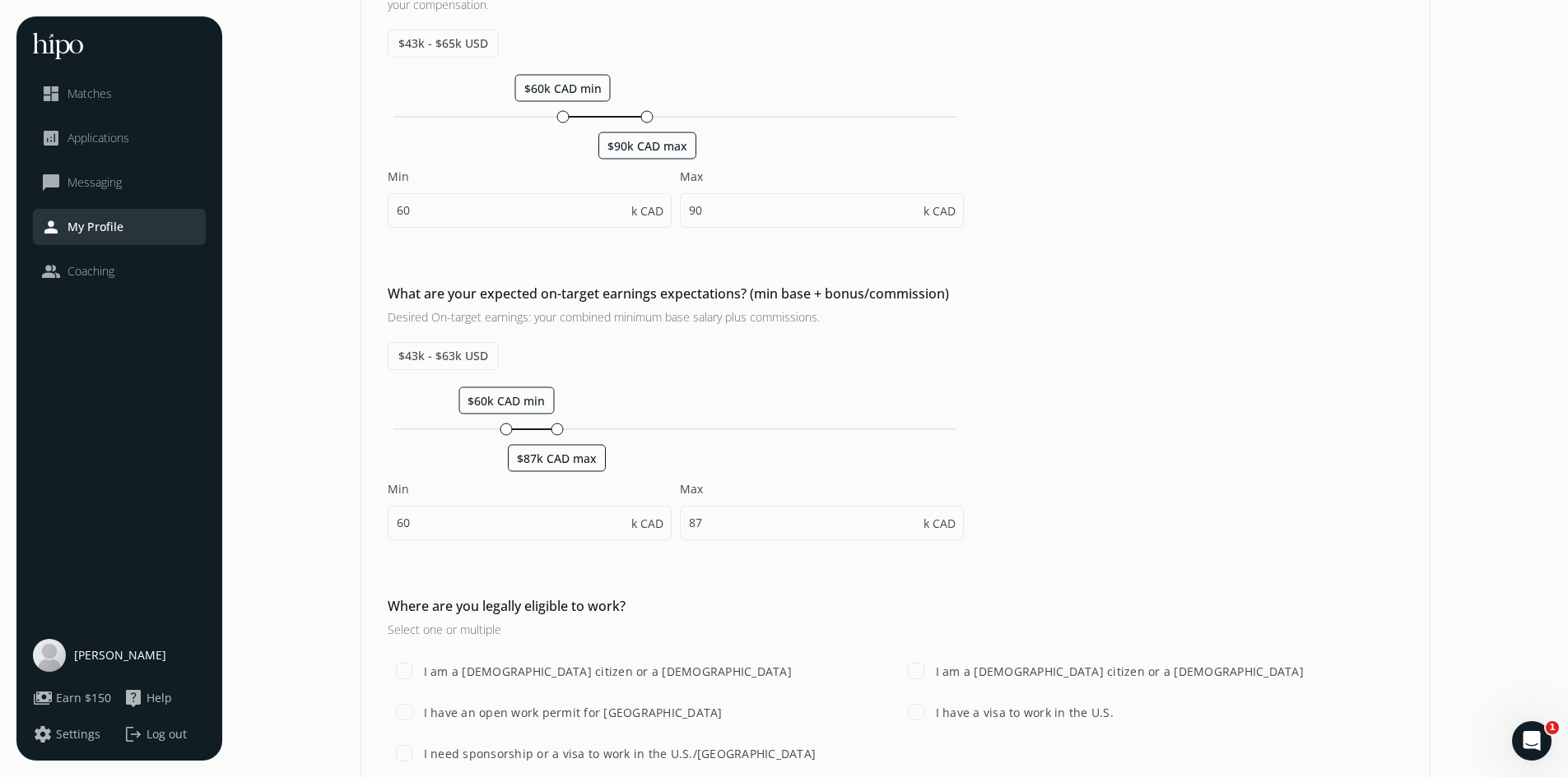
scroll to position [683, 0]
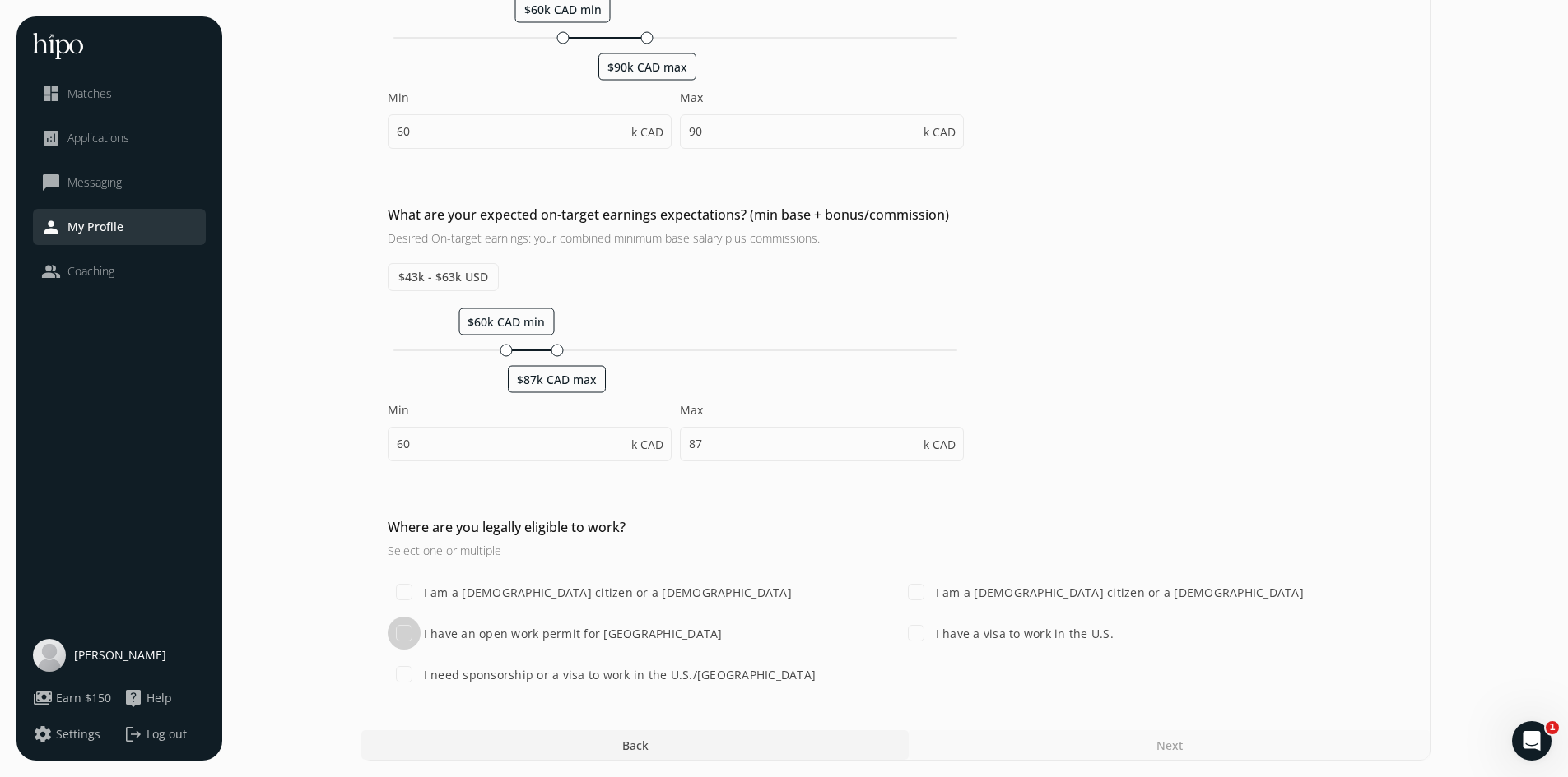
click at [411, 627] on input "I have an open work permit for Canada" at bounding box center [403, 633] width 33 height 33
checkbox input "true"
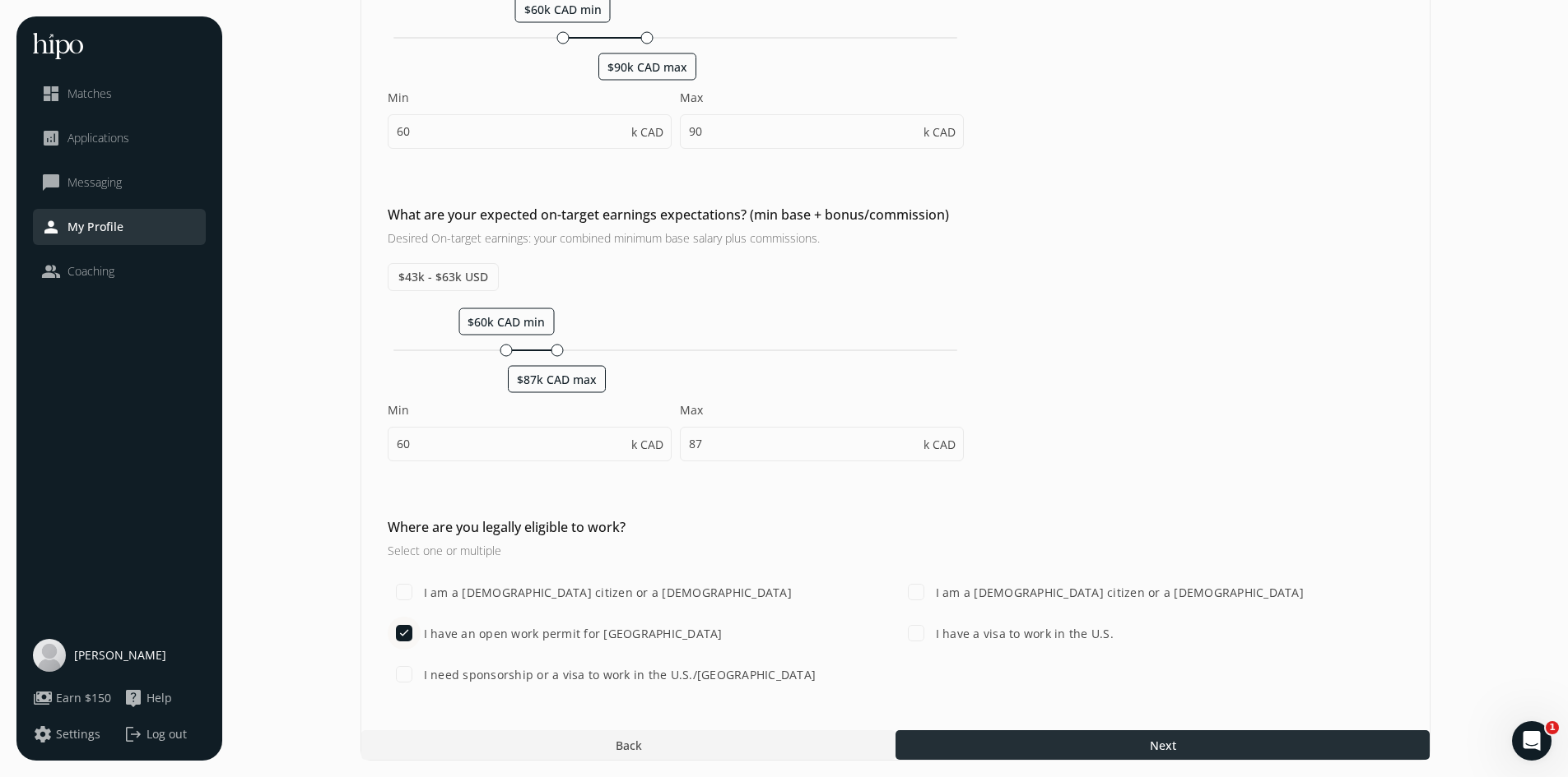
click at [1166, 749] on span "Next" at bounding box center [1162, 745] width 27 height 17
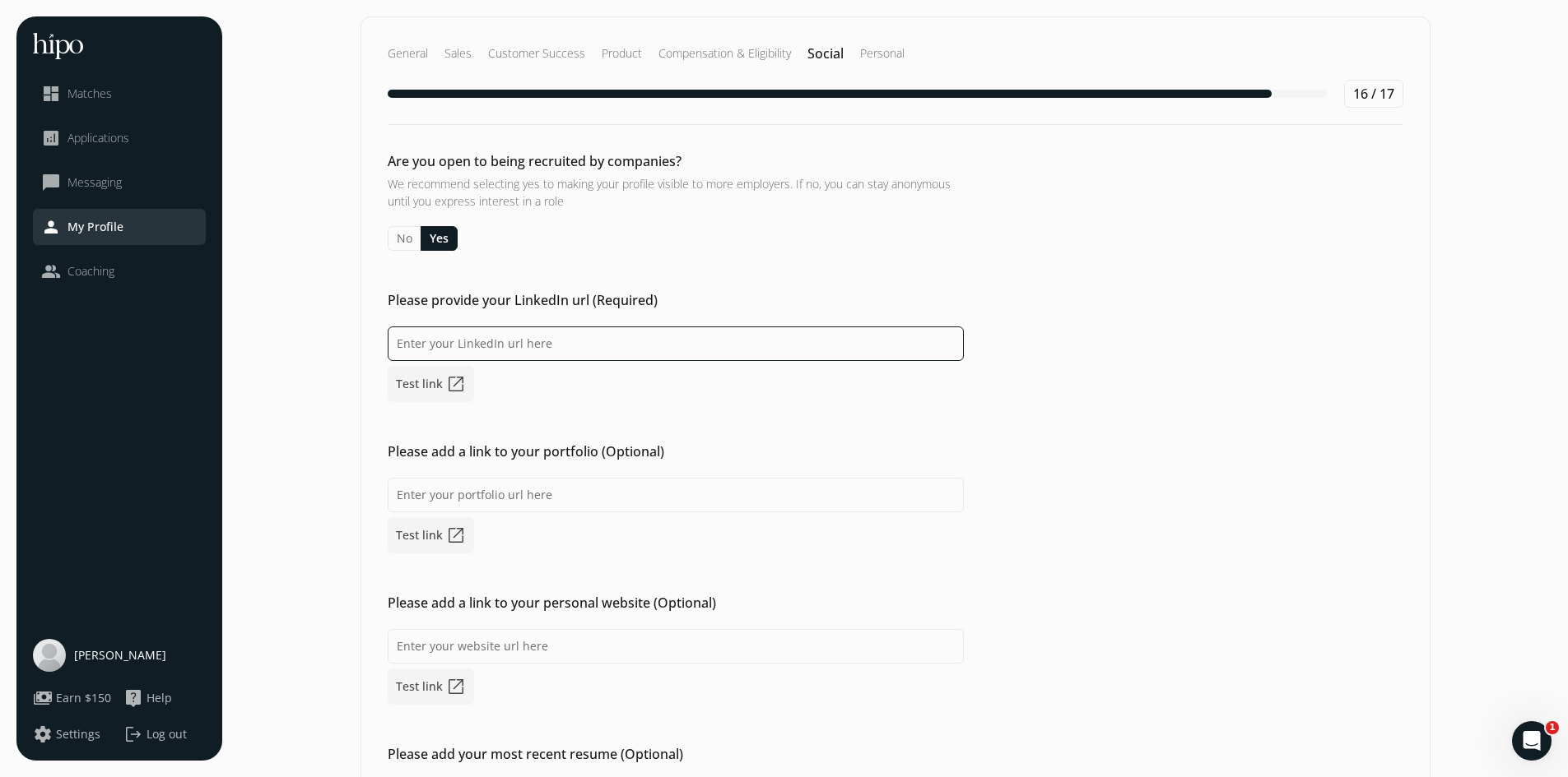
click at [527, 354] on input at bounding box center [675, 344] width 576 height 35
paste input "linkedin.com/in/jessicatorres-ca"
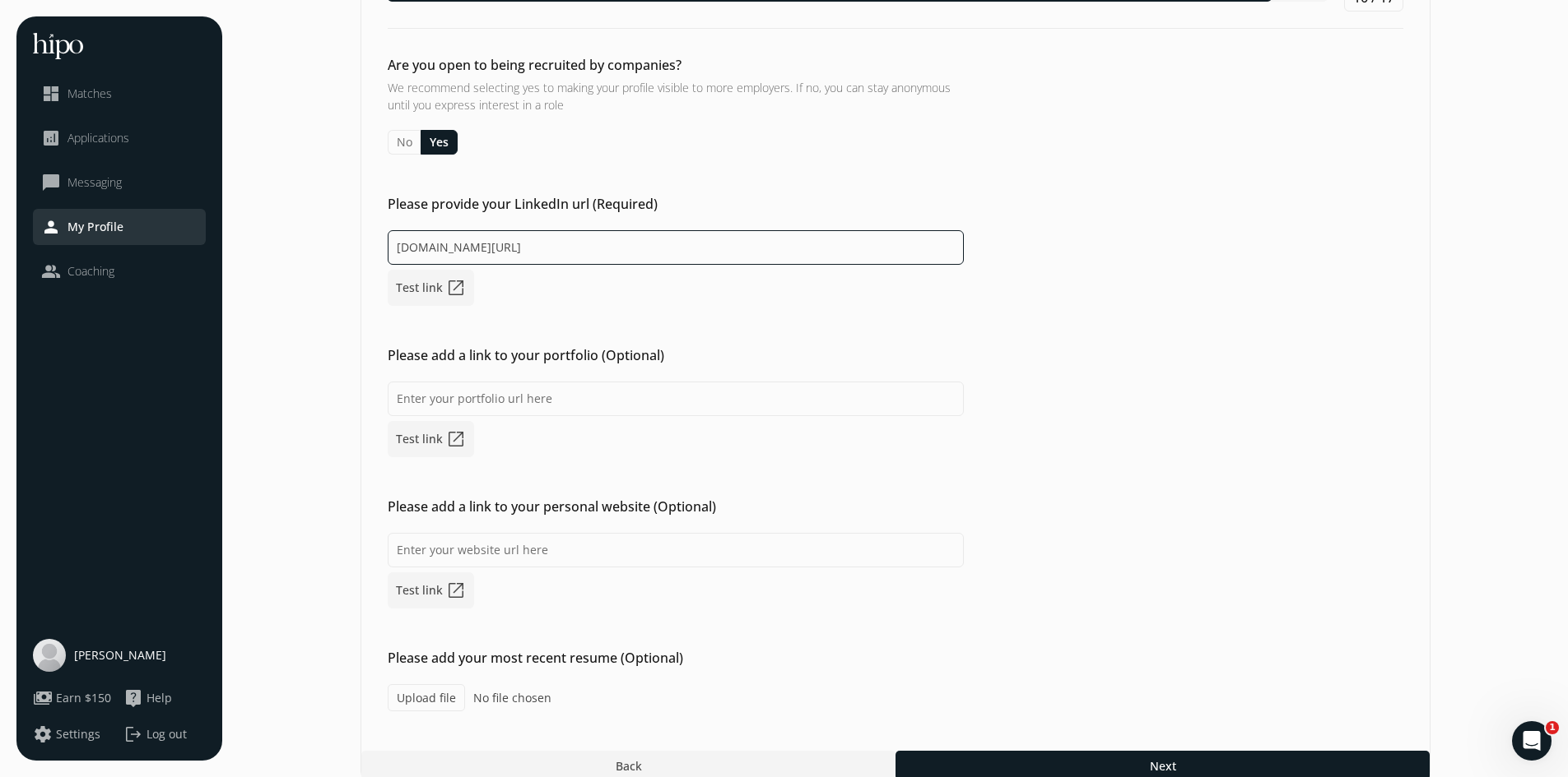
scroll to position [117, 0]
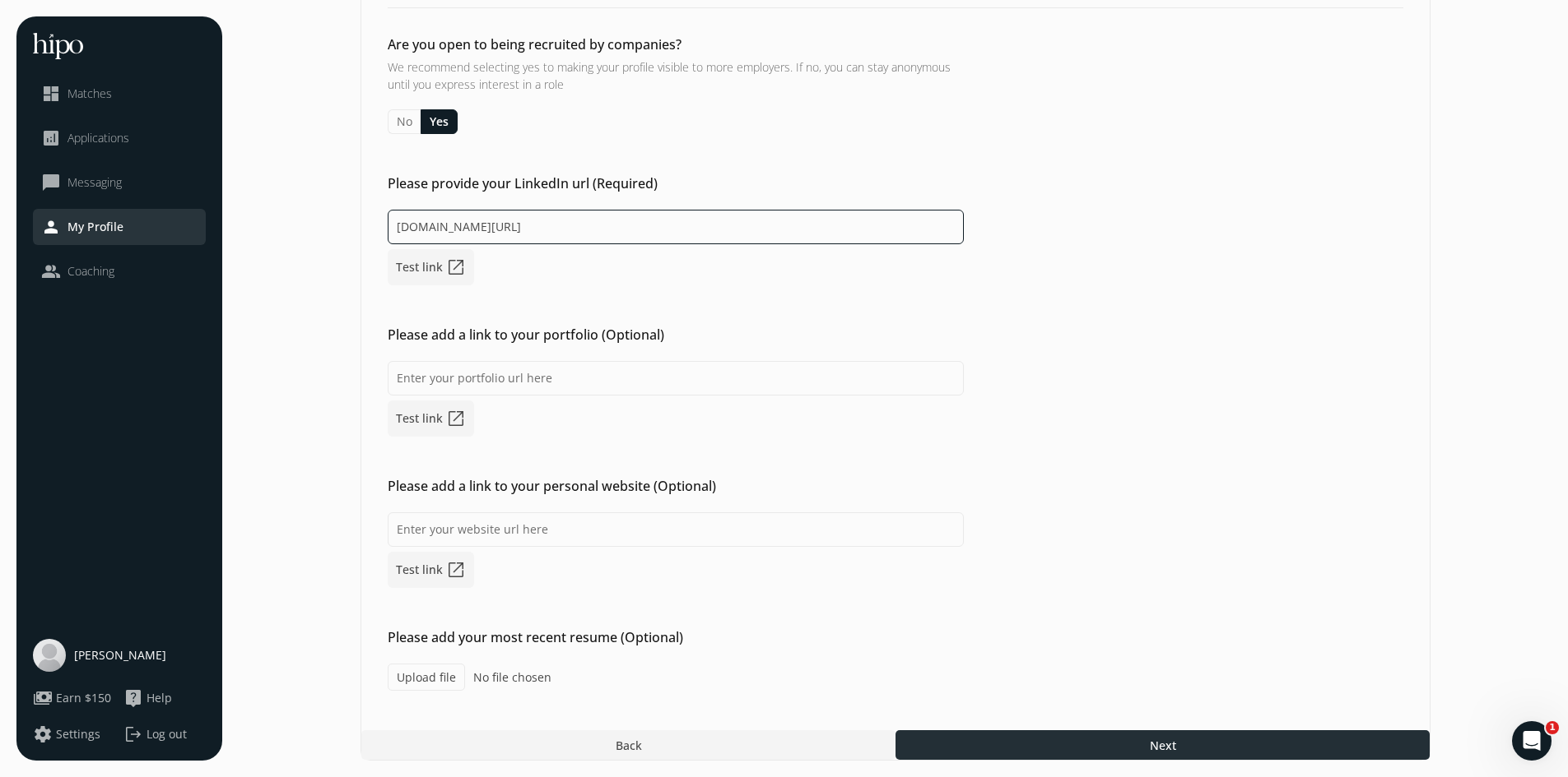
type input "linkedin.com/in/jessicatorres-ca"
click at [1061, 744] on div at bounding box center [1163, 745] width 534 height 29
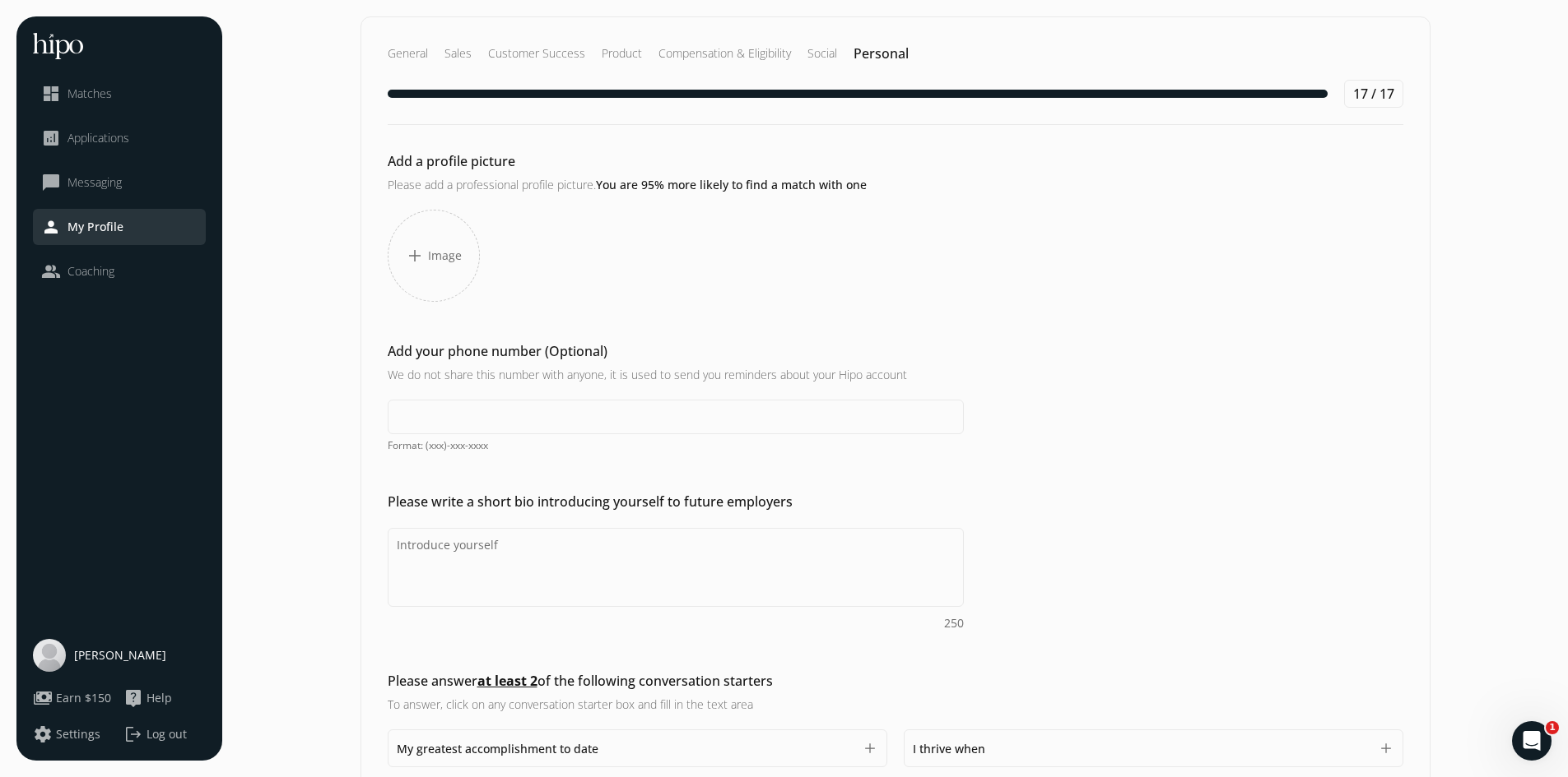
click at [444, 270] on div "add Image" at bounding box center [434, 256] width 93 height 93
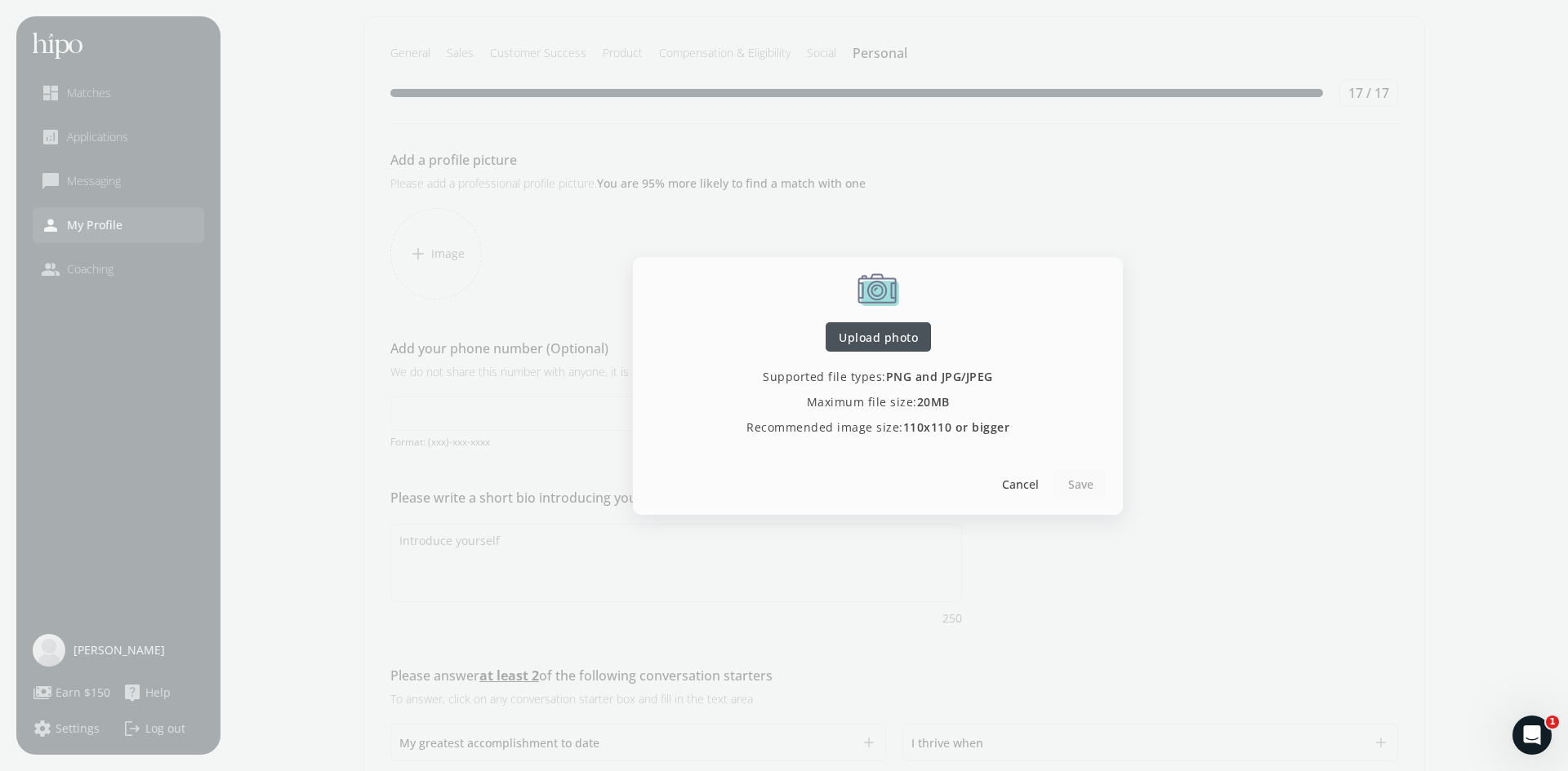
click at [874, 334] on span "Upload photo" at bounding box center [878, 336] width 80 height 17
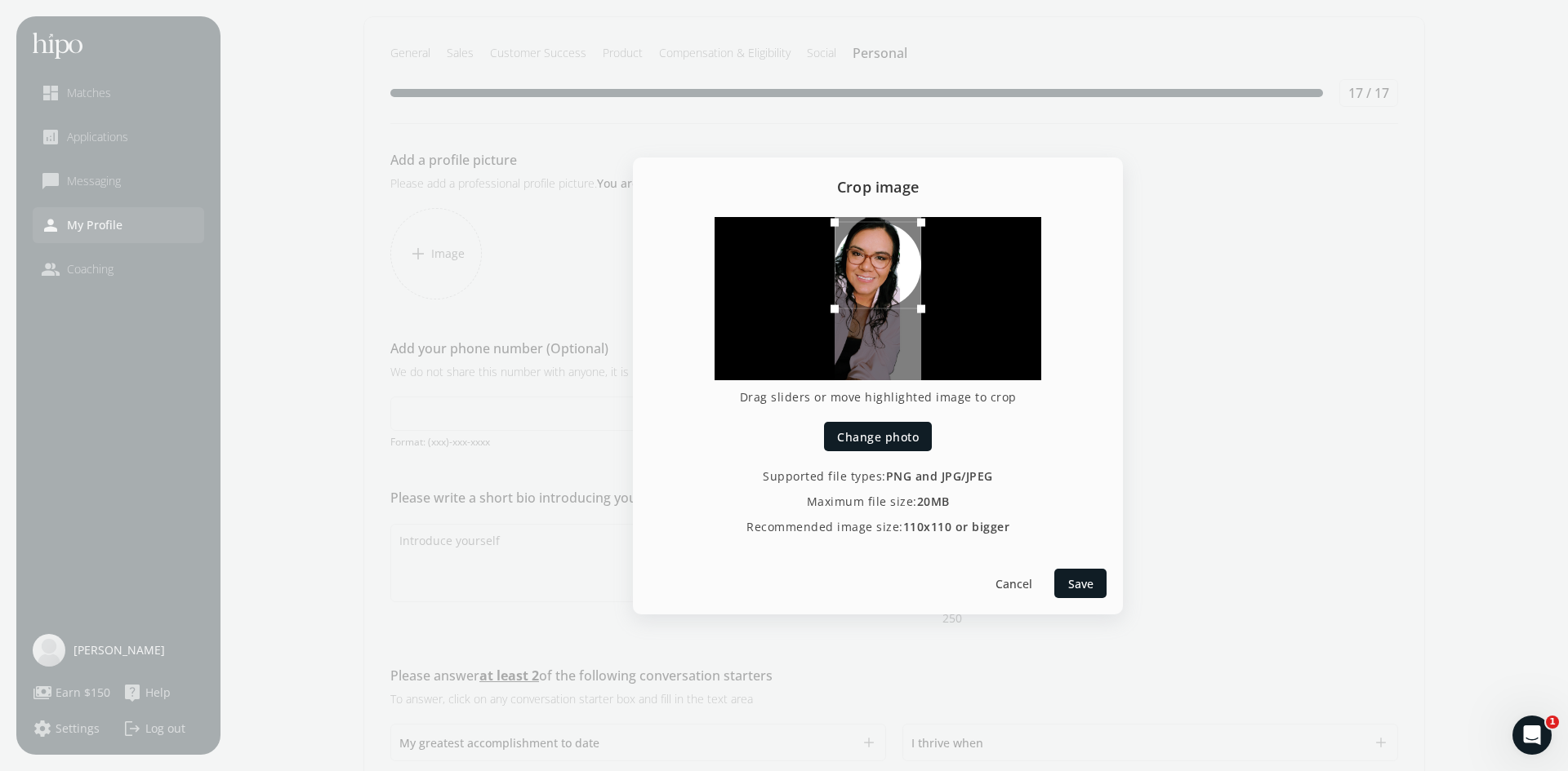
drag, startPoint x: 856, startPoint y: 306, endPoint x: 874, endPoint y: 264, distance: 45.7
click at [874, 264] on div at bounding box center [878, 265] width 87 height 87
click at [1075, 578] on span "Save" at bounding box center [1080, 583] width 26 height 17
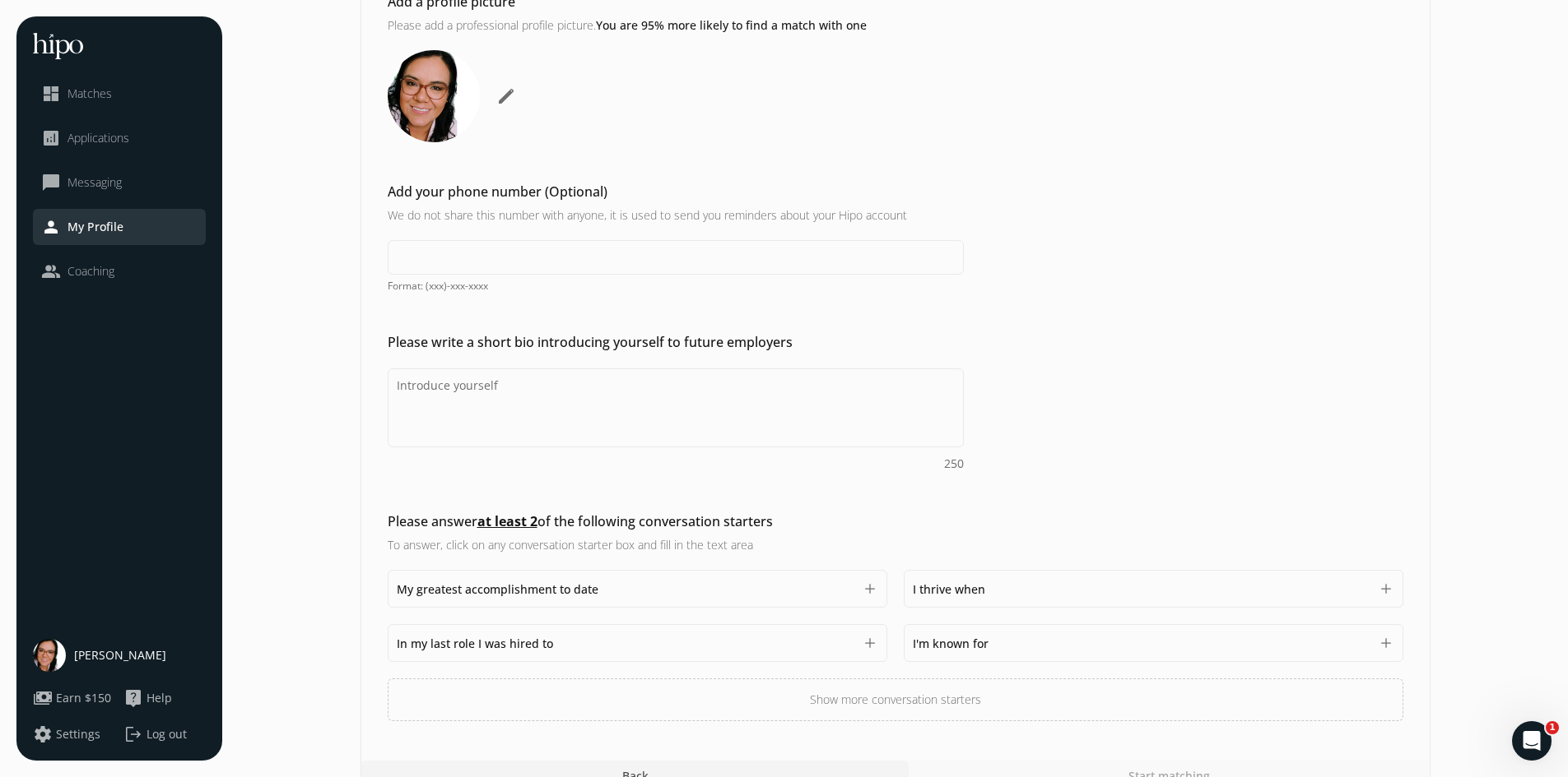
scroll to position [190, 0]
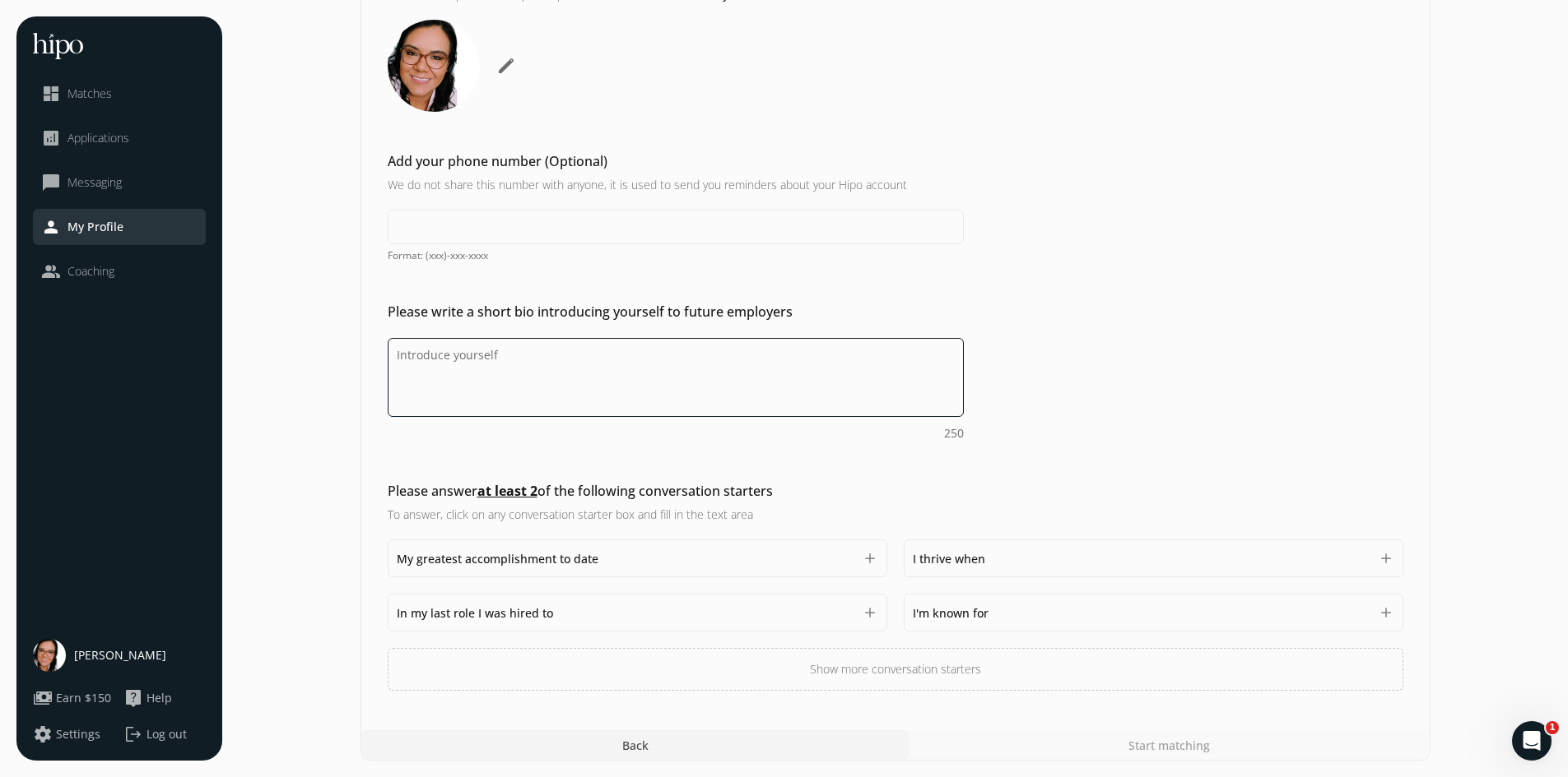
click at [457, 360] on textarea "Do you feel like we missed asking any questions that would improve your profile…" at bounding box center [675, 377] width 576 height 79
paste textarea ""I help organizations understand the world from the consumer’s perspective." I …"
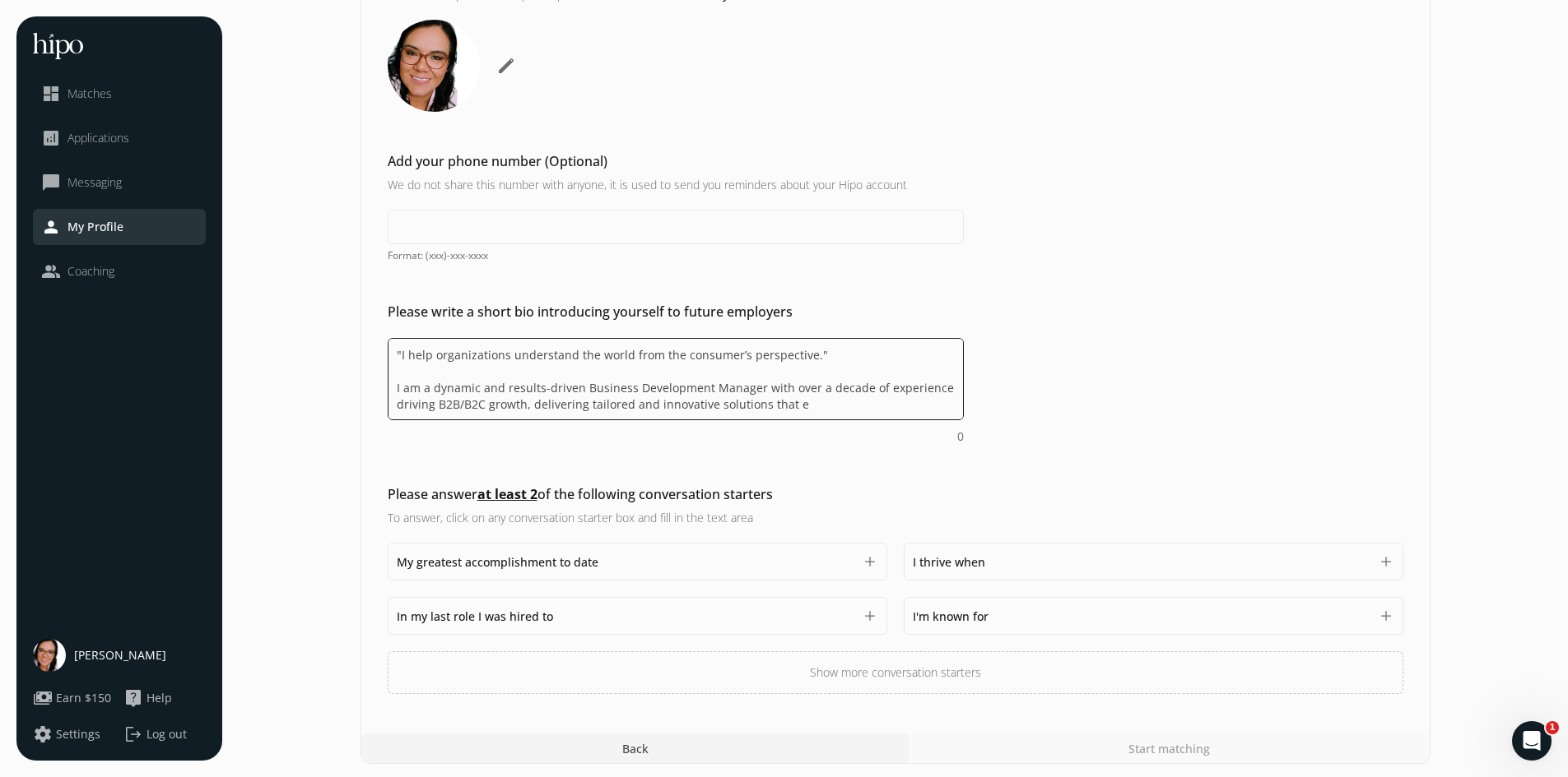
click at [482, 376] on textarea ""I help organizations understand the world from the consumer’s perspective." I …" at bounding box center [675, 379] width 576 height 82
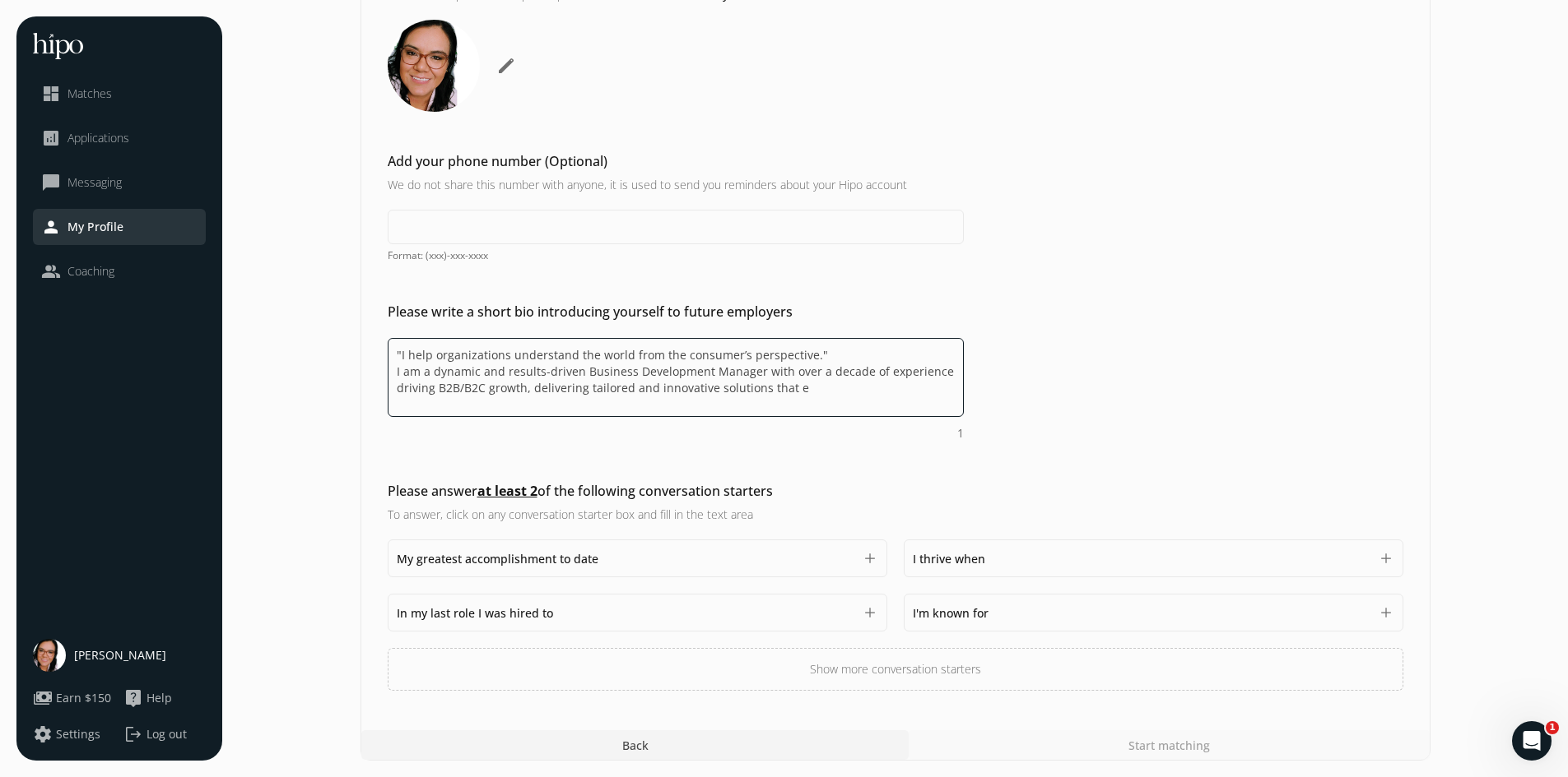
drag, startPoint x: 756, startPoint y: 369, endPoint x: 631, endPoint y: 364, distance: 125.1
click at [631, 364] on textarea ""I help organizations understand the world from the consumer’s perspective." I …" at bounding box center [675, 377] width 576 height 79
drag, startPoint x: 395, startPoint y: 372, endPoint x: 946, endPoint y: 443, distance: 555.6
click at [946, 443] on div "Add a profile picture Please add a professional profile picture. You are 95% mo…" at bounding box center [896, 327] width 1068 height 730
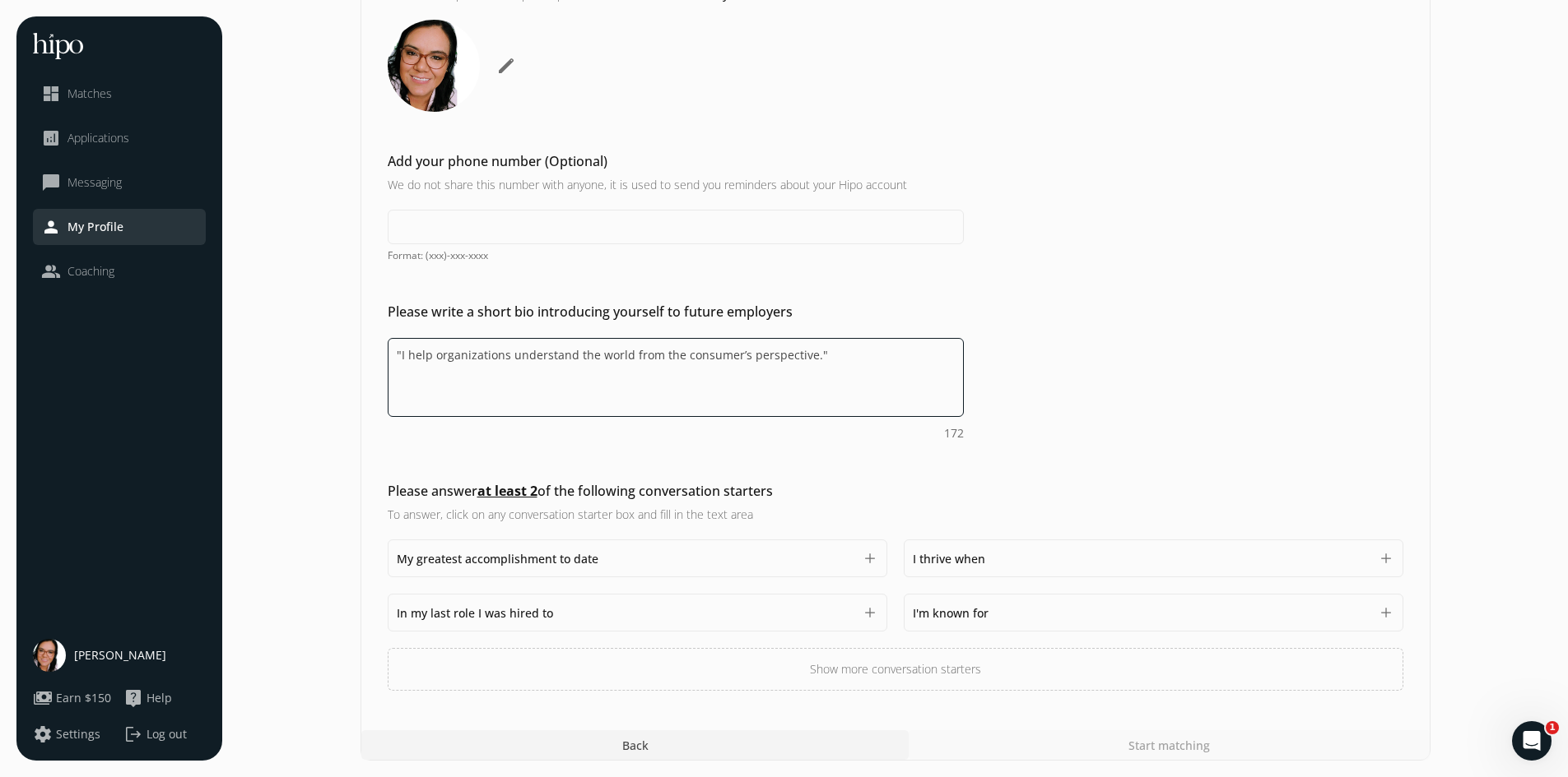
click at [815, 354] on textarea ""I help organizations understand the world from the consumer’s perspective."" at bounding box center [675, 377] width 576 height 79
click at [397, 351] on textarea ""I help organizations understand the world from the consumer’s perspective." at bounding box center [675, 377] width 576 height 79
click at [401, 352] on textarea ""I help organizations understand the world from the consumer’s perspective." at bounding box center [675, 377] width 576 height 79
click at [811, 358] on textarea "I help organizations understand the world from the consumer’s perspective." at bounding box center [675, 377] width 576 height 79
paste textarea "I've been working for global corporations, local companies, and entrepreneurs. …"
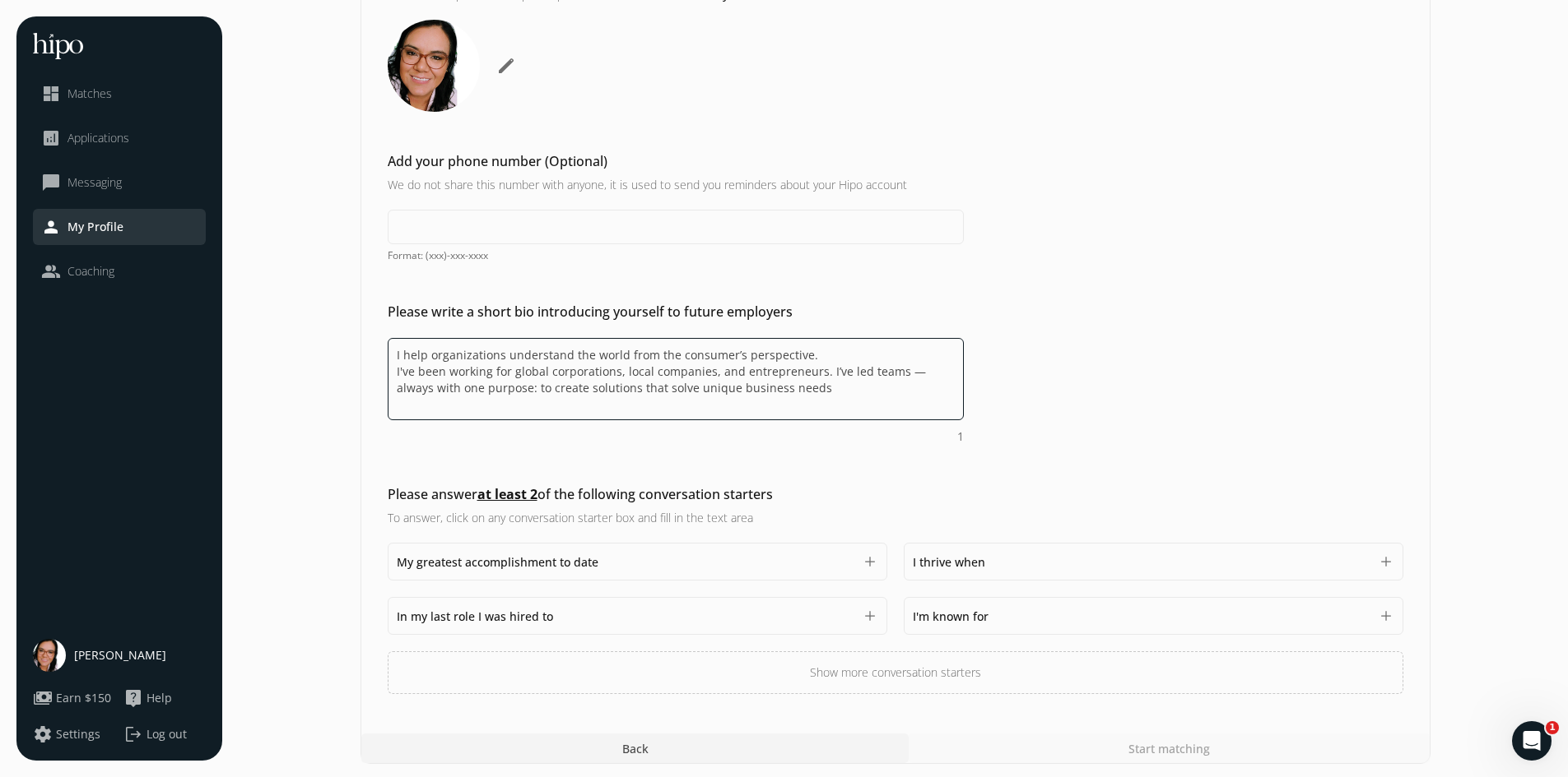
click at [908, 372] on textarea "I help organizations understand the world from the consumer’s perspective. I've…" at bounding box center [675, 379] width 576 height 82
type textarea "I help organizations understand the world from the consumer’s perspective. I've…"
click at [508, 555] on span "My greatest accomplishment to date" at bounding box center [498, 559] width 201 height 16
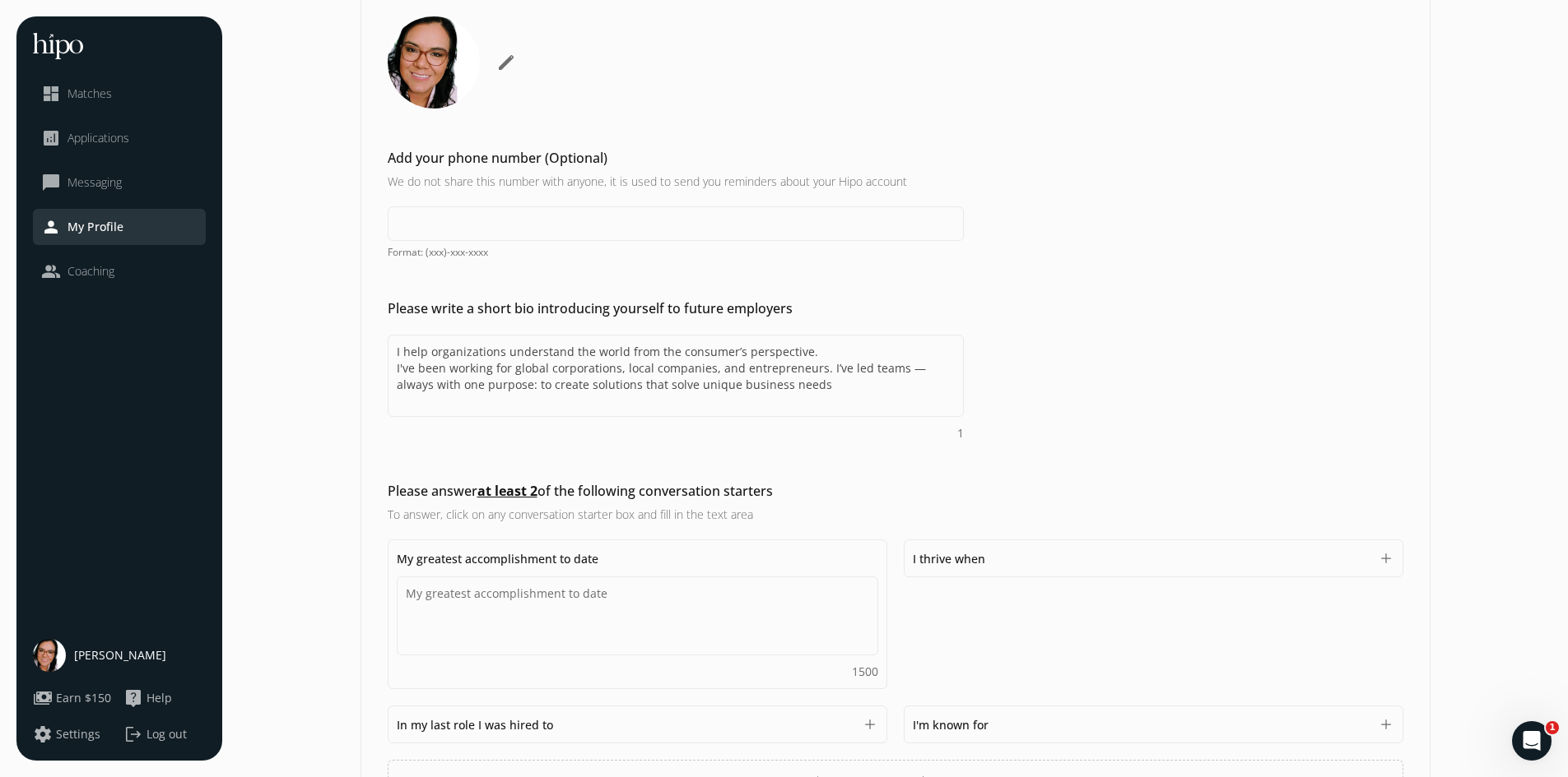
click at [1084, 570] on div "I thrive when 1500 add" at bounding box center [1153, 558] width 500 height 38
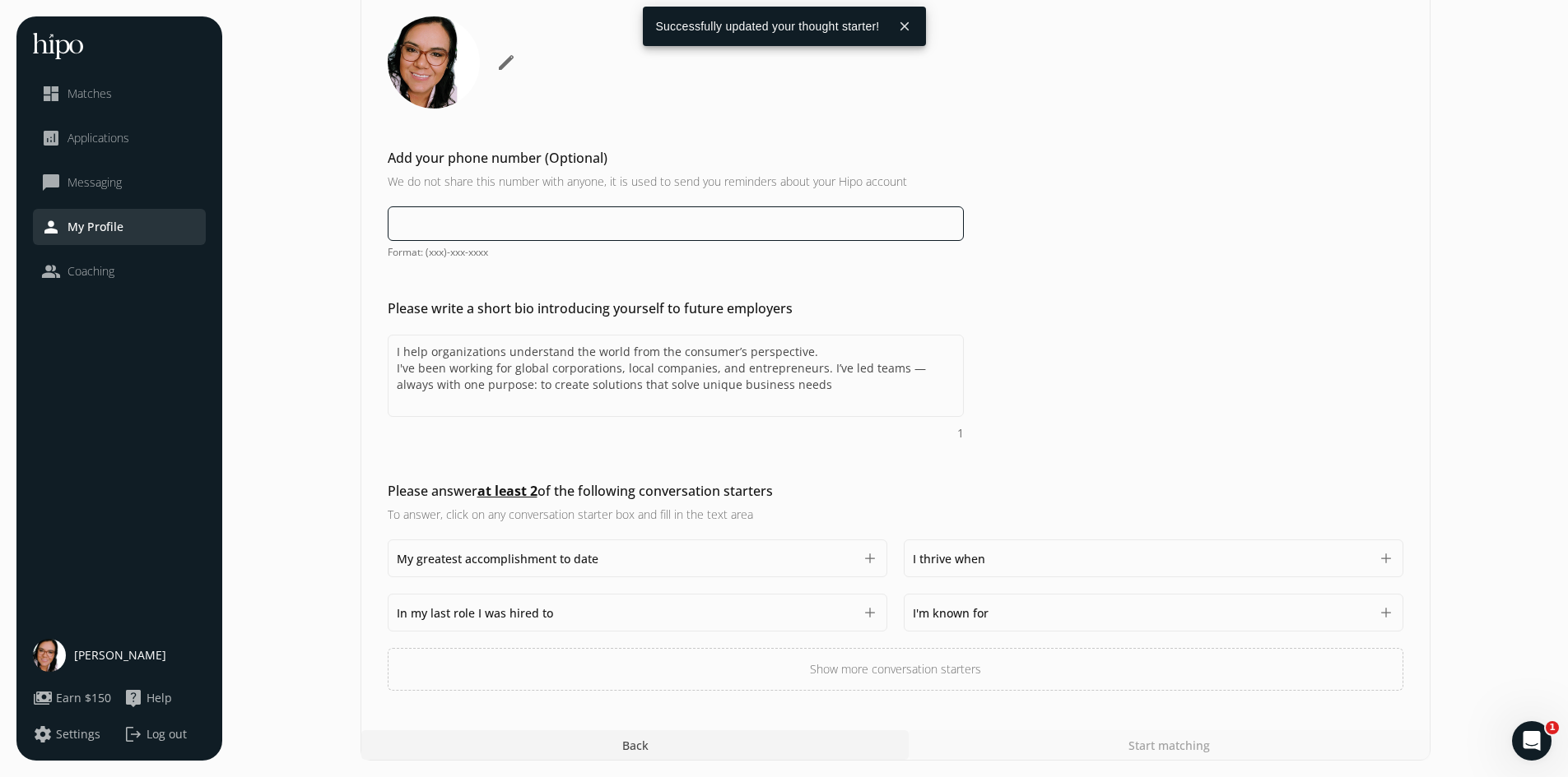
click at [548, 225] on input at bounding box center [675, 223] width 576 height 35
click at [1252, 199] on div "Add your phone number (Optional) We do not share this number with anyone, it is…" at bounding box center [896, 203] width 1068 height 111
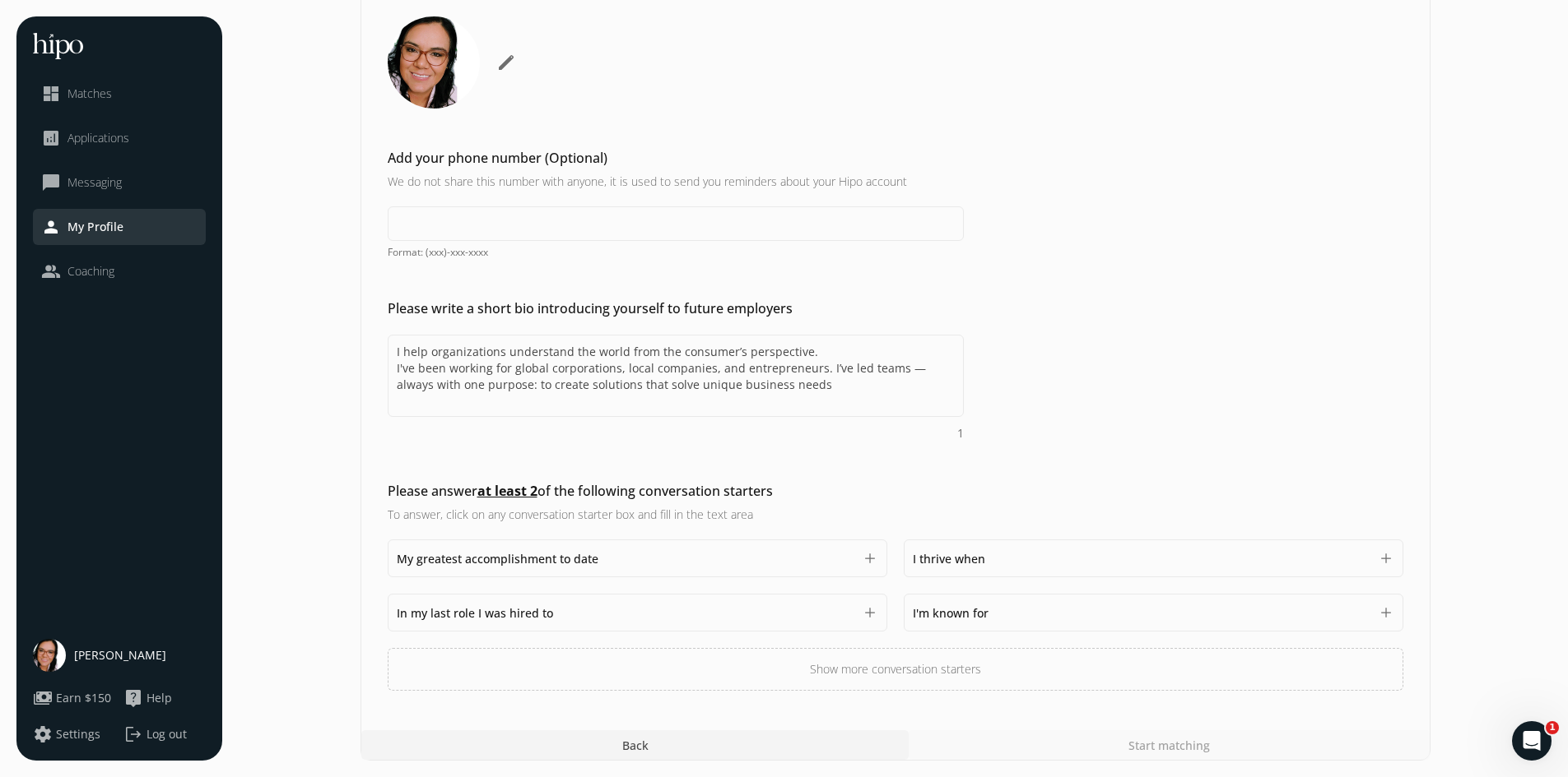
click at [483, 614] on span "In my last role I was hired to" at bounding box center [475, 613] width 157 height 16
type textarea "C"
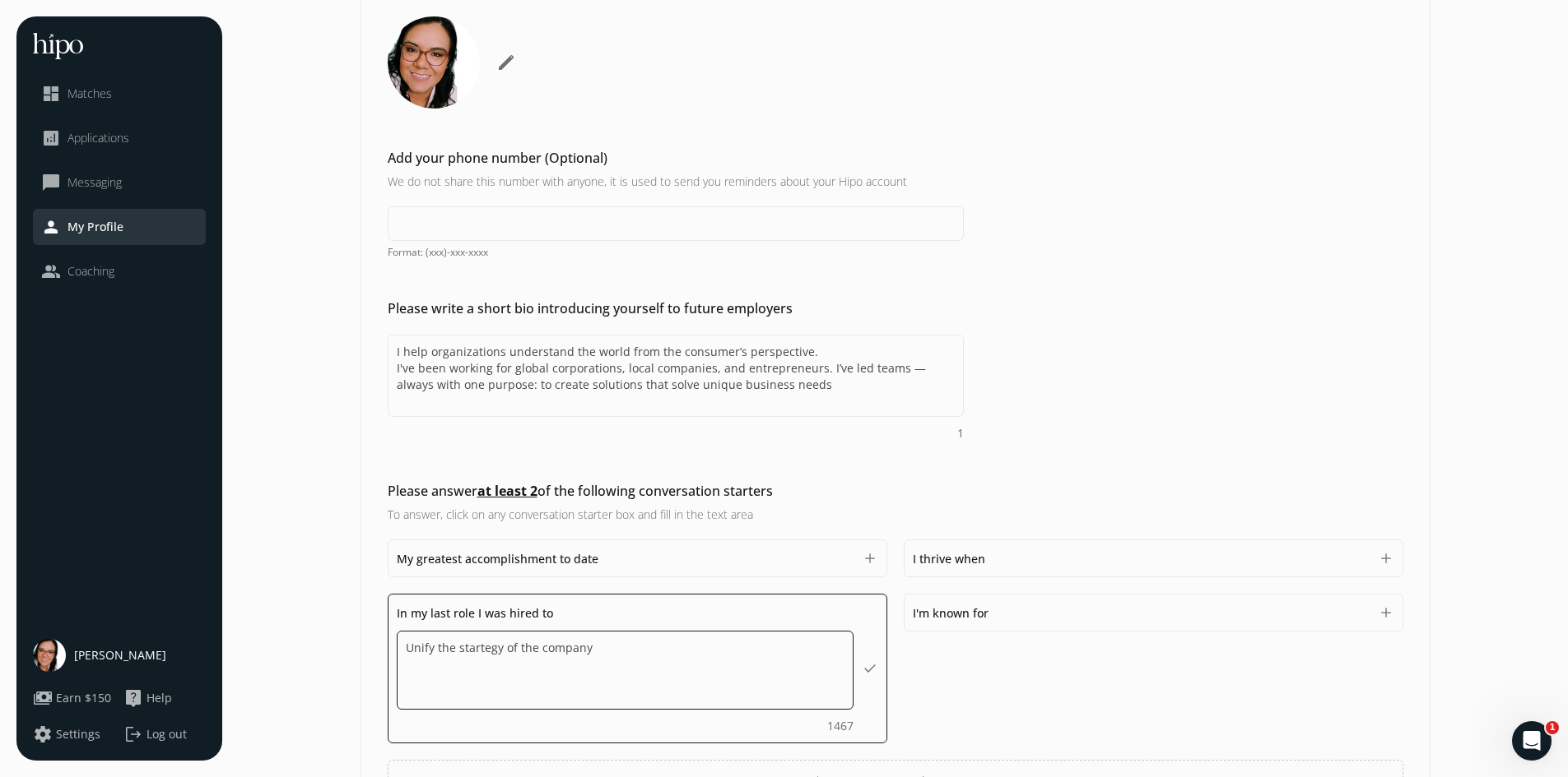
type textarea "Unify the startegy of the company."
click at [1006, 614] on div "I'm known for 1500" at bounding box center [1141, 613] width 457 height 20
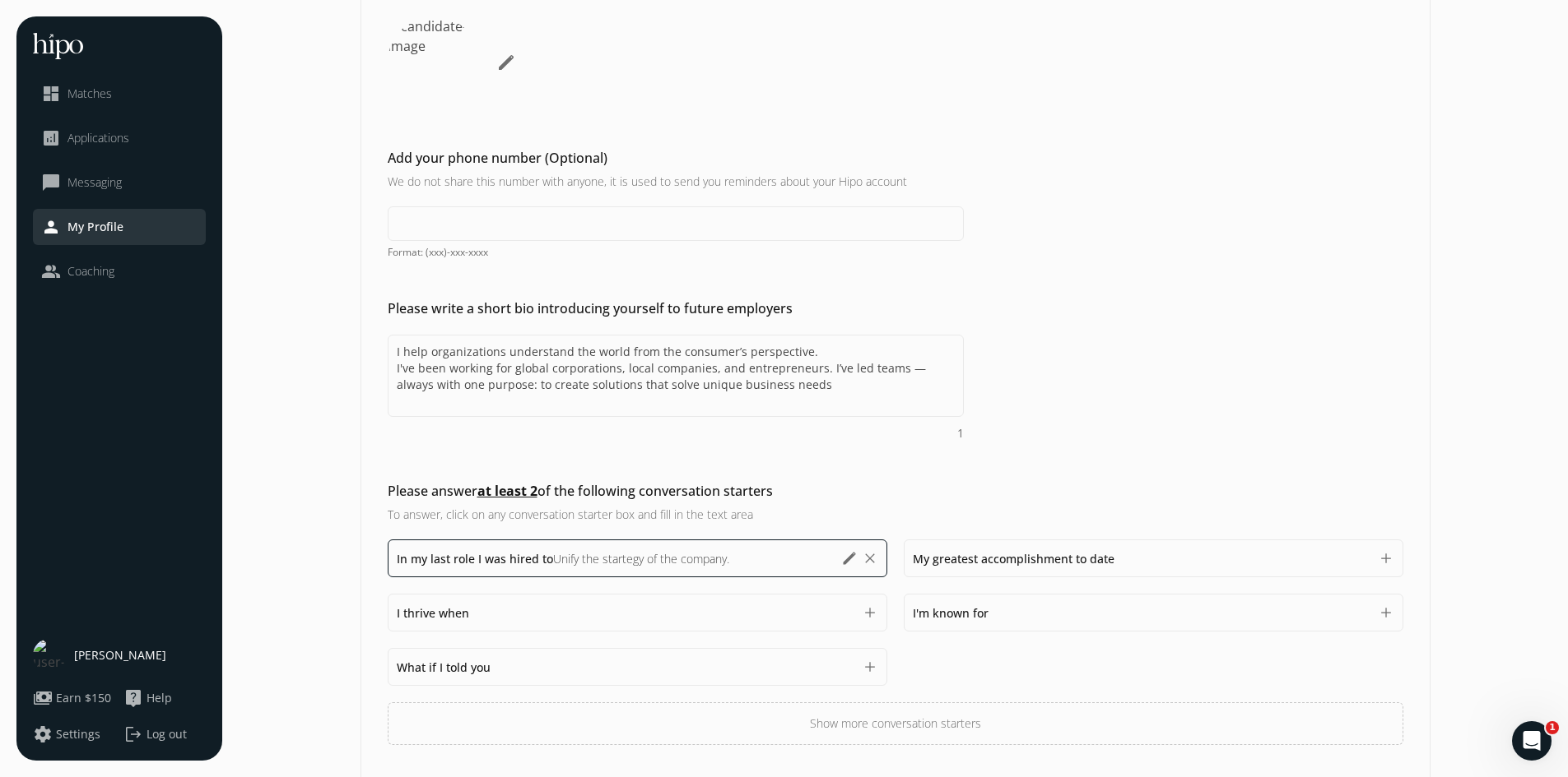
click at [955, 617] on span "I'm known for" at bounding box center [950, 613] width 76 height 16
paste textarea "Jessica is an organized, determined and reliable person. Very easygoing persona…"
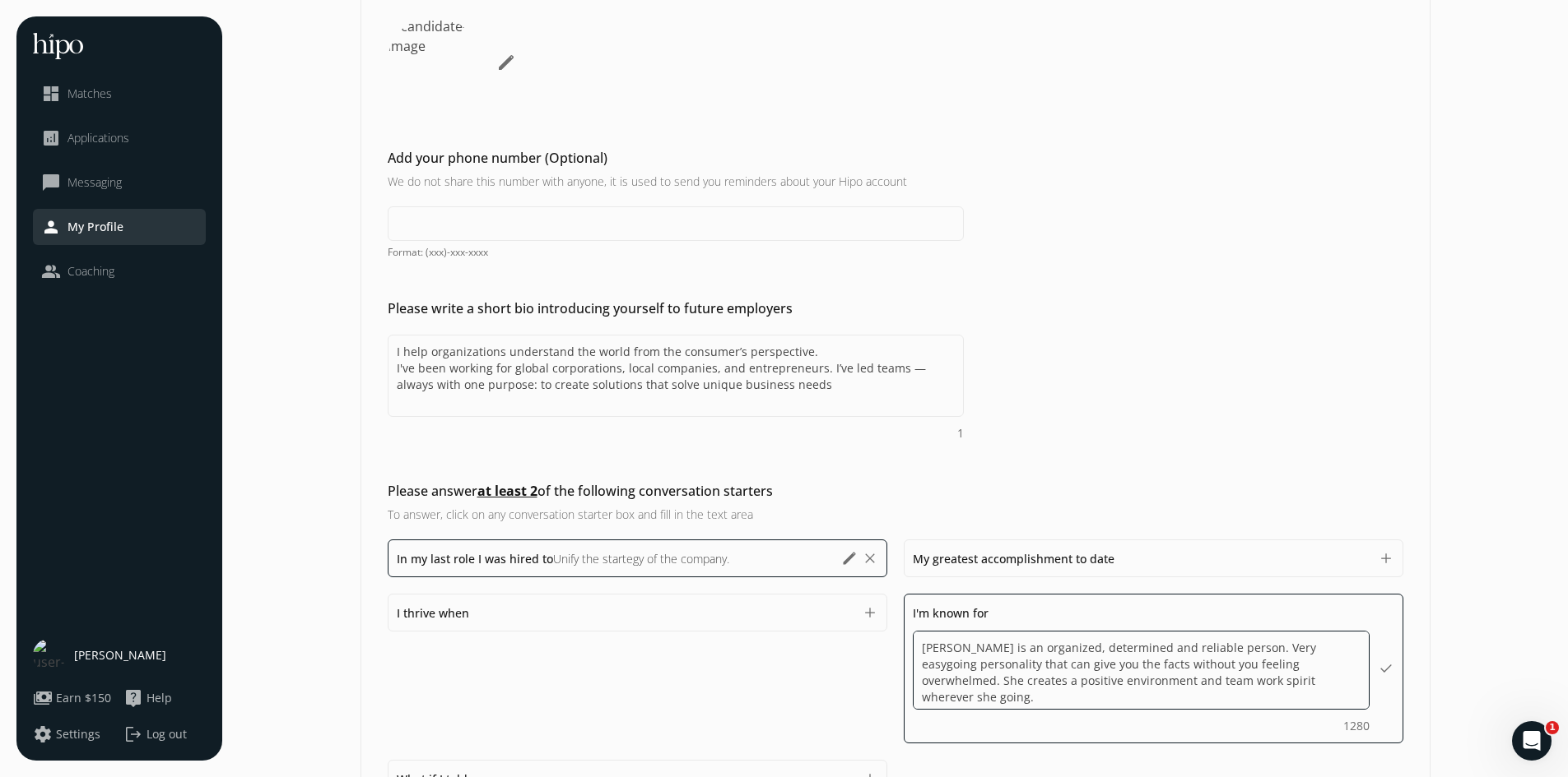
drag, startPoint x: 989, startPoint y: 645, endPoint x: 918, endPoint y: 643, distance: 71.0
click at [918, 643] on textarea "Jessica is an organized, determined and reliable person. Very easygoing persona…" at bounding box center [1141, 670] width 457 height 79
drag, startPoint x: 1182, startPoint y: 647, endPoint x: 1140, endPoint y: 645, distance: 42.0
click at [1140, 645] on textarea "I am organized, determined and reliable person. Very easygoing personality that…" at bounding box center [1141, 670] width 457 height 79
click at [1311, 647] on textarea "I am organized, determined and reliable ,Very easygoing personality that can gi…" at bounding box center [1141, 670] width 457 height 79
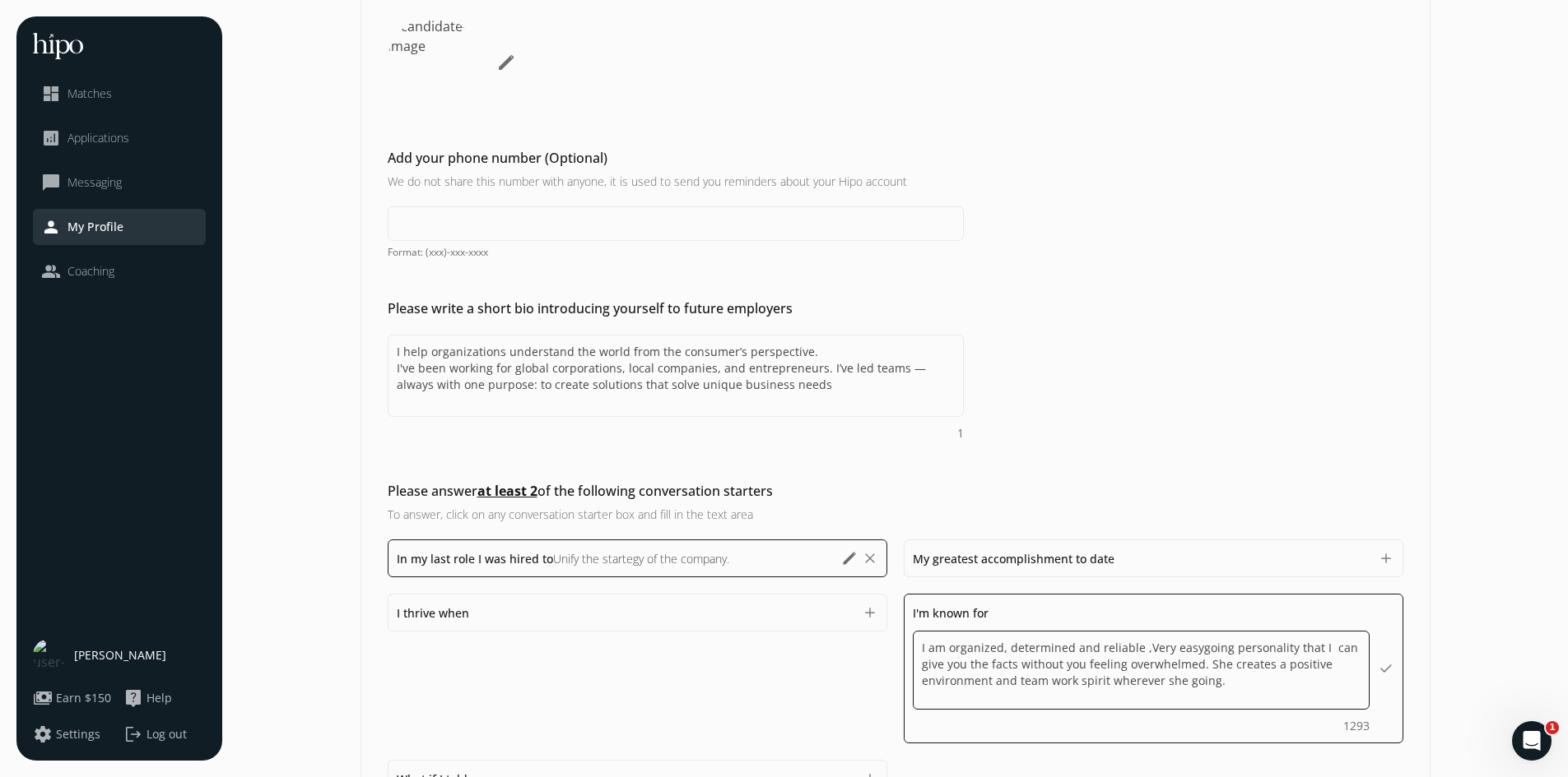
drag, startPoint x: 1226, startPoint y: 663, endPoint x: 1205, endPoint y: 660, distance: 21.2
click at [1205, 660] on textarea "I am organized, determined and reliable ,Very easygoing personality that I can …" at bounding box center [1141, 670] width 457 height 79
click at [1247, 663] on textarea "I am organized, determined and reliable ,Very easygoing personality that I can …" at bounding box center [1141, 670] width 457 height 79
drag, startPoint x: 1218, startPoint y: 683, endPoint x: 1107, endPoint y: 685, distance: 111.0
click at [1107, 685] on textarea "I am organized, determined and reliable ,Very easygoing personality that I can …" at bounding box center [1141, 670] width 457 height 79
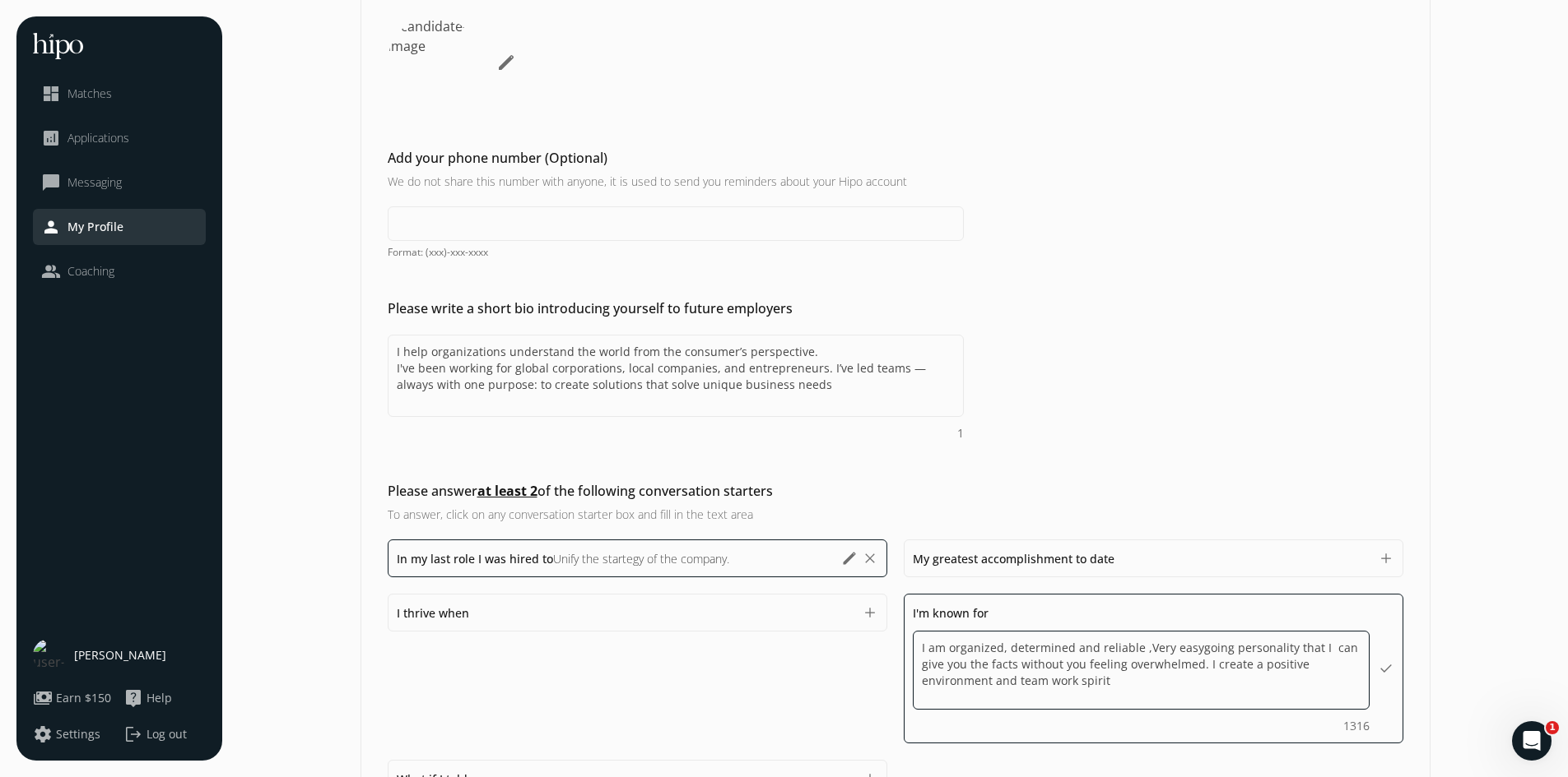
type textarea "I am organized, determined and reliable ,Very easygoing personality that I can …"
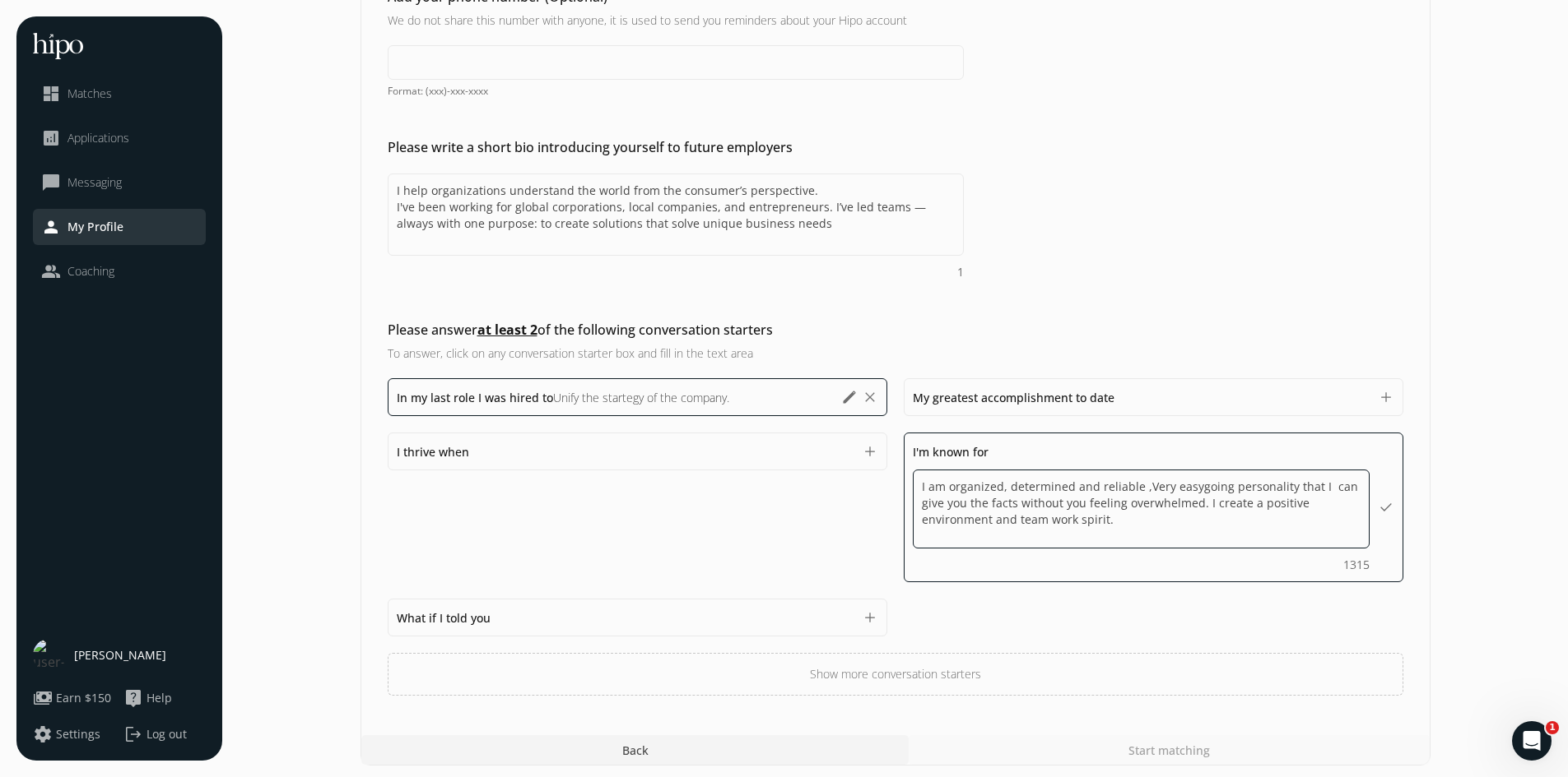
scroll to position [360, 0]
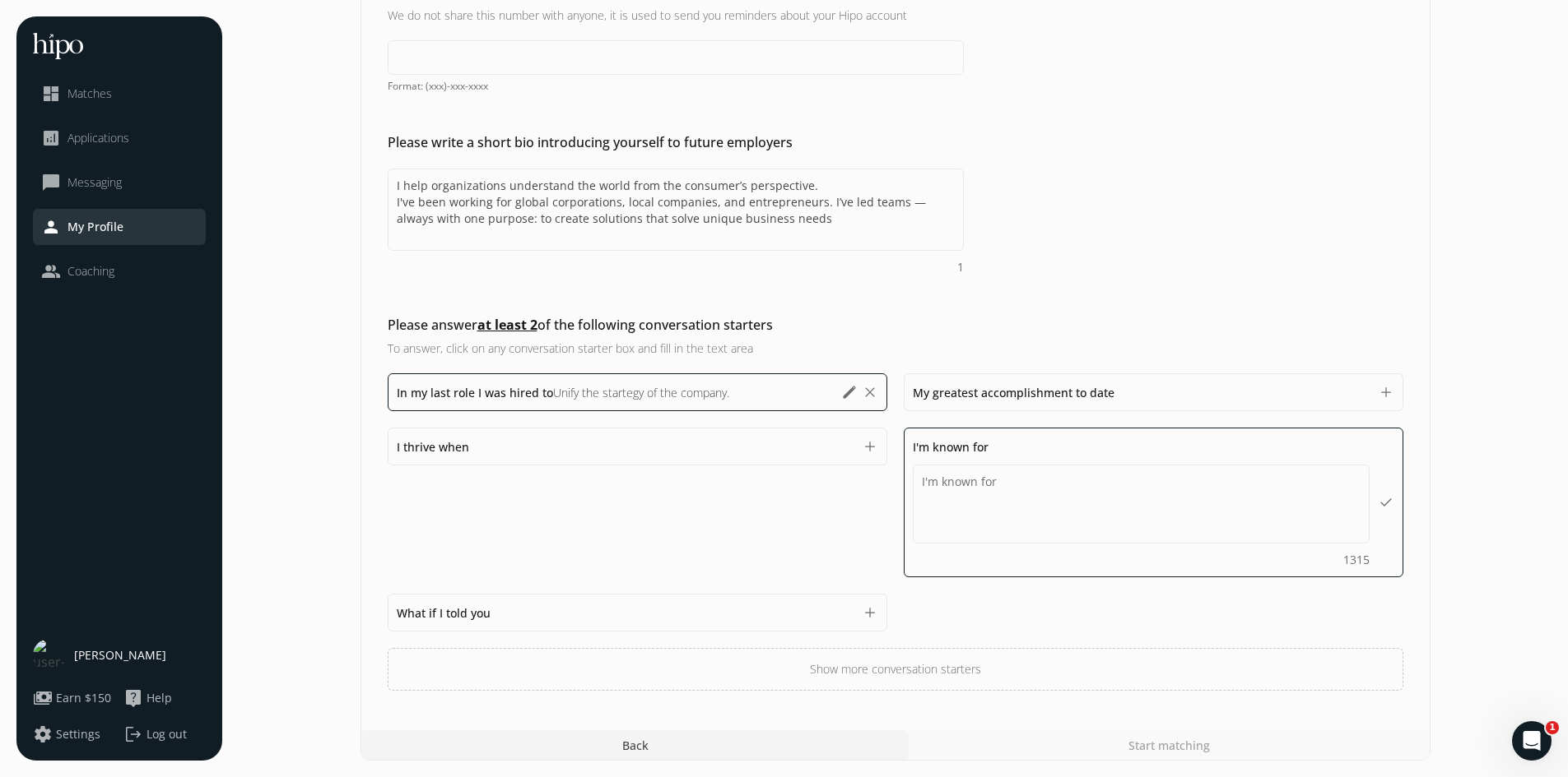
click at [711, 614] on div "What if I told you 1500" at bounding box center [625, 613] width 457 height 20
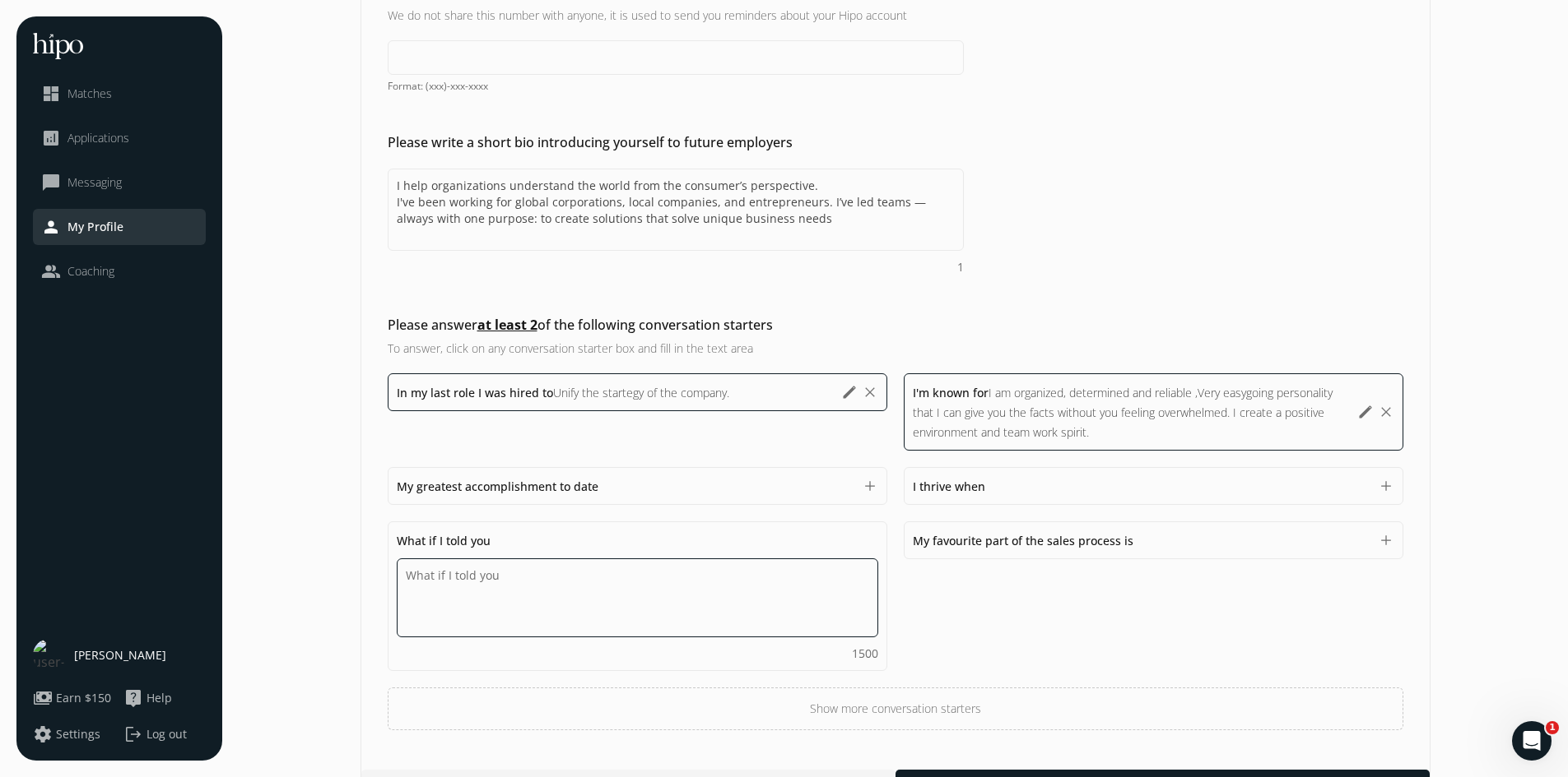
scroll to position [287, 0]
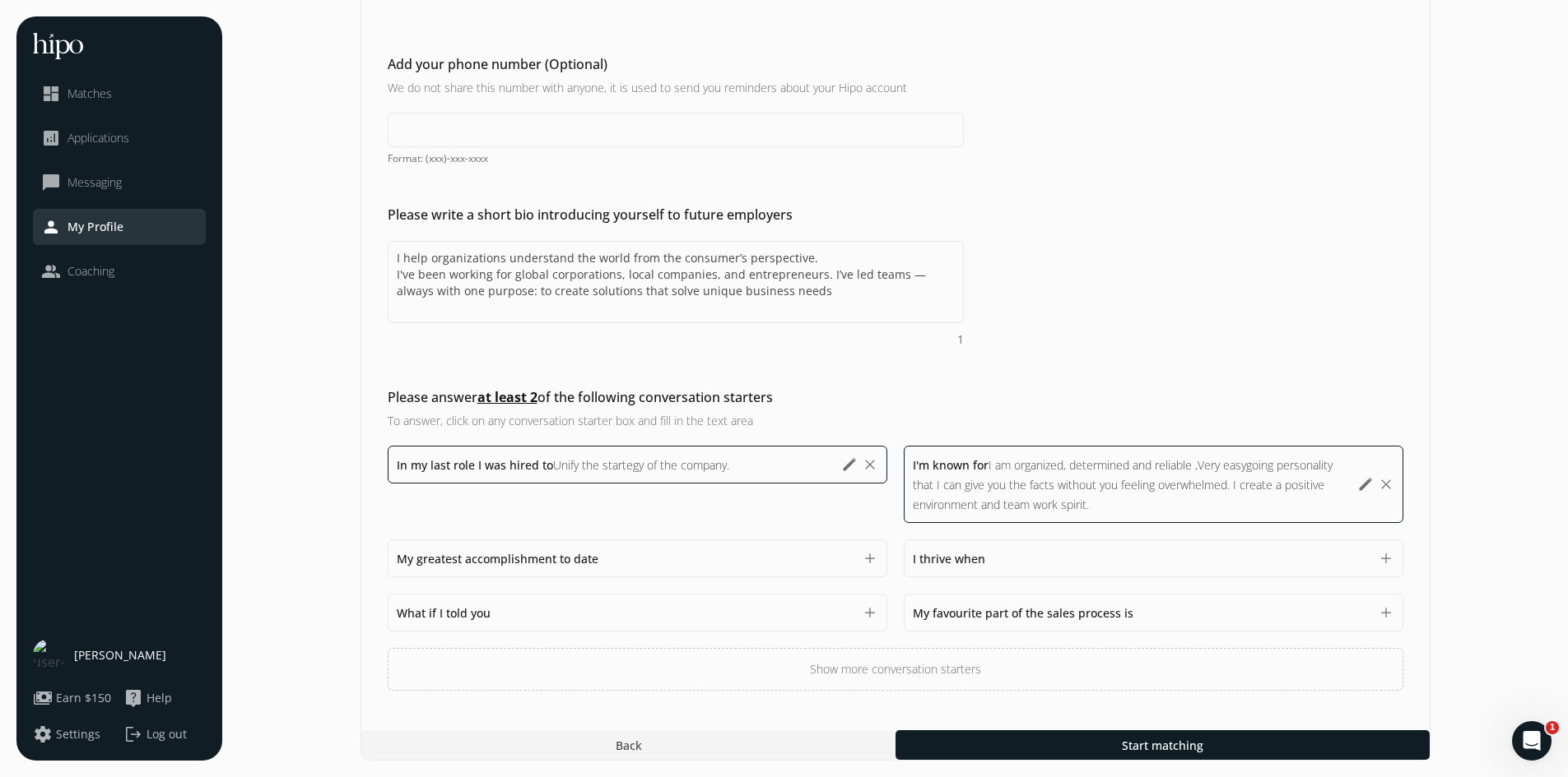
click at [1050, 618] on span "My favourite part of the sales process is" at bounding box center [1023, 613] width 221 height 16
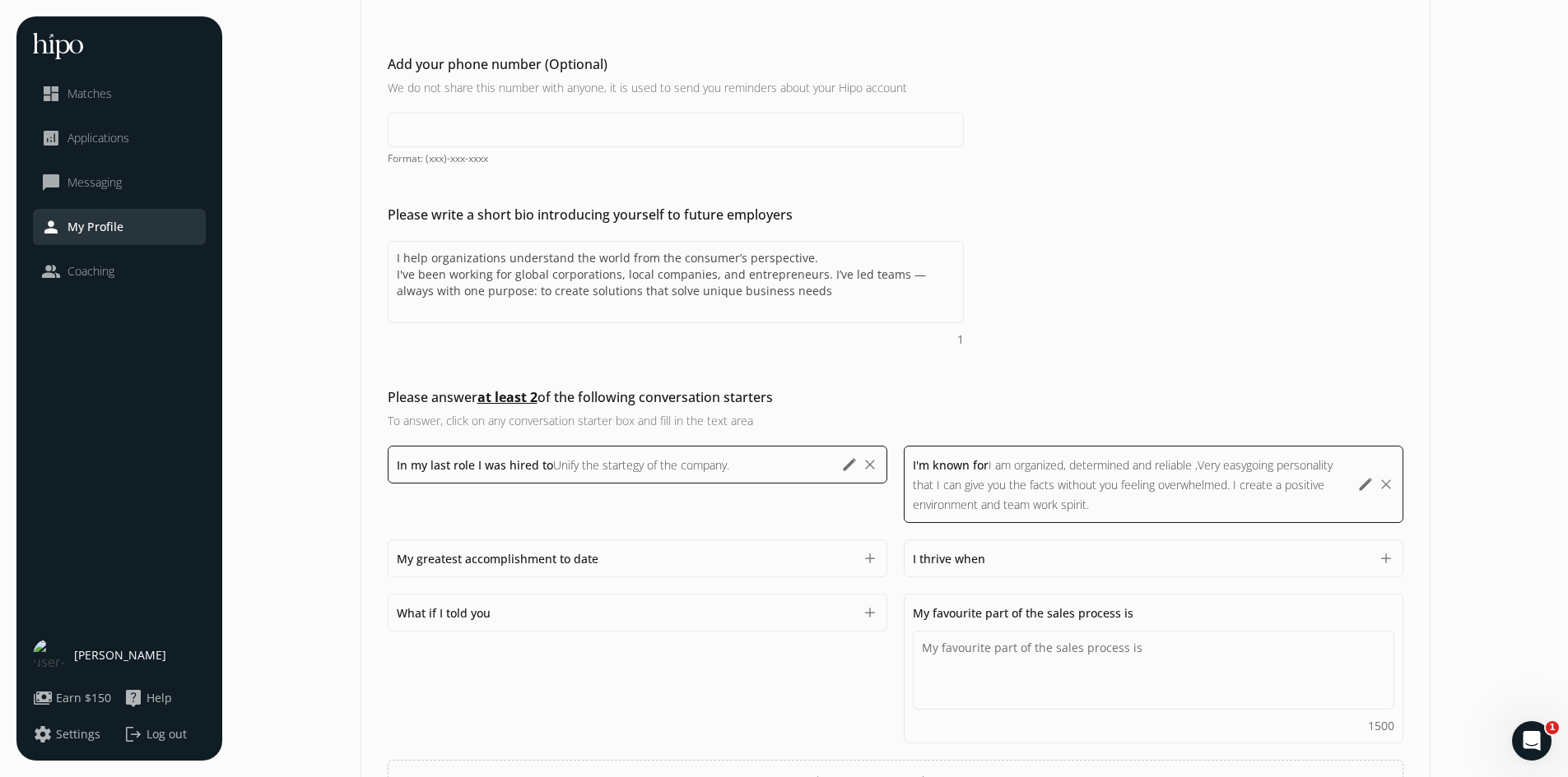
click at [1511, 521] on section "General Sales Customer Success Product Compensation & Eligibility Social Person…" at bounding box center [895, 301] width 1312 height 1144
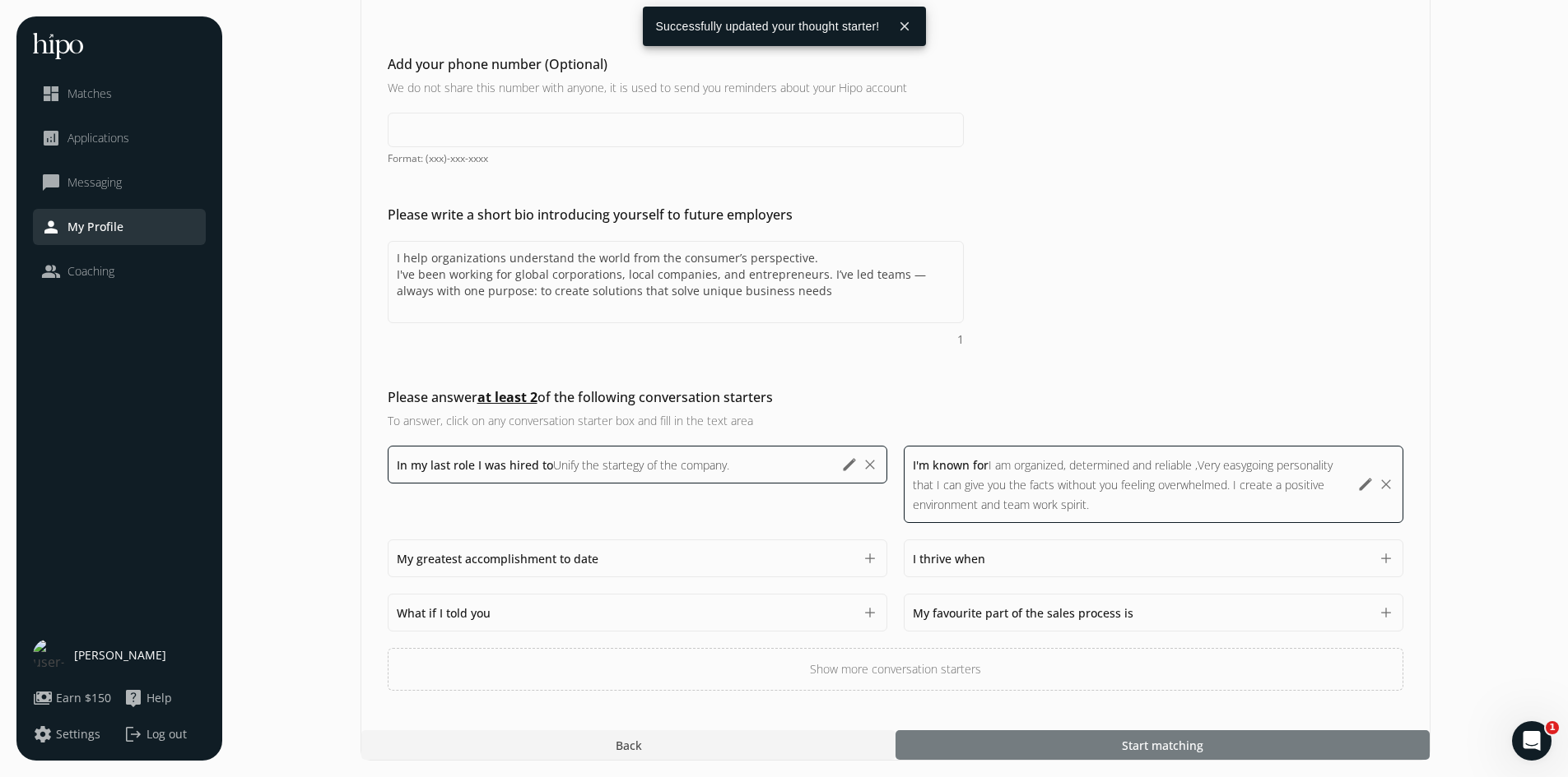
click at [1158, 741] on span "Start matching" at bounding box center [1163, 745] width 82 height 17
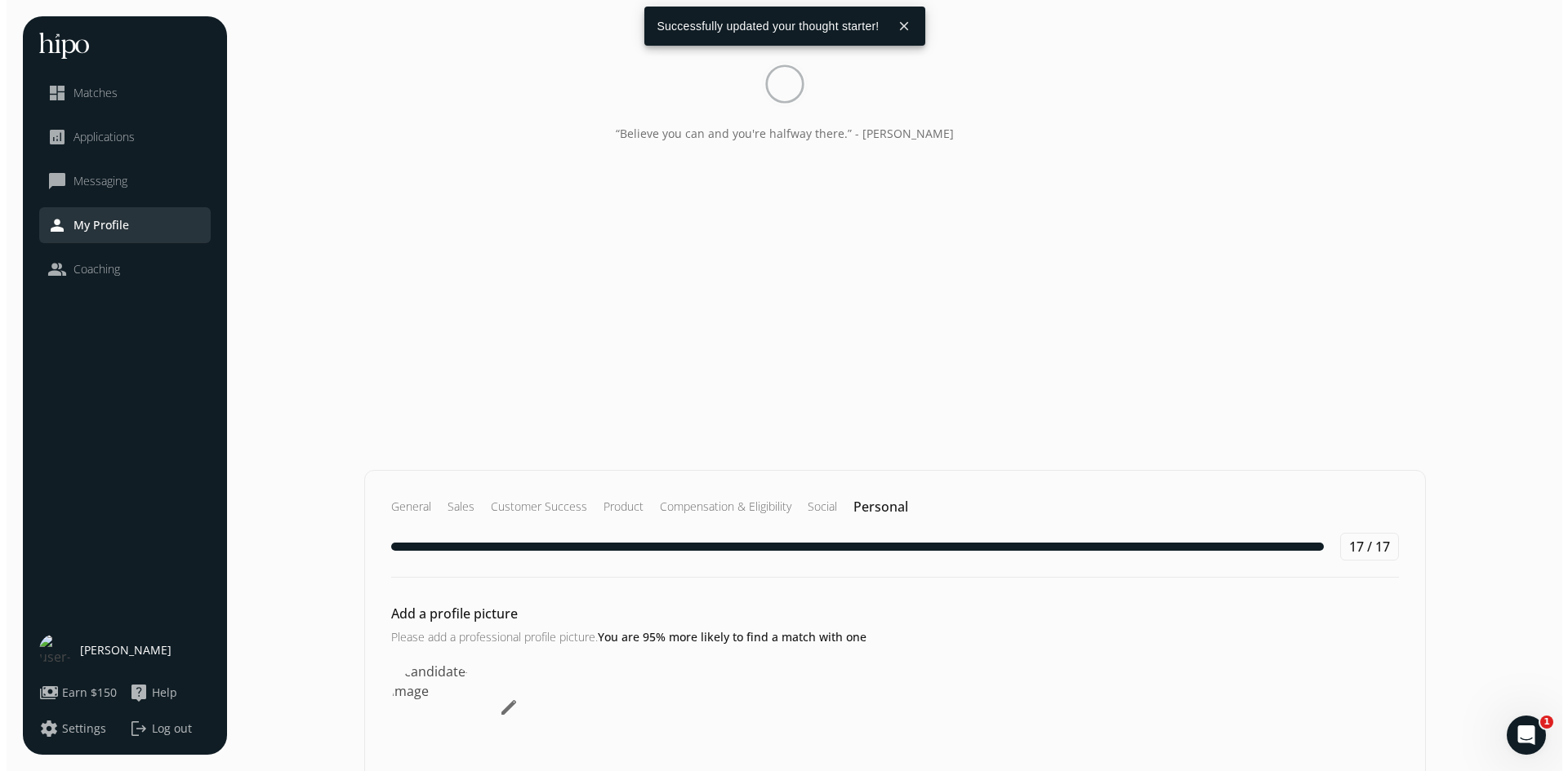
scroll to position [1024, 0]
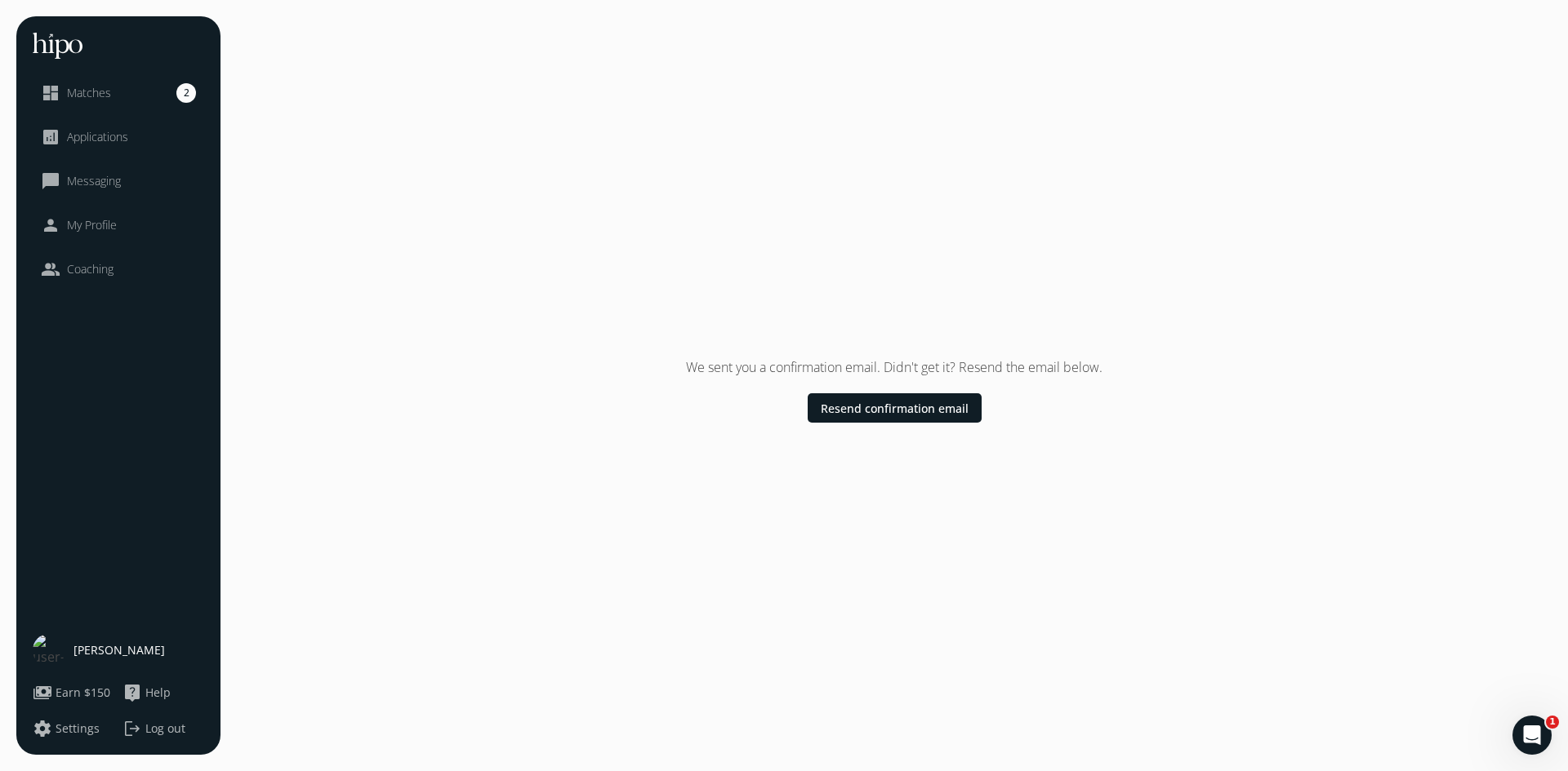
drag, startPoint x: 101, startPoint y: 82, endPoint x: 128, endPoint y: 83, distance: 27.0
click at [101, 82] on li "dashboard Matches 2" at bounding box center [118, 93] width 171 height 36
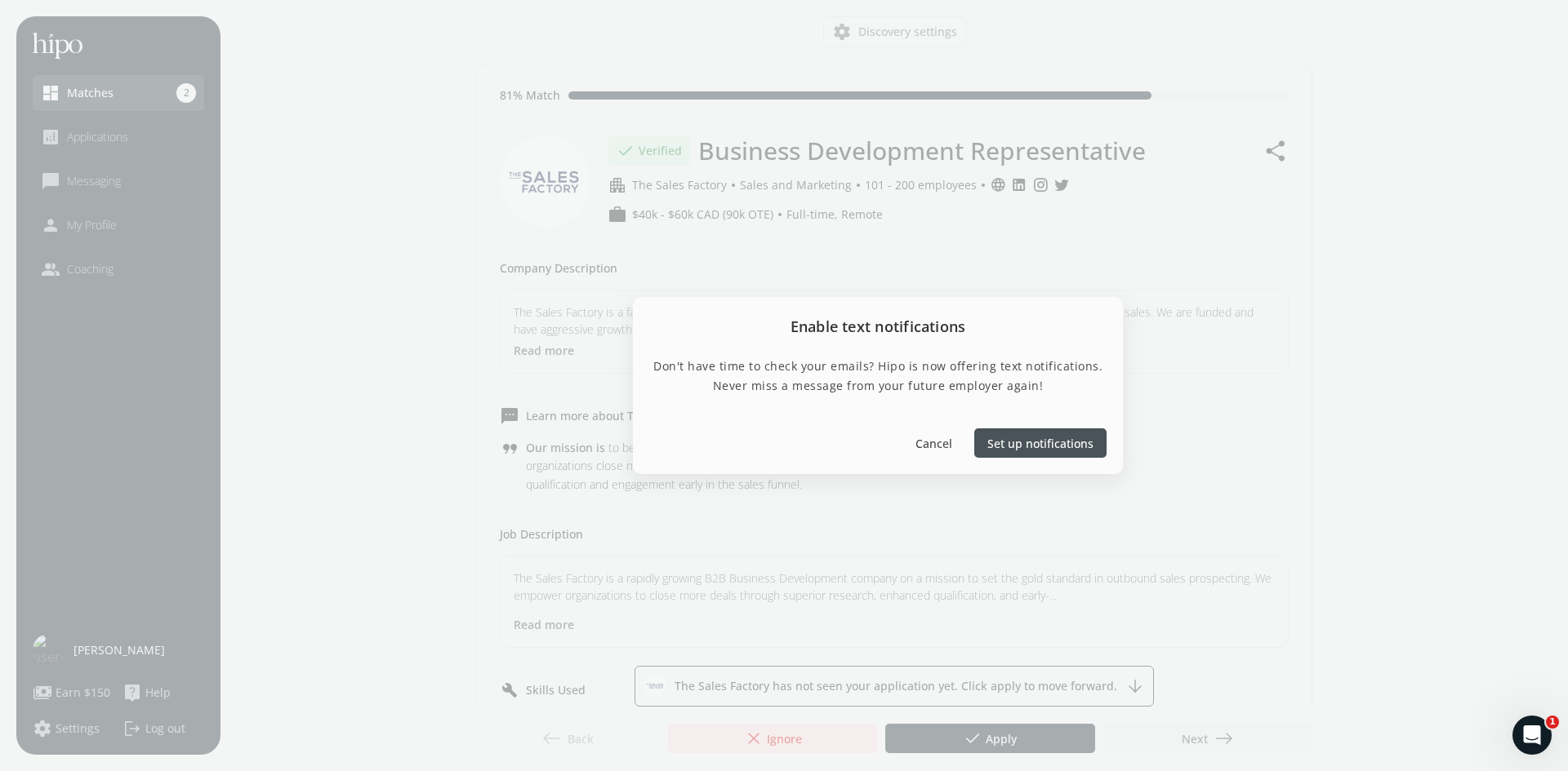
click at [1025, 447] on span "Set up notifications" at bounding box center [1040, 443] width 106 height 17
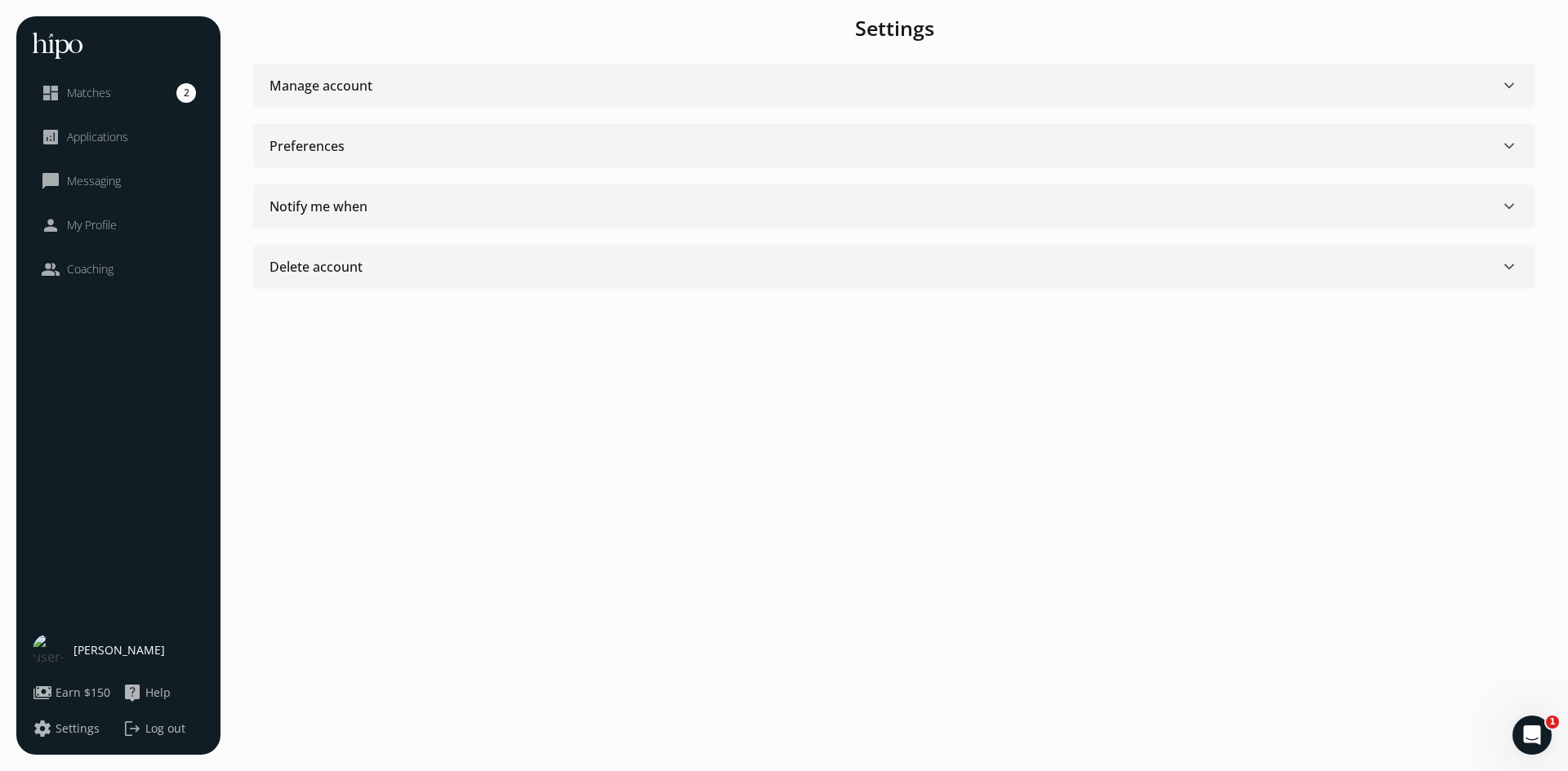
drag, startPoint x: 97, startPoint y: 97, endPoint x: 197, endPoint y: 110, distance: 100.8
click at [97, 97] on span "Matches" at bounding box center [89, 93] width 44 height 16
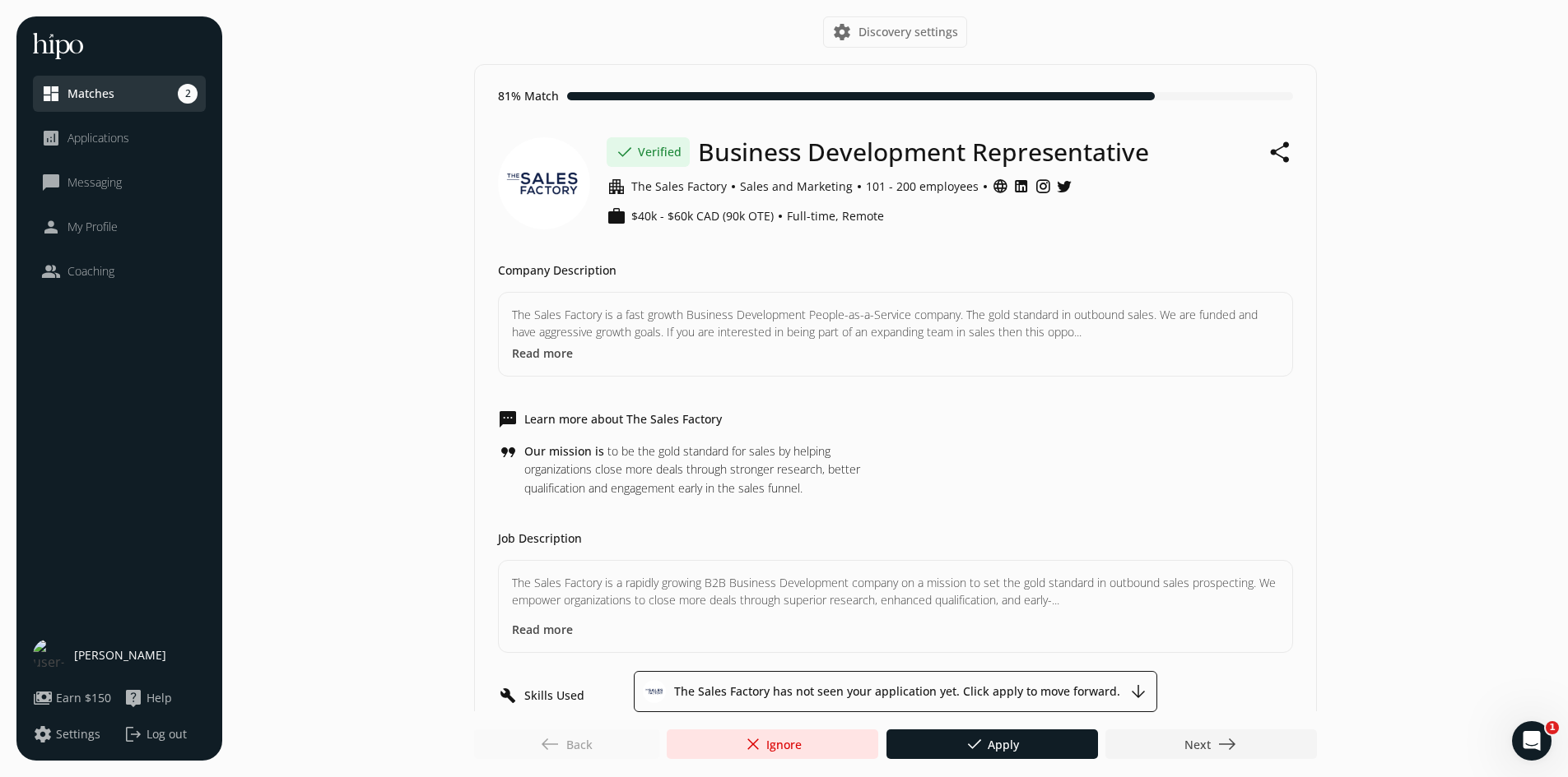
click at [142, 90] on link "dashboard Matches 2" at bounding box center [119, 93] width 157 height 20
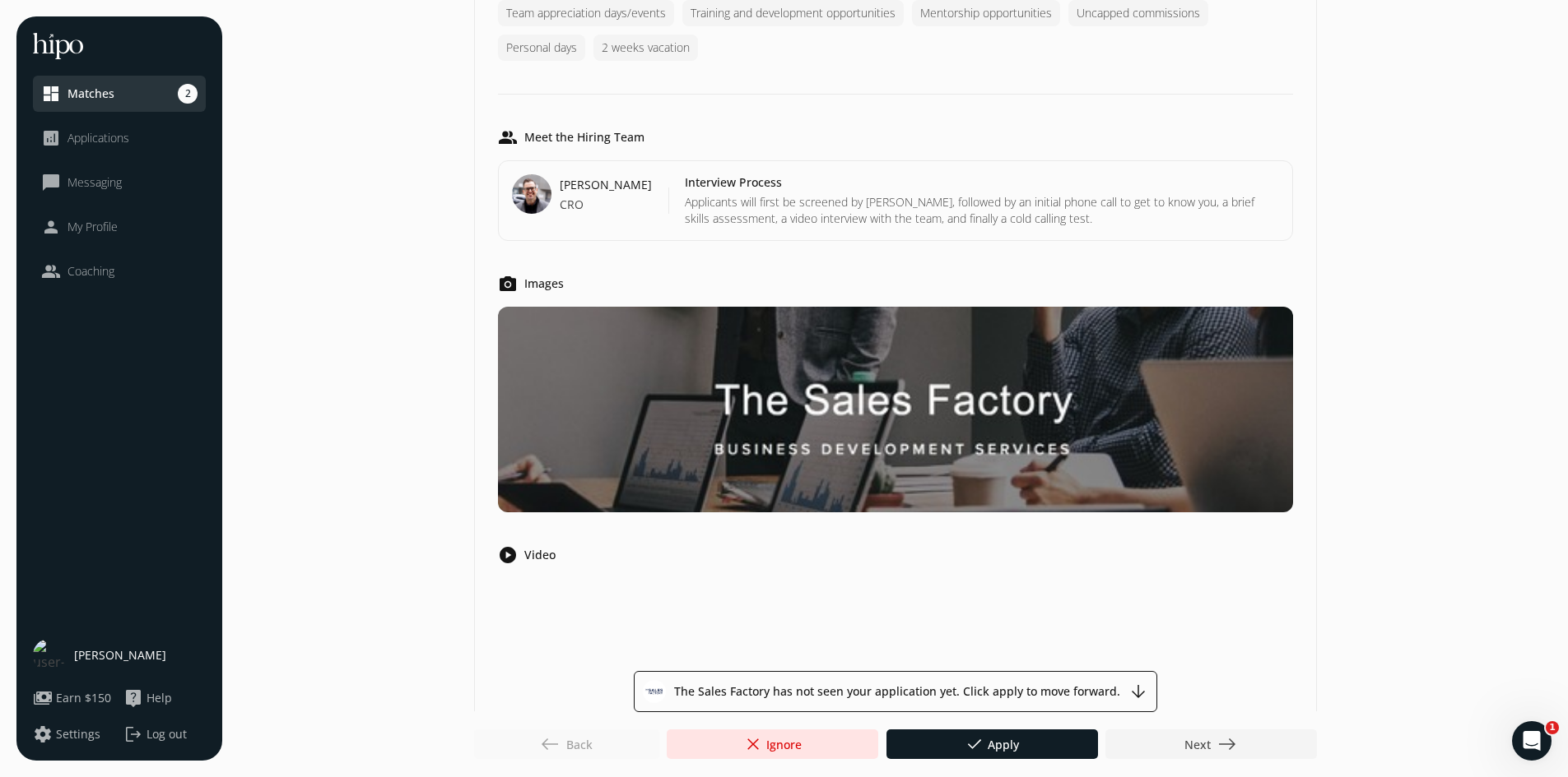
scroll to position [1203, 0]
